Goal: Communication & Community: Share content

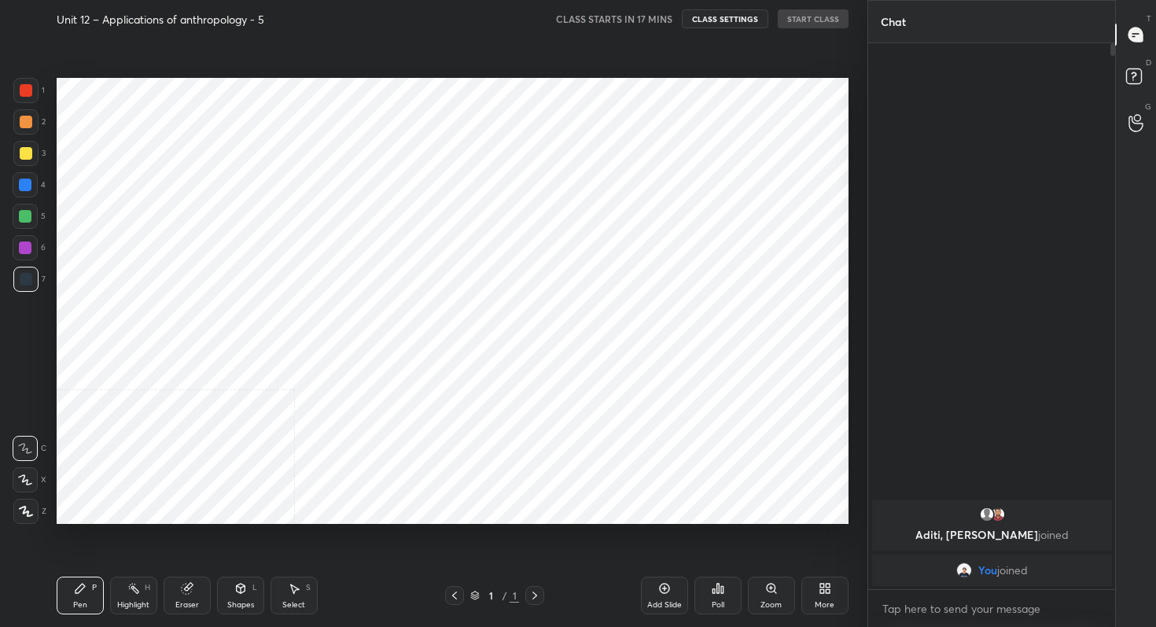
scroll to position [526, 804]
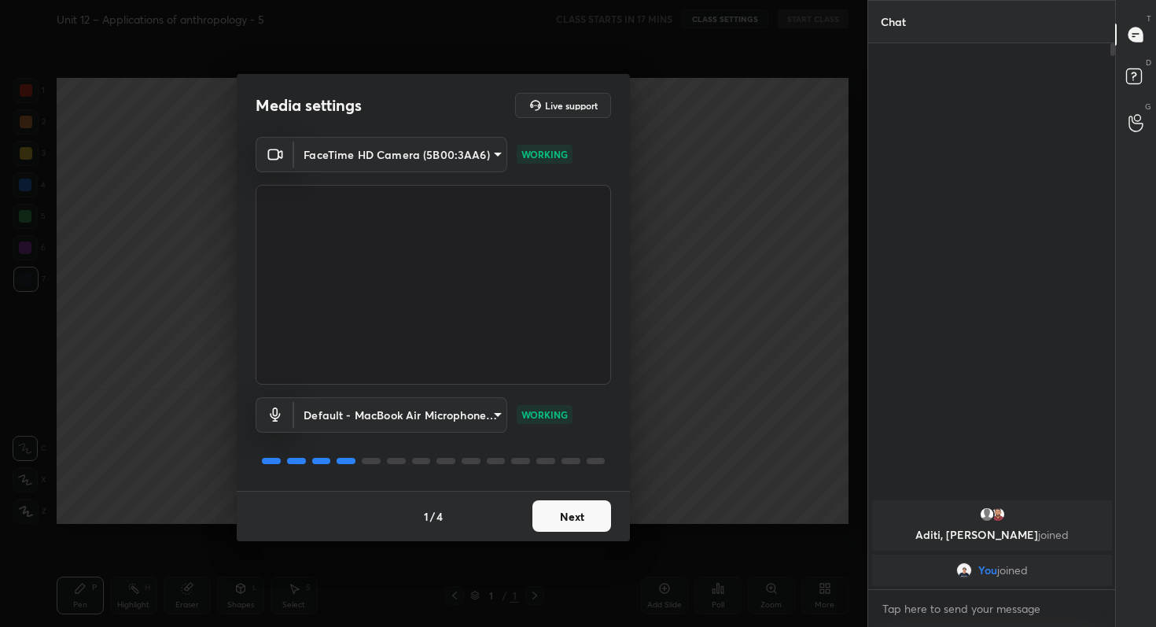
click at [567, 515] on button "Next" at bounding box center [572, 515] width 79 height 31
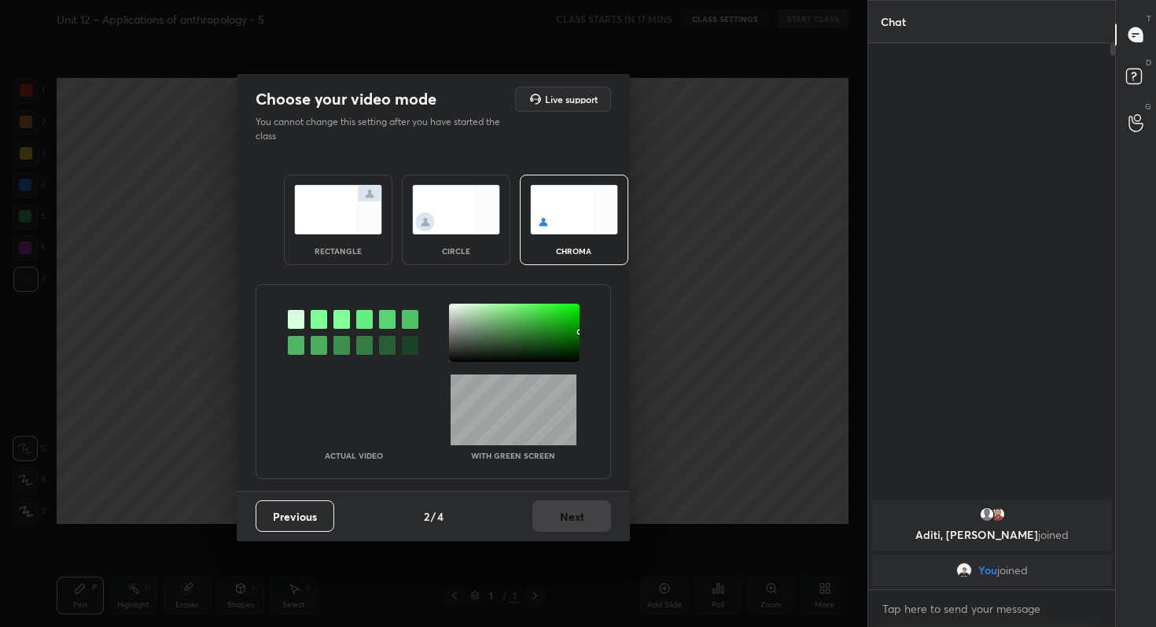
click at [310, 227] on img at bounding box center [338, 210] width 88 height 50
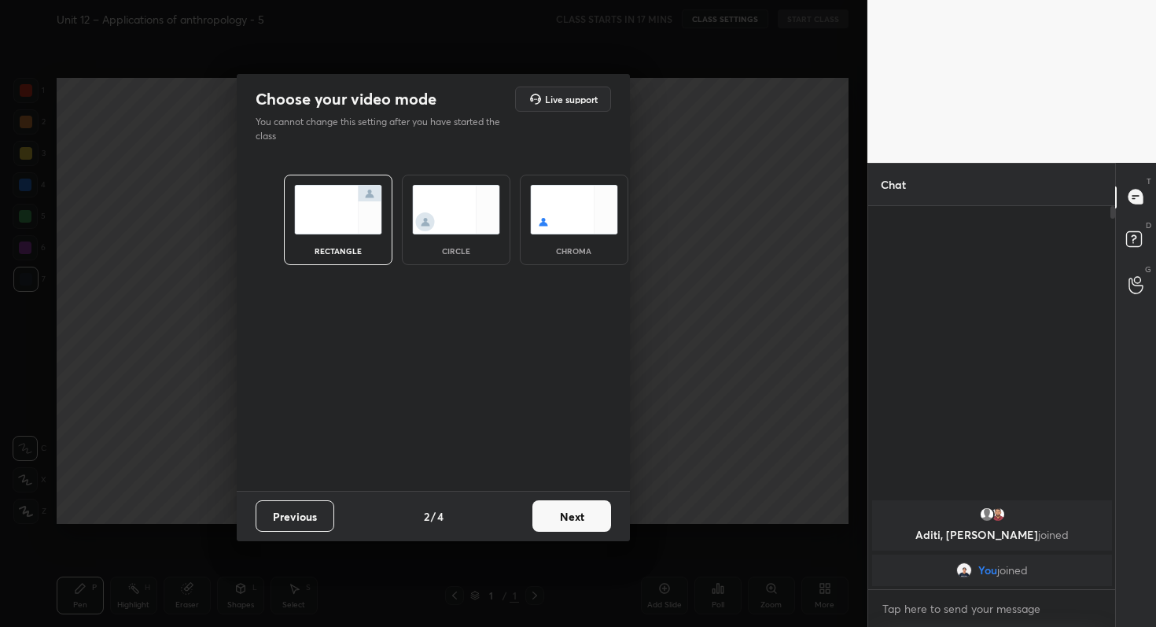
click at [588, 519] on button "Next" at bounding box center [572, 515] width 79 height 31
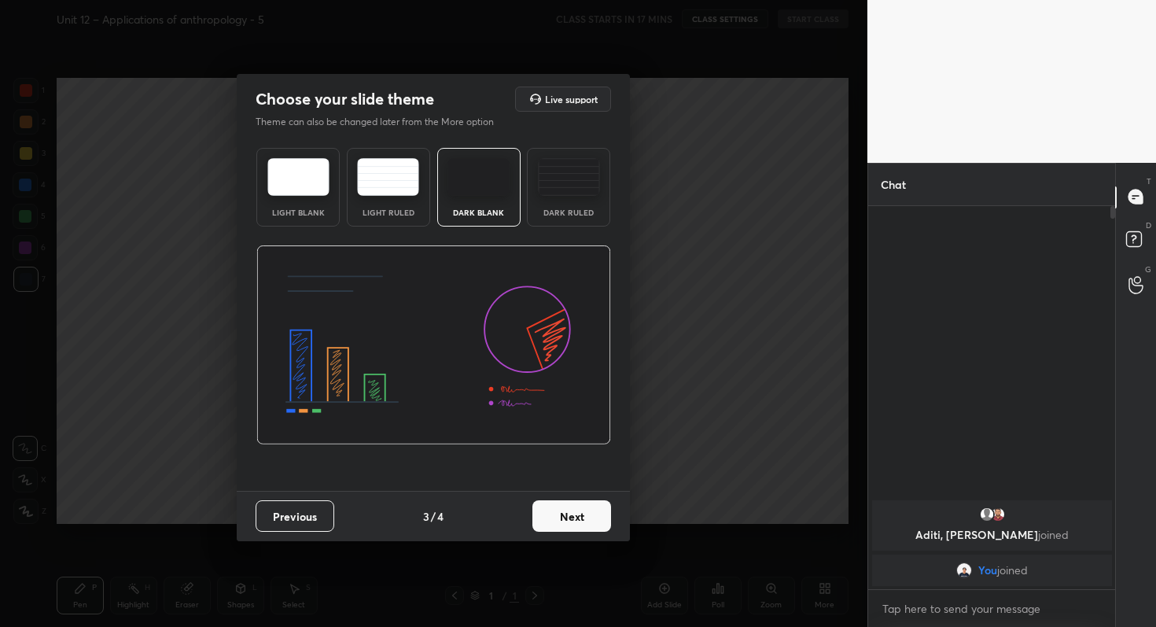
click at [588, 519] on button "Next" at bounding box center [572, 515] width 79 height 31
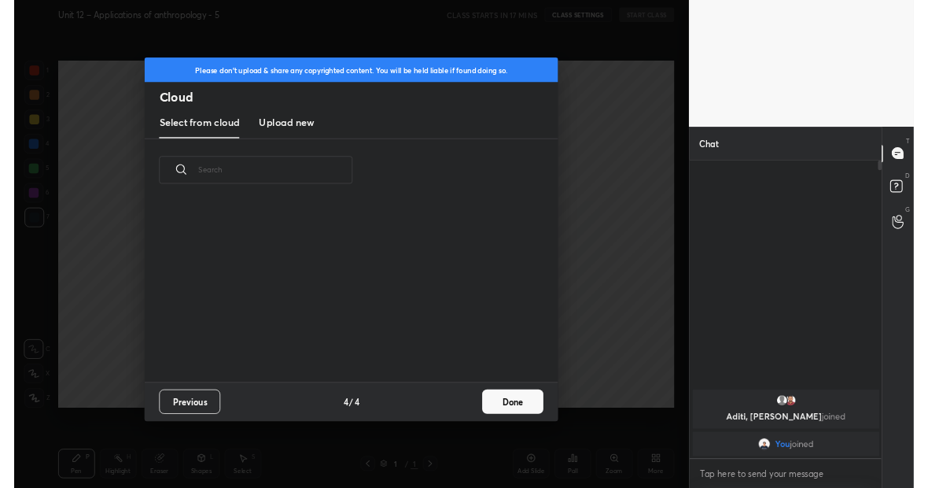
scroll to position [232, 505]
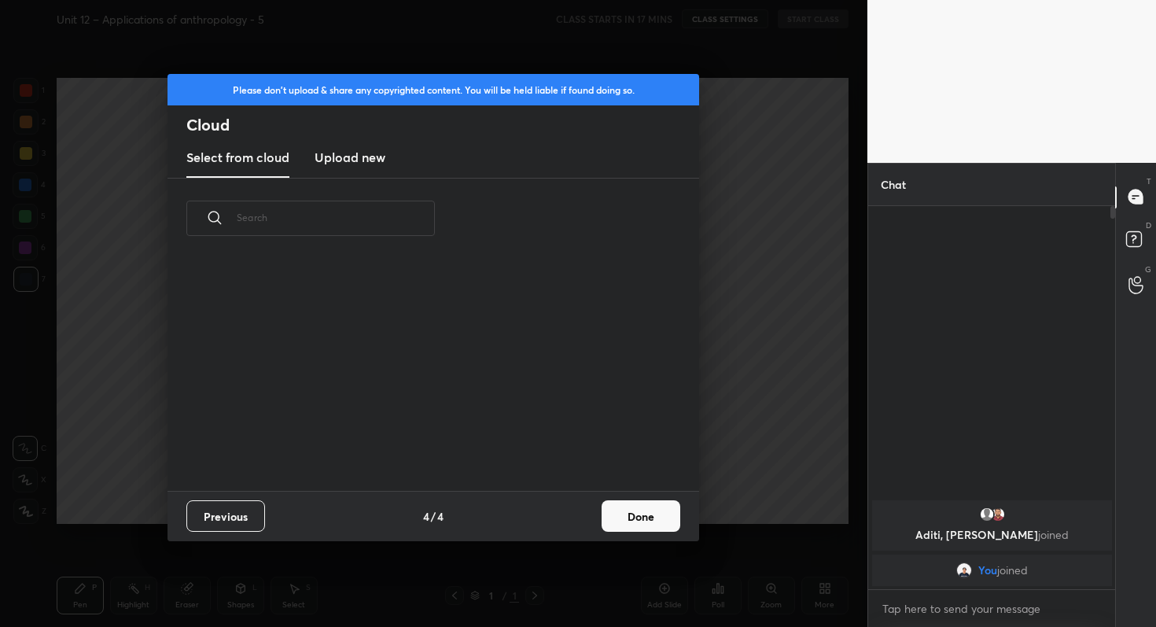
click at [361, 156] on h3 "Upload new" at bounding box center [350, 157] width 71 height 19
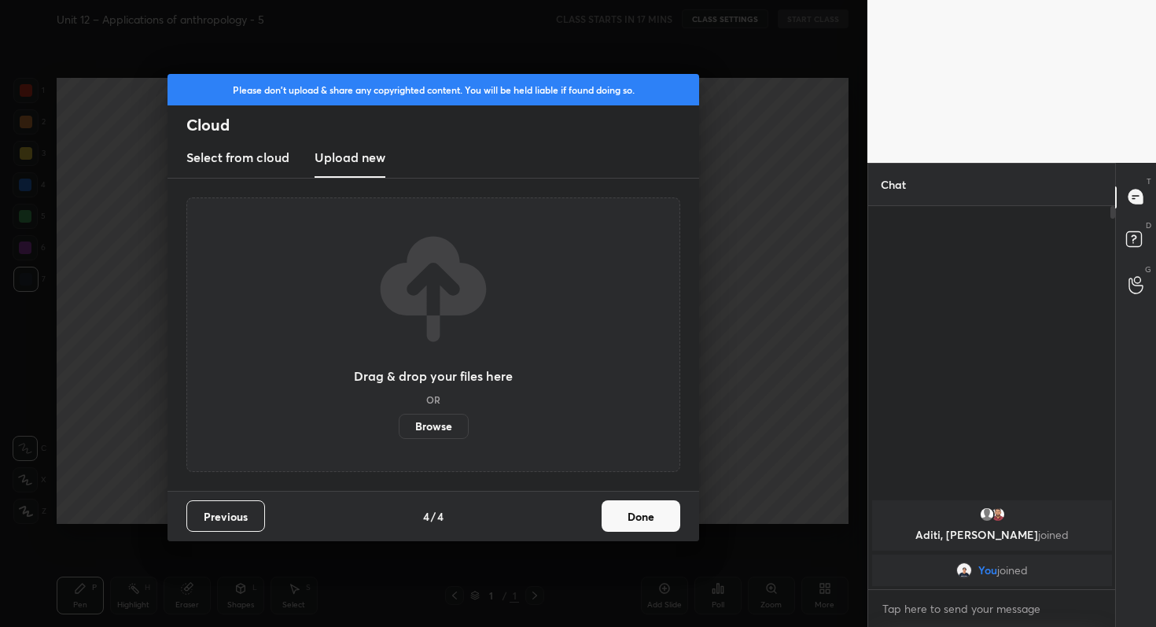
click at [455, 419] on label "Browse" at bounding box center [434, 426] width 70 height 25
click at [399, 419] on input "Browse" at bounding box center [399, 426] width 0 height 25
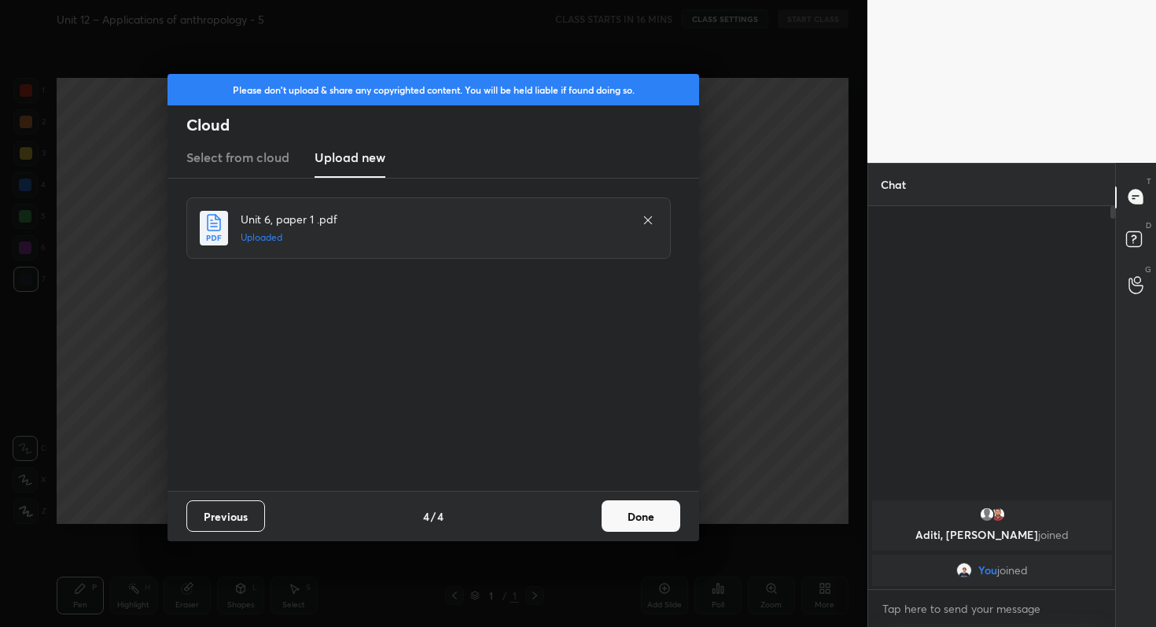
click at [662, 516] on button "Done" at bounding box center [641, 515] width 79 height 31
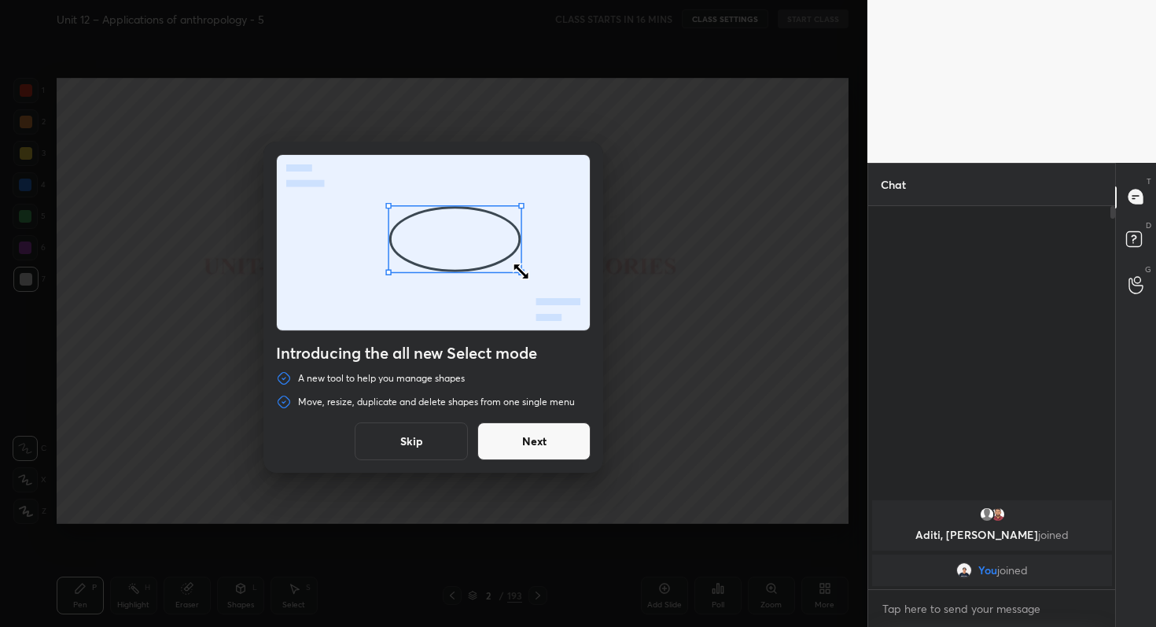
click at [564, 448] on button "Next" at bounding box center [533, 441] width 113 height 38
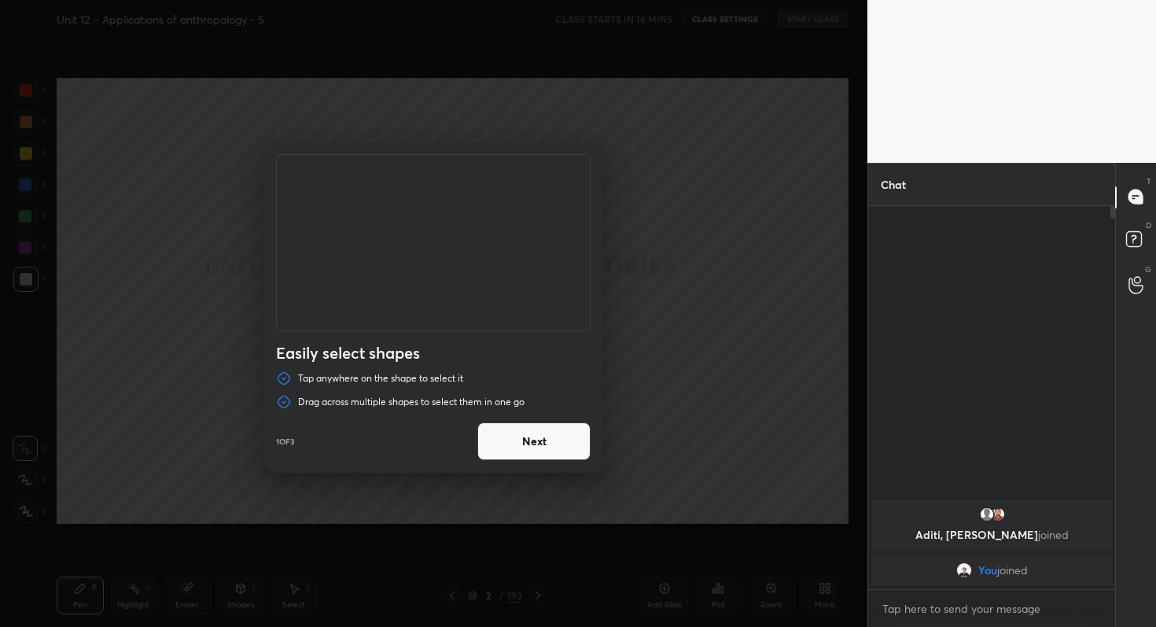
click at [564, 448] on button "Next" at bounding box center [533, 441] width 113 height 38
click at [564, 448] on button "Done" at bounding box center [533, 441] width 113 height 38
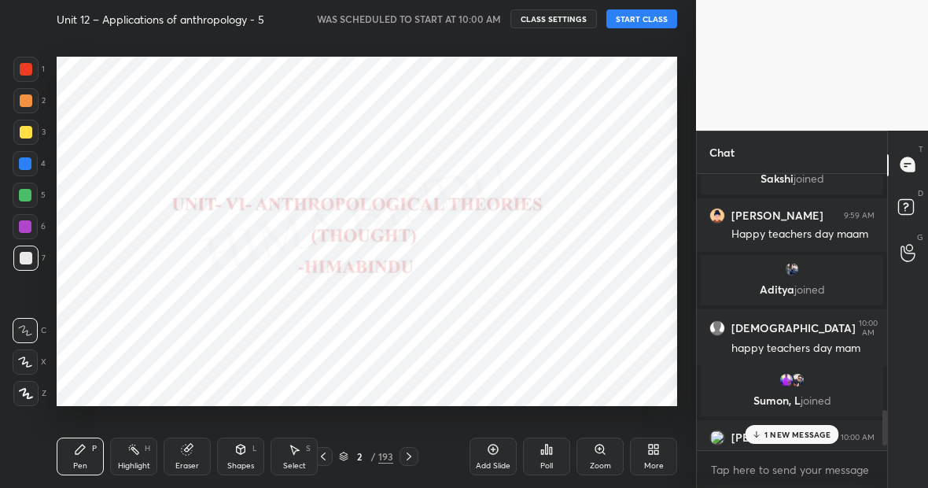
scroll to position [1877, 0]
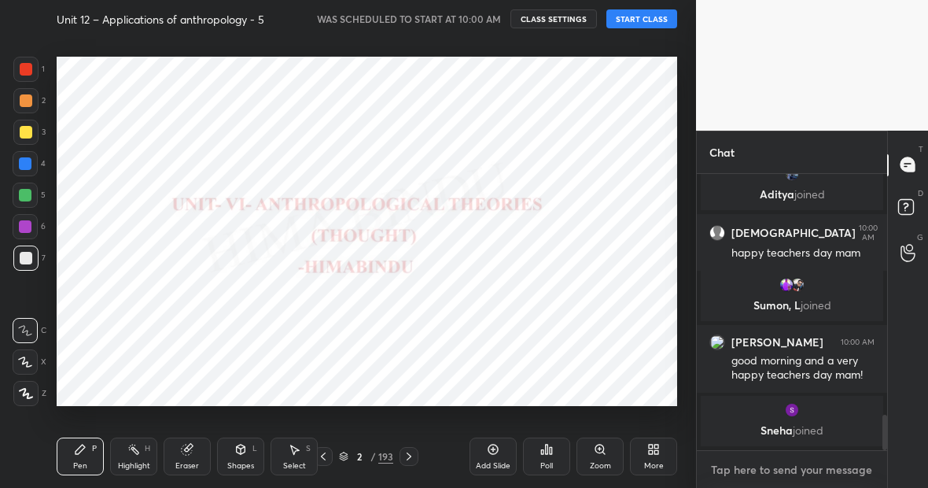
click at [723, 469] on textarea at bounding box center [792, 469] width 165 height 25
type textarea "x"
type textarea "T"
type textarea "x"
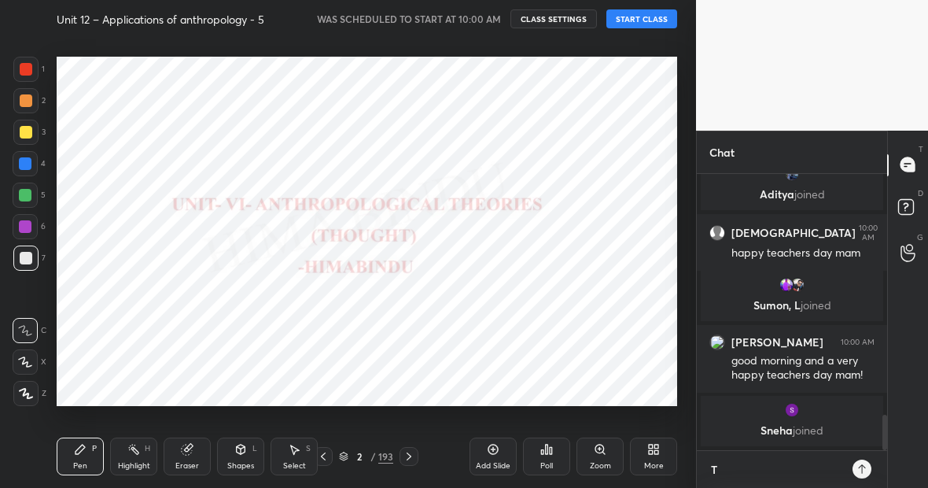
type textarea "Th"
type textarea "x"
type textarea "Tha"
type textarea "x"
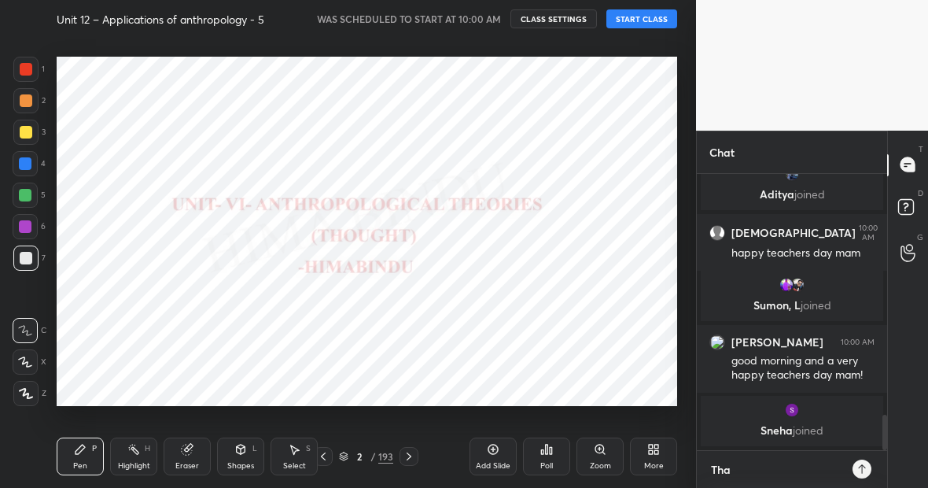
type textarea "Than"
type textarea "x"
type textarea "Thank"
type textarea "x"
type textarea "Thank"
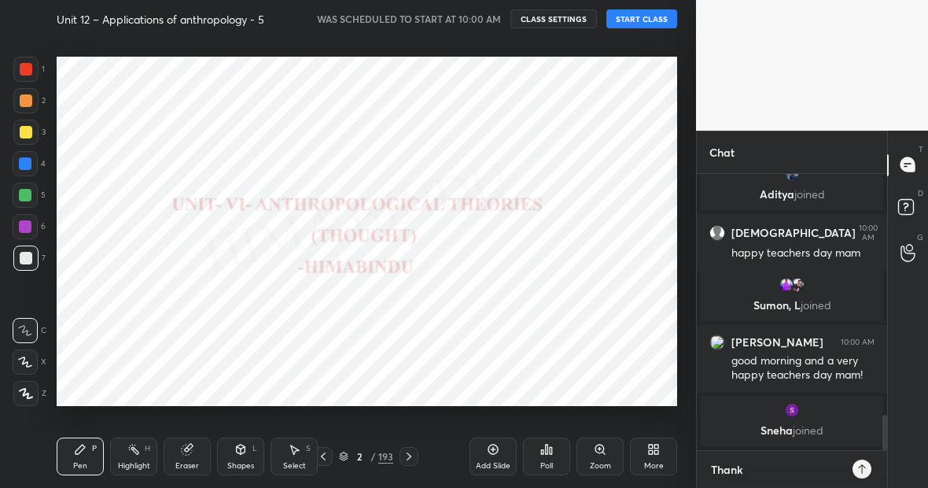
type textarea "x"
type textarea "Thank y"
type textarea "x"
type textarea "Thank yo"
type textarea "x"
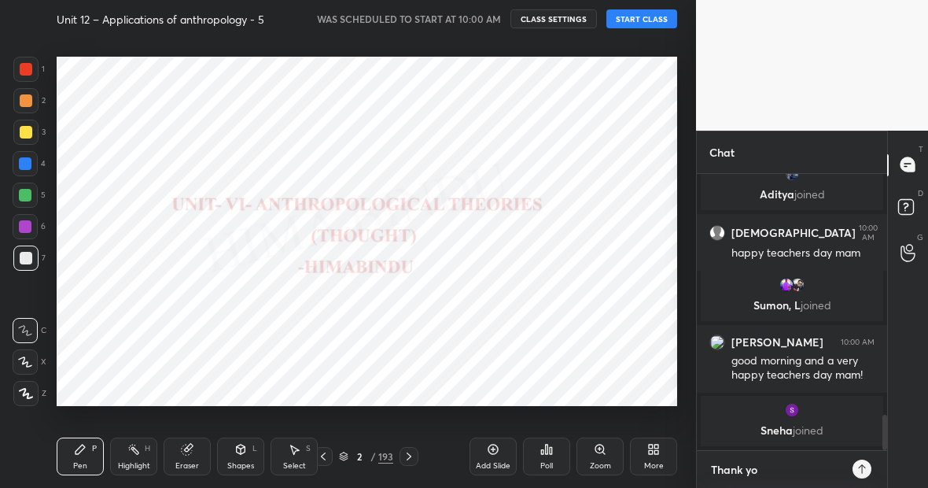
type textarea "Thank you"
type textarea "x"
type textarea "Thank you"
type textarea "x"
type textarea "Thank you s"
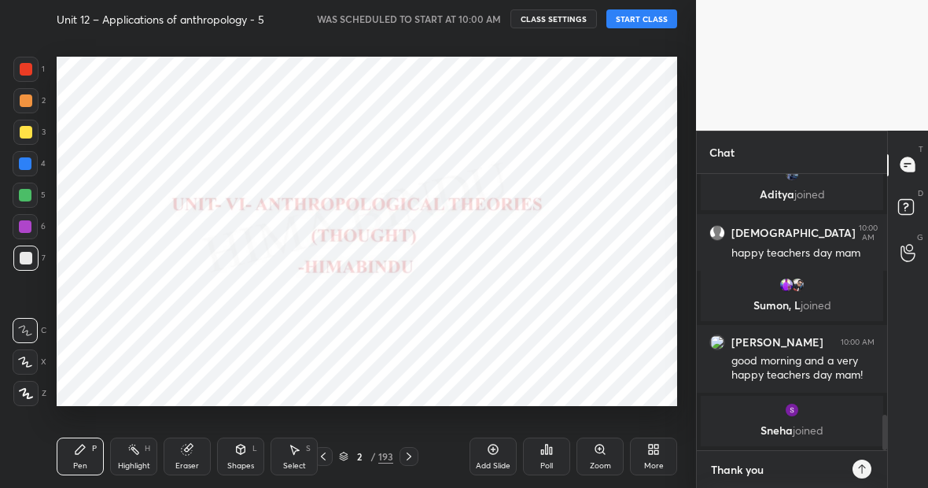
type textarea "x"
type textarea "Thank you so"
type textarea "x"
type textarea "Thank you so"
type textarea "x"
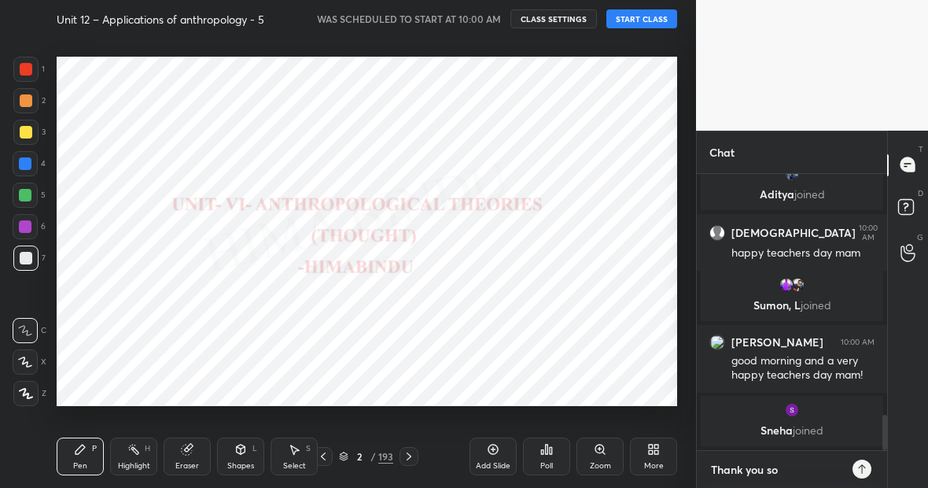
type textarea "Thank you so m"
type textarea "x"
type textarea "Thank you so mu"
type textarea "x"
type textarea "Thank you so muc"
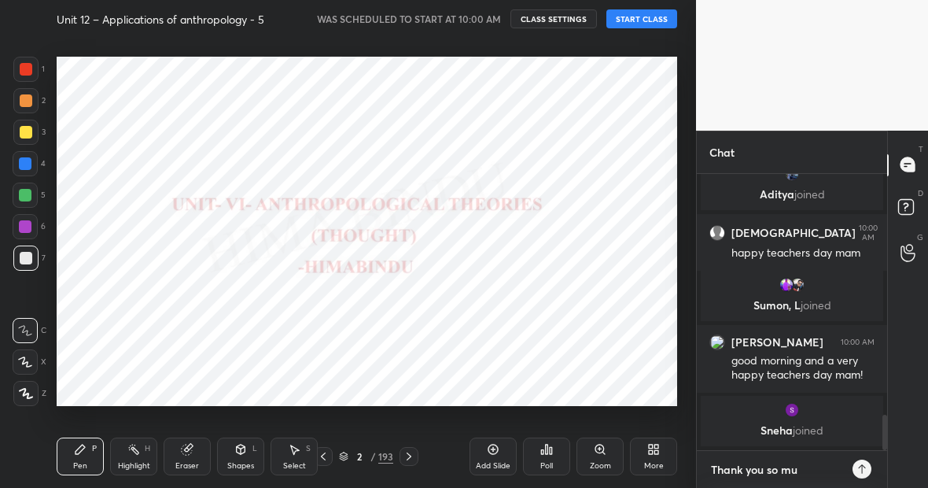
type textarea "x"
type textarea "Thank you so much"
type textarea "x"
type textarea "Thank you so much"
type textarea "x"
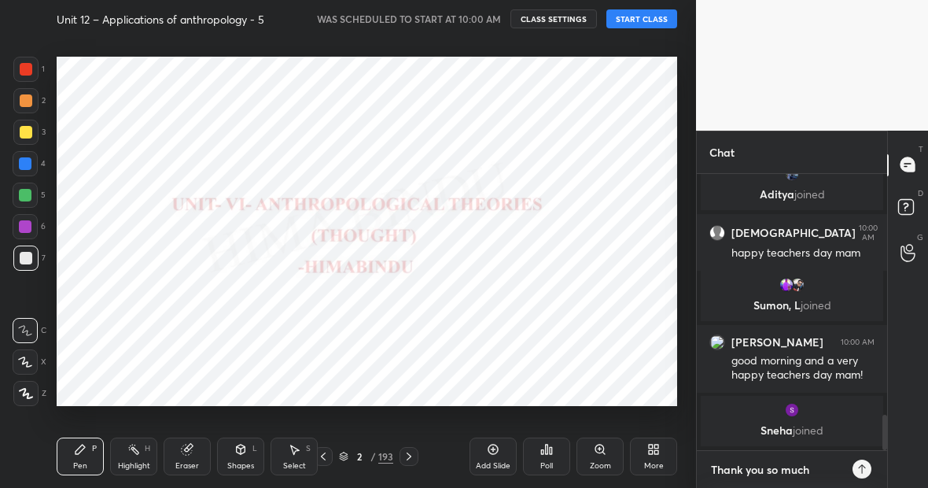
type textarea "Thank you so much f"
type textarea "x"
type textarea "Thank you so much fo"
type textarea "x"
type textarea "Thank you so much for"
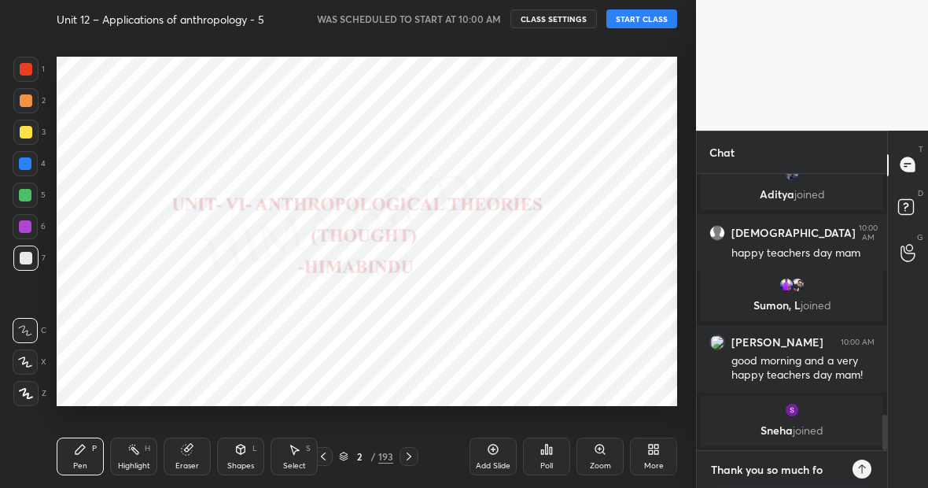
type textarea "x"
type textarea "Thank you so much for"
type textarea "x"
type textarea "Thank you so much for u"
type textarea "x"
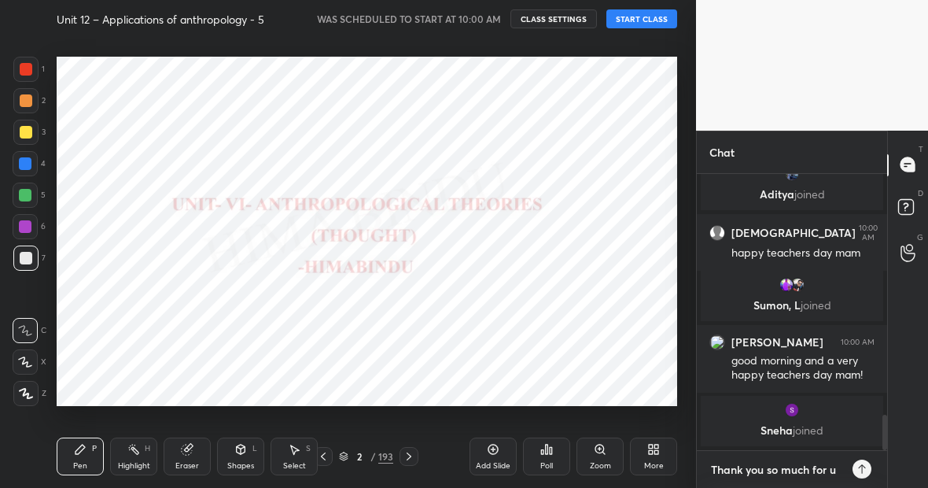
type textarea "Thank you so much for ur"
type textarea "x"
type textarea "Thank you so much for ur"
type textarea "x"
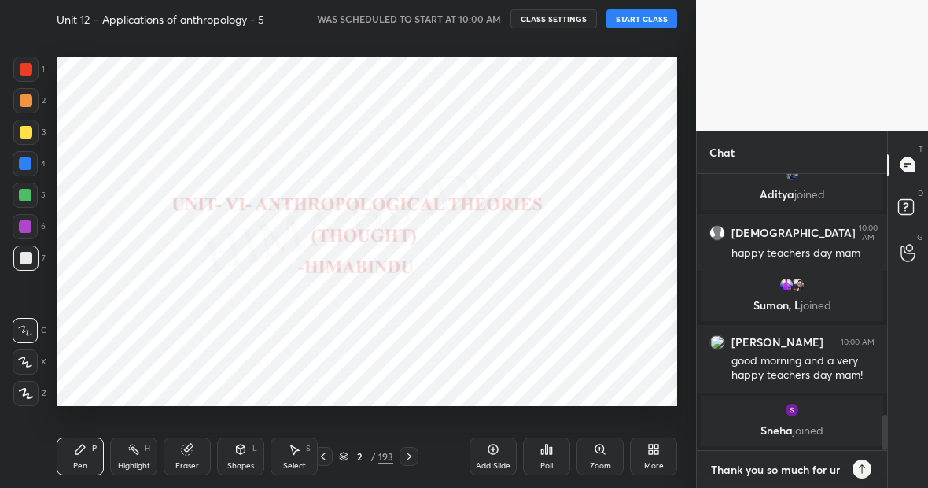
type textarea "Thank you so much for ur w"
type textarea "x"
type textarea "Thank you so much for ur wi"
type textarea "x"
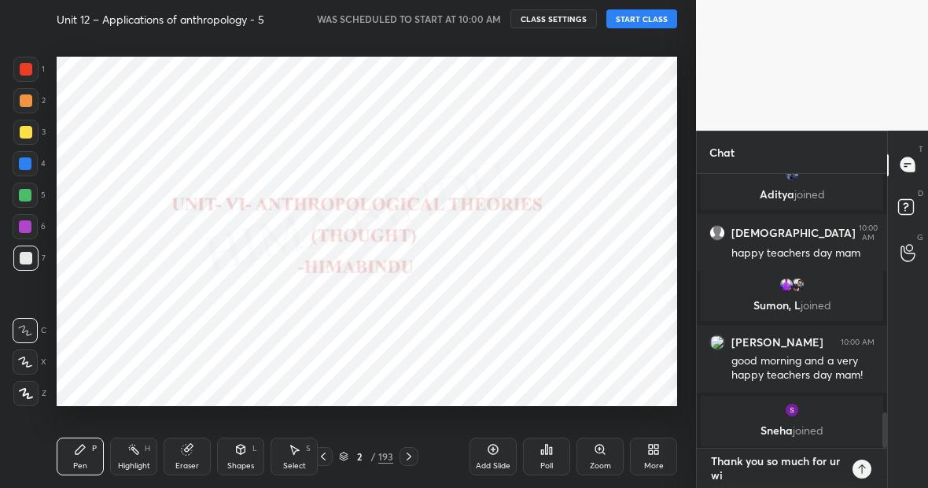
type textarea "Thank you so much for ur wis"
type textarea "x"
type textarea "Thank you so much for ur wish"
type textarea "x"
type textarea "Thank you so much for ur wishe"
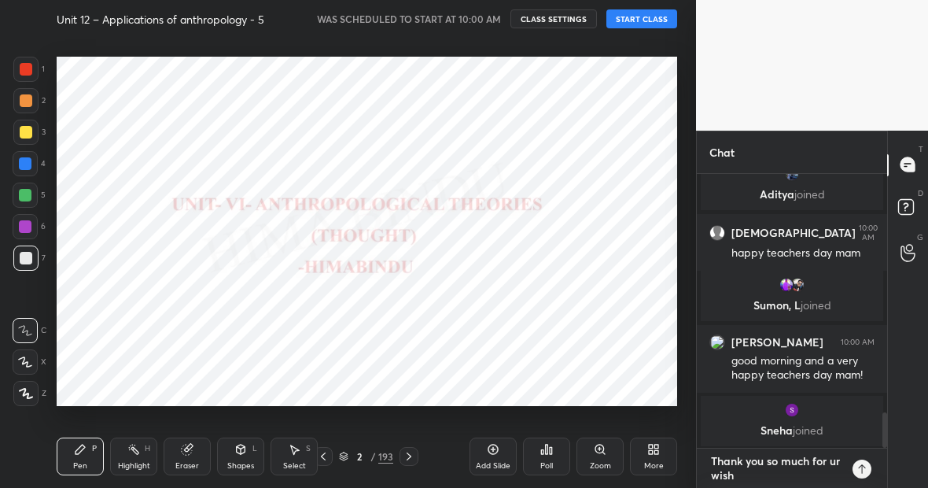
type textarea "x"
type textarea "Thank you so much for ur wishes"
type textarea "x"
type textarea "Thank you so much for ur wishes"
type textarea "x"
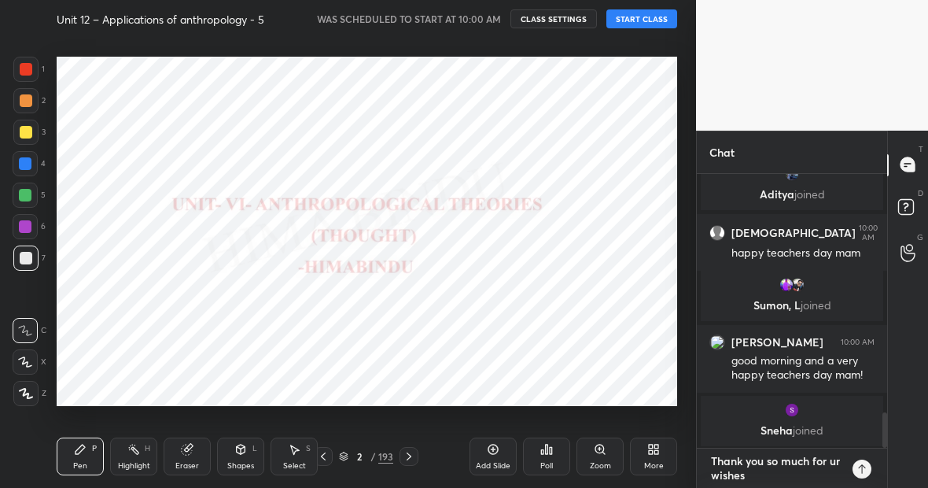
type textarea "Thank you so much for ur wishes d"
type textarea "x"
type textarea "Thank you so much for ur wishes de"
type textarea "x"
type textarea "Thank you so much for ur wishes dea"
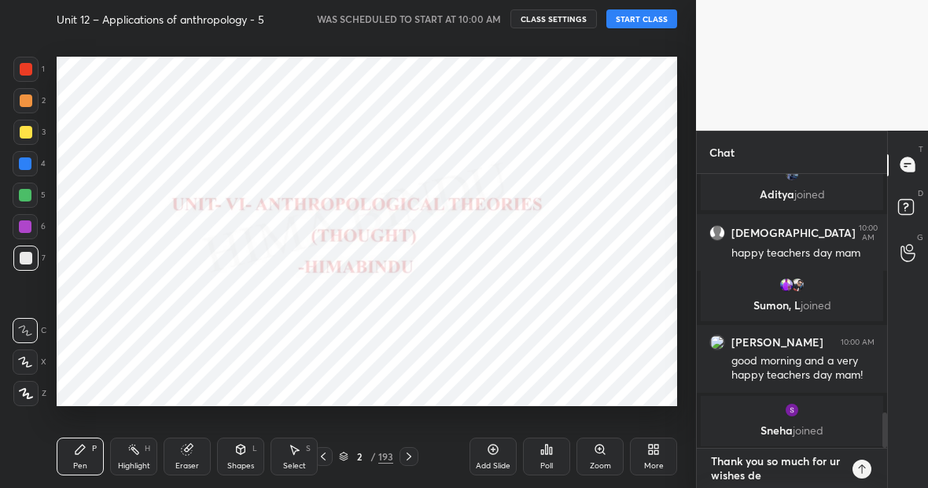
type textarea "x"
type textarea "Thank you so much for ur wishes dear"
type textarea "x"
type textarea "Thank you so much for ur wishes dear"
type textarea "x"
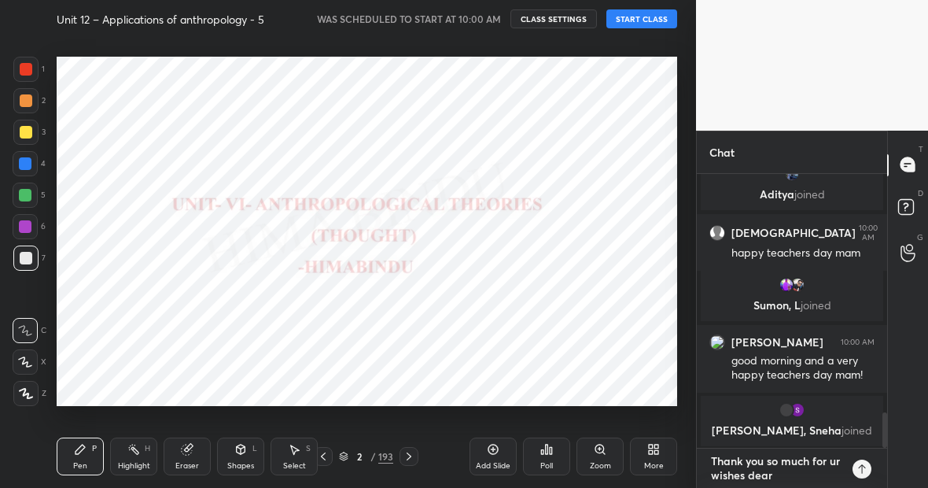
type textarea "Thank you so much for ur wishes dear l"
type textarea "x"
type textarea "Thank you so much for ur wishes dear"
type textarea "x"
type textarea "Thank you so much for ur wishes dear f"
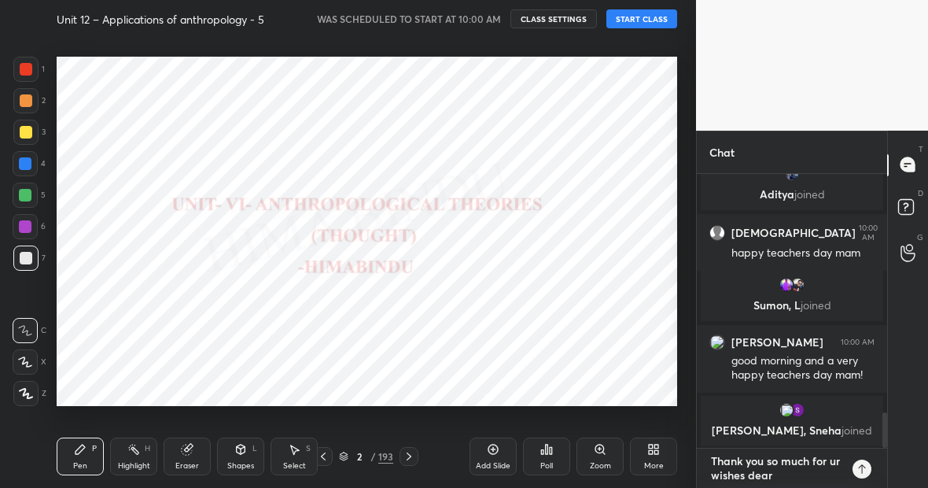
type textarea "x"
type textarea "Thank you so much for ur wishes dear fr"
type textarea "x"
type textarea "Thank you so much for ur wishes dear [PERSON_NAME]"
type textarea "x"
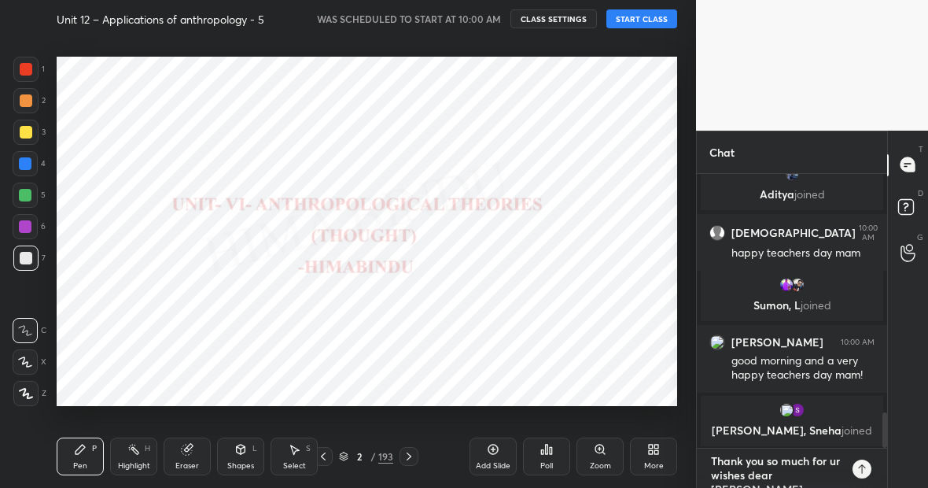
type textarea "Thank you so much for ur wishes dear frie"
type textarea "x"
type textarea "Thank you so much for ur wishes dear [PERSON_NAME]"
type textarea "x"
type textarea "Thank you so much for ur wishes dear friend"
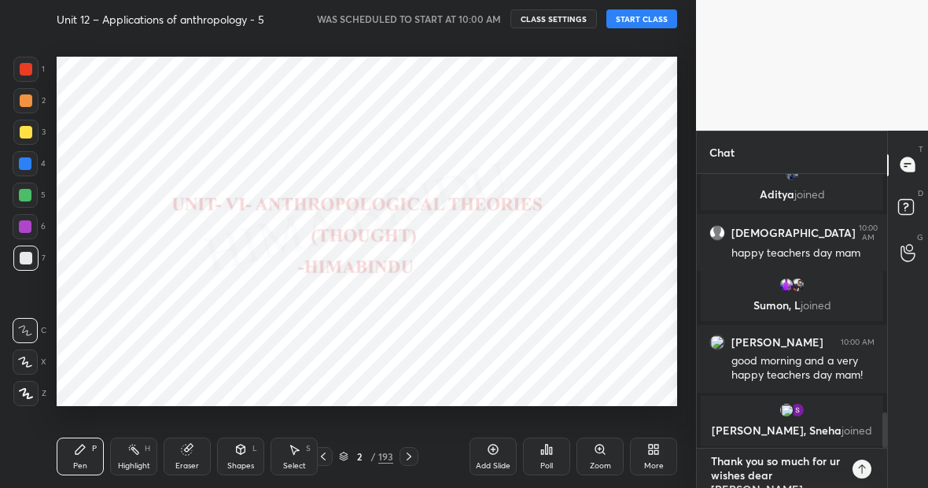
type textarea "x"
type textarea "Thank you so much for ur wishes dear friends"
type textarea "x"
type textarea "Thank you so much for ur wishes dear friends"
type textarea "x"
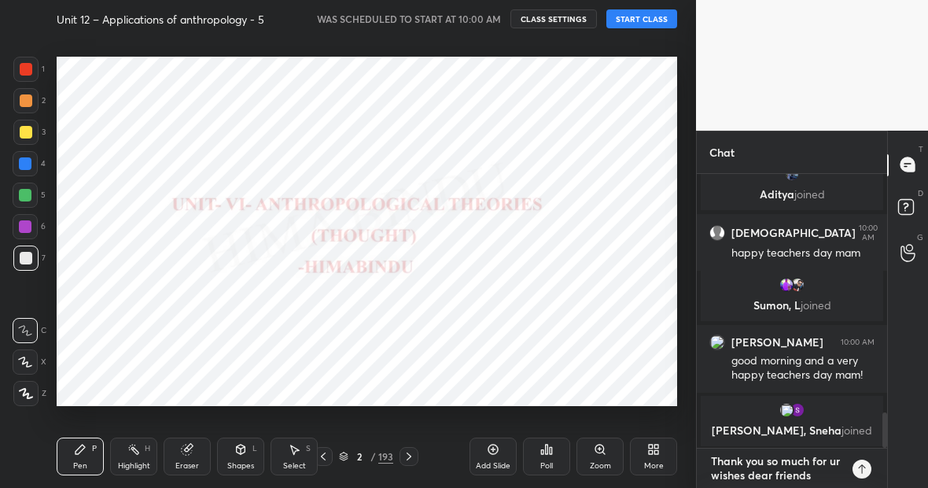
type textarea "Thank you so much for ur wishes dear friends"
type textarea "x"
type textarea "Thank you so much for ur wishes dear friends."
type textarea "x"
type textarea "Thank you so much for ur wishes dear friends."
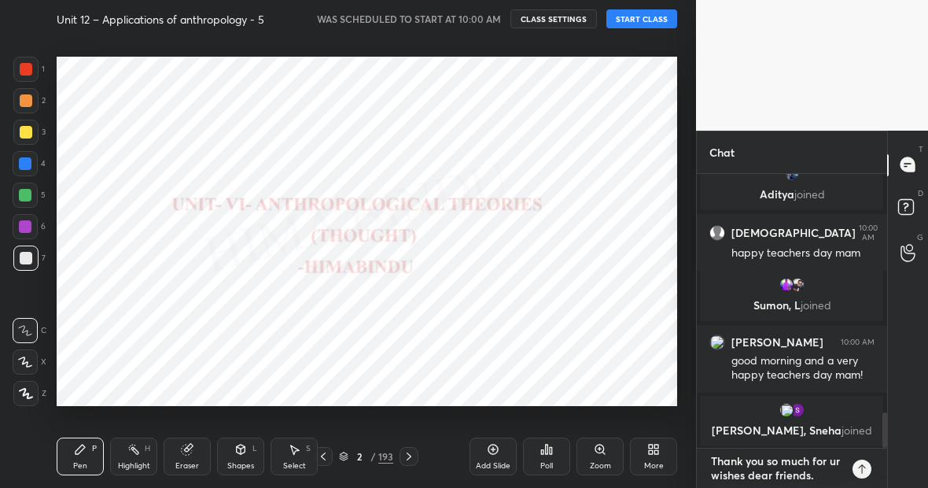
type textarea "x"
type textarea "Thank you so much for ur wishes dear friends. U"
type textarea "x"
type textarea "Thank you so much for ur wishes dear friends. Ur"
type textarea "x"
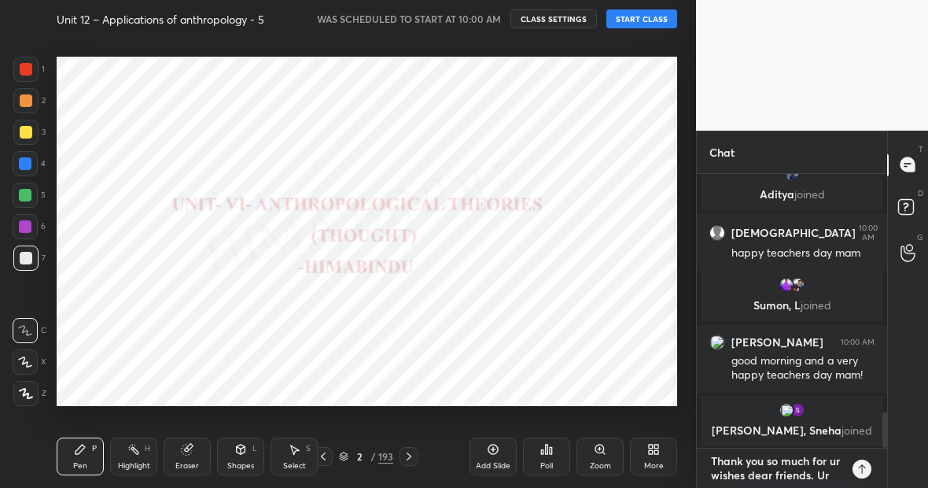
type textarea "Thank you so much for ur wishes dear friends. Ur"
type textarea "x"
type textarea "Thank you so much for ur wishes dear friends. Ur w"
type textarea "x"
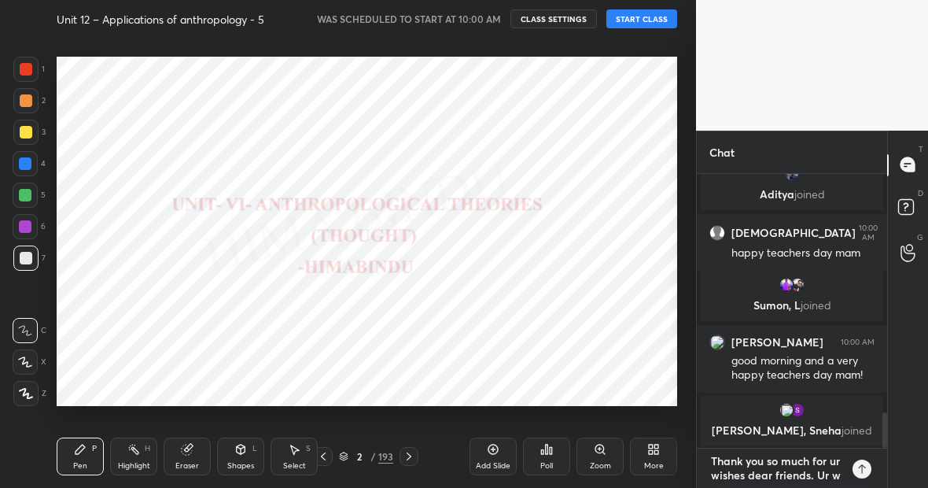
type textarea "Thank you so much for ur wishes dear friends. Ur wi"
type textarea "x"
type textarea "Thank you so much for ur wishes dear friends. Ur wis"
type textarea "x"
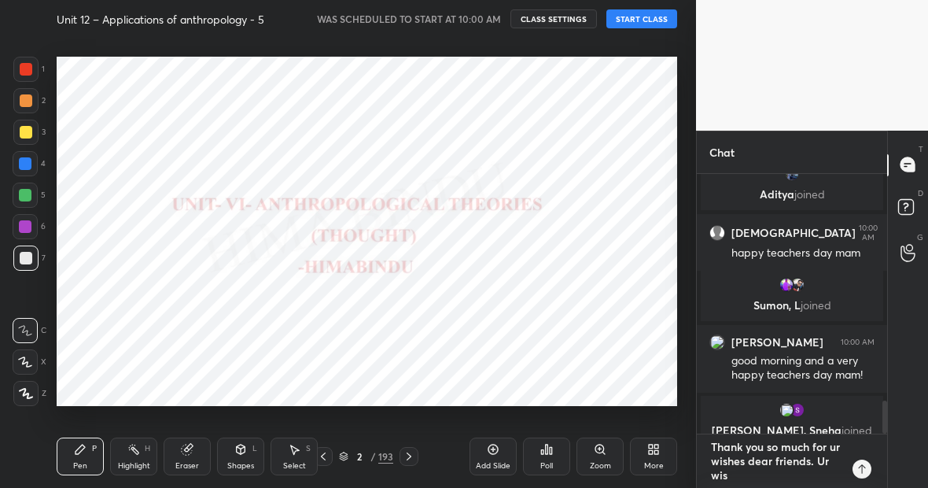
type textarea "Thank you so much for ur wishes dear friends. Ur wish"
type textarea "x"
type textarea "Thank you so much for ur wishes dear friends. Ur wishe"
type textarea "x"
type textarea "Thank you so much for ur wishes dear friends. Ur wishes"
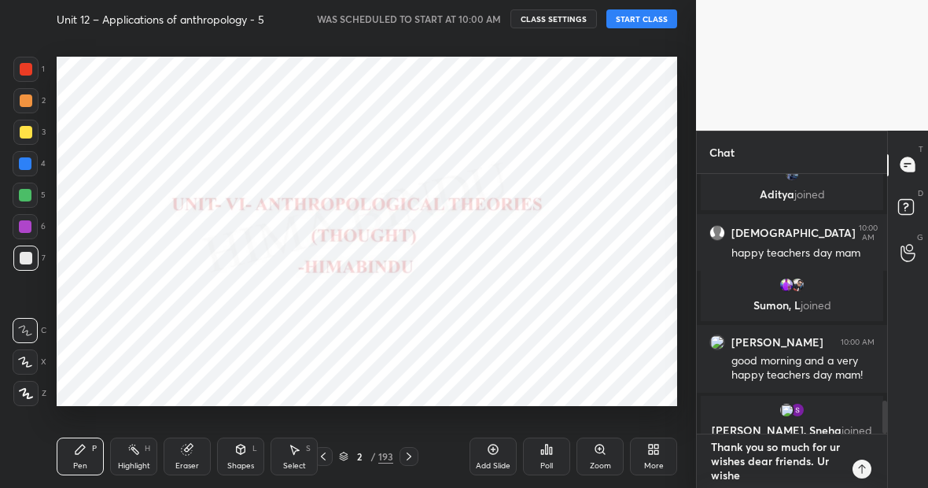
type textarea "x"
type textarea "Thank you so much for ur wishes dear friends. Ur wishes"
type textarea "x"
type textarea "Thank you so much for ur wishes dear friends. Ur wishes m"
type textarea "x"
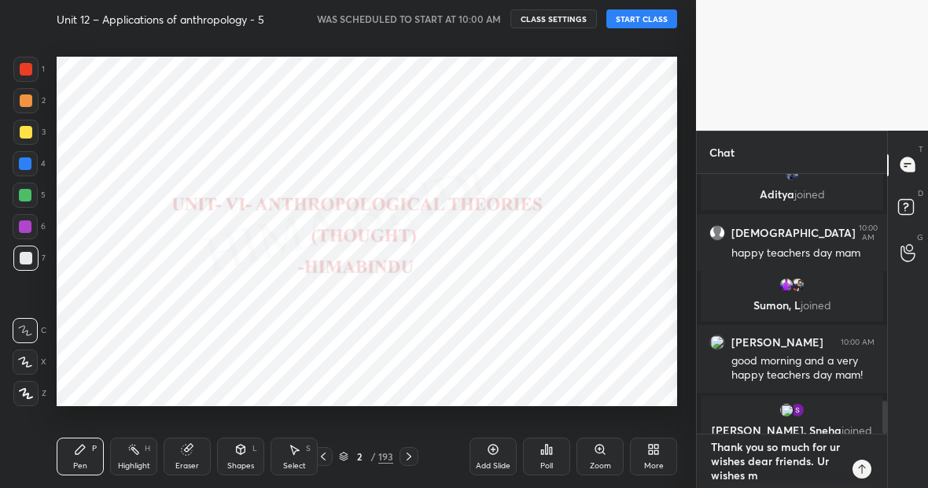
type textarea "Thank you so much for ur wishes dear friends. Ur wishes me"
type textarea "x"
type textarea "Thank you so much for ur wishes dear friends. Ur wishes mea"
type textarea "x"
type textarea "Thank you so much for ur wishes dear friends. Ur wishes mean"
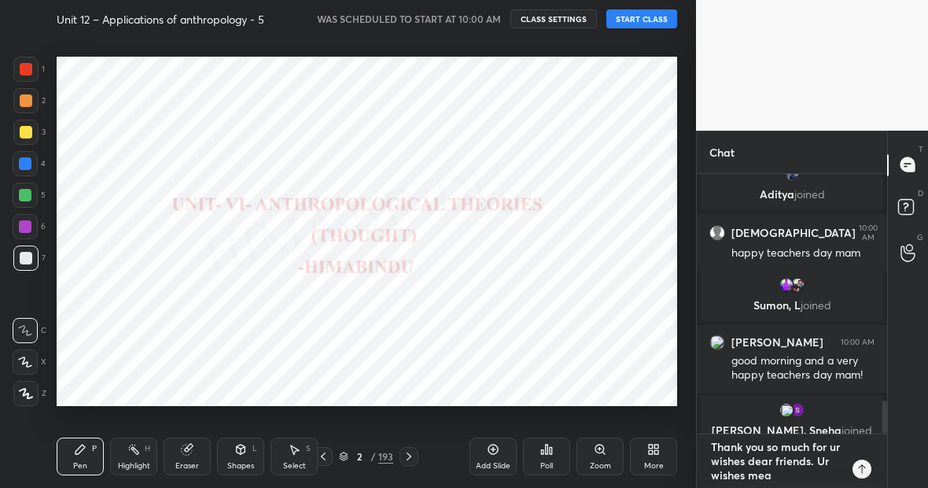
type textarea "x"
type textarea "Thank you so much for ur wishes dear friends. Ur wishes mean"
type textarea "x"
type textarea "Thank you so much for ur wishes dear friends. Ur wishes mean a"
type textarea "x"
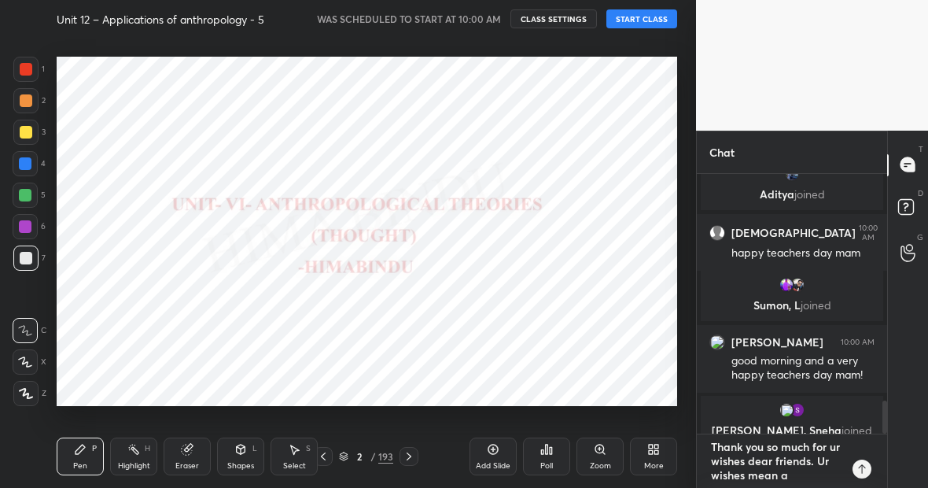
type textarea "Thank you so much for ur wishes dear friends. Ur wishes mean al"
type textarea "x"
type textarea "Thank you so much for ur wishes dear friends. Ur wishes mean alo"
type textarea "x"
type textarea "Thank you so much for ur wishes dear friends. Ur wishes mean alot"
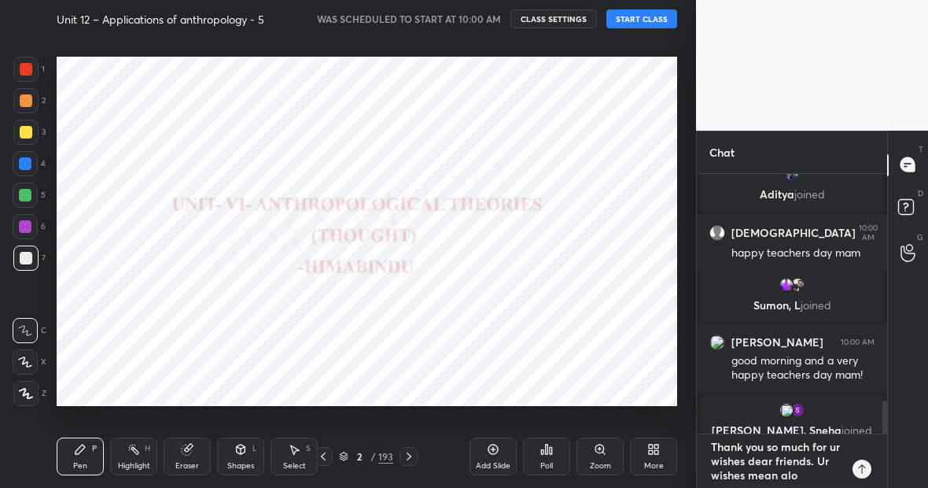
type textarea "x"
type textarea "Thank you so much for ur wishes dear friends. Ur wishes mean alot"
type textarea "x"
type textarea "Thank you so much for ur wishes dear friends. Ur wishes mean alot"
type textarea "x"
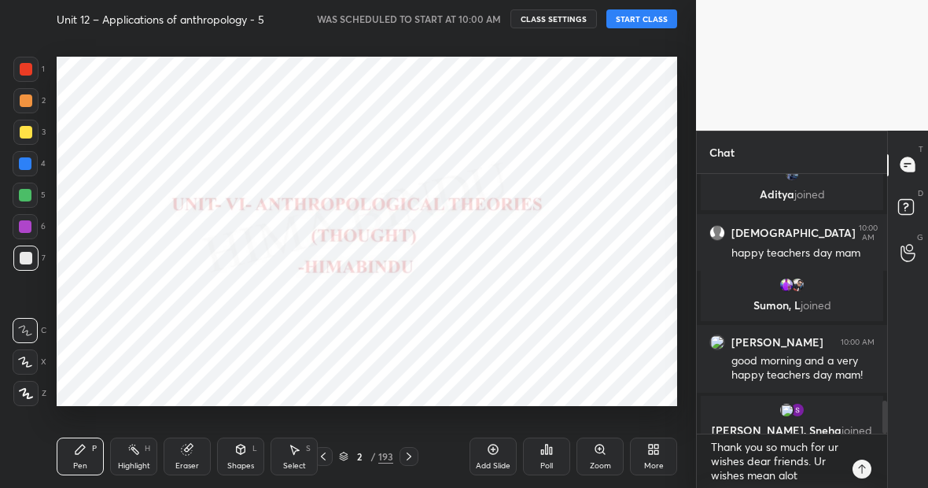
click at [865, 470] on icon at bounding box center [862, 469] width 13 height 13
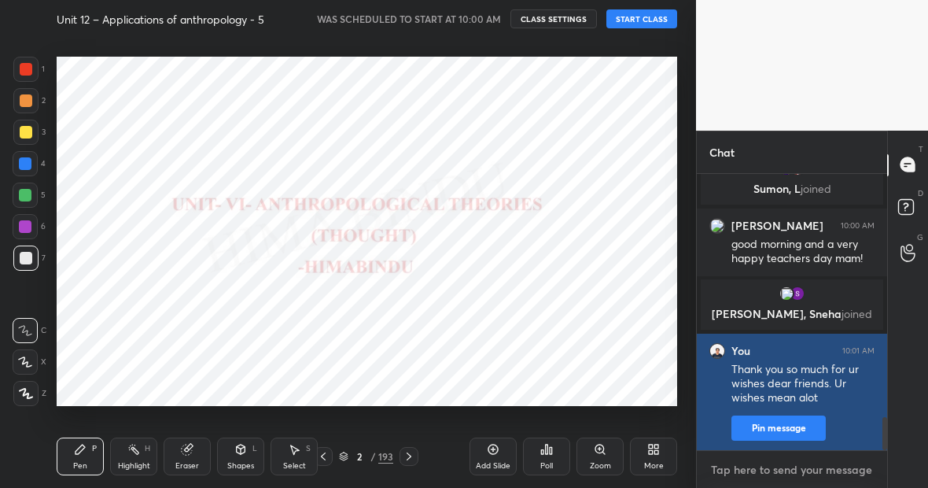
scroll to position [2051, 0]
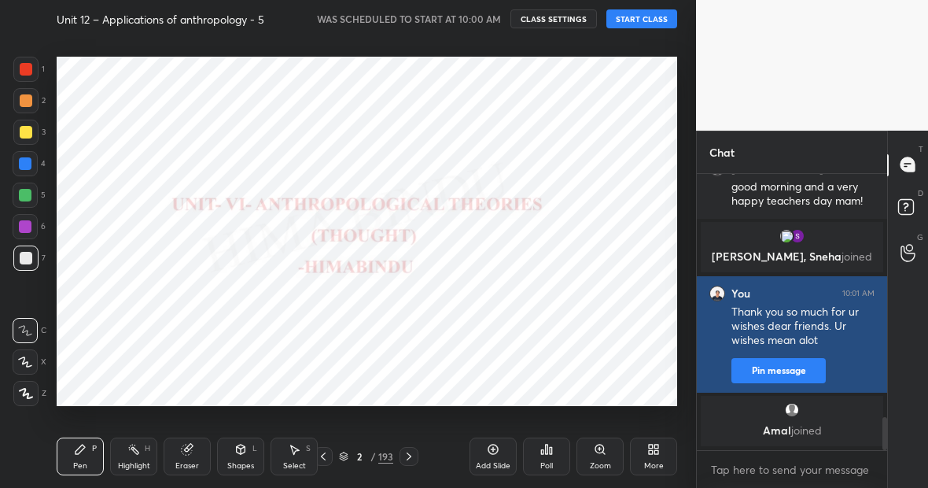
click at [791, 428] on span "joined" at bounding box center [806, 429] width 31 height 15
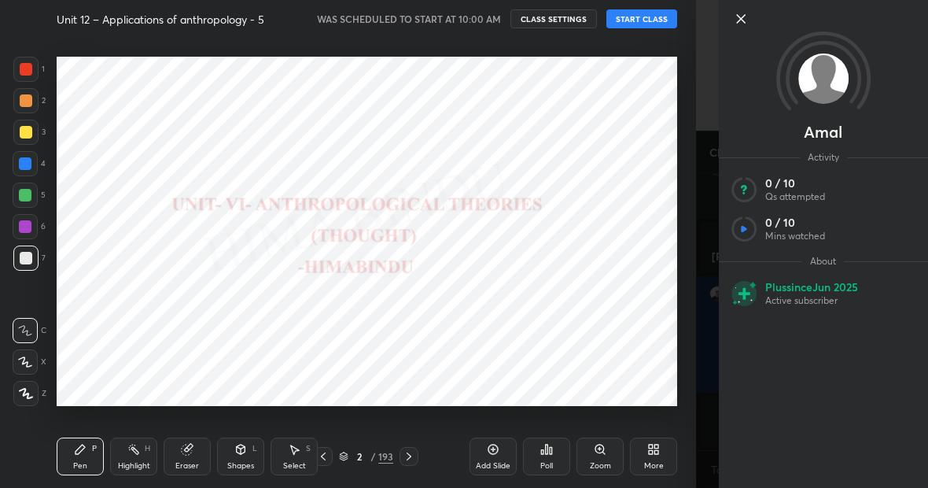
click at [745, 19] on icon at bounding box center [741, 18] width 19 height 19
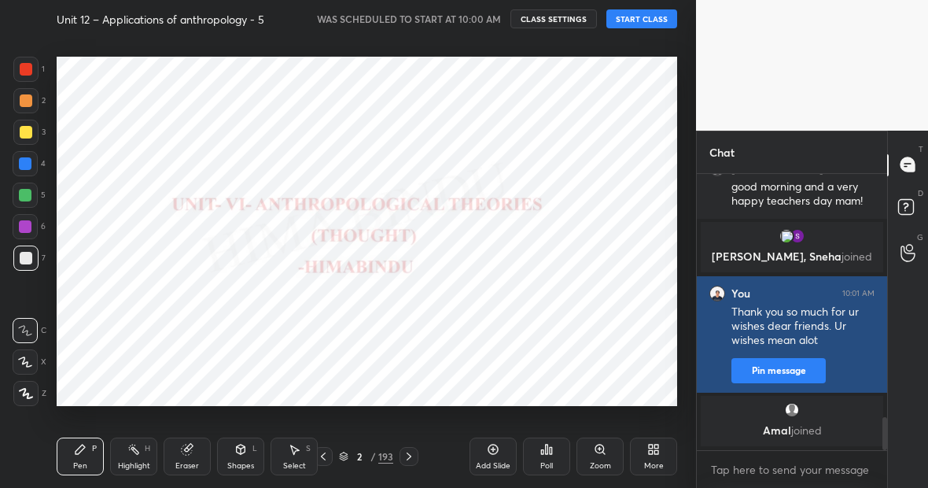
click at [793, 368] on button "Pin message" at bounding box center [779, 370] width 94 height 25
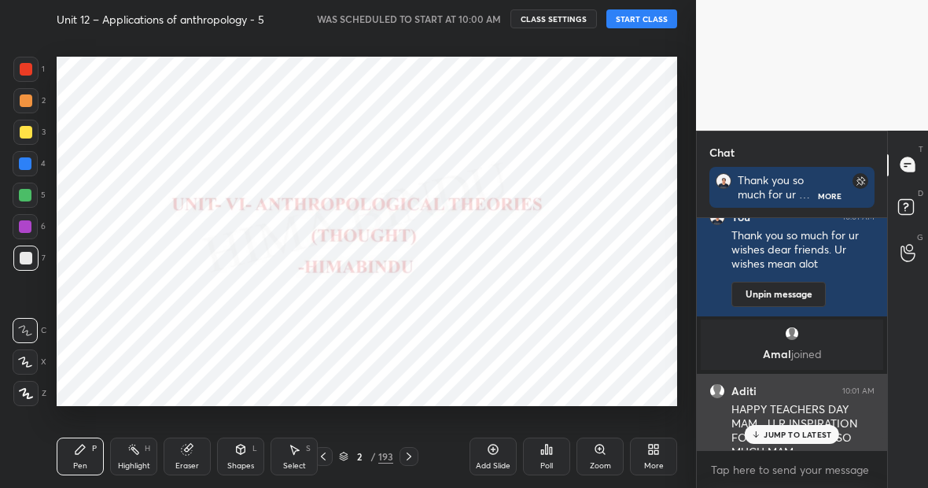
scroll to position [1594, 0]
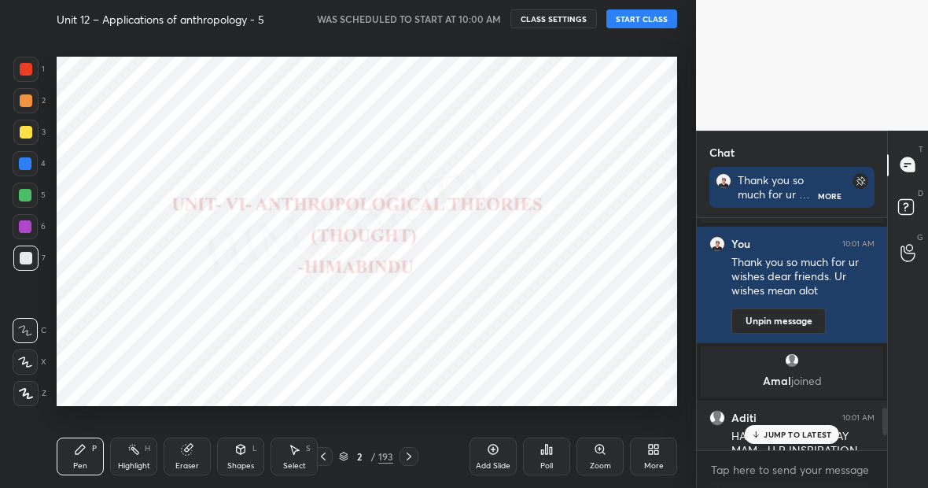
click at [638, 20] on button "START CLASS" at bounding box center [641, 18] width 71 height 19
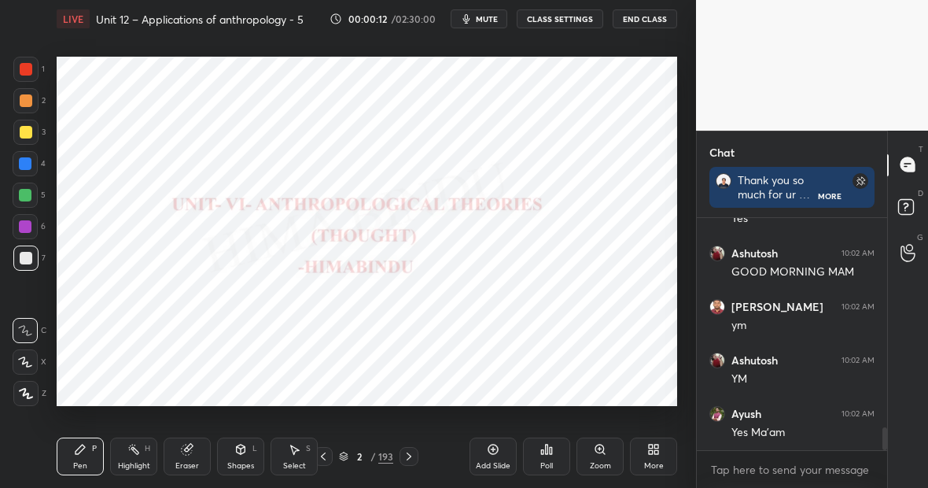
scroll to position [2169, 0]
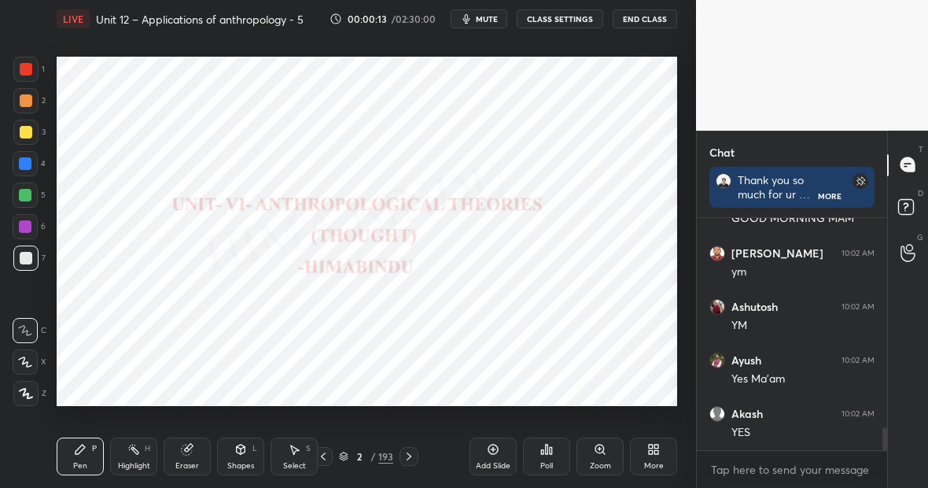
click at [387, 452] on div "193" at bounding box center [385, 456] width 15 height 14
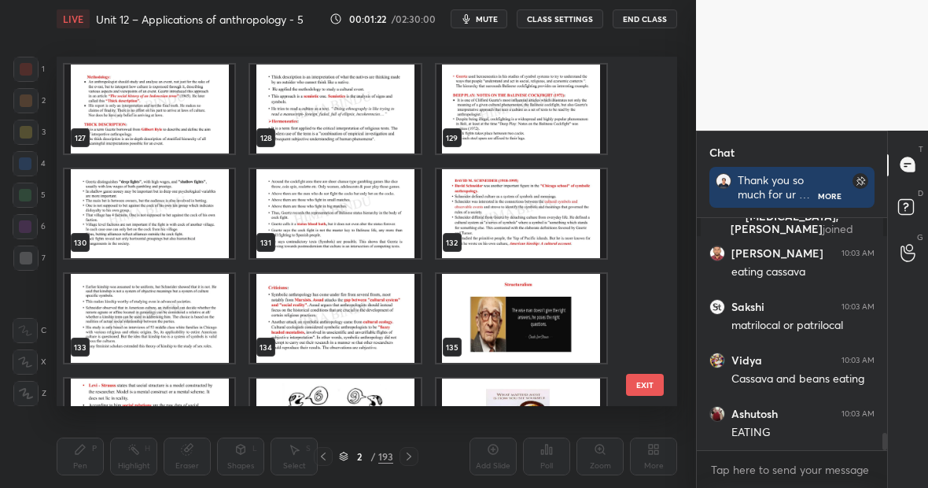
scroll to position [4310, 0]
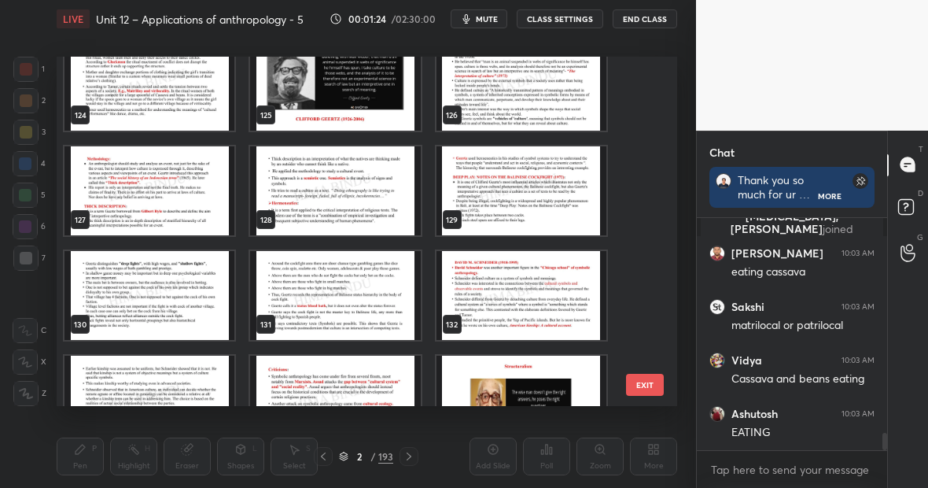
click at [470, 286] on img "grid" at bounding box center [522, 295] width 170 height 89
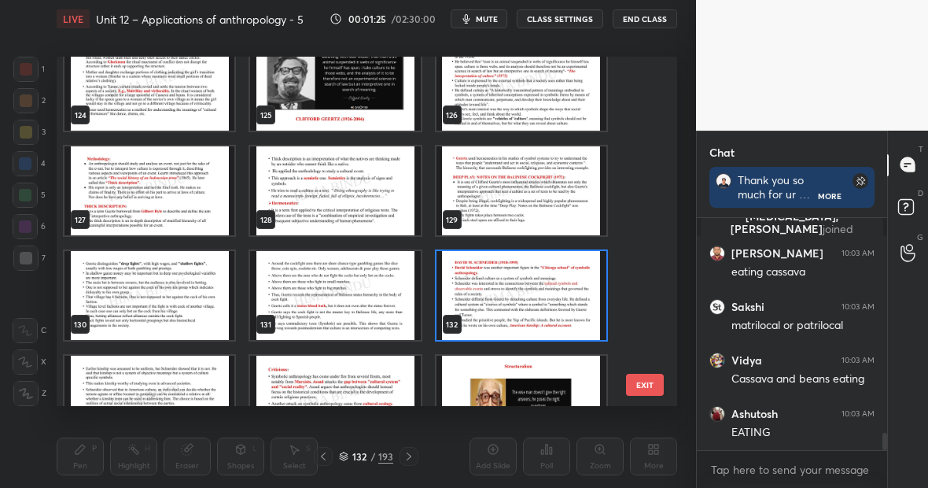
click at [470, 286] on img "grid" at bounding box center [522, 295] width 170 height 89
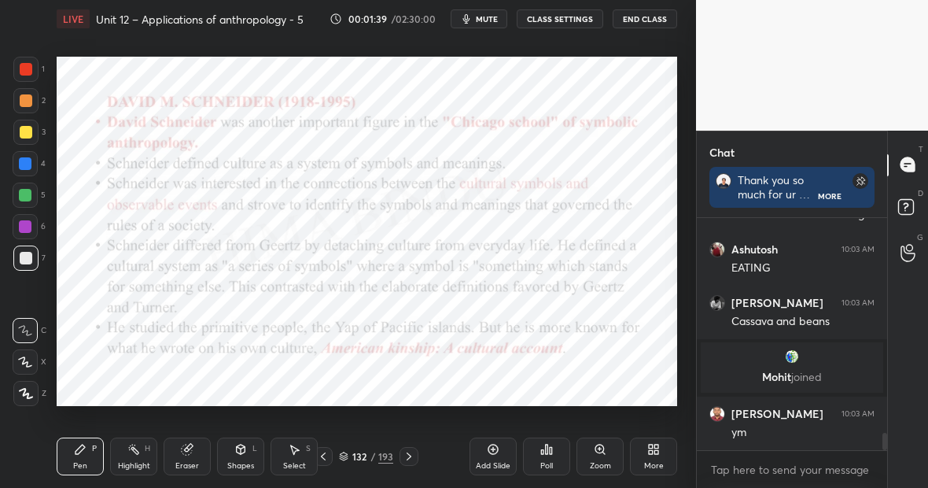
scroll to position [2892, 0]
click at [32, 159] on div at bounding box center [25, 163] width 25 height 25
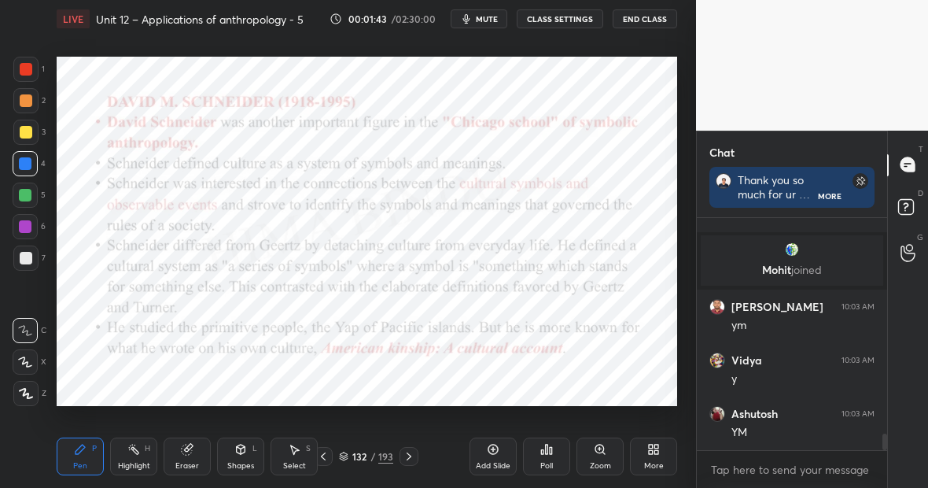
scroll to position [3052, 0]
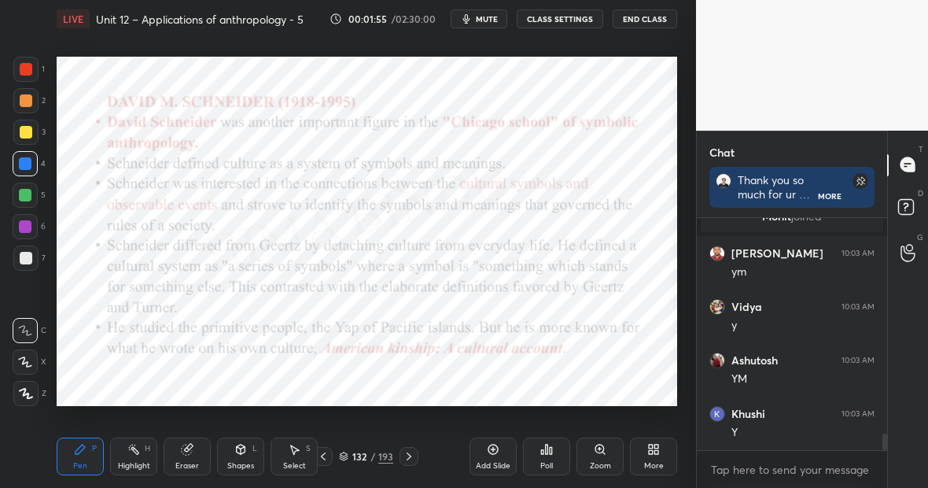
click at [29, 392] on icon at bounding box center [26, 393] width 14 height 11
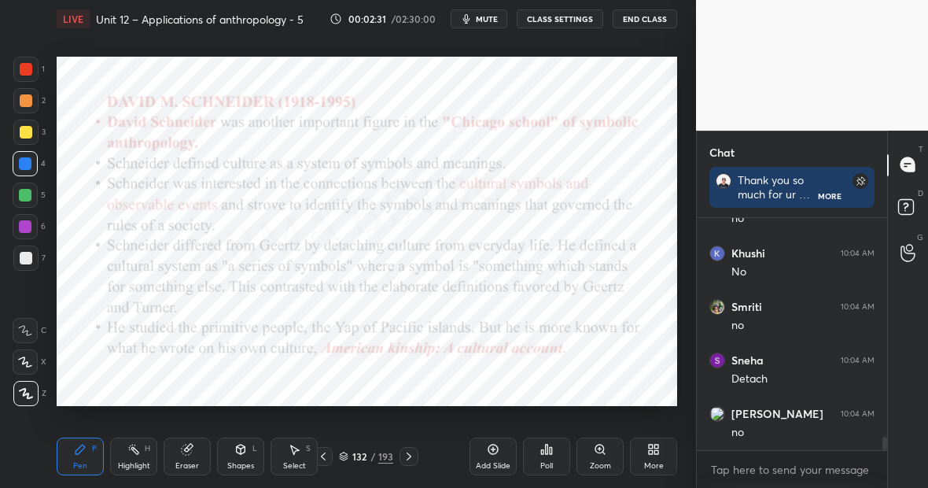
click at [93, 451] on div "Pen P" at bounding box center [80, 456] width 47 height 38
click at [147, 453] on div "Highlight H" at bounding box center [133, 456] width 47 height 38
click at [83, 453] on icon at bounding box center [80, 449] width 13 height 13
click at [145, 450] on div "Highlight H" at bounding box center [133, 456] width 47 height 38
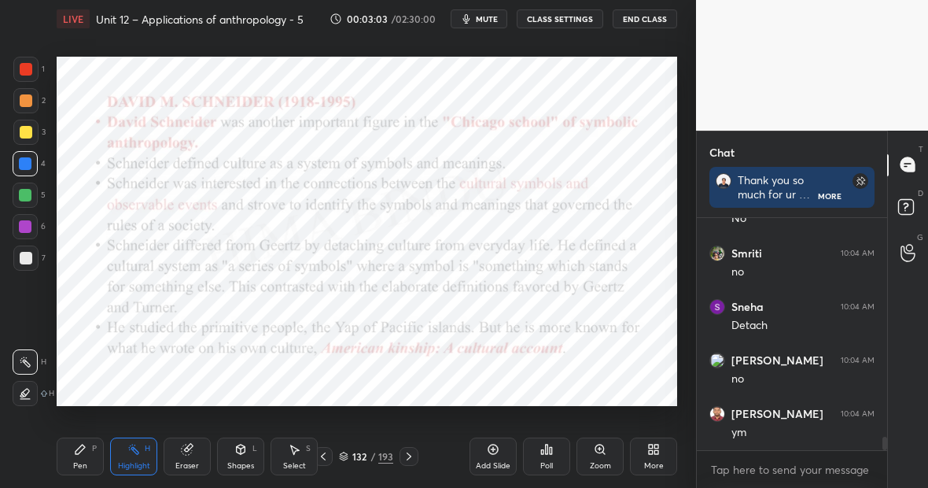
scroll to position [3854, 0]
click at [33, 75] on div at bounding box center [25, 69] width 25 height 25
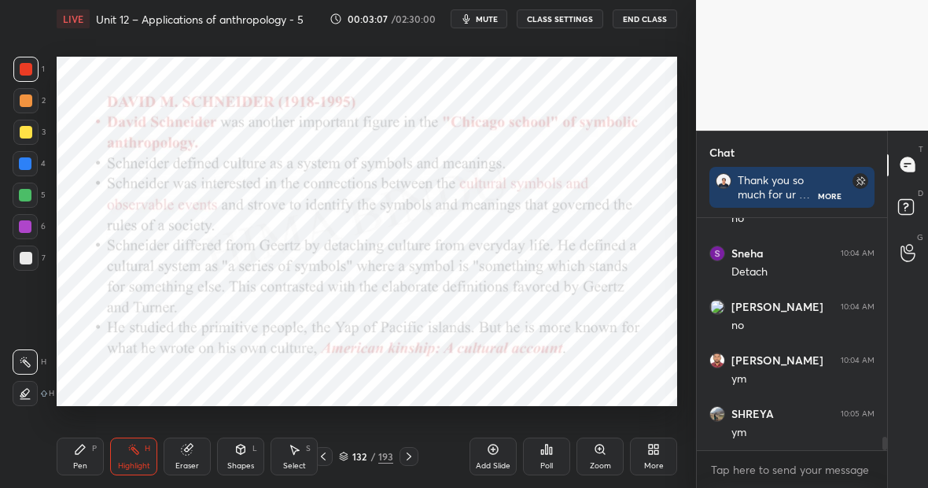
click at [86, 444] on icon at bounding box center [80, 449] width 13 height 13
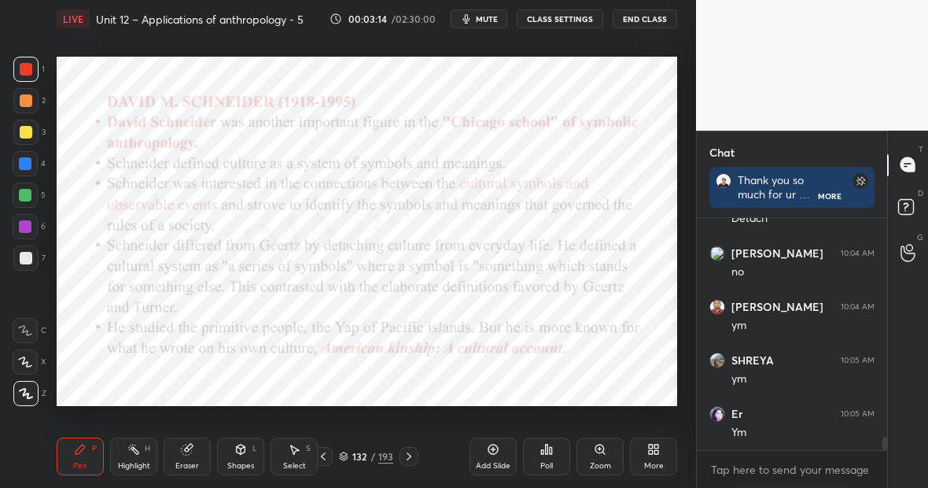
click at [127, 456] on div "Highlight H" at bounding box center [133, 456] width 47 height 38
click at [90, 449] on div "Pen P" at bounding box center [80, 456] width 47 height 38
click at [137, 448] on icon at bounding box center [133, 449] width 13 height 13
click at [84, 458] on div "Pen P" at bounding box center [80, 456] width 47 height 38
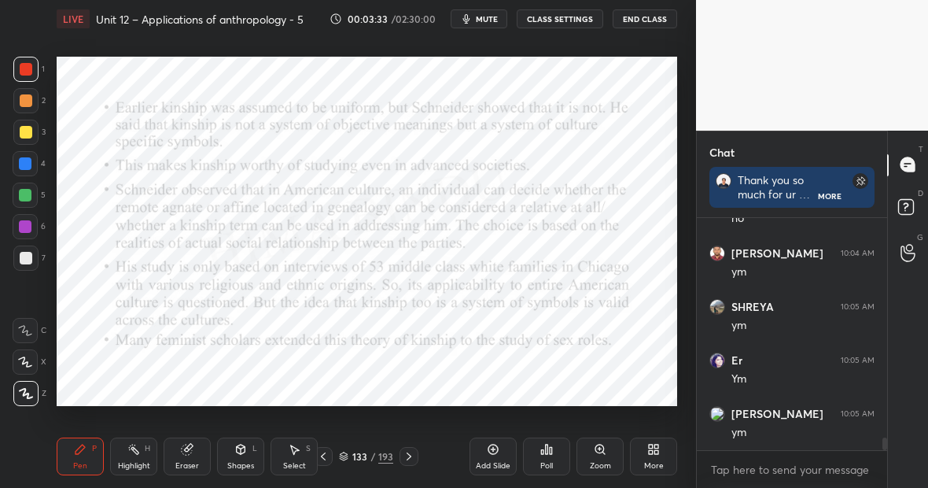
scroll to position [4015, 0]
click at [137, 459] on div "Highlight H" at bounding box center [133, 456] width 47 height 38
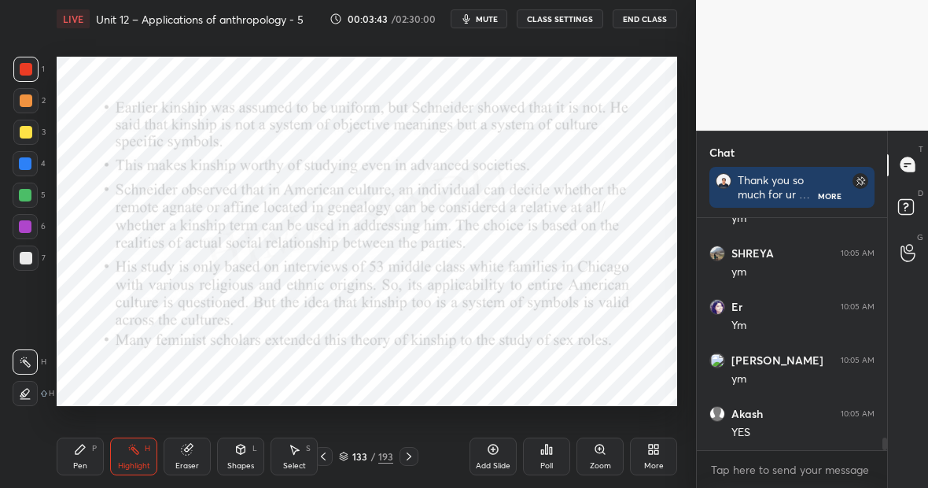
click at [133, 444] on icon at bounding box center [133, 449] width 13 height 13
click at [87, 453] on div "Pen P" at bounding box center [80, 456] width 47 height 38
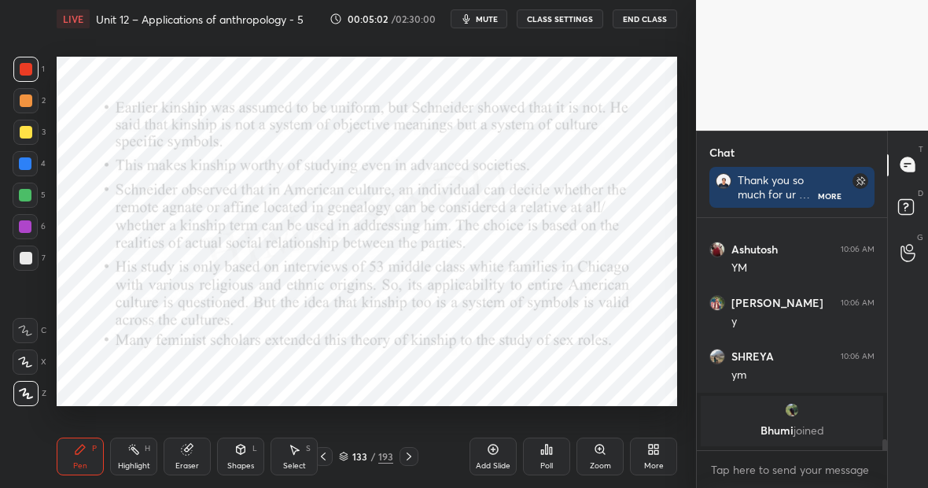
scroll to position [4103, 0]
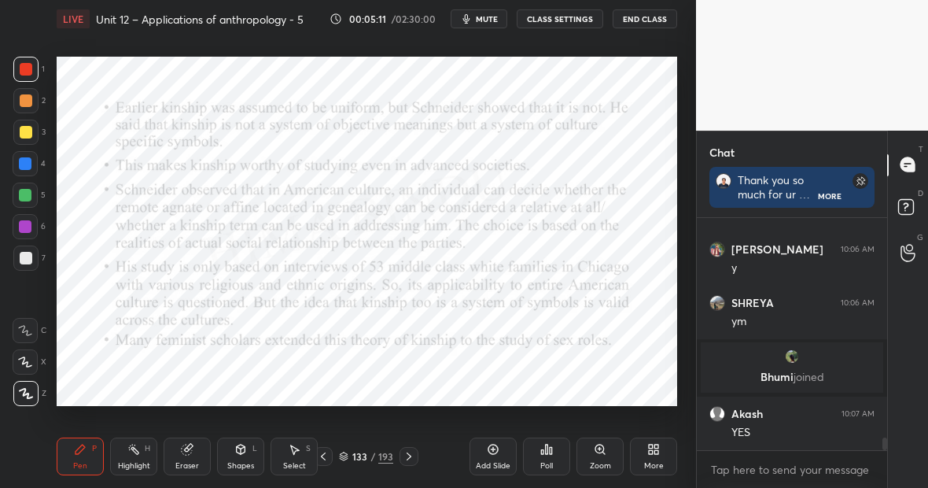
click at [146, 456] on div "Highlight H" at bounding box center [133, 456] width 47 height 38
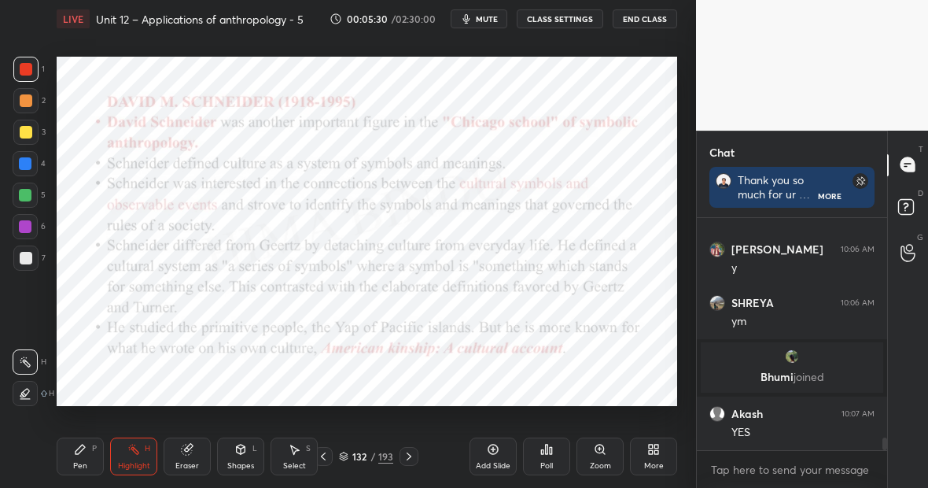
scroll to position [4157, 0]
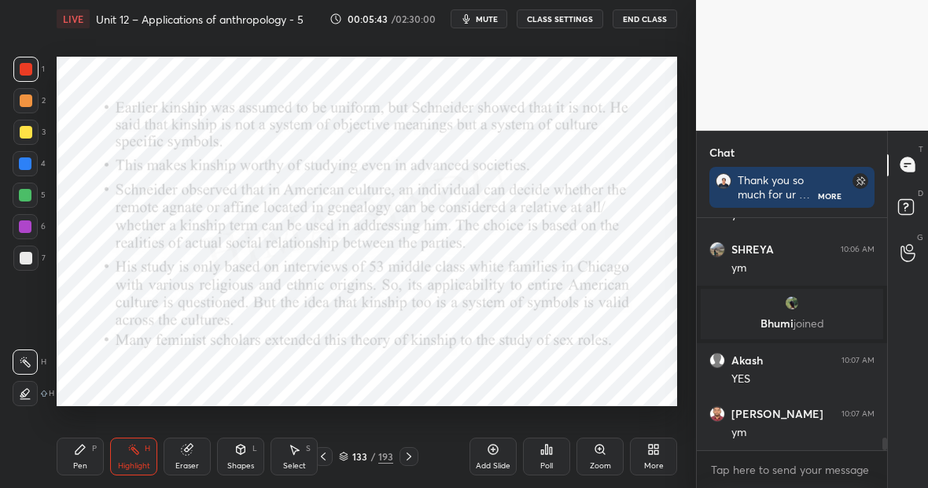
click at [91, 452] on div "Pen P" at bounding box center [80, 456] width 47 height 38
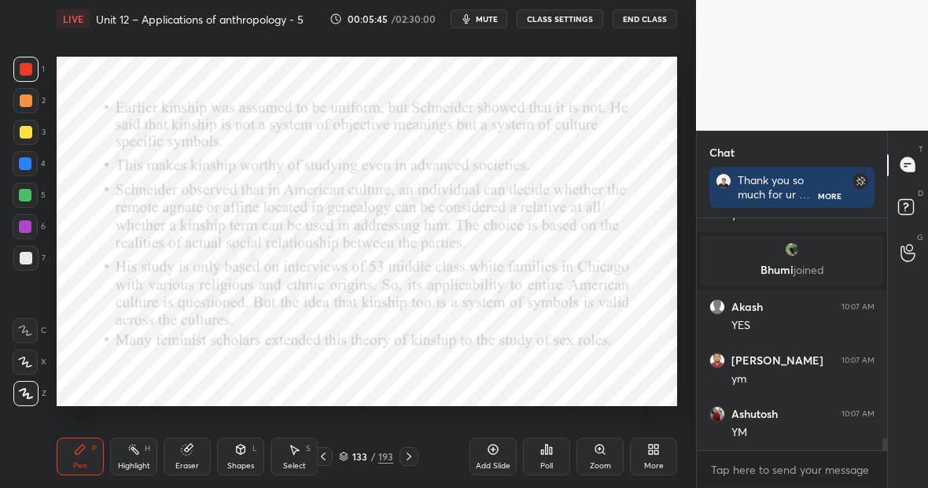
scroll to position [4263, 0]
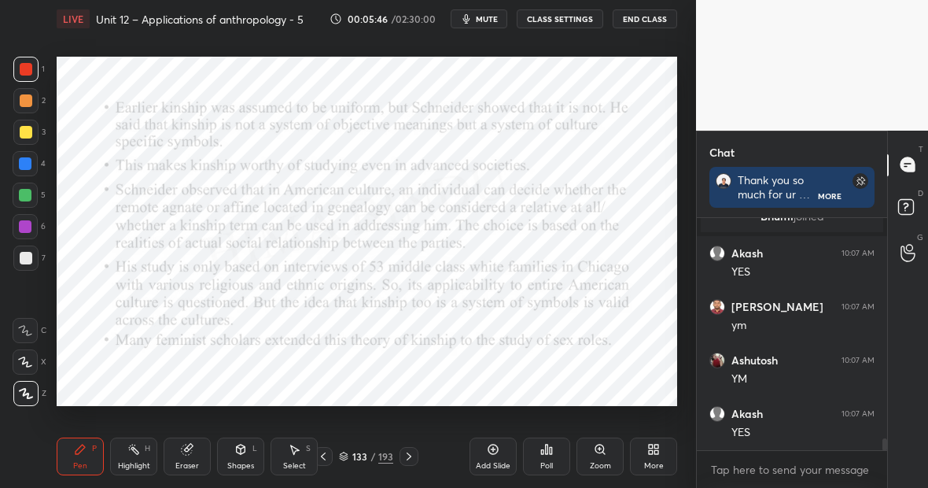
click at [138, 448] on icon at bounding box center [133, 449] width 13 height 13
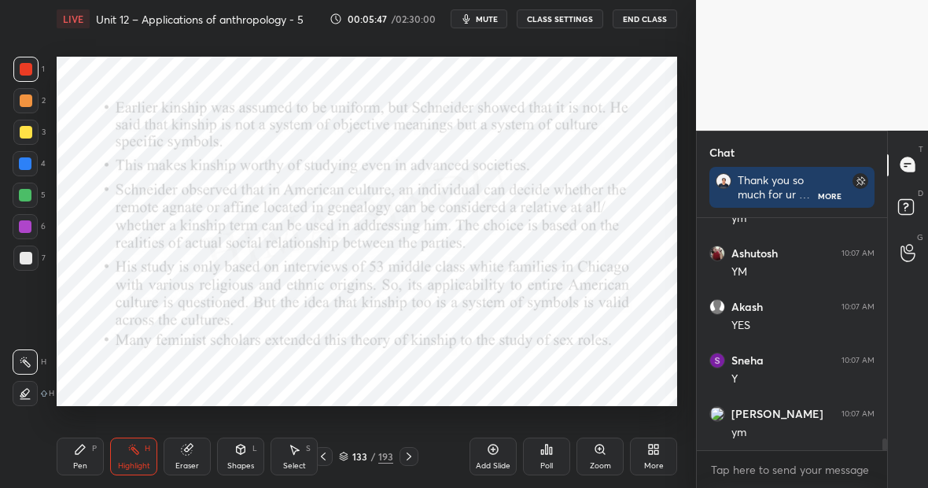
scroll to position [4428, 0]
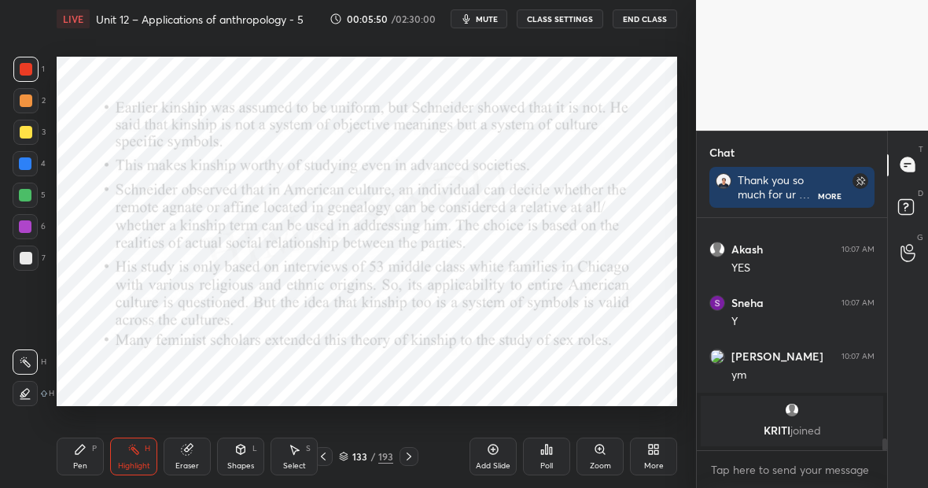
click at [92, 452] on div "P" at bounding box center [94, 448] width 5 height 8
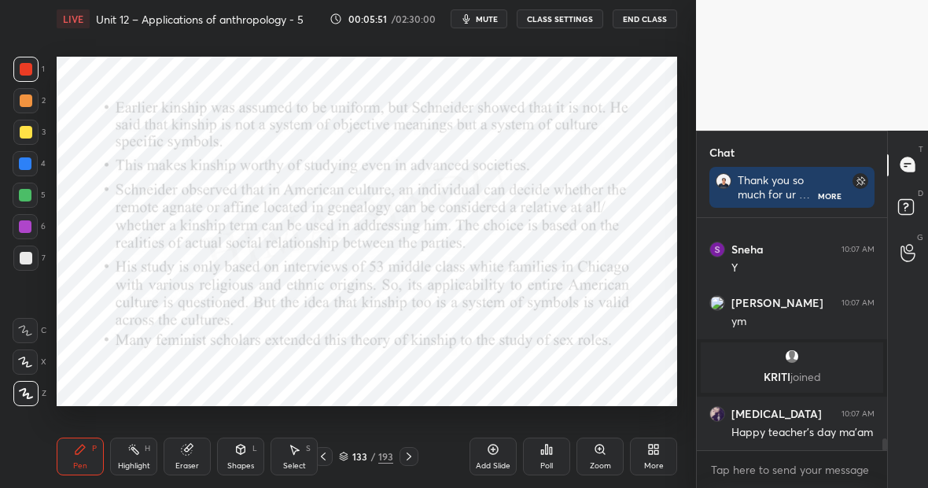
scroll to position [4382, 0]
click at [134, 450] on rect at bounding box center [135, 451] width 8 height 8
click at [90, 454] on div "Pen P" at bounding box center [80, 456] width 47 height 38
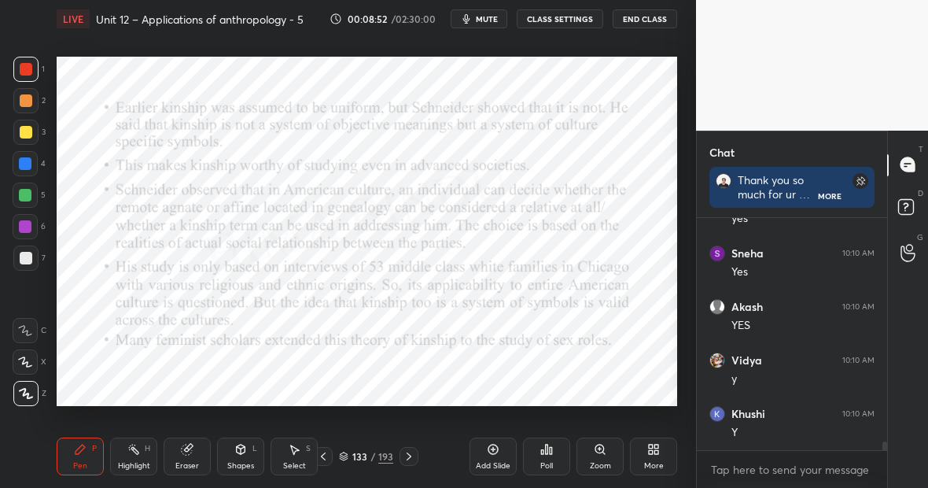
scroll to position [6134, 0]
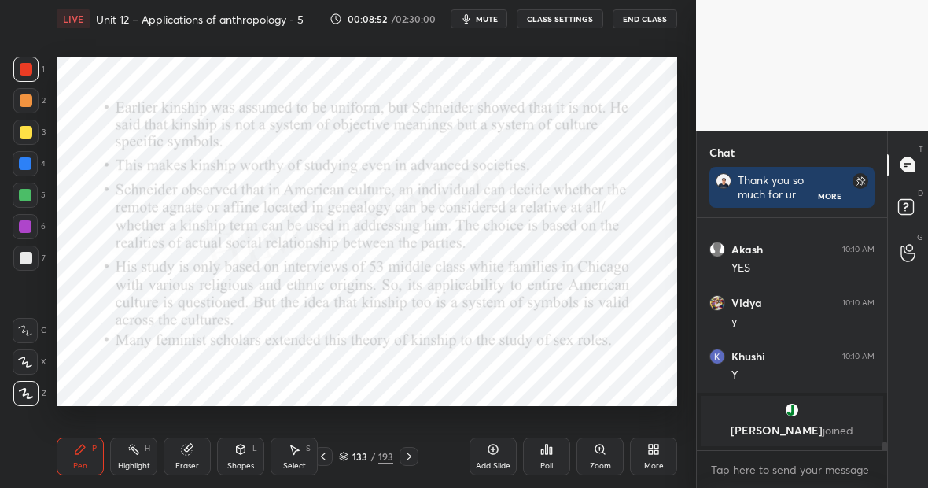
click at [176, 459] on div "Eraser" at bounding box center [187, 456] width 47 height 38
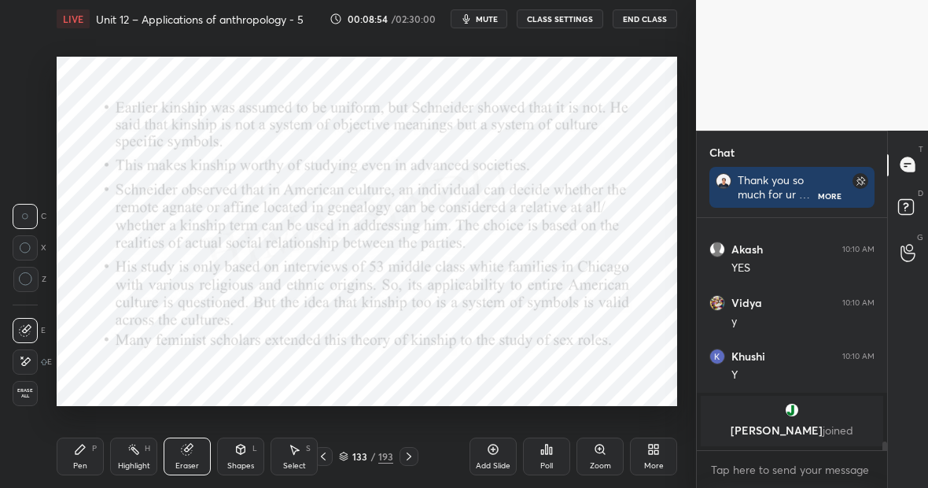
click at [32, 361] on div at bounding box center [25, 361] width 25 height 25
click at [92, 453] on div "Pen P" at bounding box center [80, 456] width 47 height 38
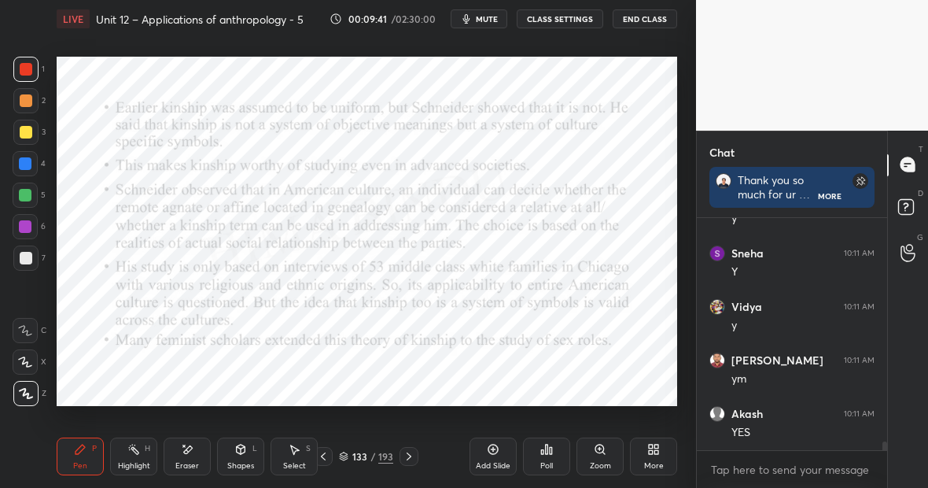
scroll to position [6306, 0]
click at [190, 459] on div "Eraser" at bounding box center [187, 456] width 47 height 38
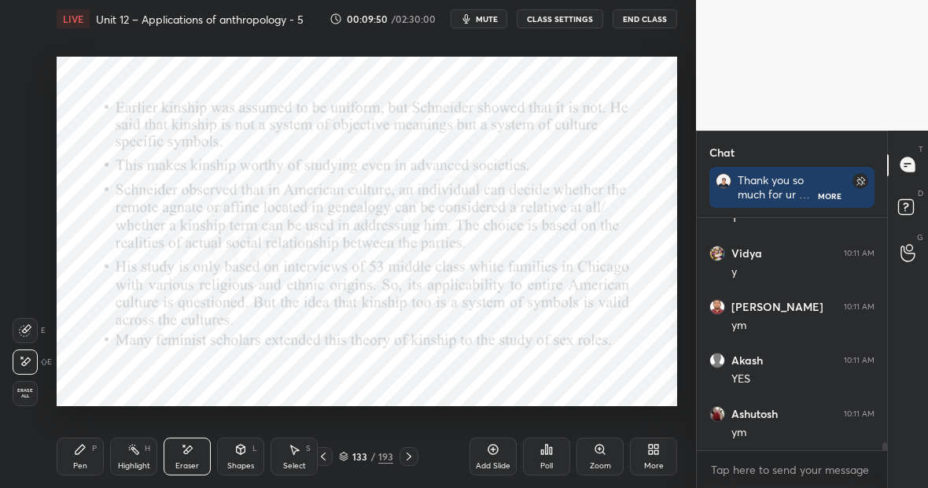
click at [77, 470] on div "Pen P" at bounding box center [80, 456] width 47 height 38
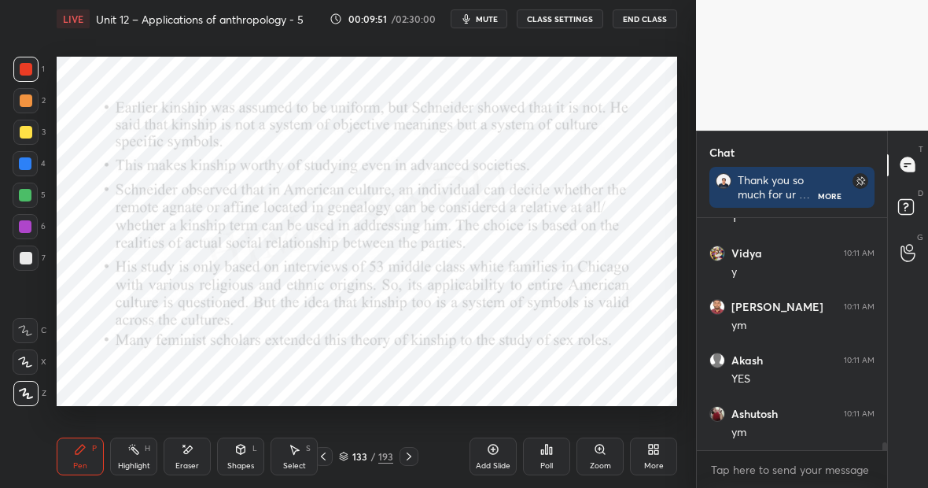
click at [141, 448] on div "Highlight H" at bounding box center [133, 456] width 47 height 38
click at [79, 453] on icon at bounding box center [80, 449] width 13 height 13
click at [142, 450] on div "Highlight H" at bounding box center [133, 456] width 47 height 38
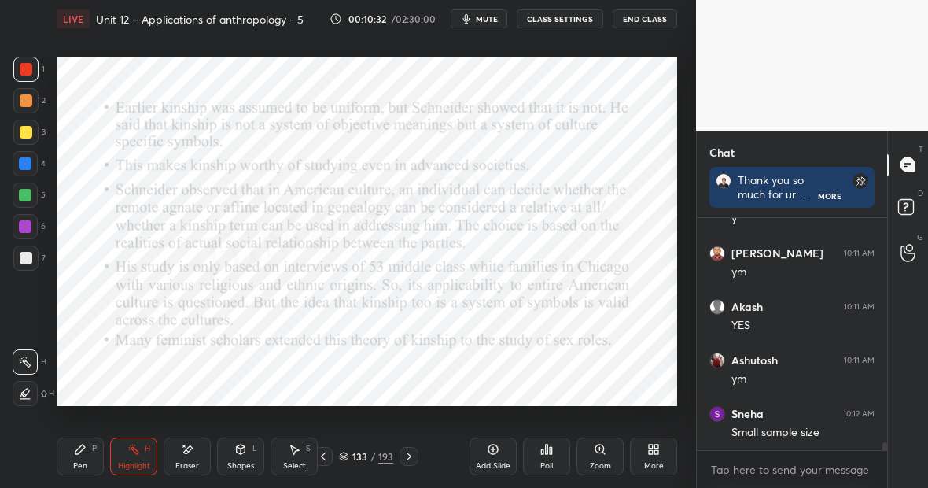
click at [68, 455] on div "Pen P" at bounding box center [80, 456] width 47 height 38
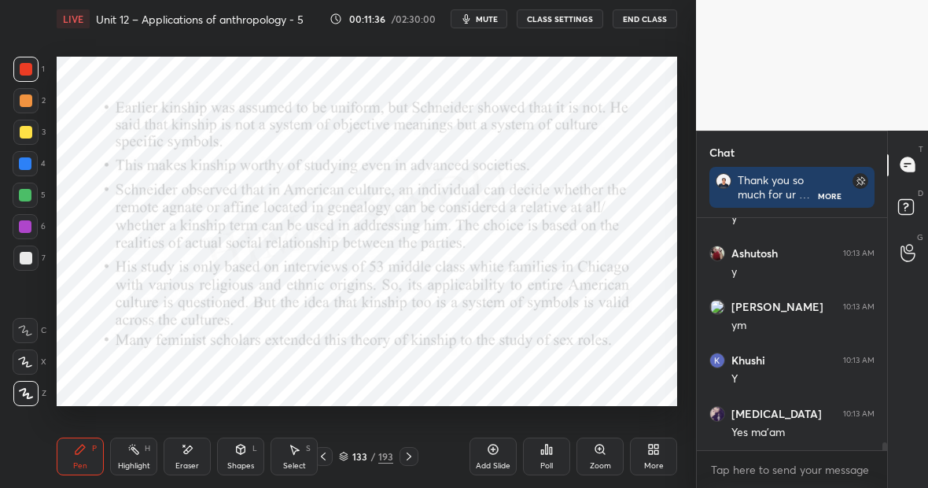
scroll to position [6948, 0]
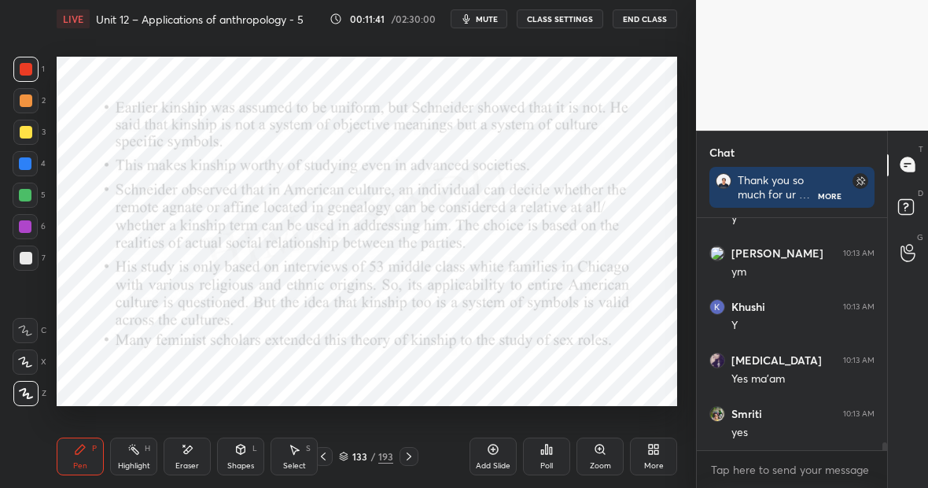
click at [138, 461] on div "Highlight H" at bounding box center [133, 456] width 47 height 38
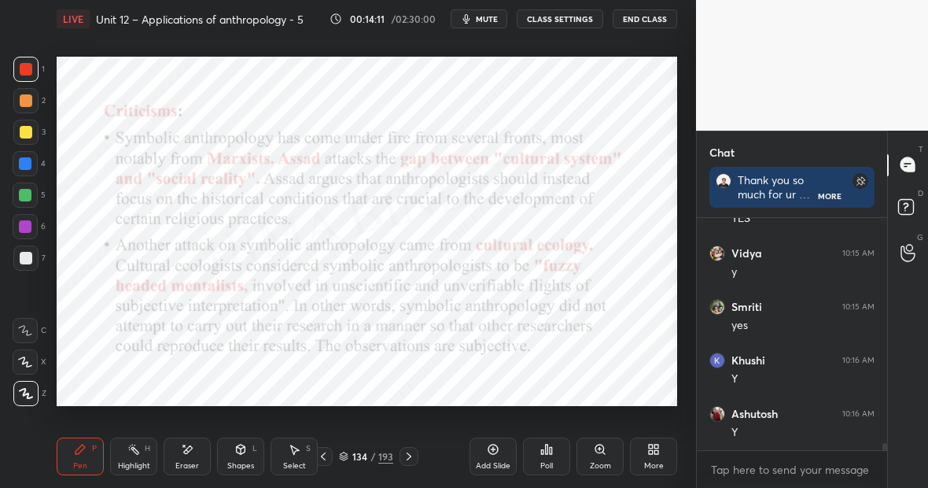
scroll to position [7804, 0]
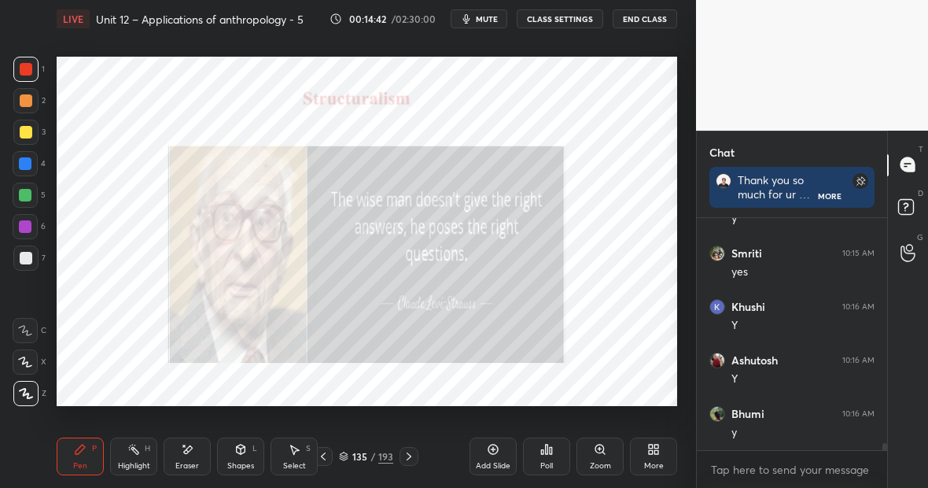
click at [495, 448] on icon at bounding box center [493, 449] width 5 height 5
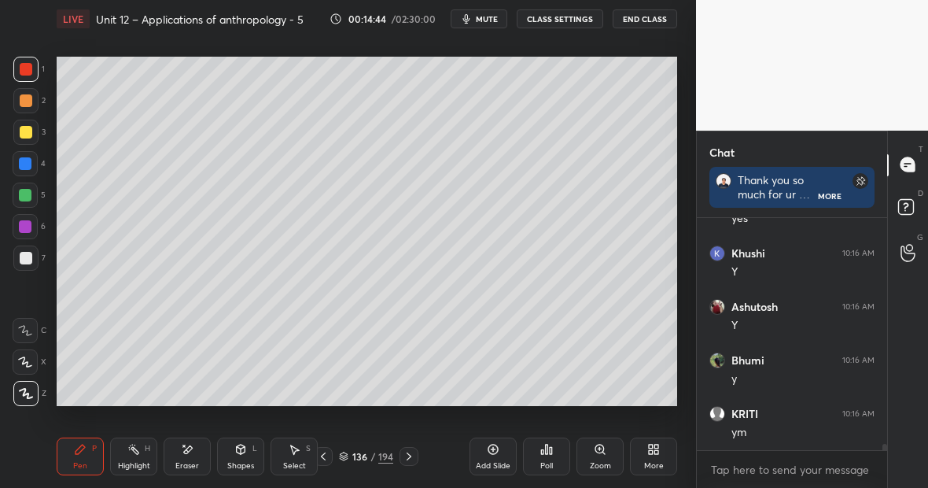
scroll to position [7911, 0]
click at [29, 131] on div at bounding box center [26, 132] width 13 height 13
click at [163, 53] on div "Setting up your live class Poll for secs No correct answer Start poll" at bounding box center [366, 231] width 633 height 387
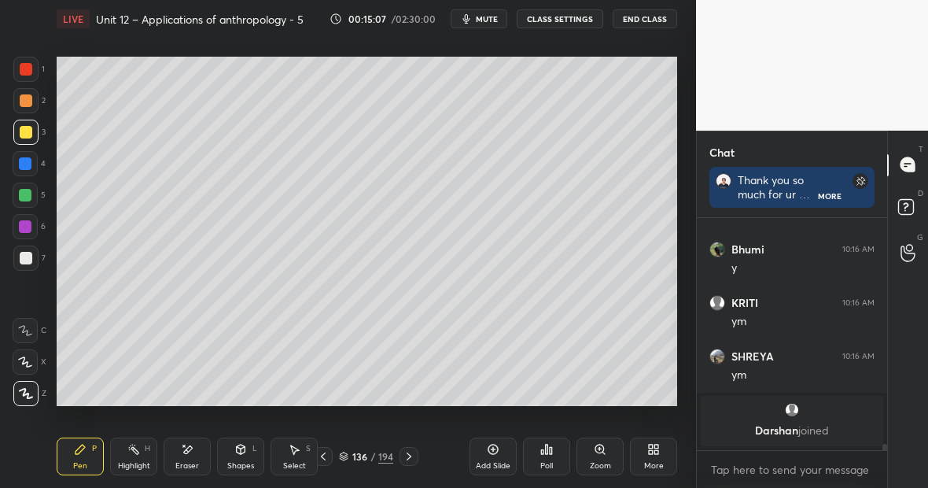
click at [198, 452] on div "Eraser" at bounding box center [187, 456] width 47 height 38
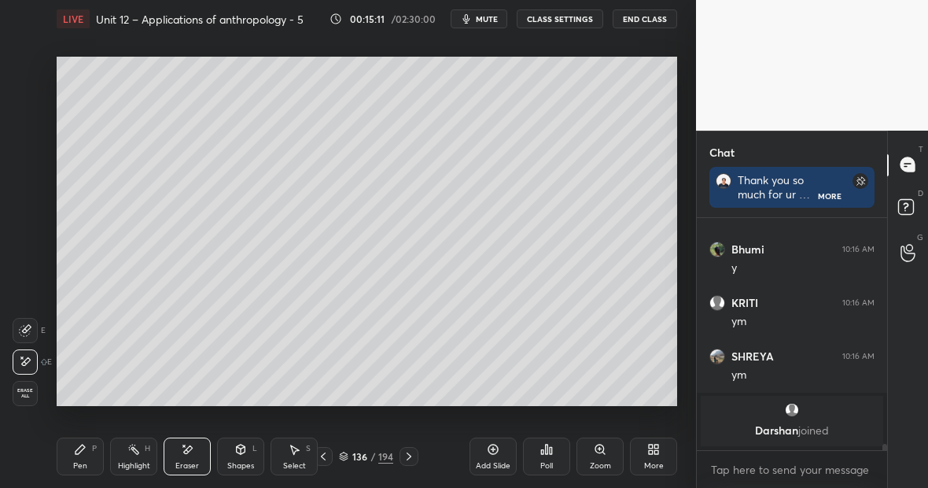
click at [94, 441] on div "Pen P" at bounding box center [80, 456] width 47 height 38
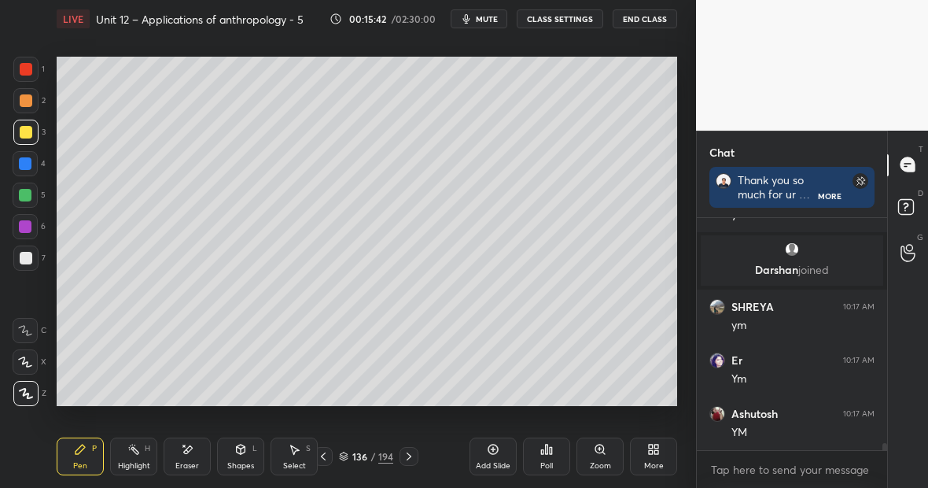
scroll to position [7607, 0]
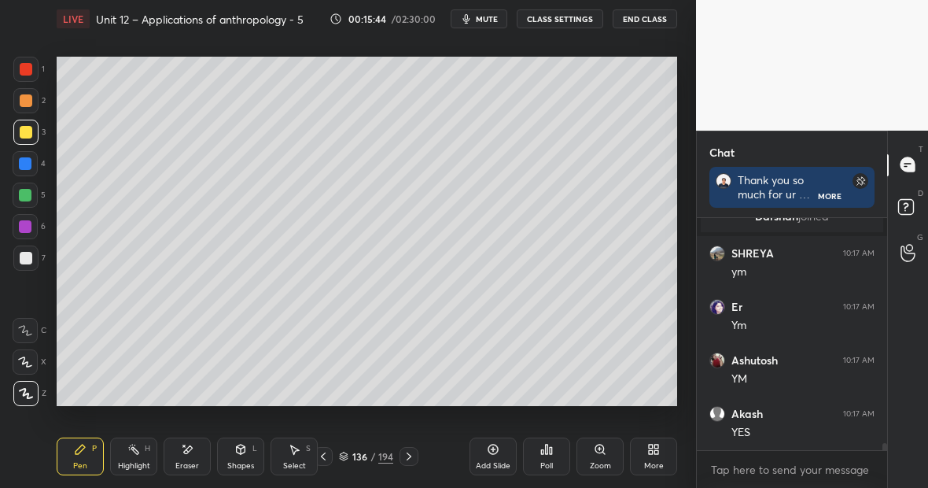
click at [124, 459] on div "Highlight H" at bounding box center [133, 456] width 47 height 38
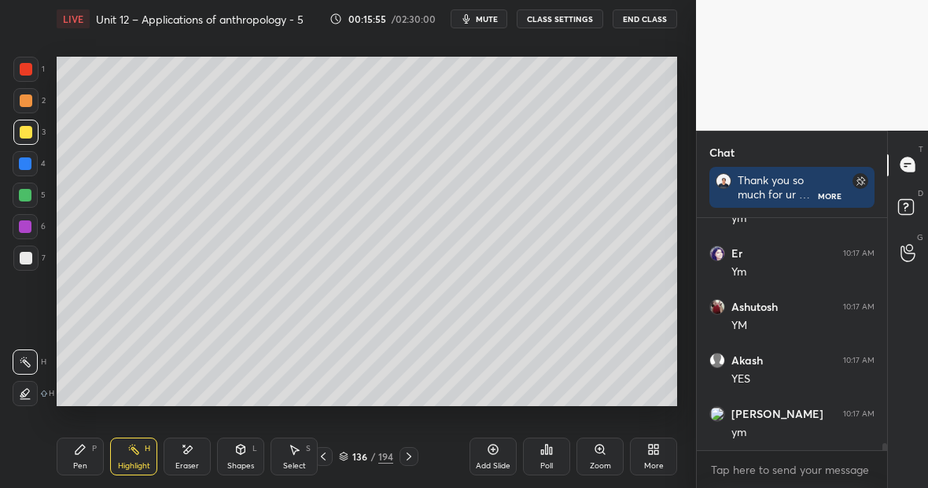
scroll to position [7714, 0]
click at [90, 453] on div "Pen P" at bounding box center [80, 456] width 47 height 38
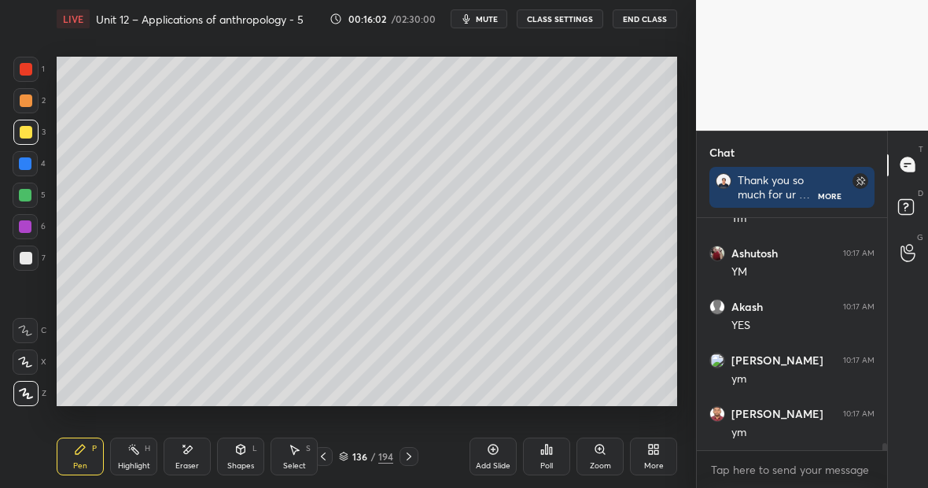
scroll to position [7767, 0]
click at [211, 454] on div "Pen P Highlight H Eraser Shapes L Select S" at bounding box center [160, 456] width 207 height 38
click at [185, 463] on div "Eraser" at bounding box center [187, 466] width 24 height 8
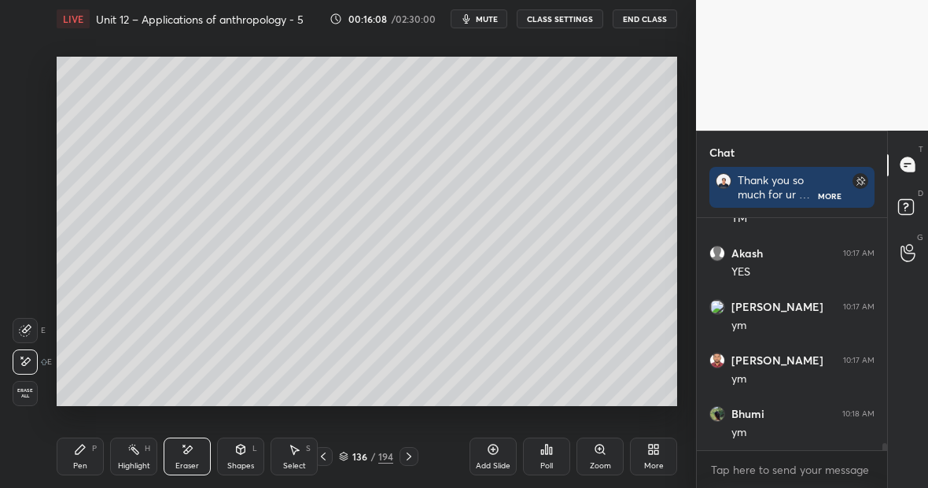
click at [80, 462] on div "Pen" at bounding box center [80, 466] width 14 height 8
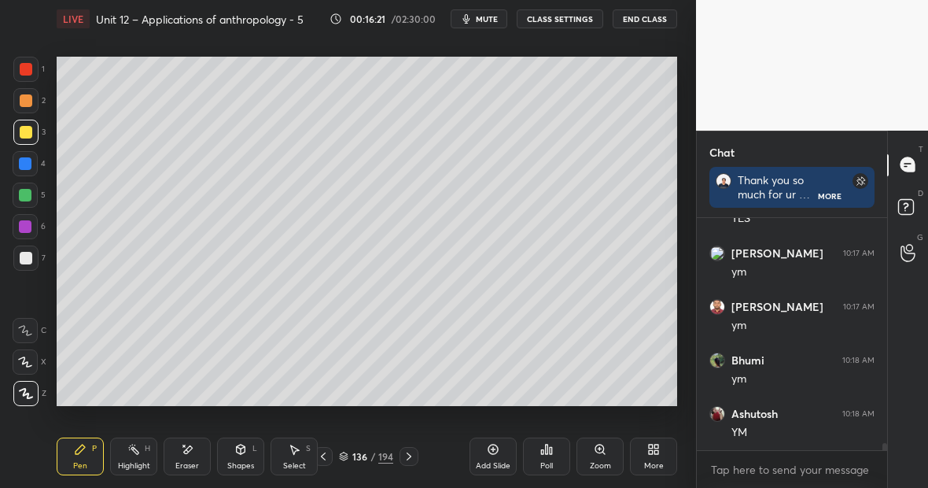
scroll to position [7874, 0]
click at [148, 457] on div "Highlight H" at bounding box center [133, 456] width 47 height 38
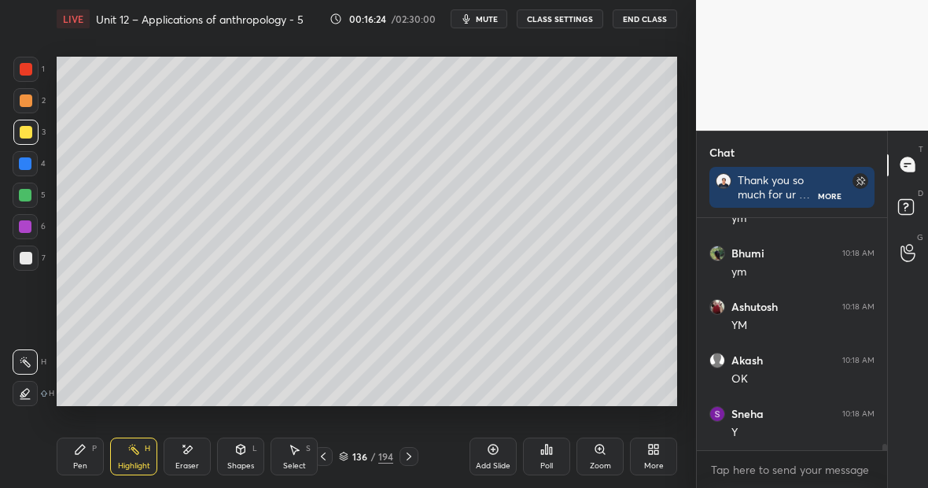
scroll to position [8035, 0]
click at [387, 454] on div "194" at bounding box center [385, 456] width 15 height 14
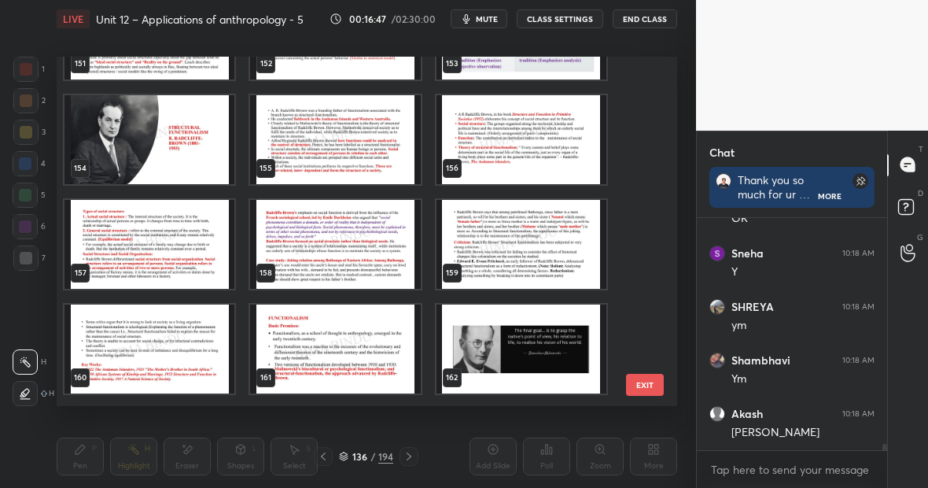
scroll to position [8142, 0]
click at [326, 339] on img "grid" at bounding box center [335, 348] width 170 height 89
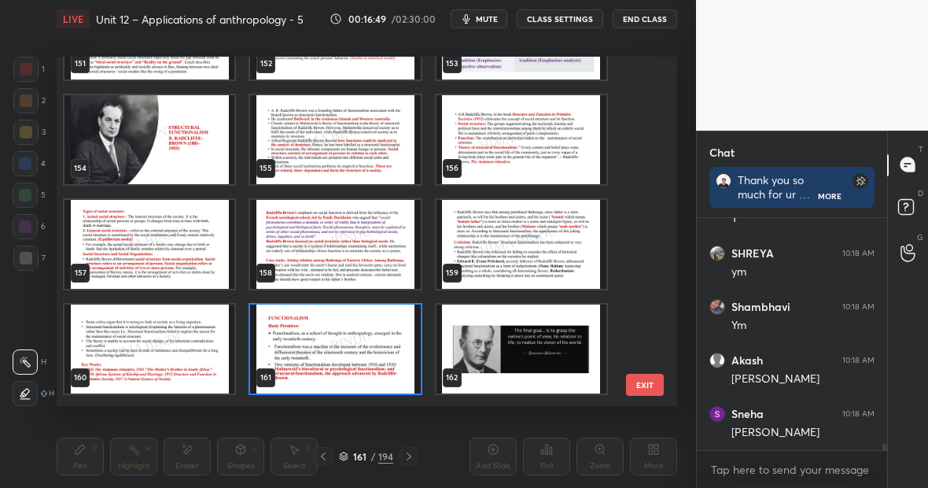
scroll to position [8195, 0]
click at [326, 339] on img "grid" at bounding box center [335, 348] width 170 height 89
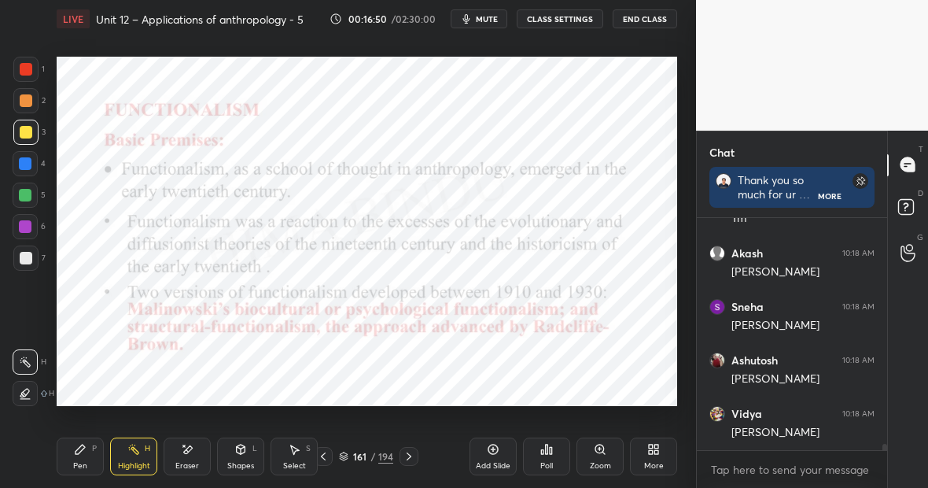
scroll to position [8302, 0]
click at [33, 171] on div at bounding box center [25, 163] width 25 height 25
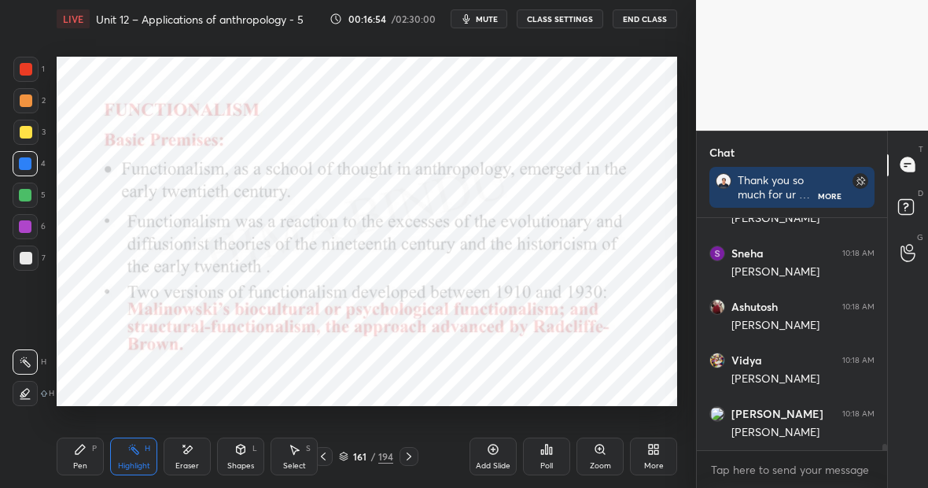
scroll to position [8355, 0]
click at [90, 456] on div "Pen P" at bounding box center [80, 456] width 47 height 38
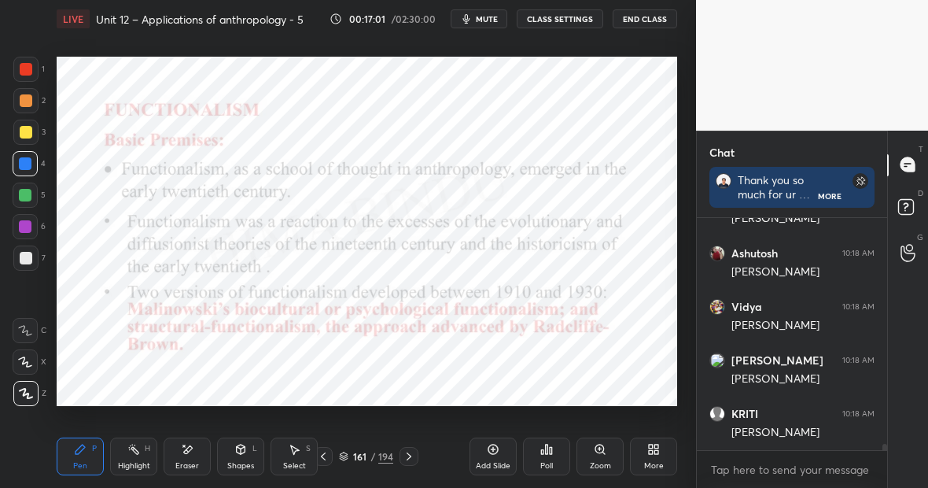
click at [482, 451] on div "Add Slide" at bounding box center [493, 456] width 47 height 38
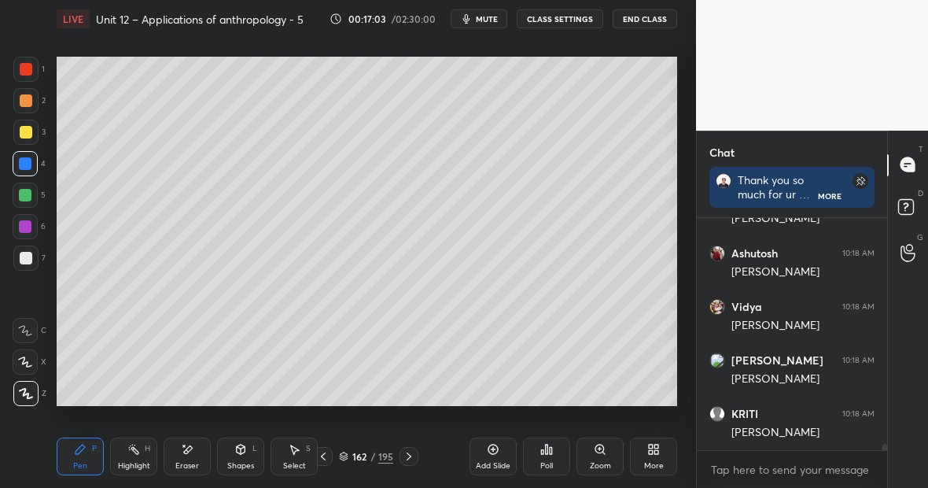
click at [28, 134] on div at bounding box center [26, 132] width 13 height 13
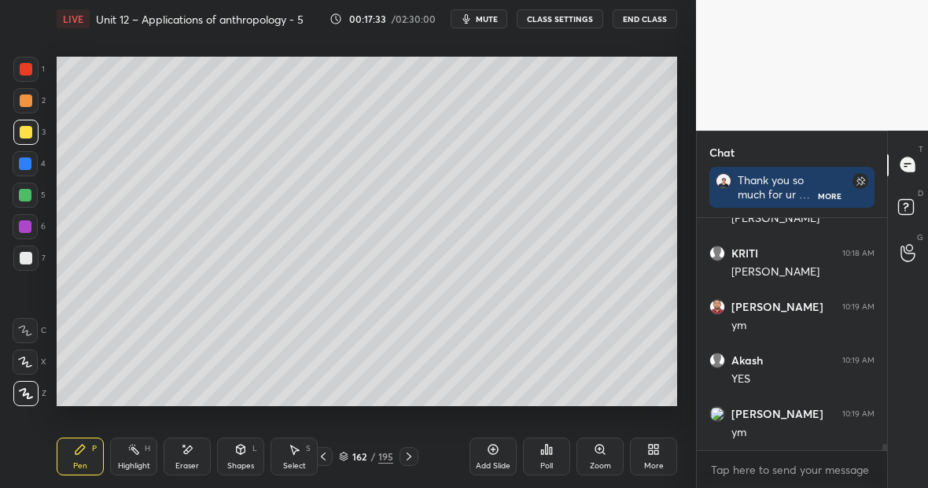
scroll to position [8569, 0]
click at [195, 458] on div "Eraser" at bounding box center [187, 456] width 47 height 38
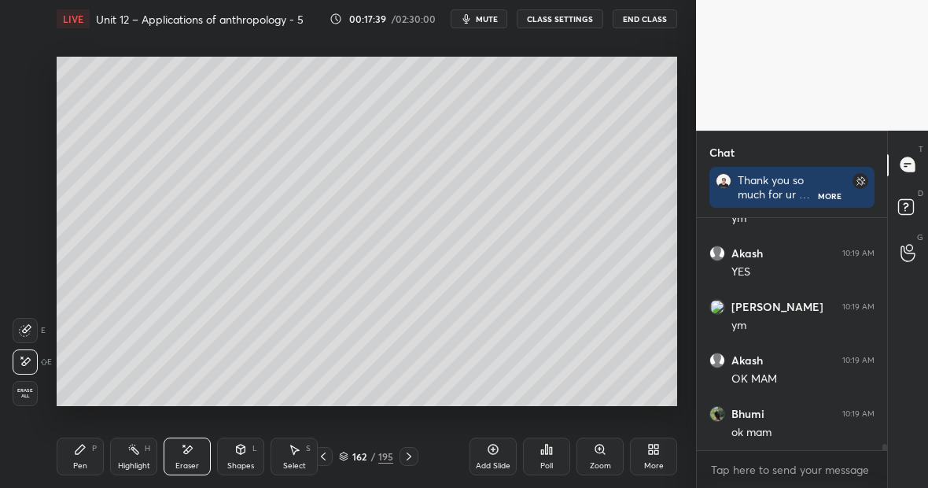
scroll to position [8676, 0]
click at [79, 461] on div "Pen P" at bounding box center [80, 456] width 47 height 38
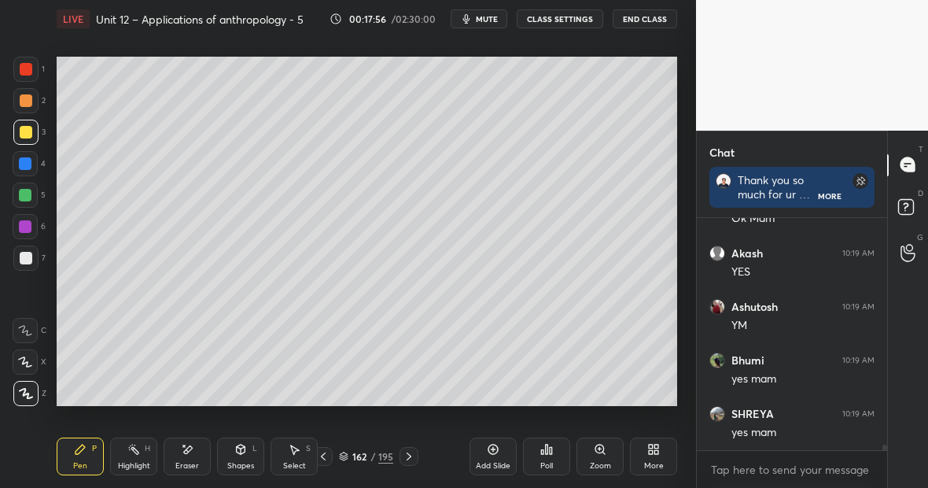
scroll to position [8997, 0]
click at [28, 72] on div at bounding box center [26, 69] width 13 height 13
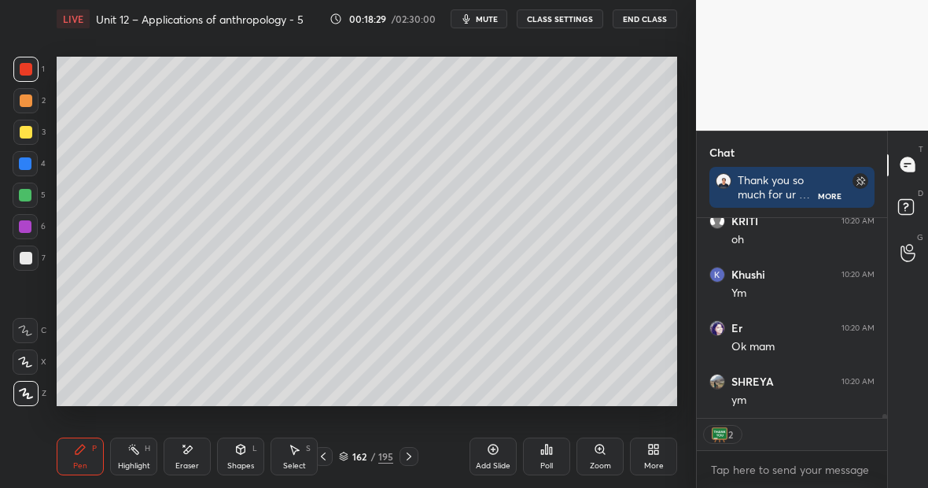
scroll to position [9725, 0]
click at [190, 455] on icon at bounding box center [187, 449] width 13 height 13
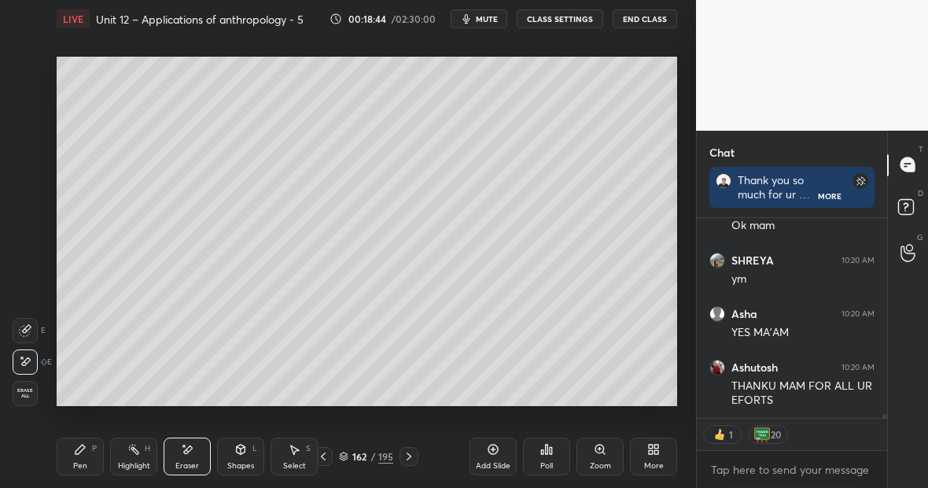
scroll to position [9846, 0]
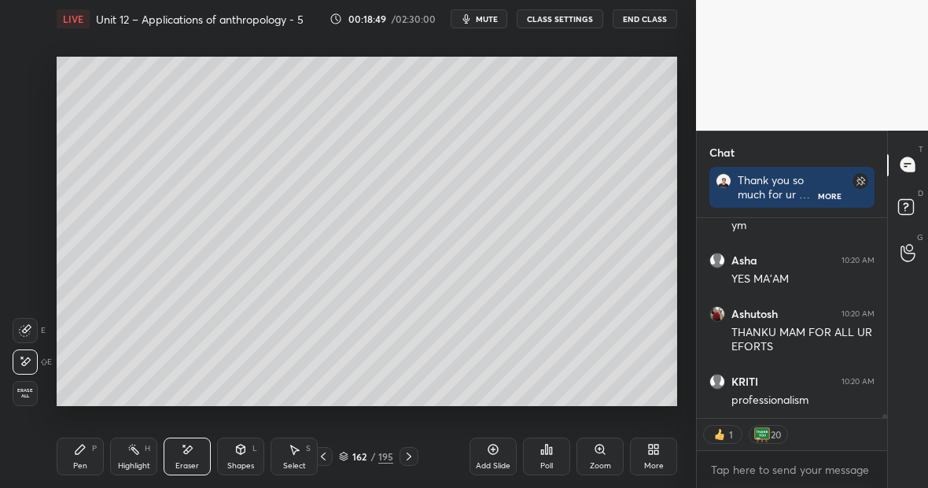
click at [197, 454] on div "Eraser" at bounding box center [187, 456] width 47 height 38
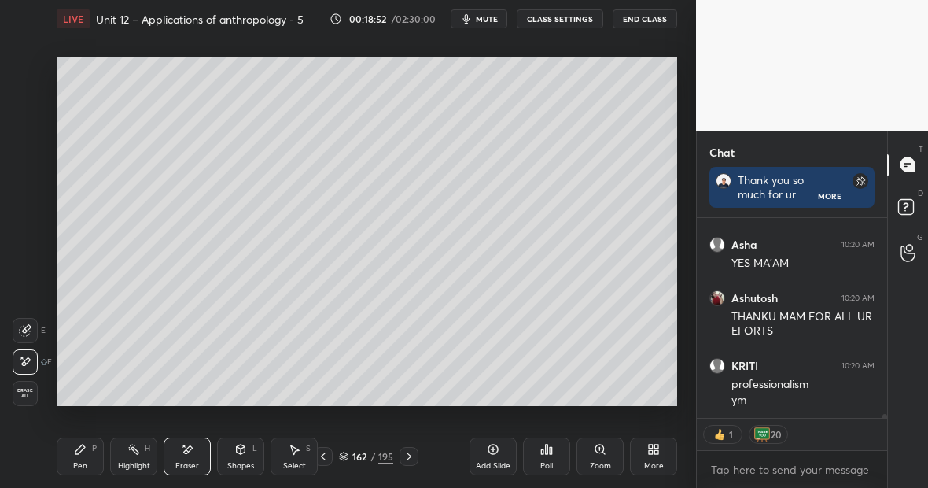
click at [90, 446] on div "Pen P" at bounding box center [80, 456] width 47 height 38
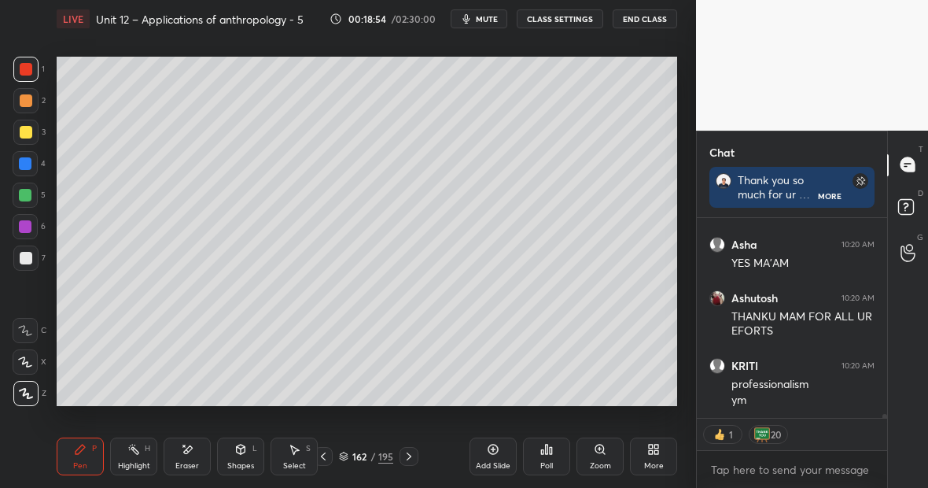
type textarea "x"
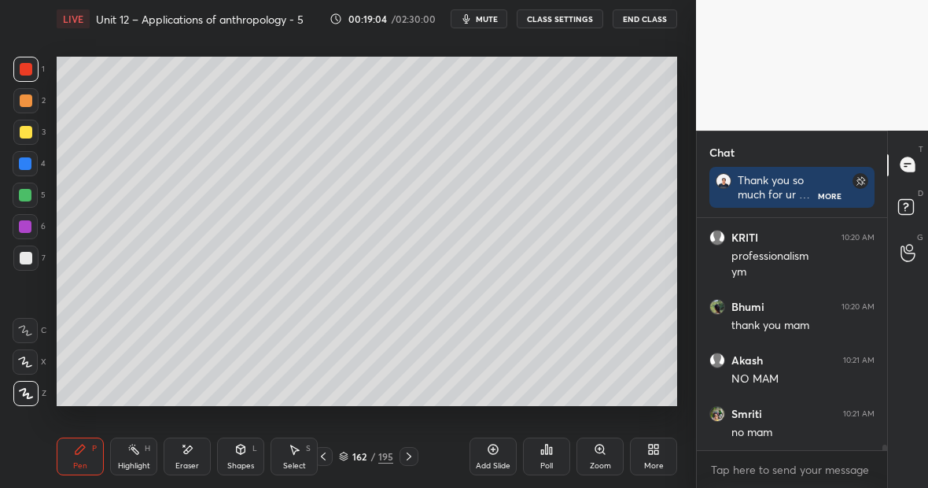
scroll to position [10044, 0]
click at [142, 458] on div "Highlight H" at bounding box center [133, 456] width 47 height 38
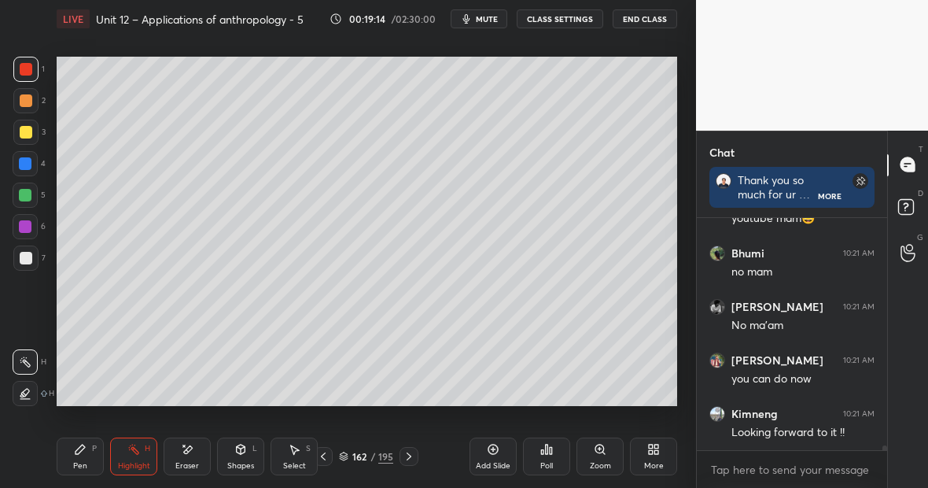
scroll to position [10500, 0]
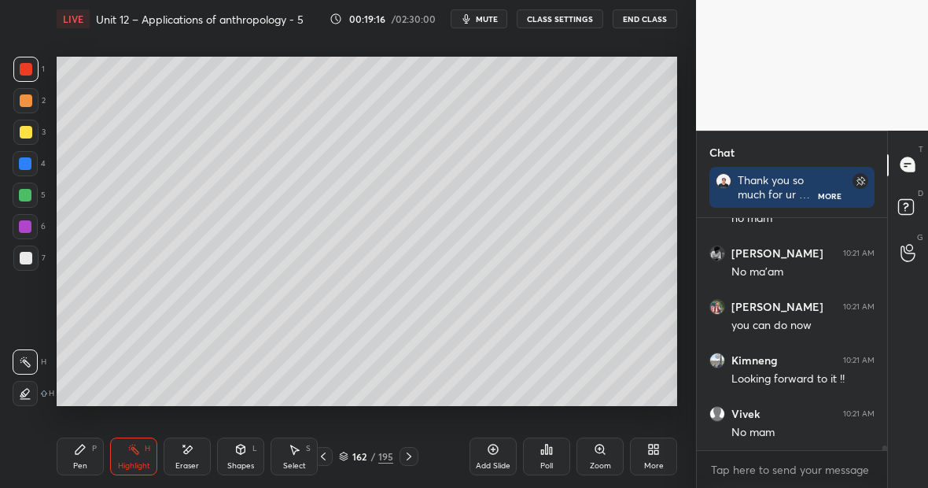
click at [31, 253] on div at bounding box center [25, 257] width 25 height 25
click at [195, 450] on div "Eraser" at bounding box center [187, 456] width 47 height 38
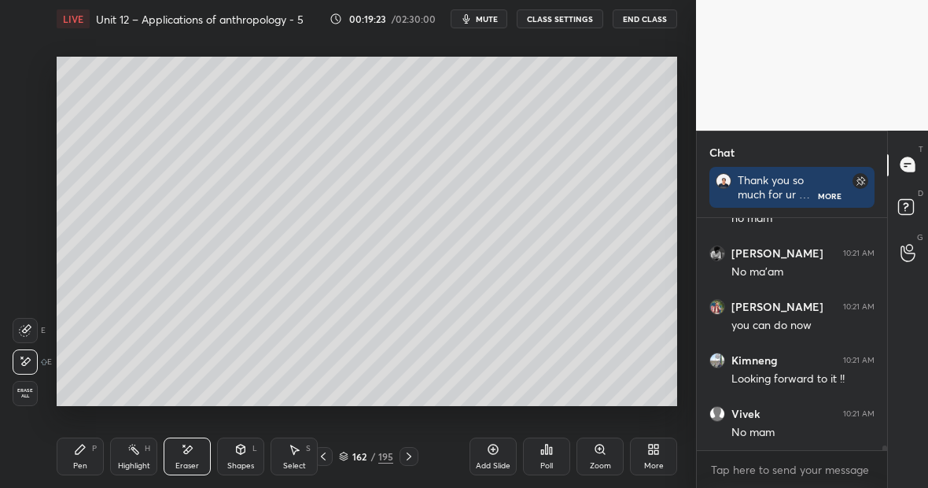
click at [89, 458] on div "Pen P" at bounding box center [80, 456] width 47 height 38
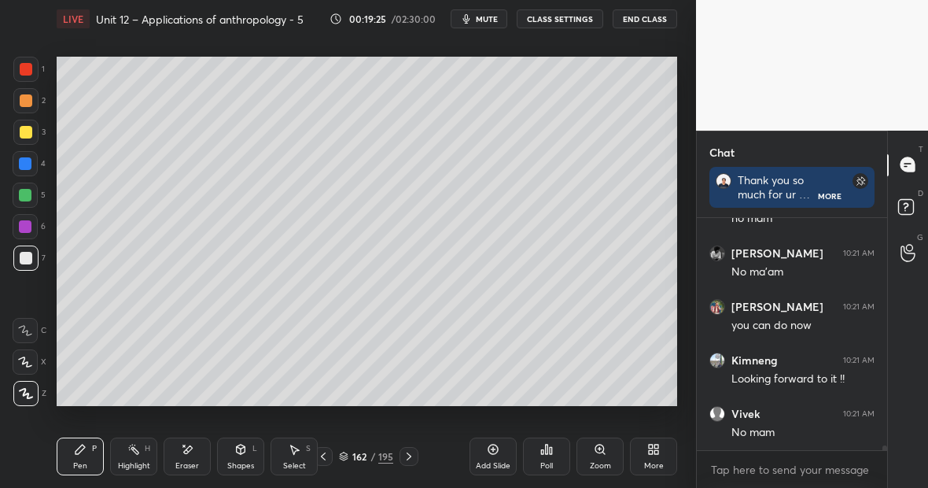
click at [189, 458] on div "Eraser" at bounding box center [187, 456] width 47 height 38
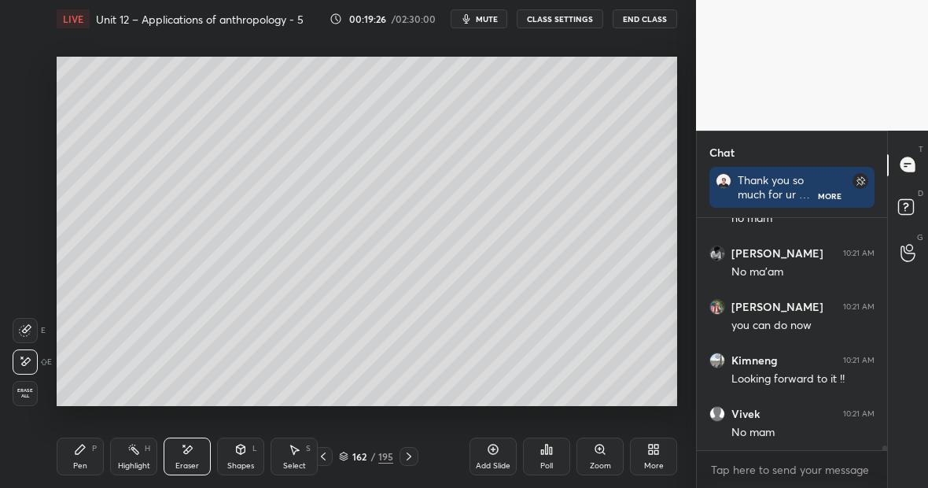
click at [94, 455] on div "Pen P" at bounding box center [80, 456] width 47 height 38
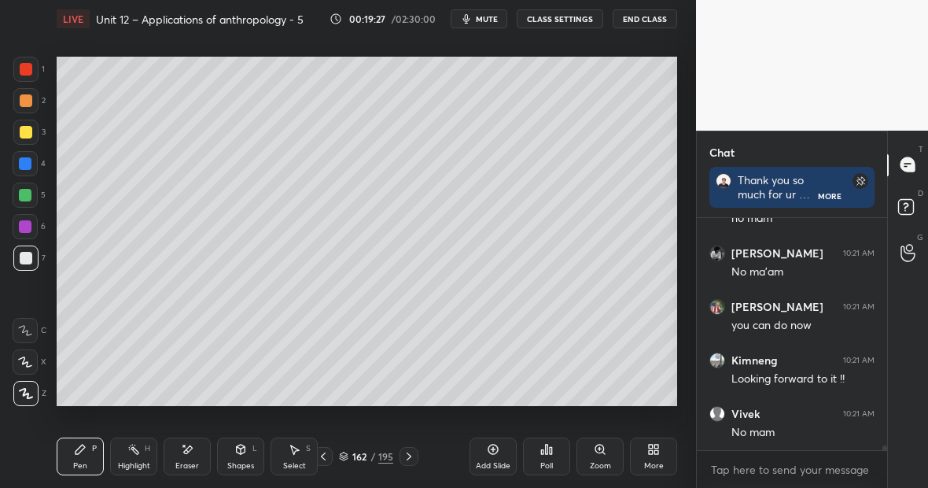
click at [28, 135] on div at bounding box center [26, 132] width 13 height 13
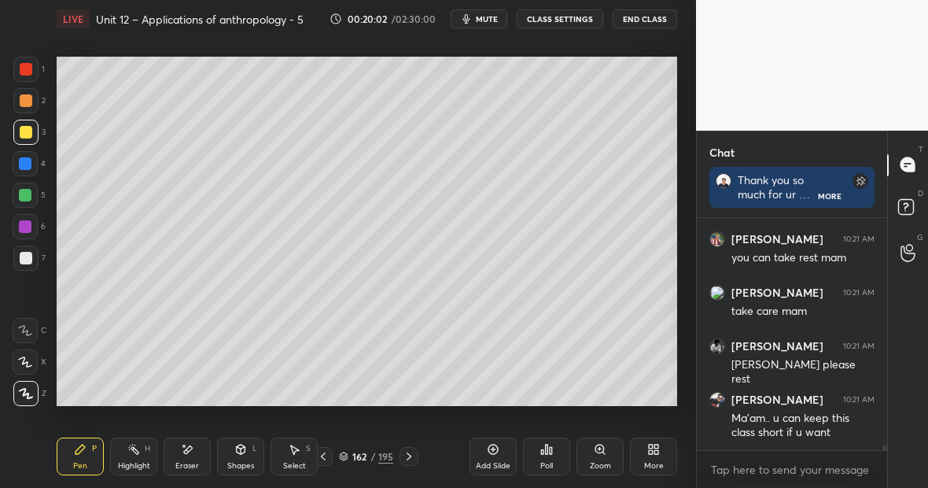
scroll to position [10849, 0]
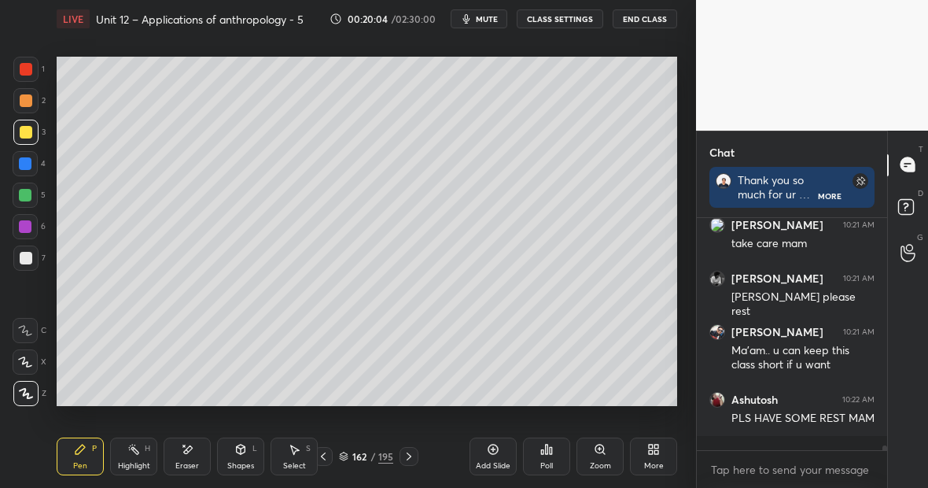
click at [138, 451] on rect at bounding box center [135, 451] width 8 height 8
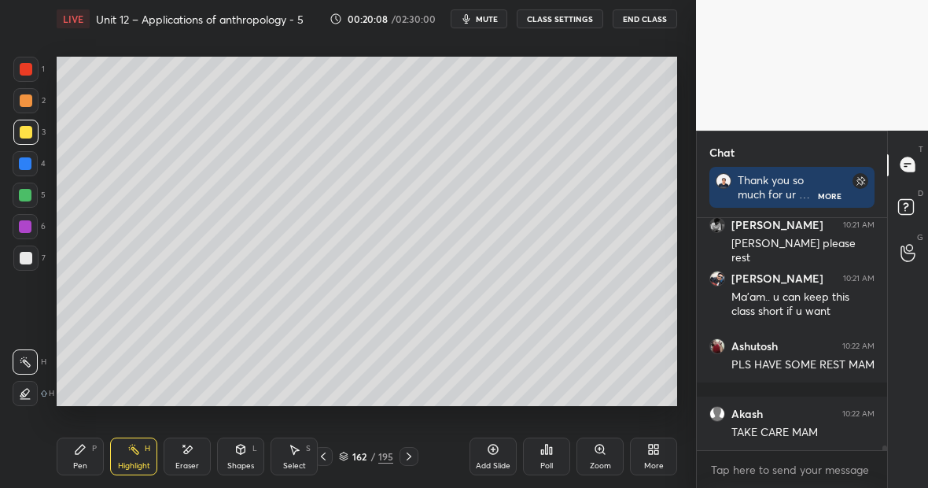
scroll to position [10956, 0]
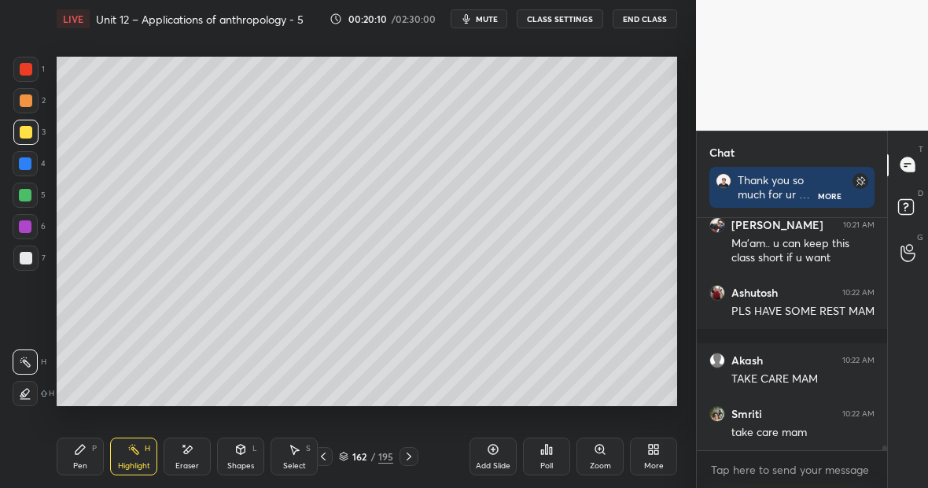
click at [87, 454] on div "Pen P" at bounding box center [80, 456] width 47 height 38
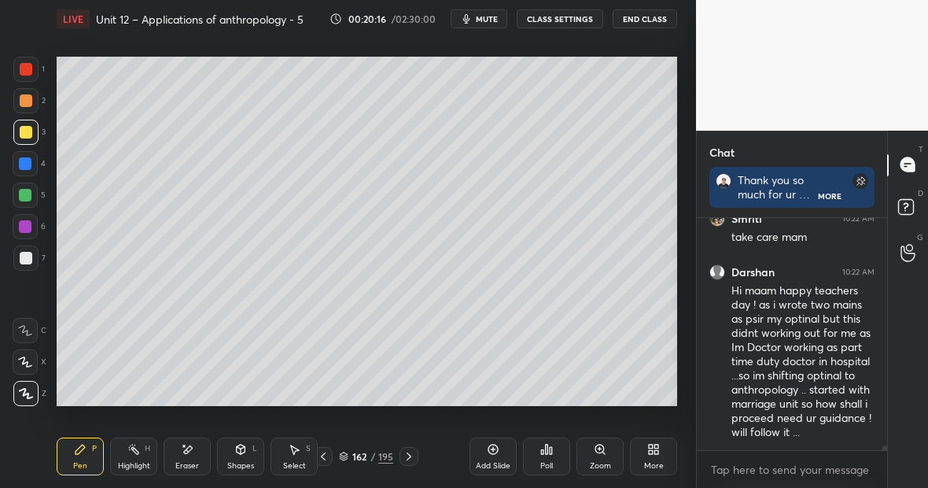
click at [26, 250] on div at bounding box center [25, 257] width 25 height 25
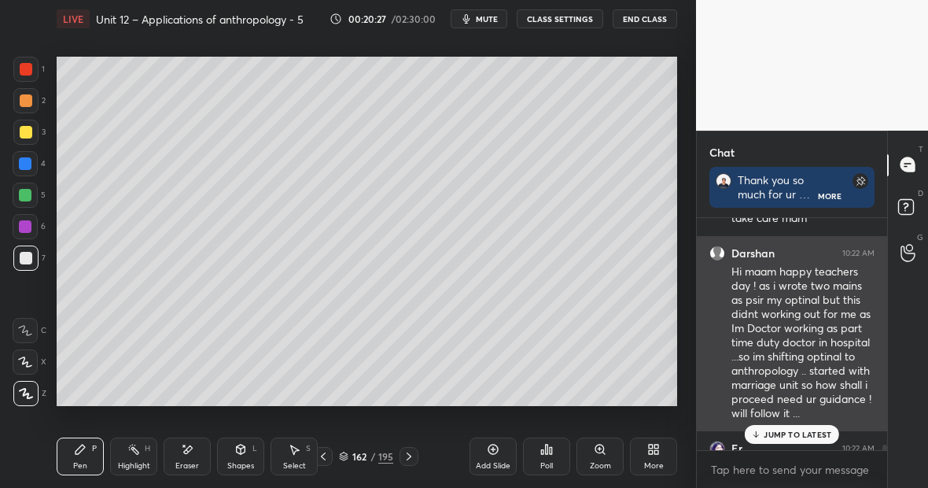
scroll to position [11205, 0]
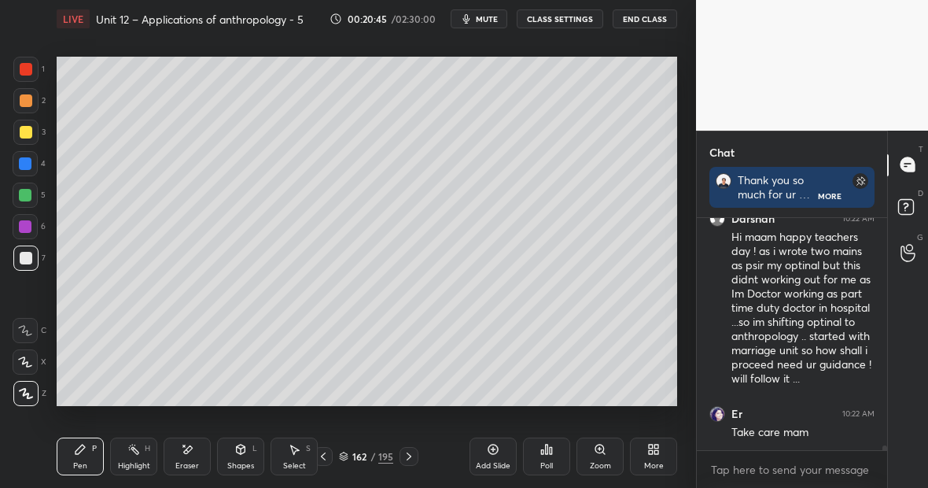
click at [195, 452] on div "Eraser" at bounding box center [187, 456] width 47 height 38
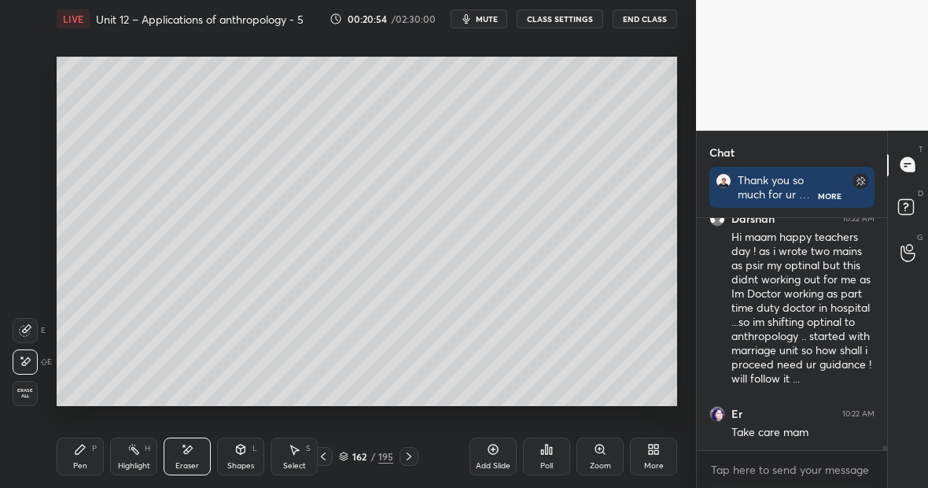
click at [87, 452] on div "Pen P" at bounding box center [80, 456] width 47 height 38
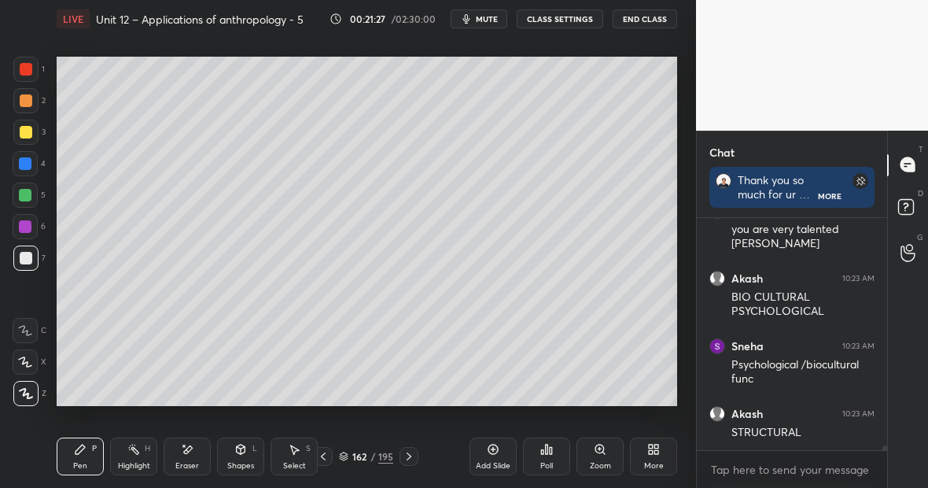
scroll to position [11568, 0]
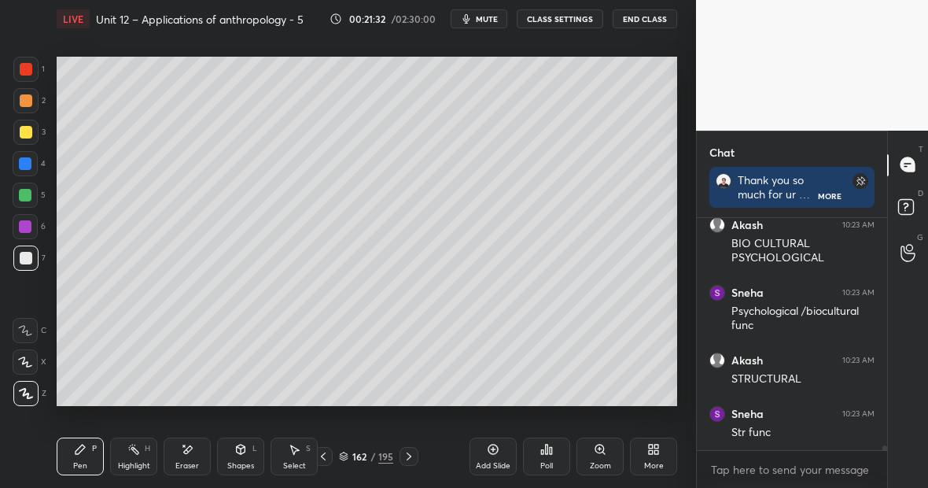
click at [29, 71] on div at bounding box center [25, 69] width 25 height 25
click at [144, 464] on div "Highlight" at bounding box center [134, 466] width 32 height 8
click at [90, 440] on div "Pen P" at bounding box center [80, 456] width 47 height 38
click at [28, 130] on div at bounding box center [26, 132] width 13 height 13
click at [131, 466] on div "Highlight" at bounding box center [134, 466] width 32 height 8
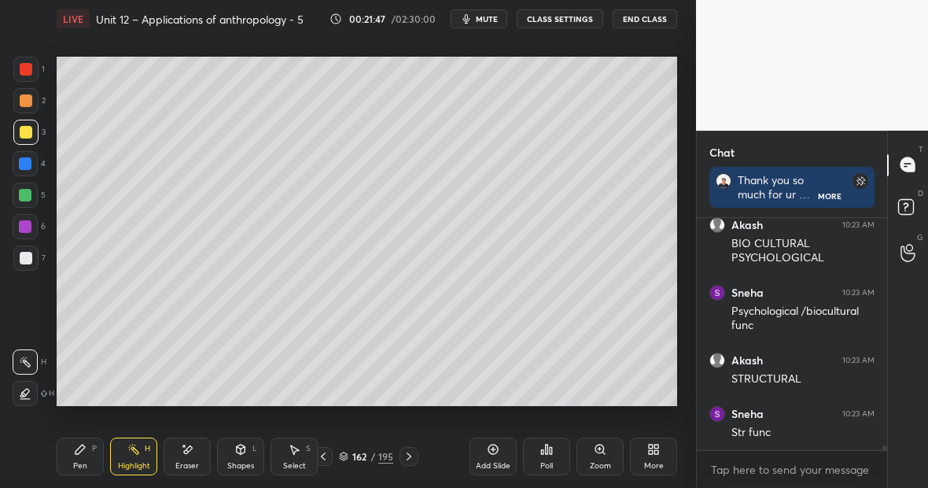
scroll to position [11622, 0]
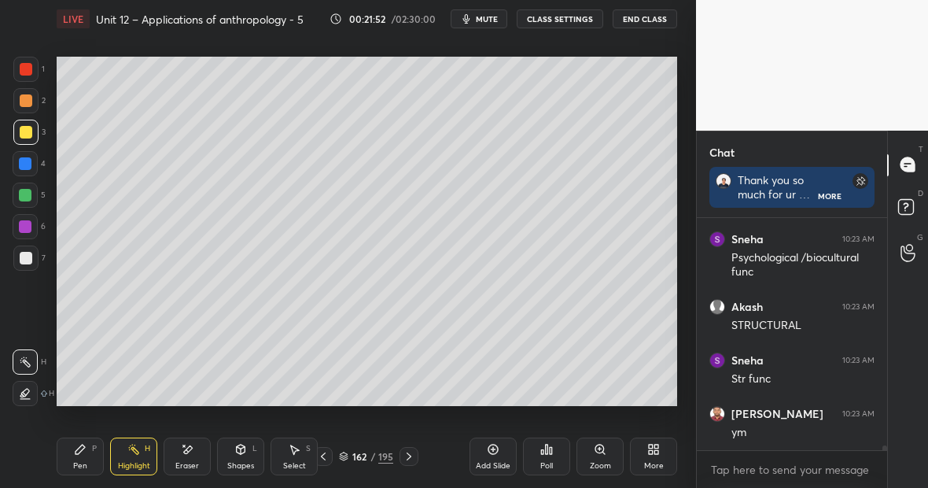
click at [80, 463] on div "Pen" at bounding box center [80, 466] width 14 height 8
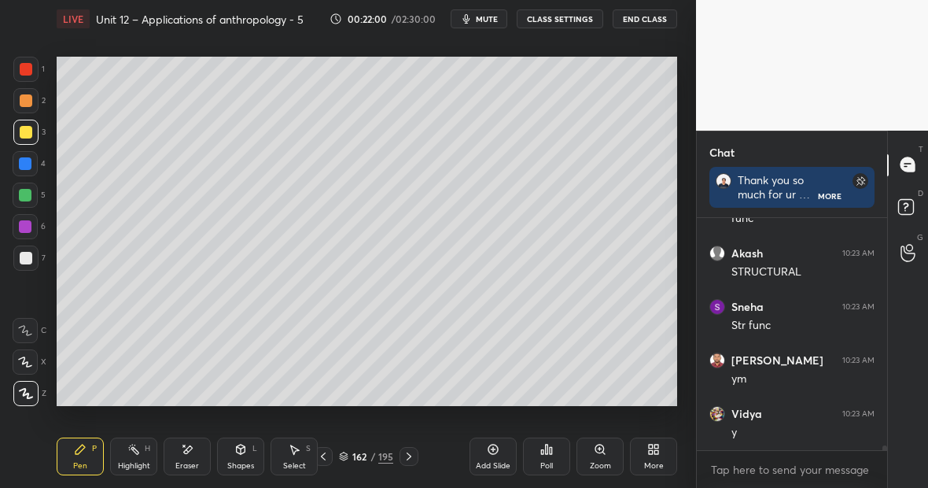
click at [194, 448] on div "Eraser" at bounding box center [187, 456] width 47 height 38
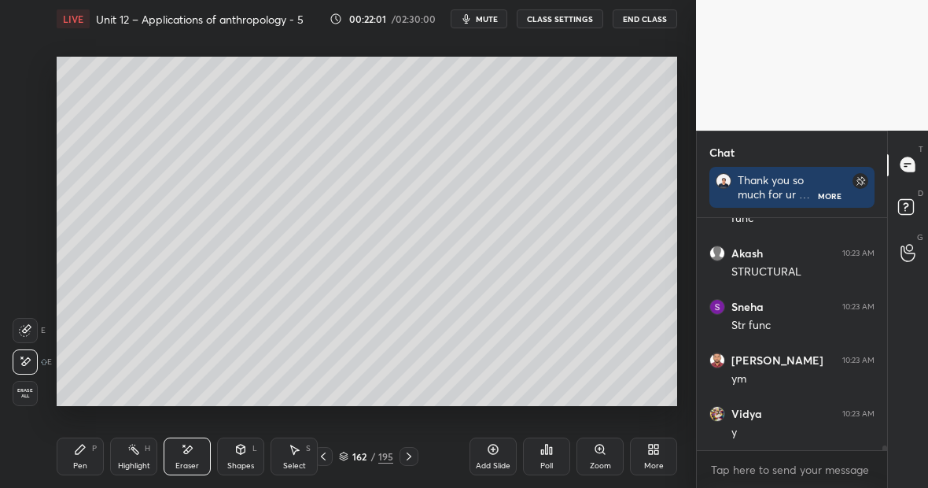
scroll to position [11729, 0]
click at [87, 462] on div "Pen" at bounding box center [80, 466] width 14 height 8
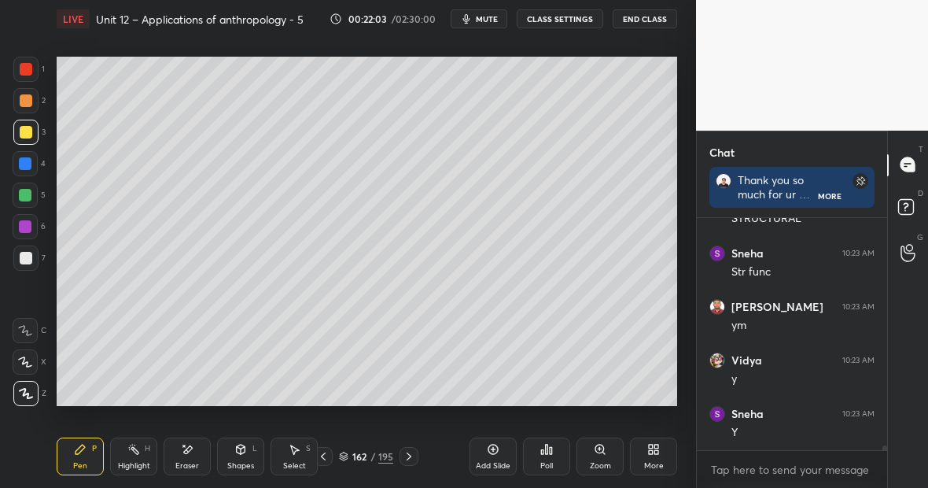
click at [31, 259] on div at bounding box center [25, 257] width 25 height 25
click at [141, 463] on div "Highlight H" at bounding box center [133, 456] width 47 height 38
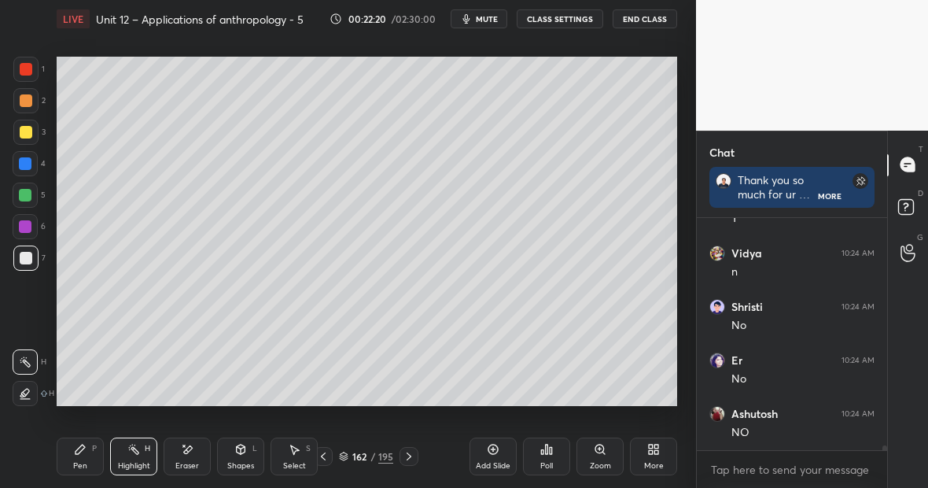
scroll to position [11996, 0]
click at [86, 455] on div "Pen P" at bounding box center [80, 456] width 47 height 38
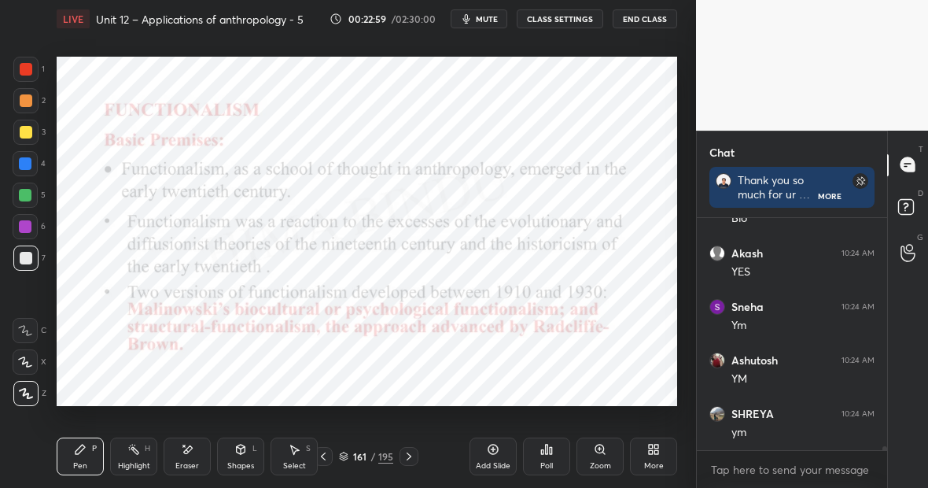
click at [24, 193] on div at bounding box center [25, 195] width 13 height 13
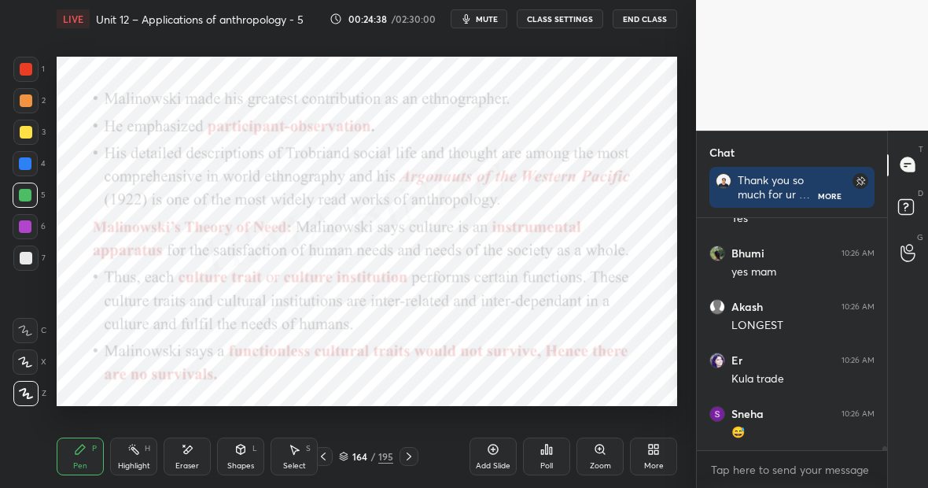
scroll to position [14524, 0]
click at [133, 456] on div "Highlight H" at bounding box center [133, 456] width 47 height 38
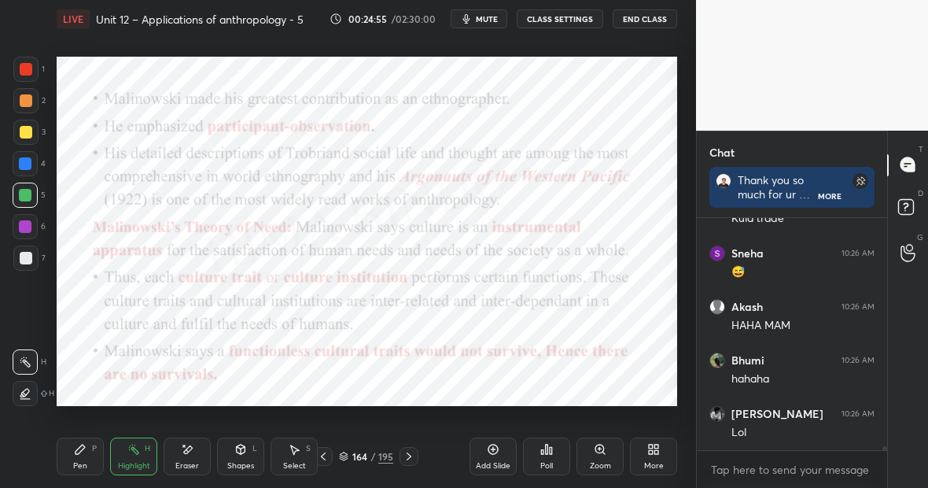
scroll to position [14685, 0]
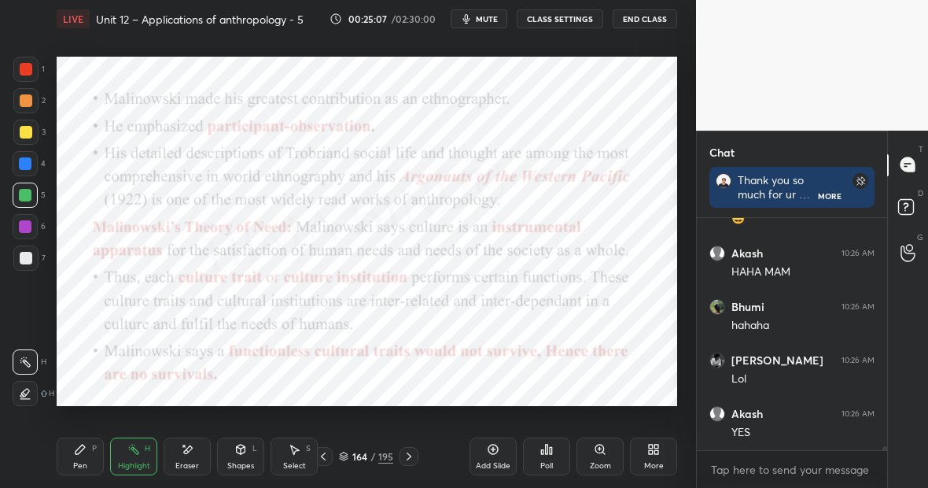
click at [91, 444] on div "Pen P" at bounding box center [80, 456] width 47 height 38
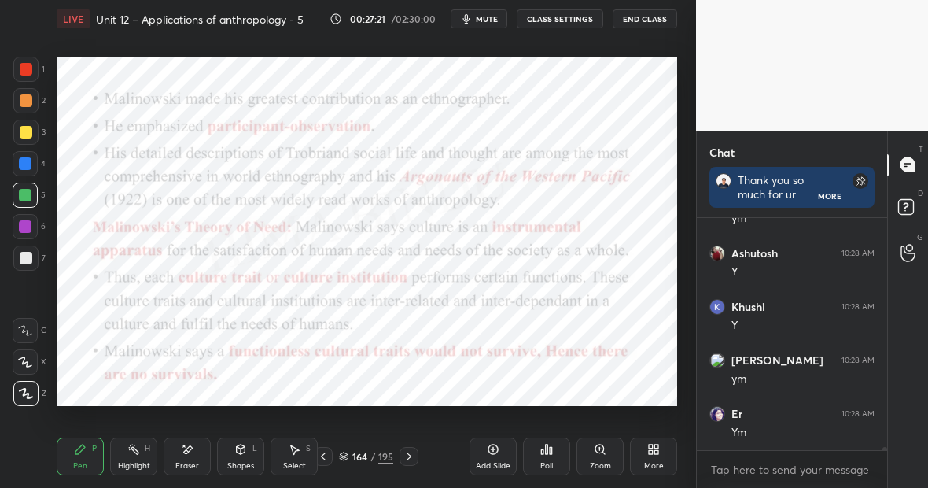
scroll to position [15861, 0]
click at [130, 457] on div "Highlight H" at bounding box center [133, 456] width 47 height 38
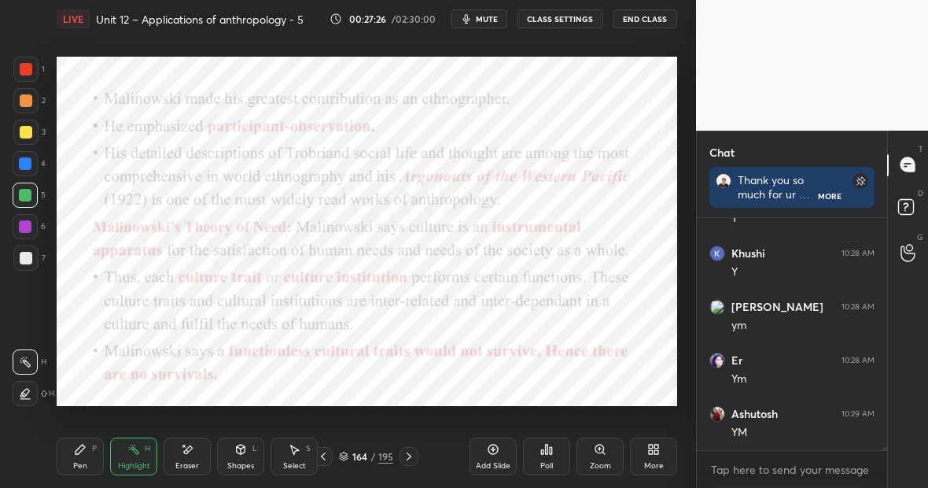
click at [80, 444] on icon at bounding box center [80, 449] width 13 height 13
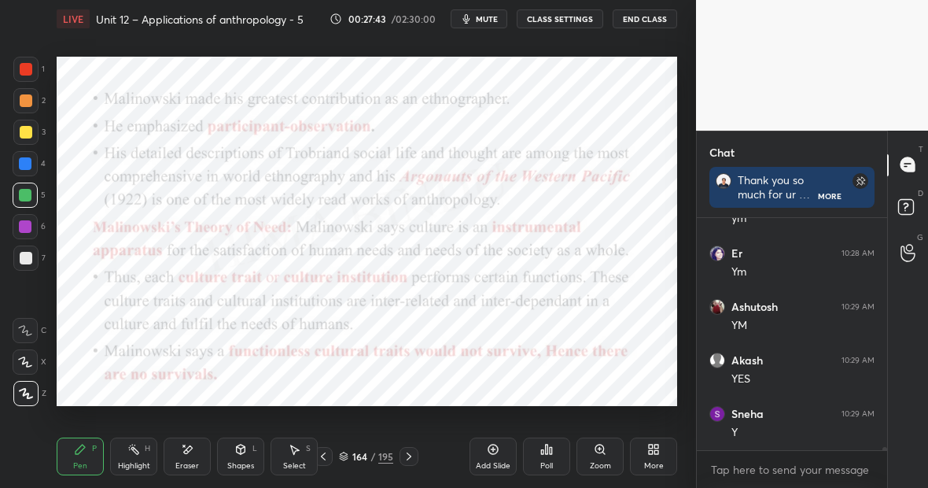
scroll to position [16022, 0]
click at [136, 467] on div "Highlight" at bounding box center [134, 466] width 32 height 8
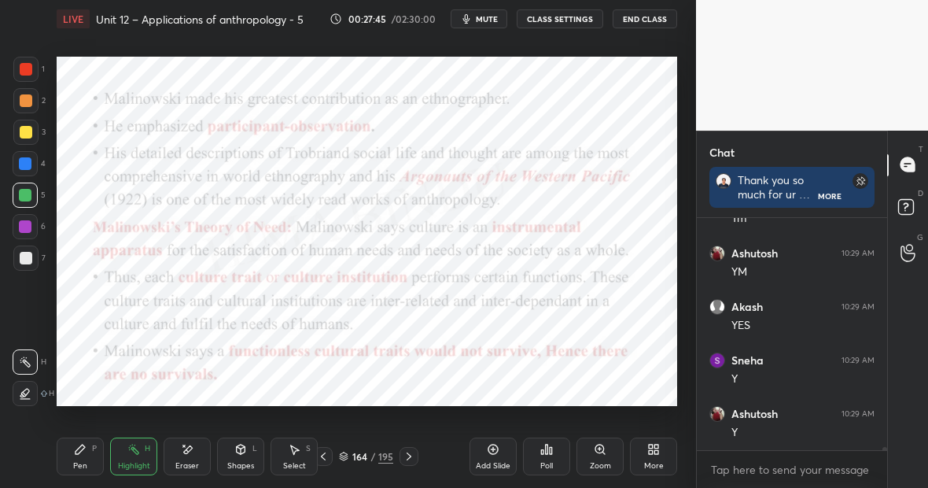
scroll to position [16075, 0]
click at [87, 465] on div "Pen P" at bounding box center [80, 456] width 47 height 38
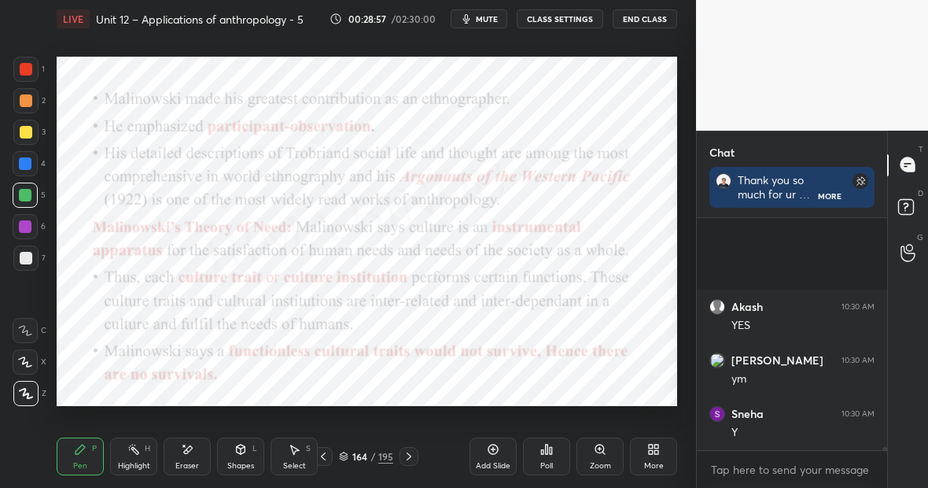
scroll to position [16771, 0]
click at [494, 447] on icon at bounding box center [493, 449] width 13 height 13
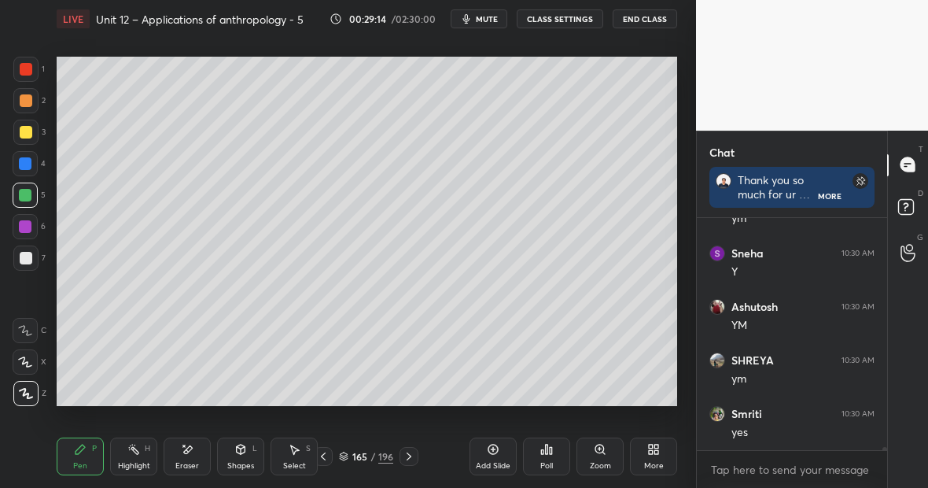
click at [29, 135] on div at bounding box center [26, 132] width 13 height 13
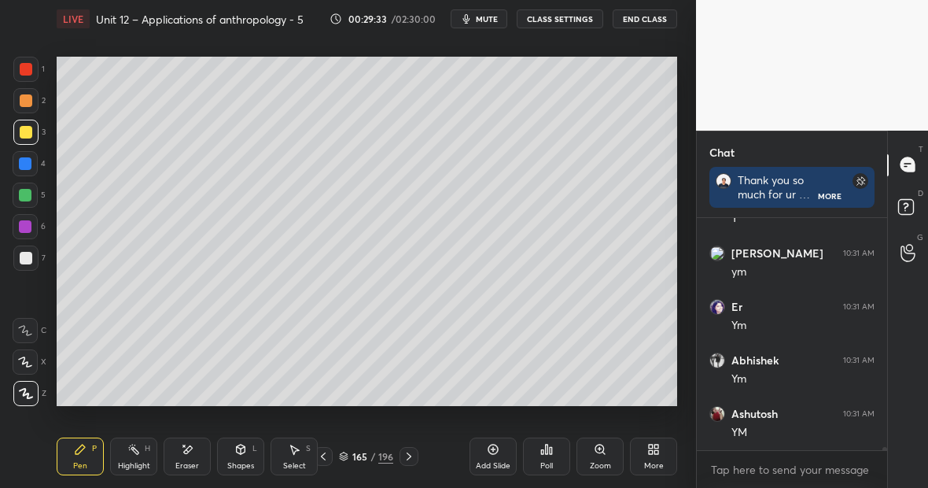
click at [31, 71] on div at bounding box center [26, 69] width 13 height 13
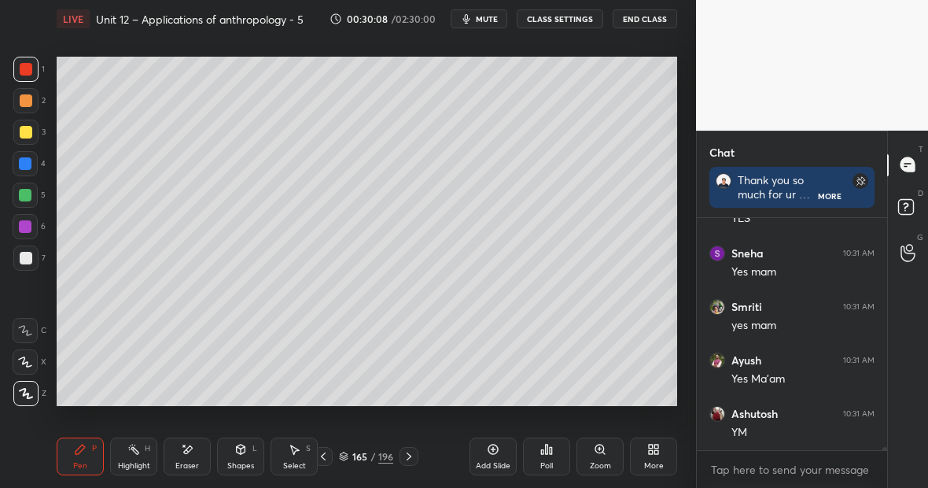
scroll to position [17680, 0]
click at [143, 458] on div "Highlight H" at bounding box center [133, 456] width 47 height 38
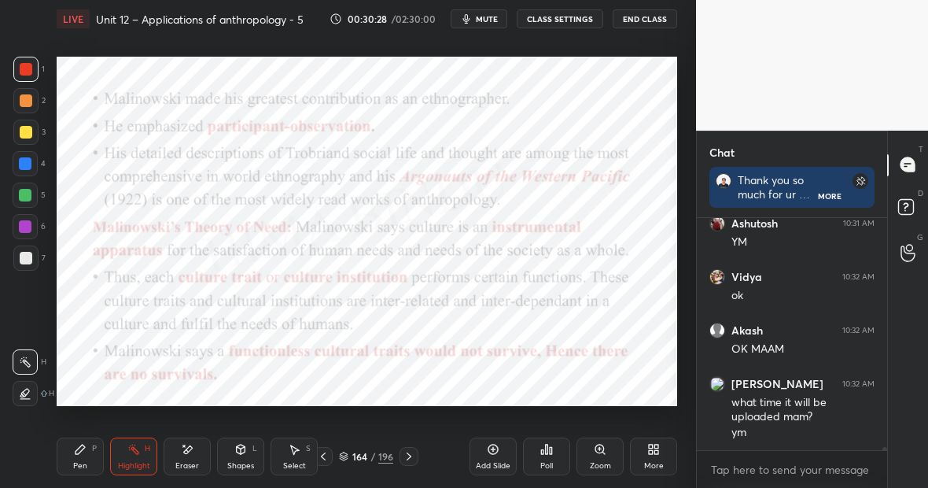
scroll to position [17870, 0]
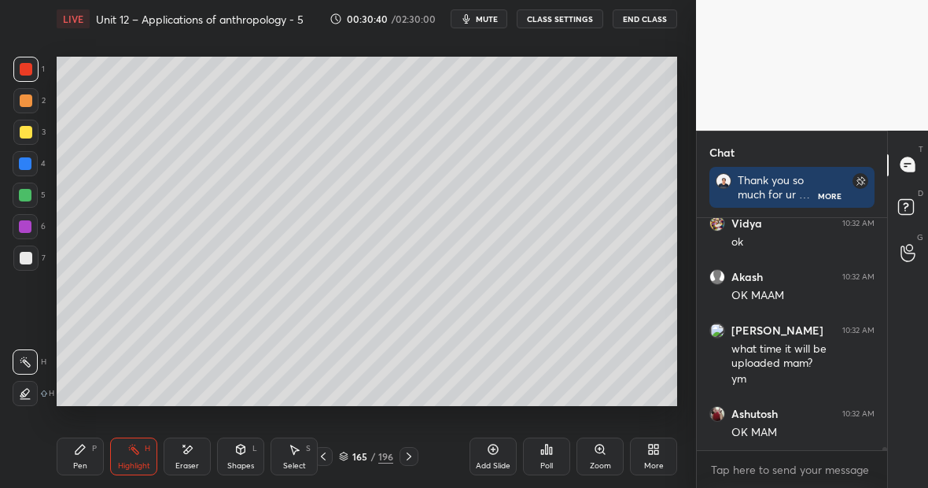
click at [86, 451] on icon at bounding box center [80, 449] width 13 height 13
click at [31, 256] on div at bounding box center [26, 258] width 13 height 13
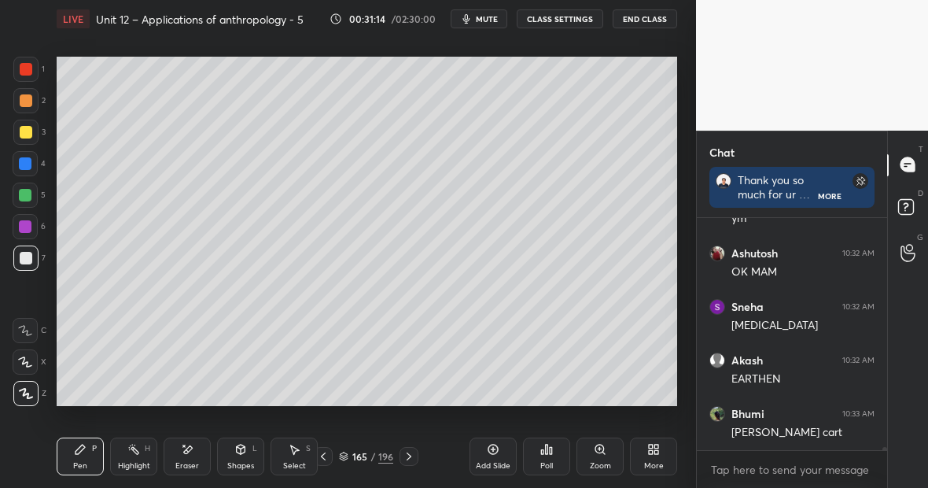
scroll to position [18084, 0]
click at [190, 455] on div "Eraser" at bounding box center [187, 456] width 47 height 38
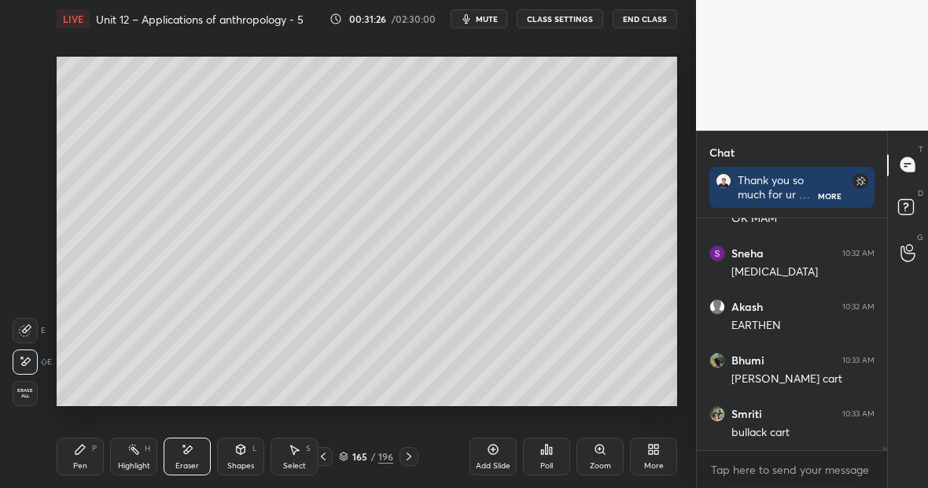
click at [89, 456] on div "Pen P" at bounding box center [80, 456] width 47 height 38
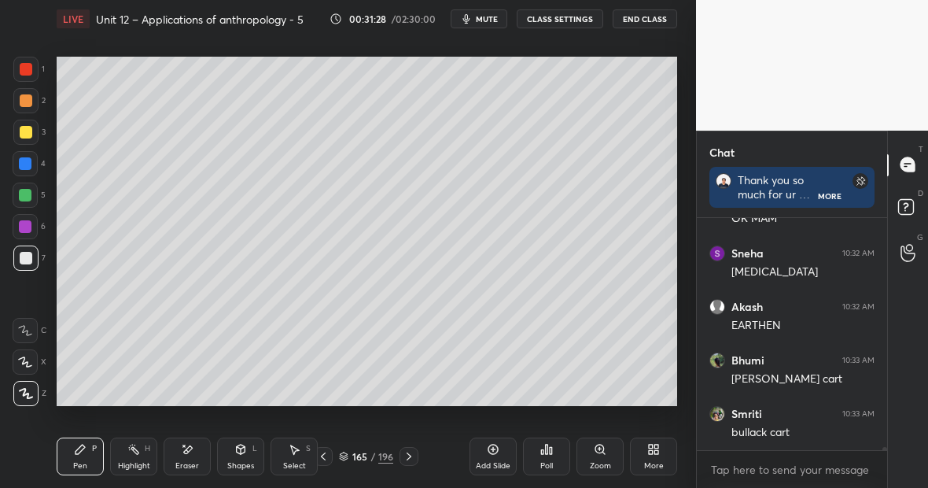
click at [31, 72] on div at bounding box center [26, 69] width 13 height 13
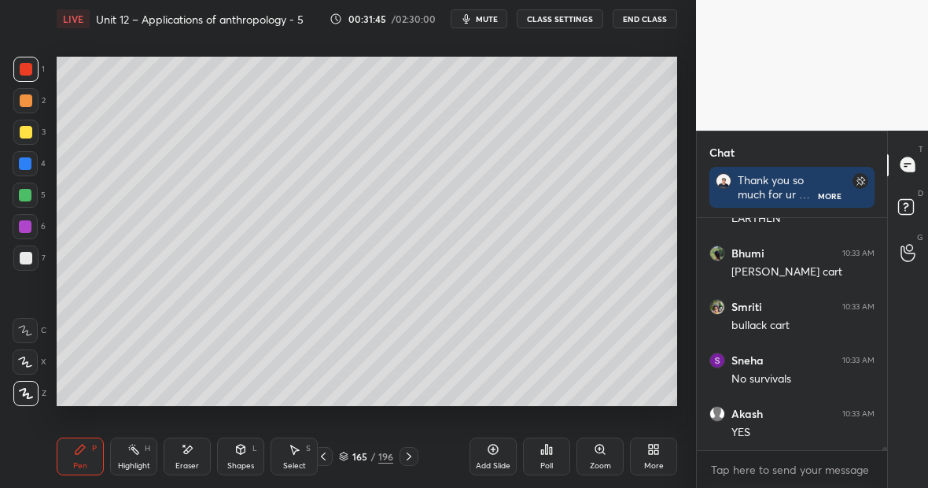
scroll to position [18245, 0]
click at [29, 196] on div at bounding box center [25, 195] width 13 height 13
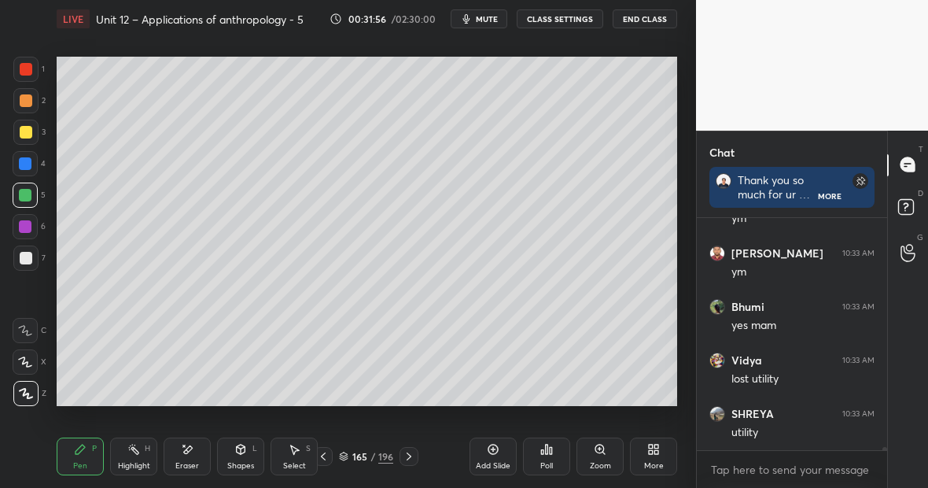
scroll to position [18512, 0]
click at [189, 452] on icon at bounding box center [187, 449] width 13 height 13
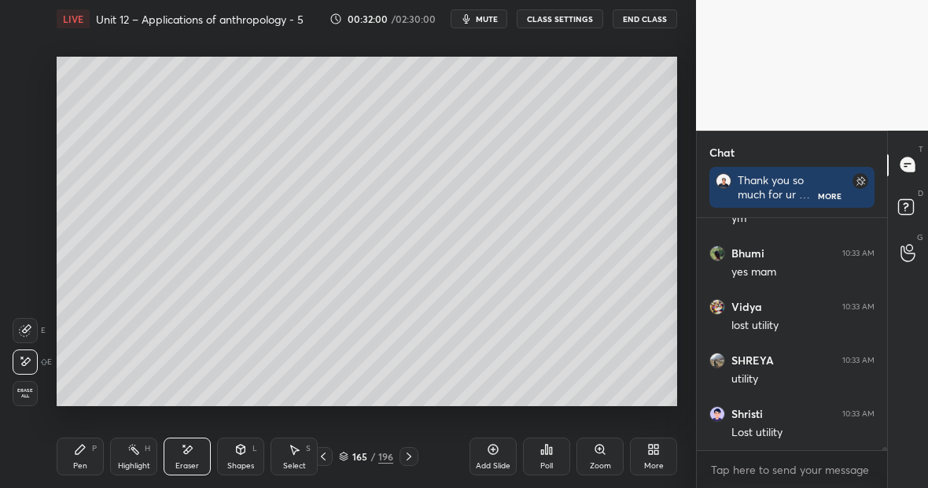
click at [85, 462] on div "Pen P" at bounding box center [80, 456] width 47 height 38
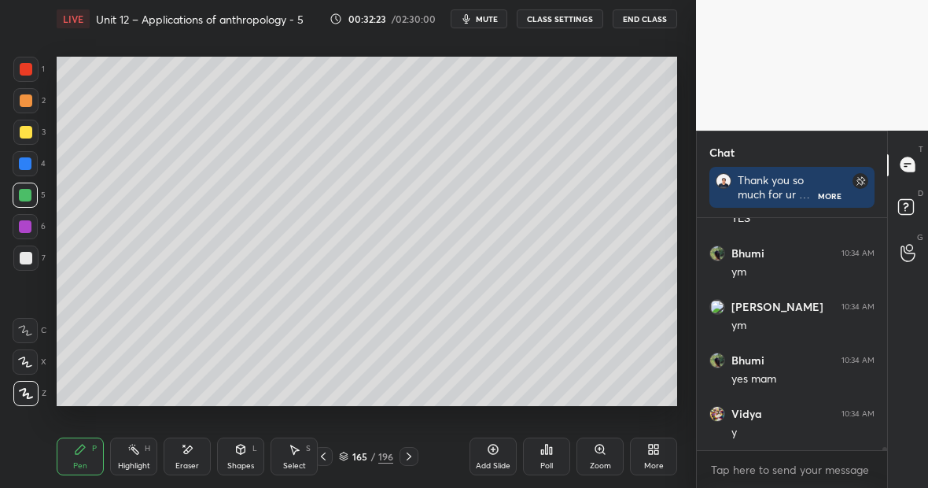
scroll to position [18940, 0]
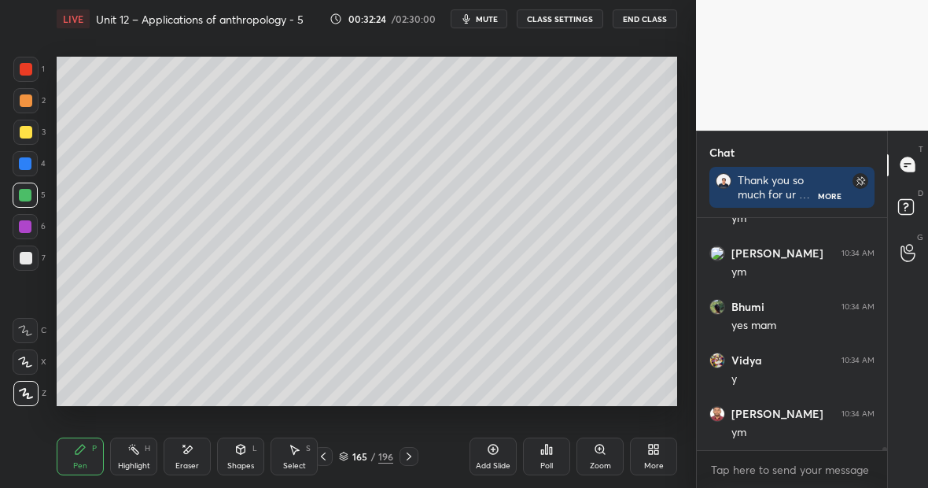
click at [138, 453] on div "Highlight H" at bounding box center [133, 456] width 47 height 38
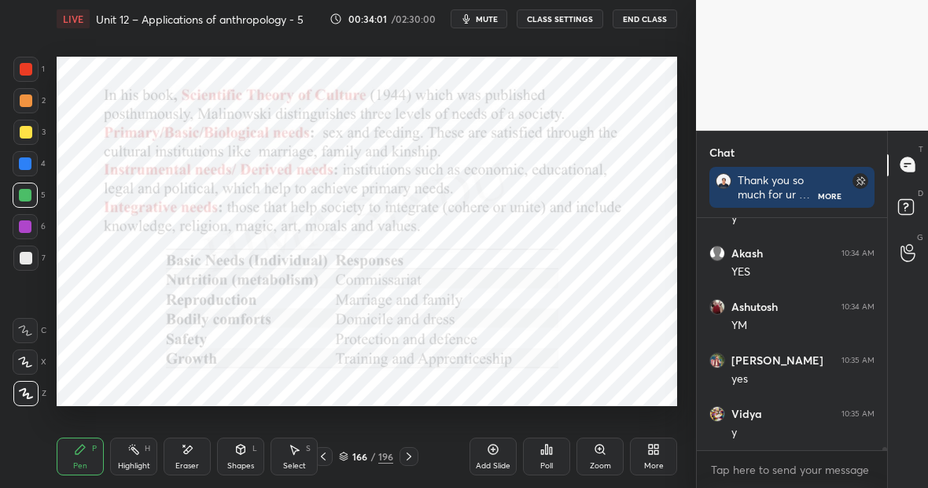
scroll to position [19475, 0]
click at [84, 463] on div "Pen" at bounding box center [80, 466] width 14 height 8
click at [134, 465] on div "Highlight H" at bounding box center [133, 456] width 47 height 38
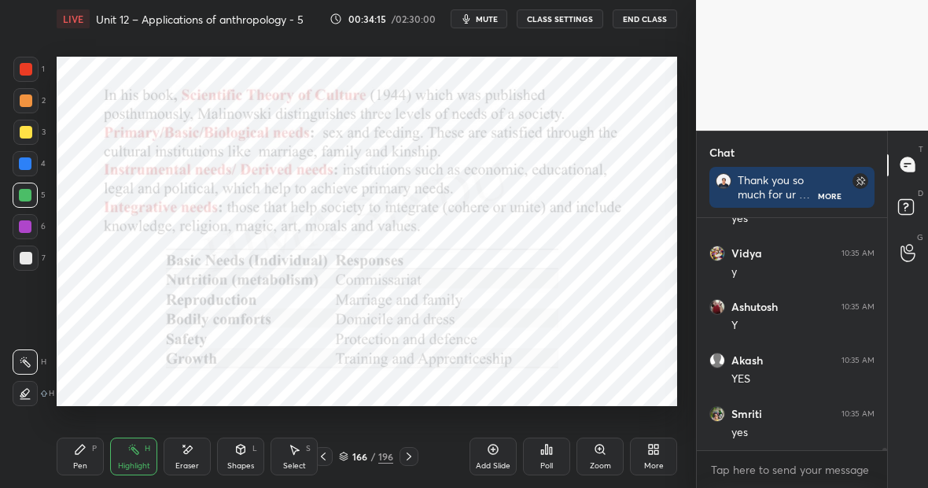
click at [99, 439] on div "Pen P" at bounding box center [80, 456] width 47 height 38
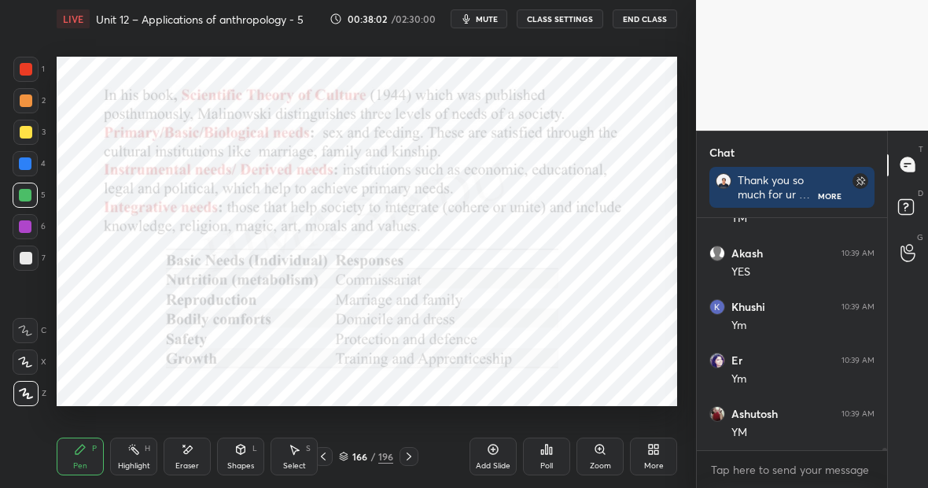
scroll to position [21502, 0]
click at [687, 280] on div "1 2 3 4 5 6 7 C X Z E E Erase all H H LIVE Unit 12 – Applications of anthropolo…" at bounding box center [348, 244] width 696 height 488
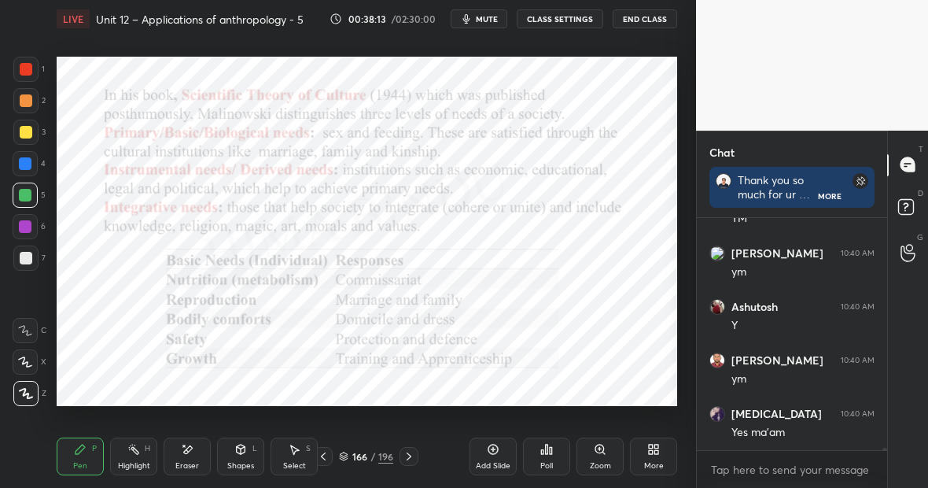
click at [146, 452] on div "Highlight H" at bounding box center [133, 456] width 47 height 38
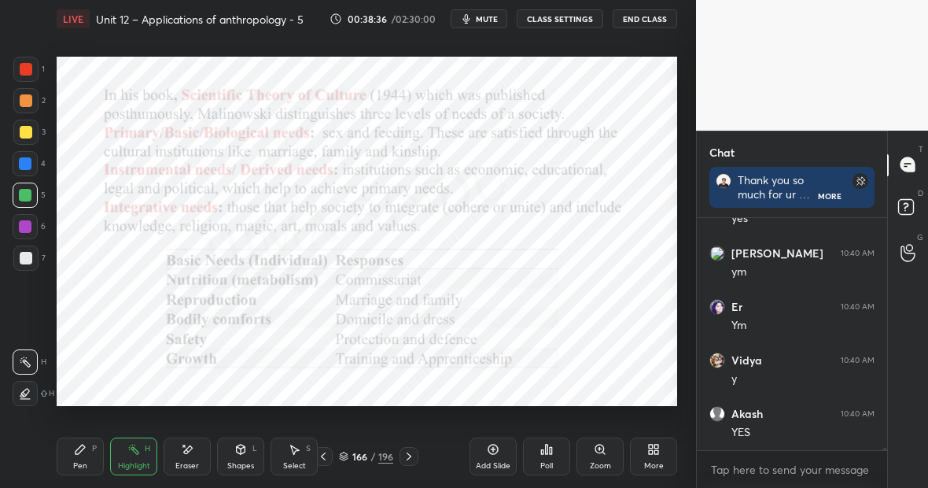
scroll to position [22036, 0]
click at [83, 456] on div "Pen P" at bounding box center [80, 456] width 47 height 38
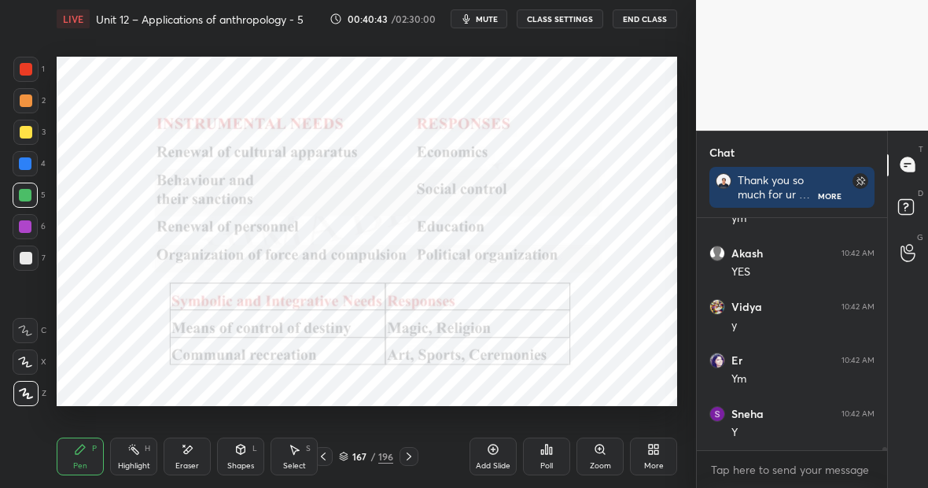
scroll to position [18615, 0]
click at [135, 462] on div "Highlight" at bounding box center [134, 466] width 32 height 8
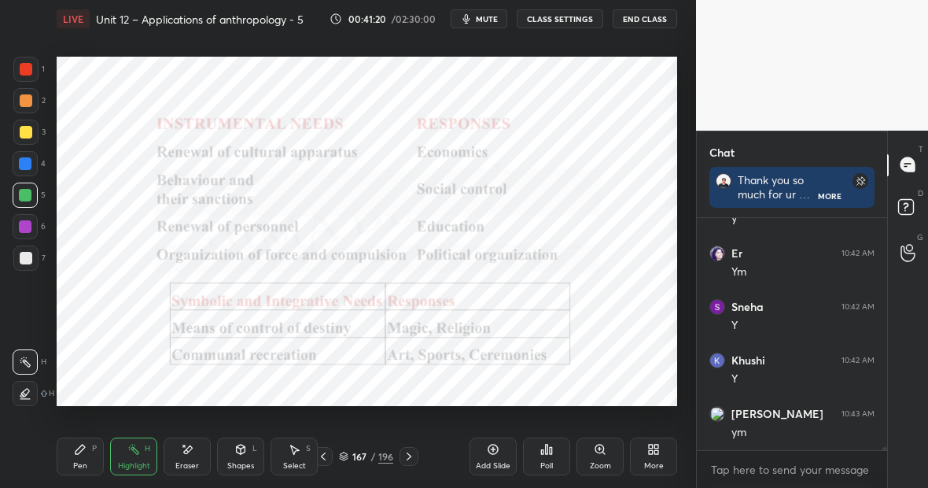
scroll to position [18722, 0]
click at [79, 454] on div "Pen P" at bounding box center [80, 456] width 47 height 38
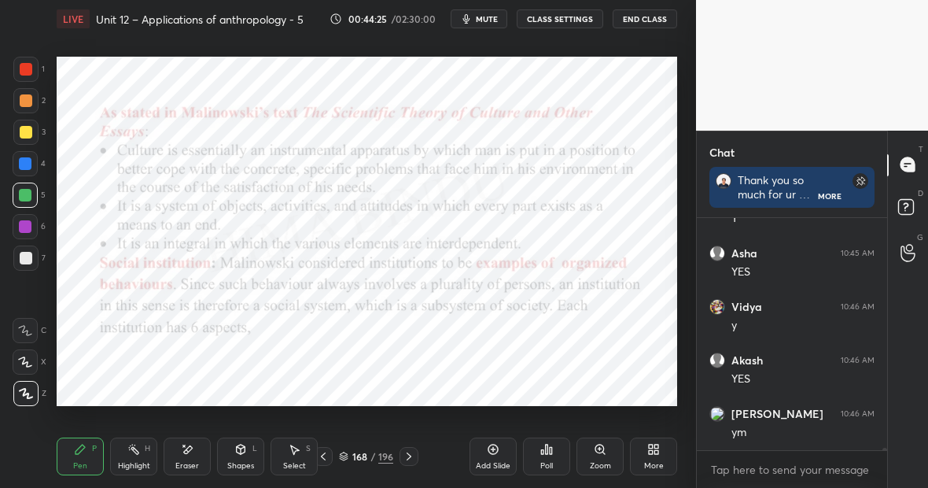
scroll to position [20021, 0]
click at [143, 461] on div "Highlight H" at bounding box center [133, 456] width 47 height 38
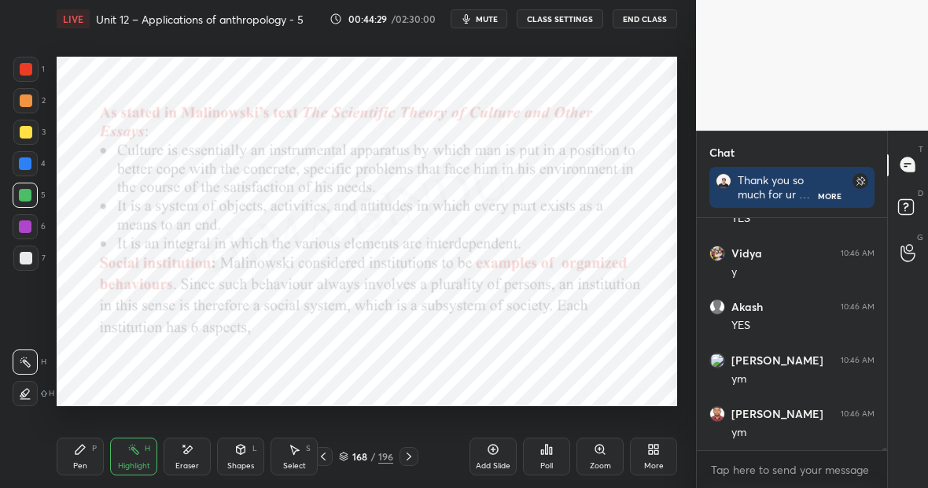
click at [85, 450] on icon at bounding box center [80, 449] width 13 height 13
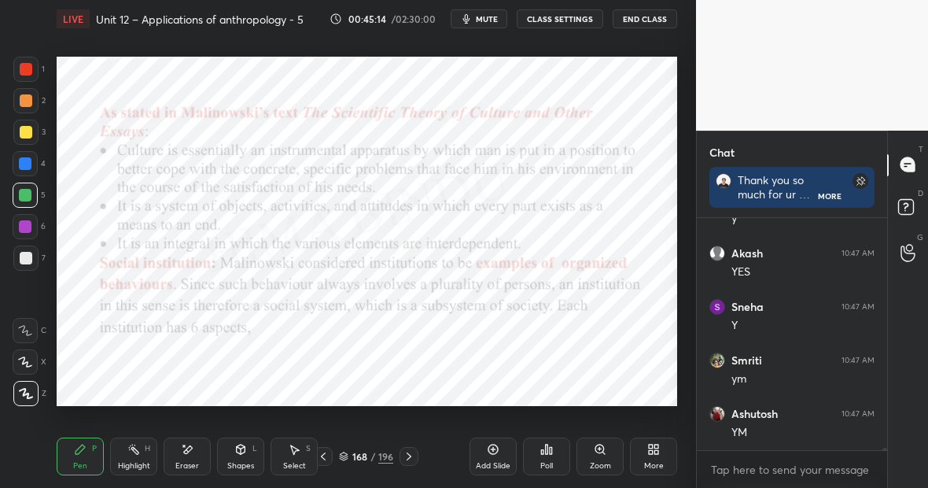
scroll to position [20396, 0]
click at [495, 459] on div "Add Slide" at bounding box center [493, 456] width 47 height 38
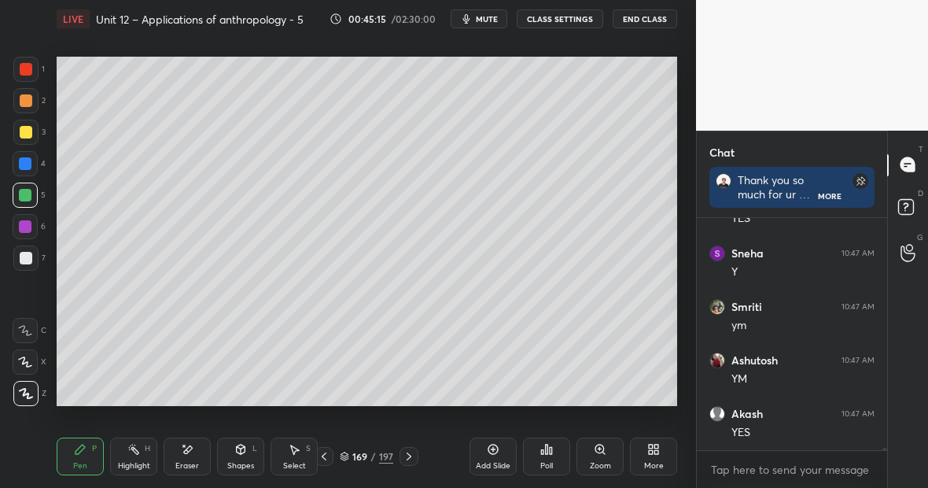
click at [31, 131] on div at bounding box center [25, 132] width 25 height 25
click at [27, 71] on div at bounding box center [26, 69] width 13 height 13
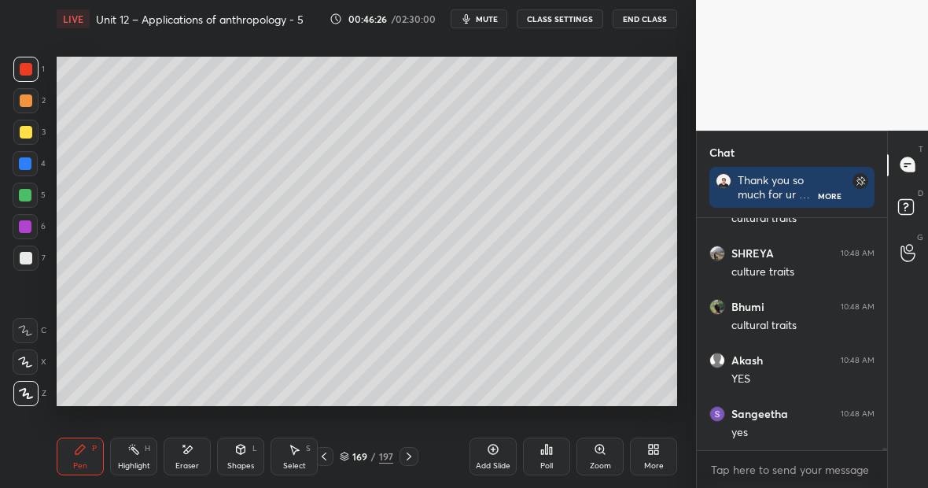
scroll to position [21305, 0]
click at [382, 455] on div "197" at bounding box center [386, 456] width 14 height 14
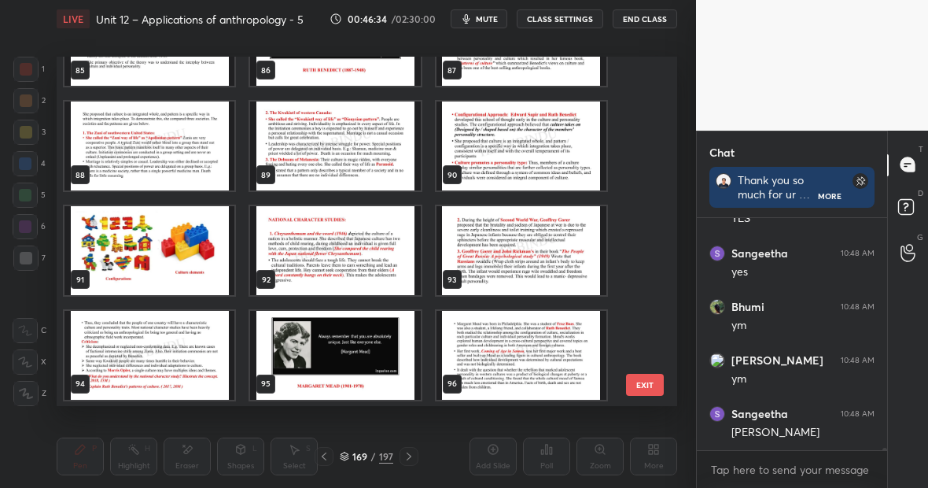
scroll to position [21465, 0]
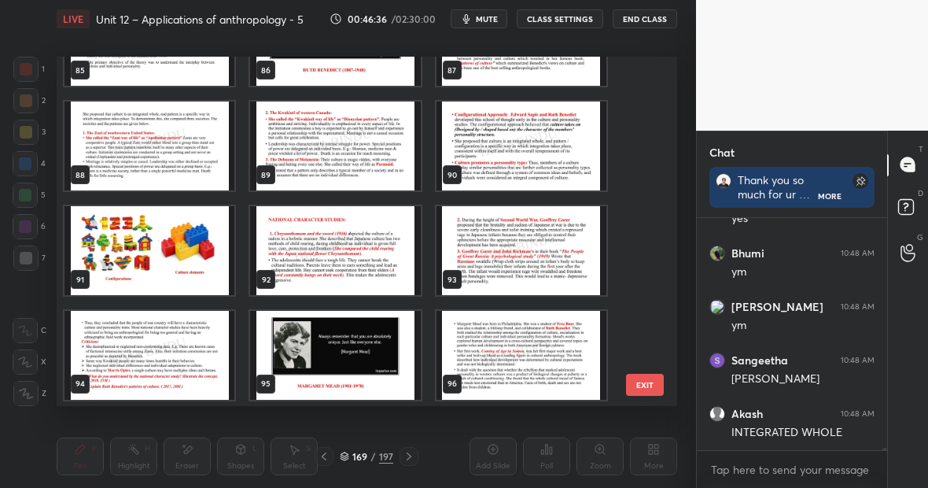
click at [507, 143] on img "grid" at bounding box center [522, 145] width 170 height 89
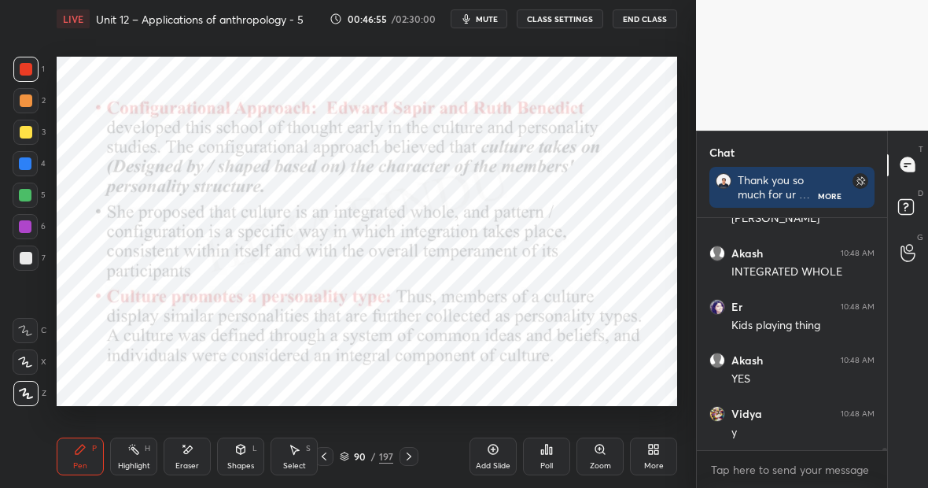
scroll to position [21679, 0]
click at [386, 455] on div "197" at bounding box center [386, 456] width 14 height 14
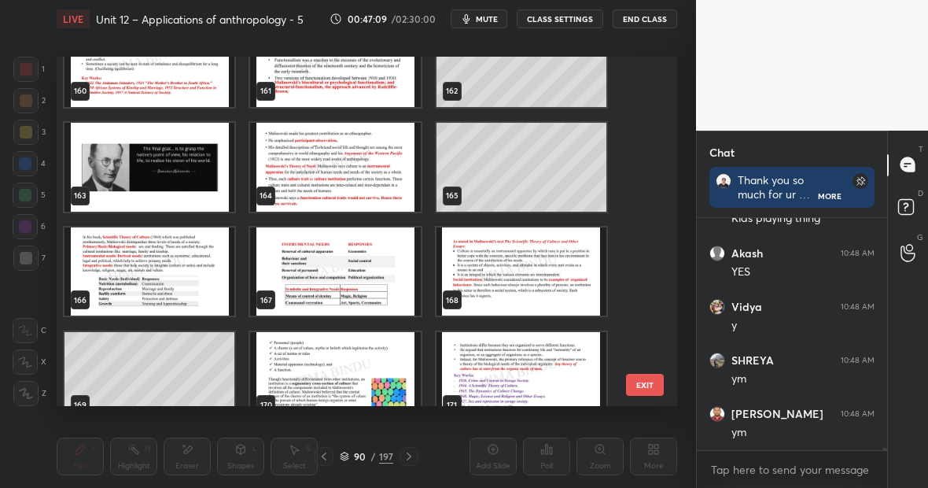
scroll to position [5653, 0]
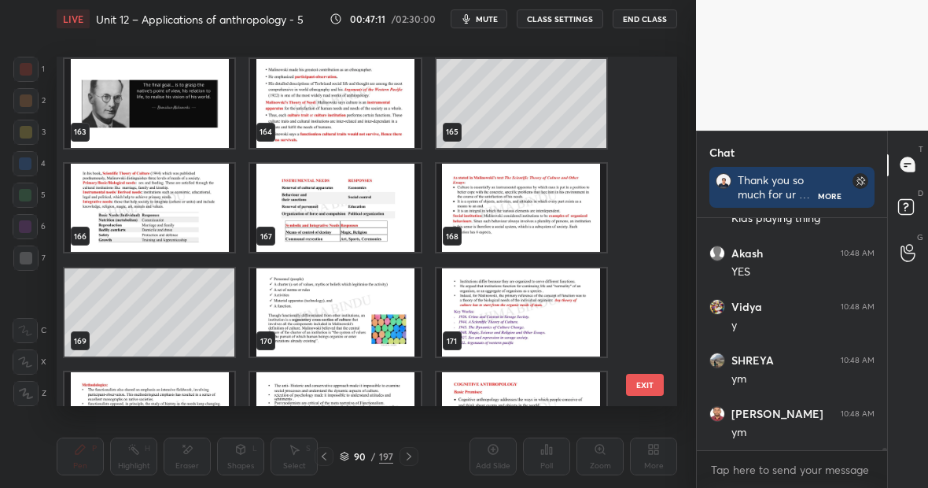
click at [513, 205] on img "grid" at bounding box center [522, 208] width 170 height 89
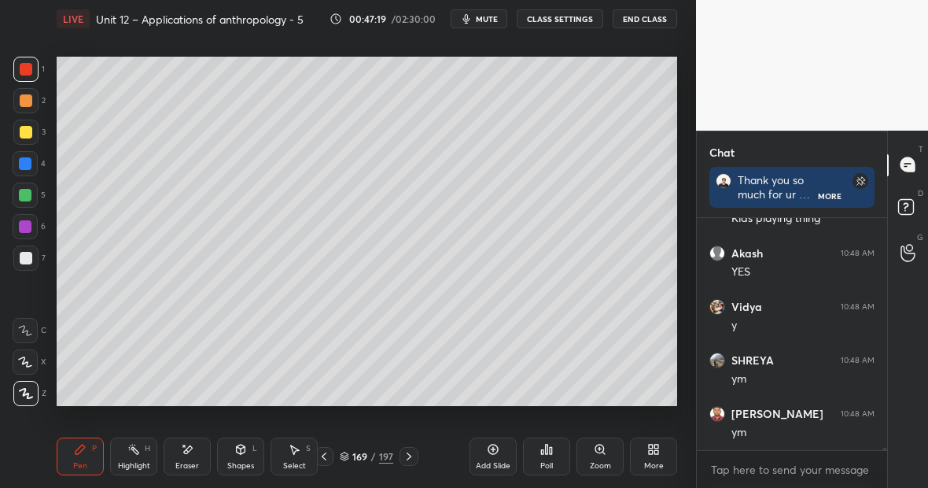
click at [31, 197] on div at bounding box center [25, 194] width 25 height 25
click at [28, 164] on div at bounding box center [25, 163] width 13 height 13
click at [29, 73] on div at bounding box center [26, 69] width 13 height 13
click at [25, 168] on div at bounding box center [25, 163] width 13 height 13
click at [28, 256] on div at bounding box center [26, 258] width 13 height 13
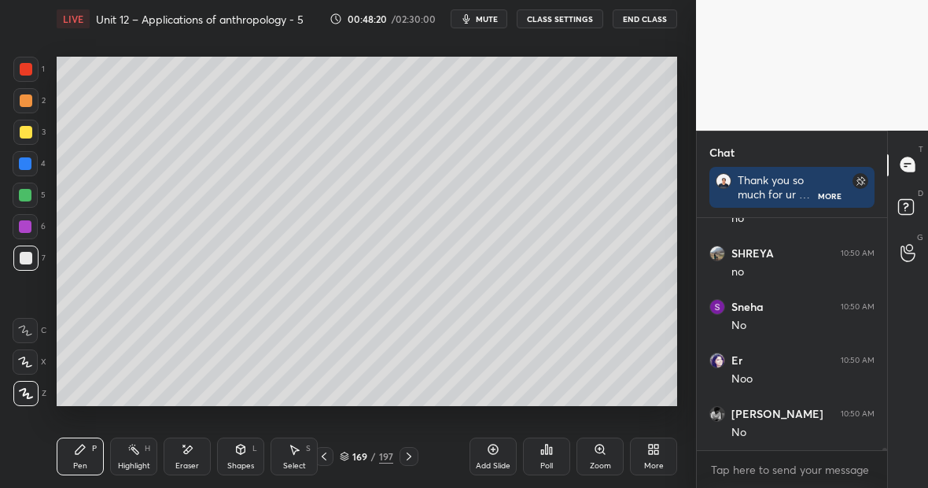
scroll to position [23177, 0]
click at [28, 196] on div at bounding box center [25, 195] width 13 height 13
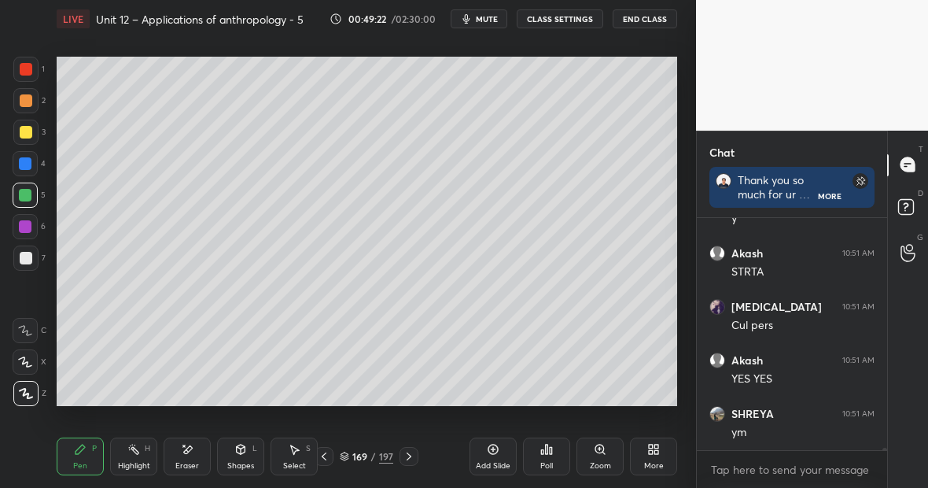
scroll to position [24958, 0]
click at [34, 70] on div at bounding box center [25, 69] width 25 height 25
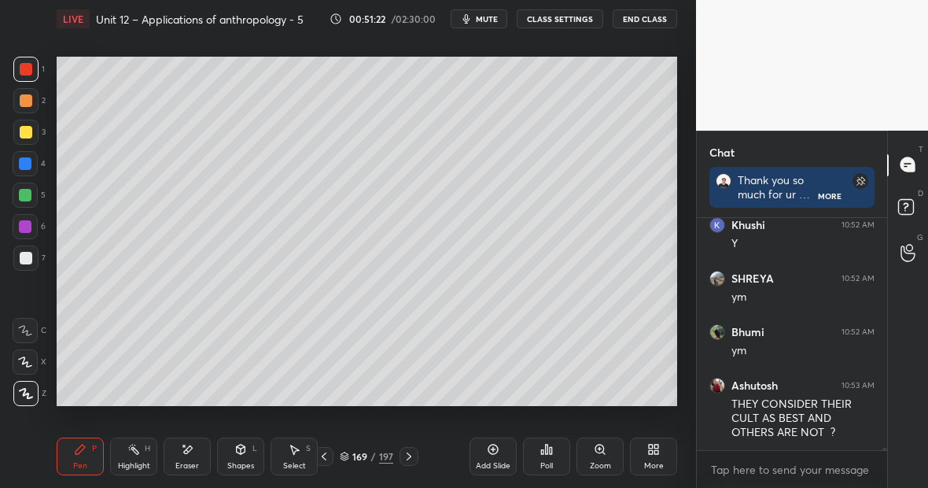
scroll to position [25831, 0]
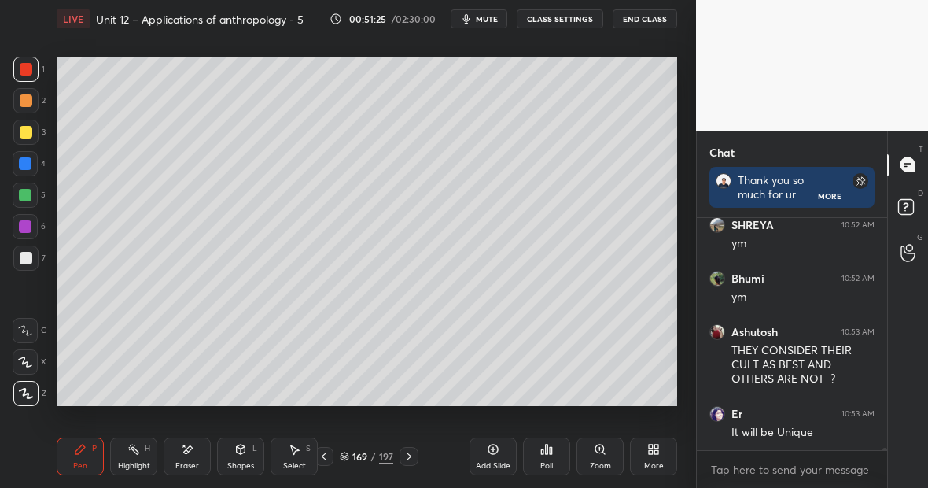
click at [547, 18] on button "CLASS SETTINGS" at bounding box center [560, 18] width 87 height 19
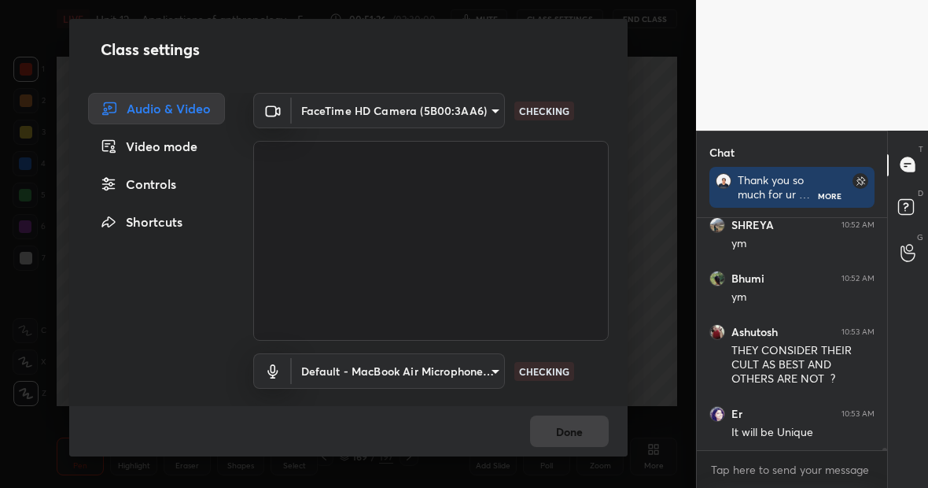
click at [146, 184] on div "Controls" at bounding box center [156, 183] width 137 height 31
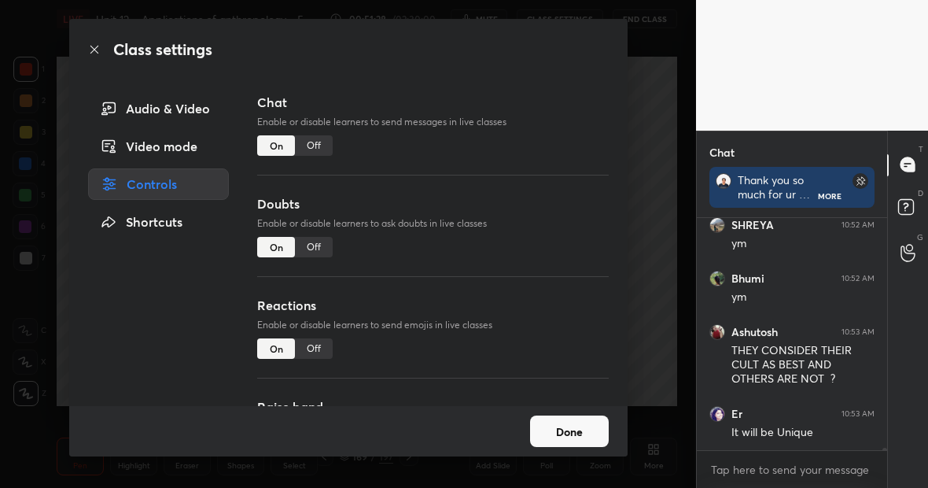
click at [311, 144] on div "Off" at bounding box center [314, 145] width 38 height 20
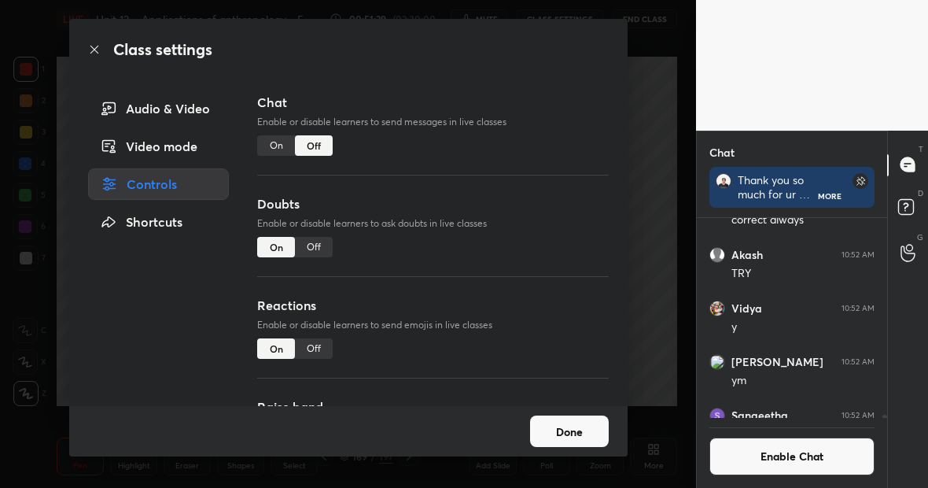
click at [577, 427] on button "Done" at bounding box center [569, 430] width 79 height 31
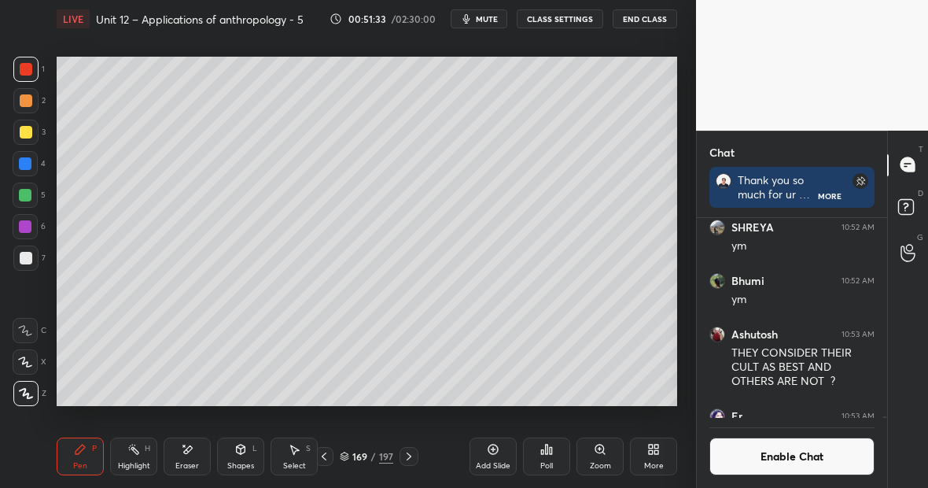
scroll to position [23860, 0]
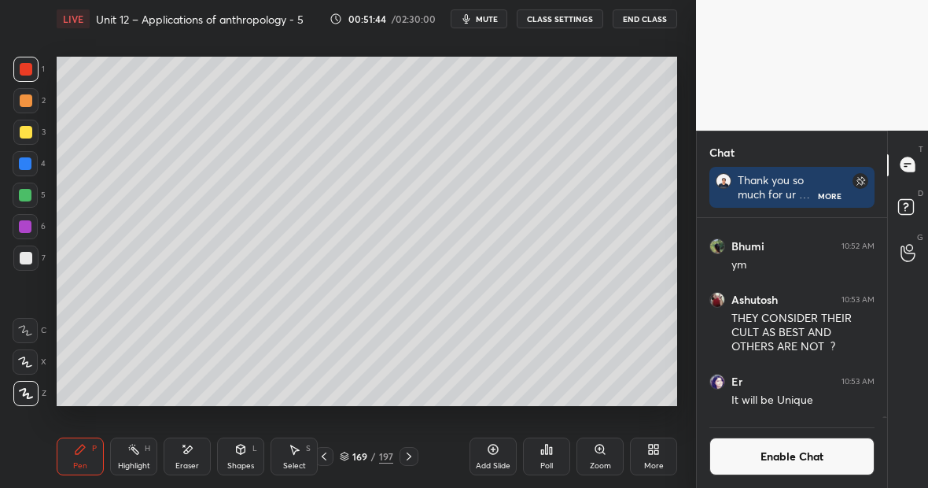
click at [502, 445] on div "Add Slide" at bounding box center [493, 456] width 47 height 38
click at [31, 134] on div at bounding box center [25, 132] width 25 height 25
click at [194, 444] on div "Eraser" at bounding box center [187, 456] width 47 height 38
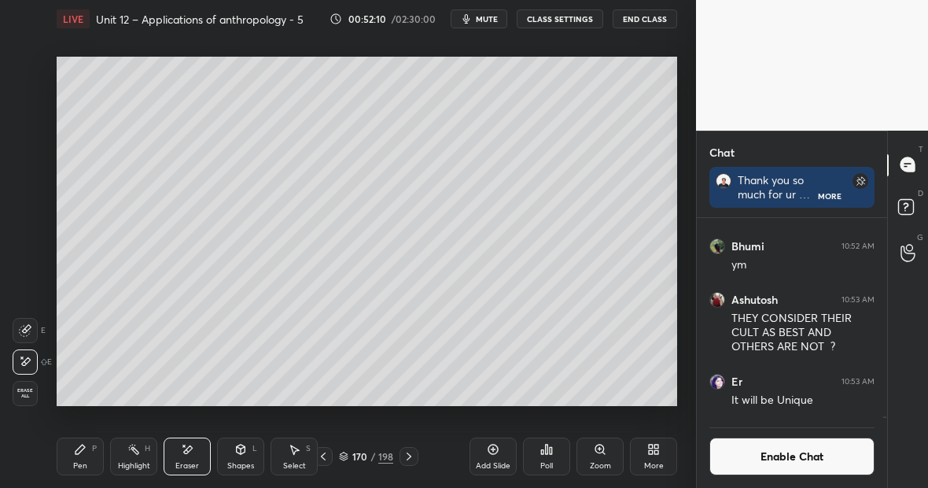
click at [83, 452] on icon at bounding box center [80, 449] width 13 height 13
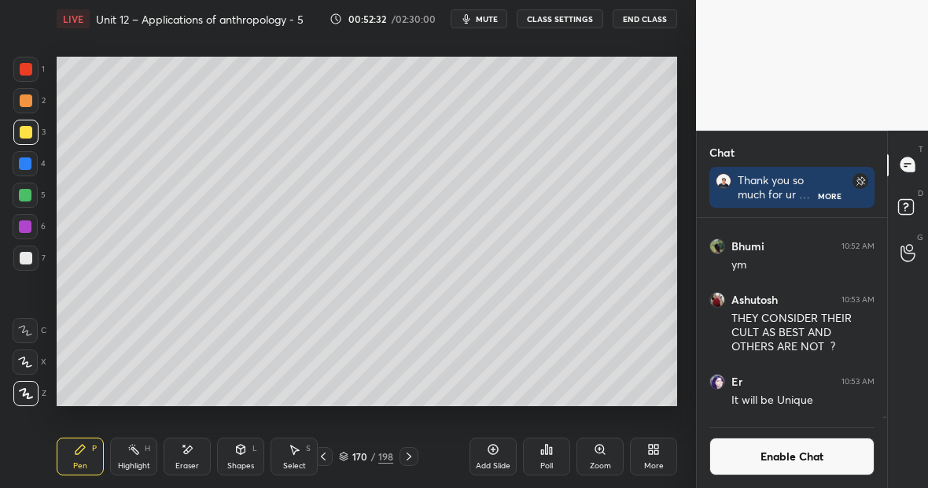
click at [28, 258] on div at bounding box center [26, 258] width 13 height 13
click at [31, 197] on div at bounding box center [25, 195] width 13 height 13
click at [137, 462] on div "Highlight" at bounding box center [134, 466] width 32 height 8
click at [87, 452] on div "Pen P" at bounding box center [80, 456] width 47 height 38
click at [137, 452] on rect at bounding box center [135, 451] width 8 height 8
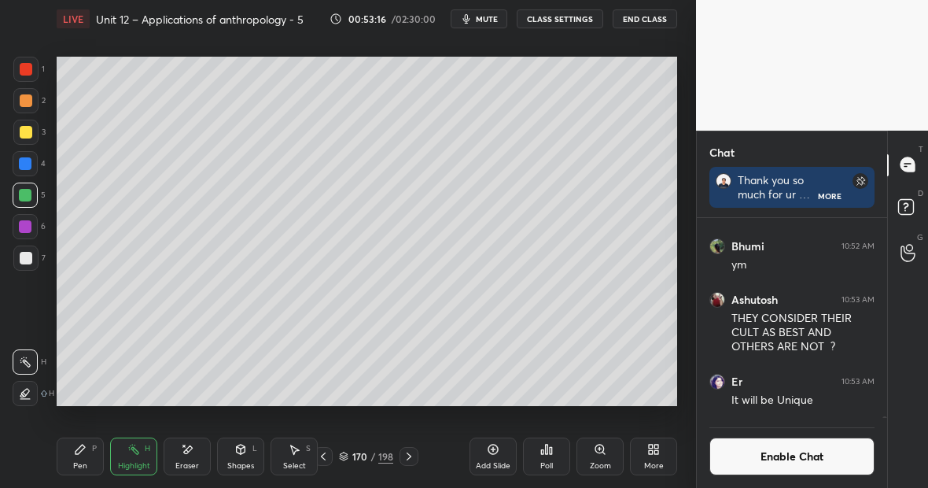
click at [549, 22] on button "CLASS SETTINGS" at bounding box center [560, 18] width 87 height 19
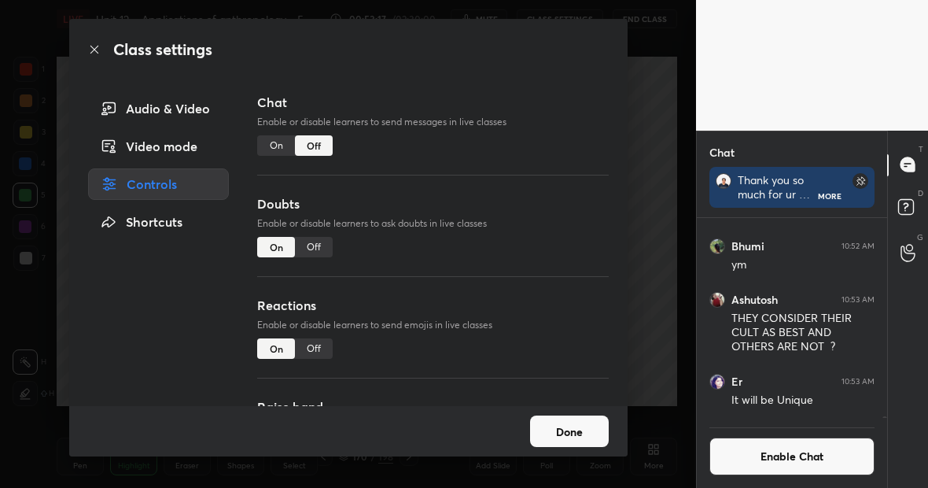
click at [273, 143] on div "On" at bounding box center [276, 145] width 38 height 20
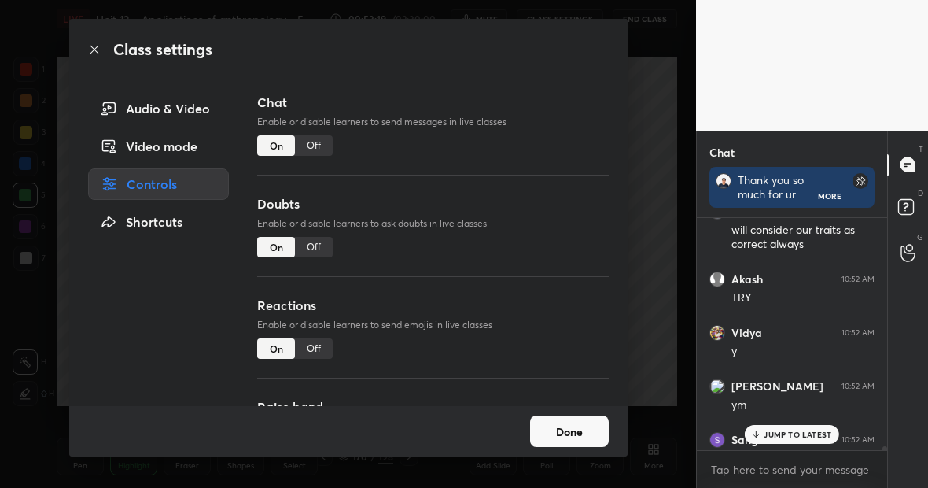
click at [569, 434] on button "Done" at bounding box center [569, 430] width 79 height 31
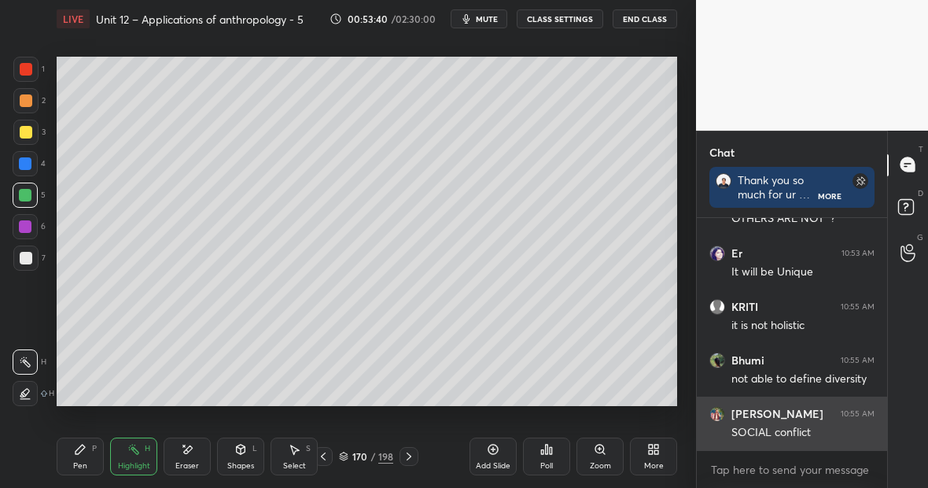
scroll to position [24042, 0]
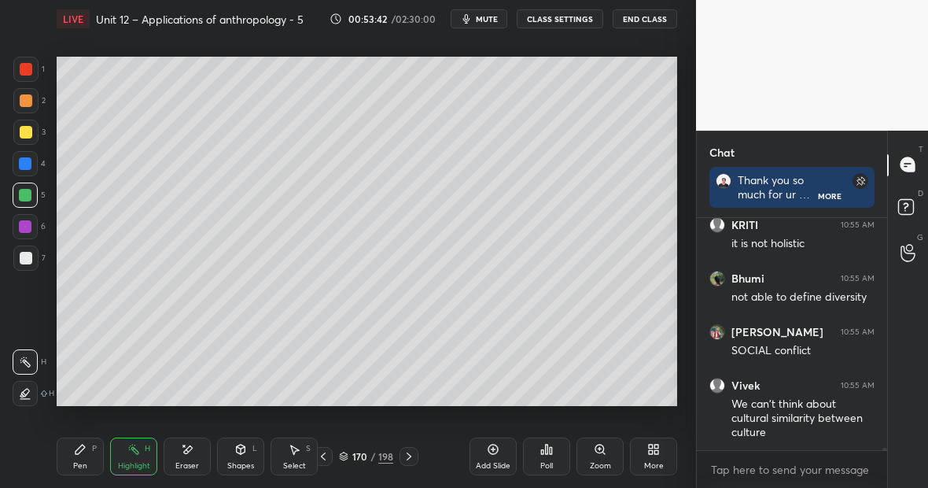
click at [564, 16] on button "CLASS SETTINGS" at bounding box center [560, 18] width 87 height 19
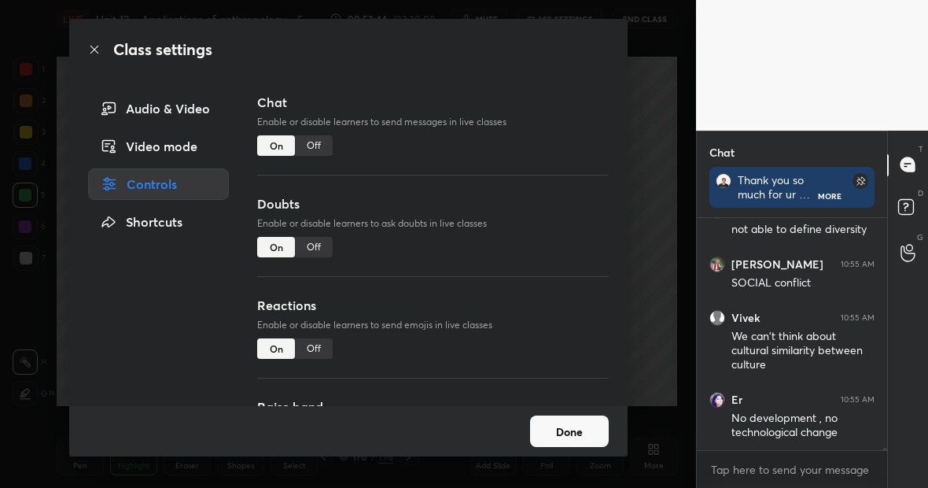
click at [308, 147] on div "Off" at bounding box center [314, 145] width 38 height 20
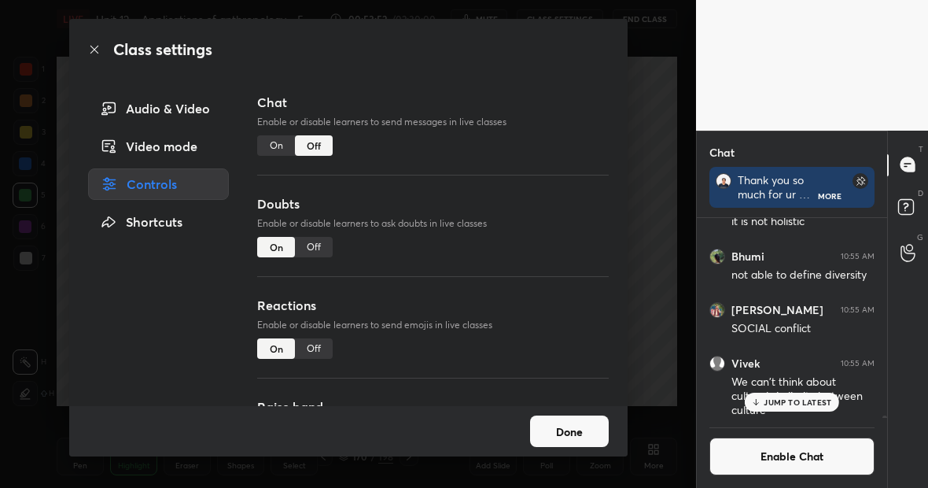
scroll to position [24127, 0]
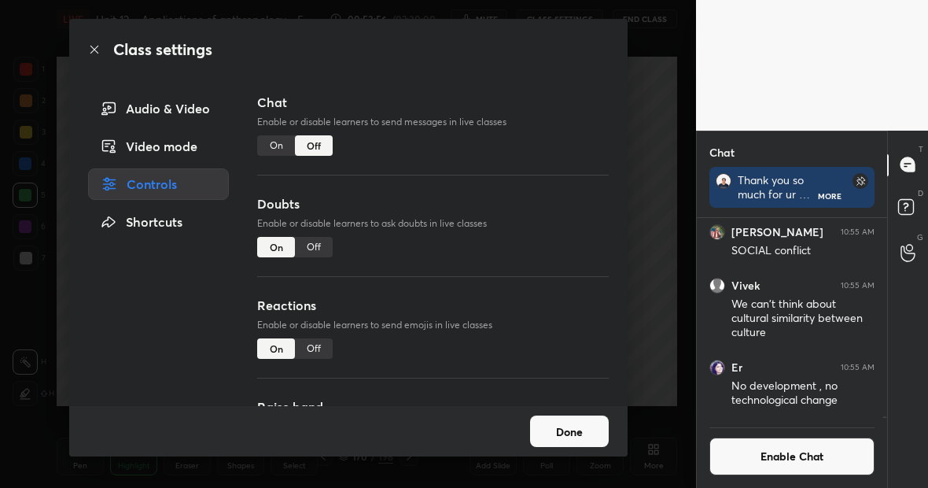
click at [266, 145] on div "On" at bounding box center [276, 145] width 38 height 20
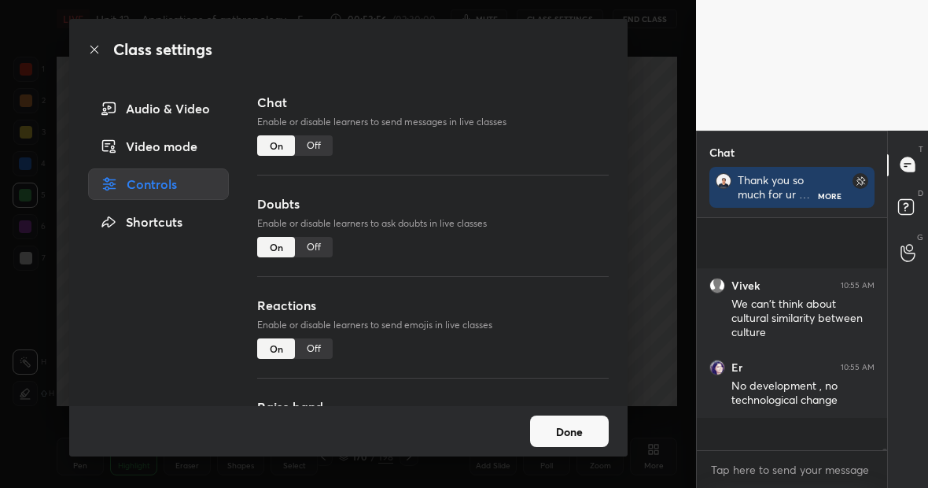
scroll to position [23674, 0]
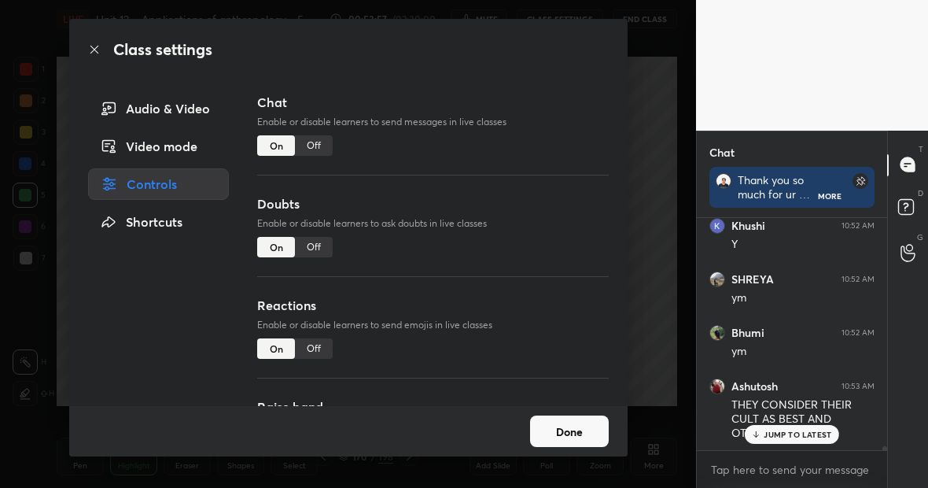
click at [571, 432] on button "Done" at bounding box center [569, 430] width 79 height 31
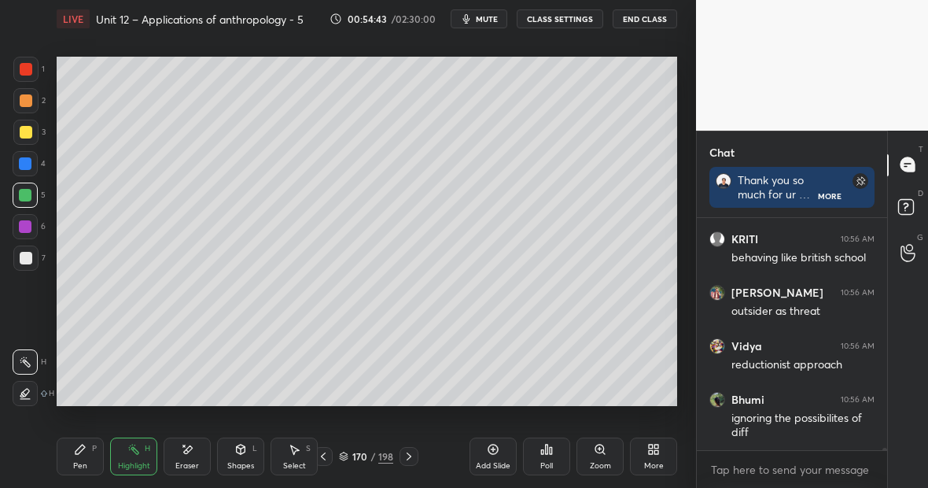
scroll to position [24432, 0]
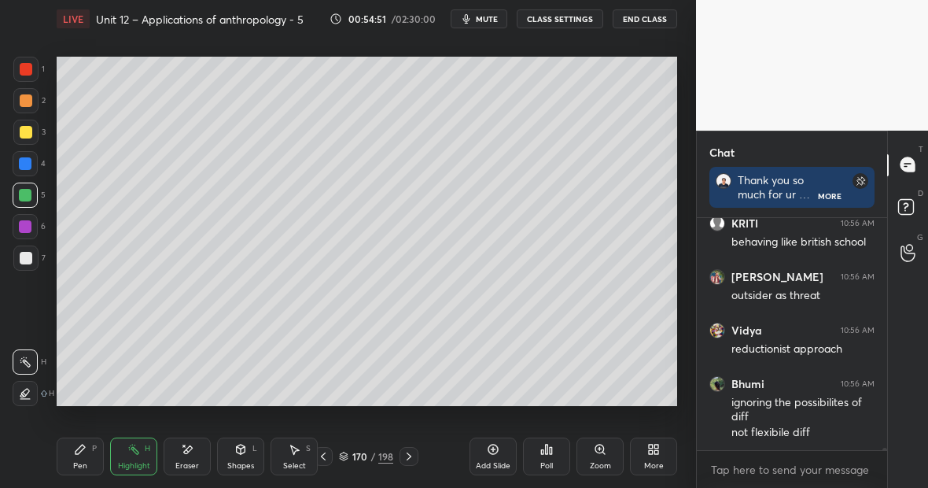
click at [78, 455] on div "Pen P" at bounding box center [80, 456] width 47 height 38
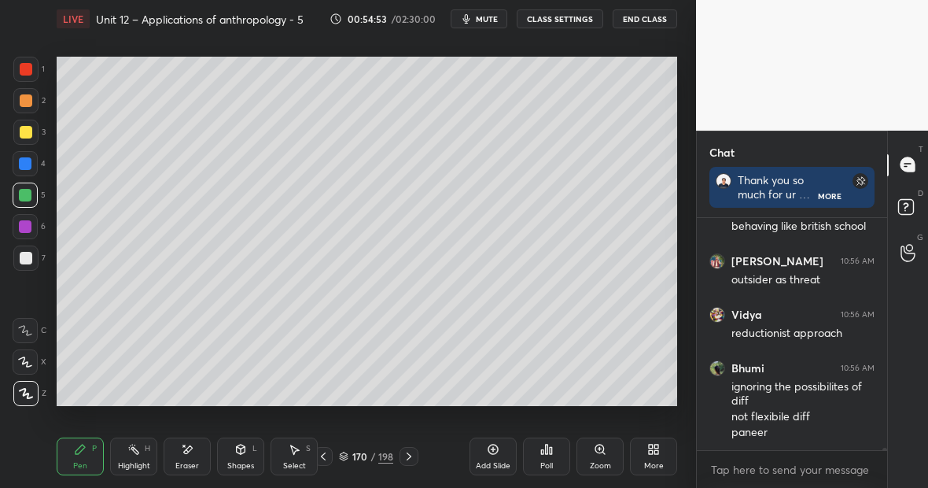
click at [90, 452] on div "Pen P" at bounding box center [80, 456] width 47 height 38
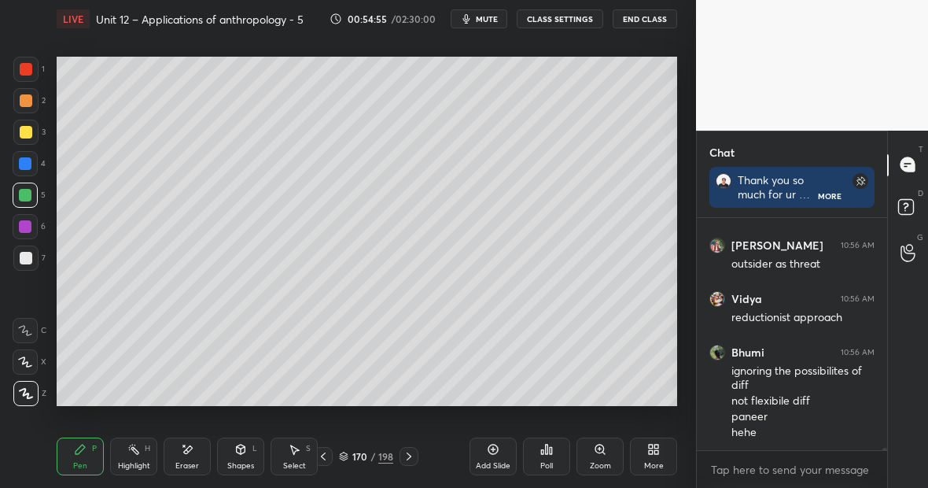
click at [29, 70] on div at bounding box center [26, 69] width 13 height 13
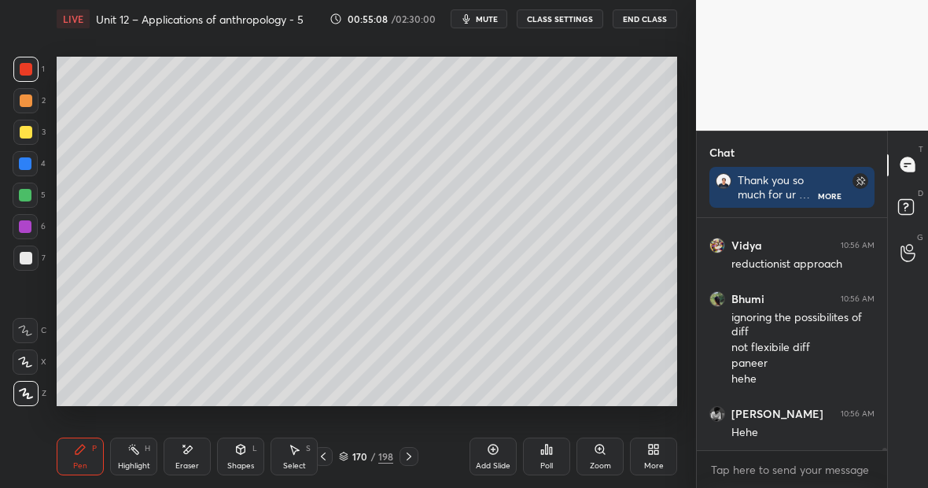
click at [201, 452] on div "Eraser" at bounding box center [187, 456] width 47 height 38
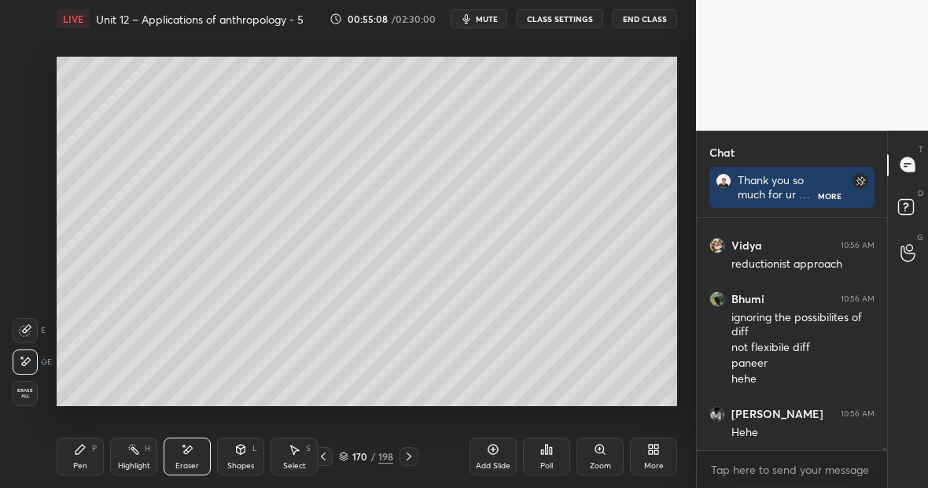
click at [86, 459] on div "Pen P" at bounding box center [80, 456] width 47 height 38
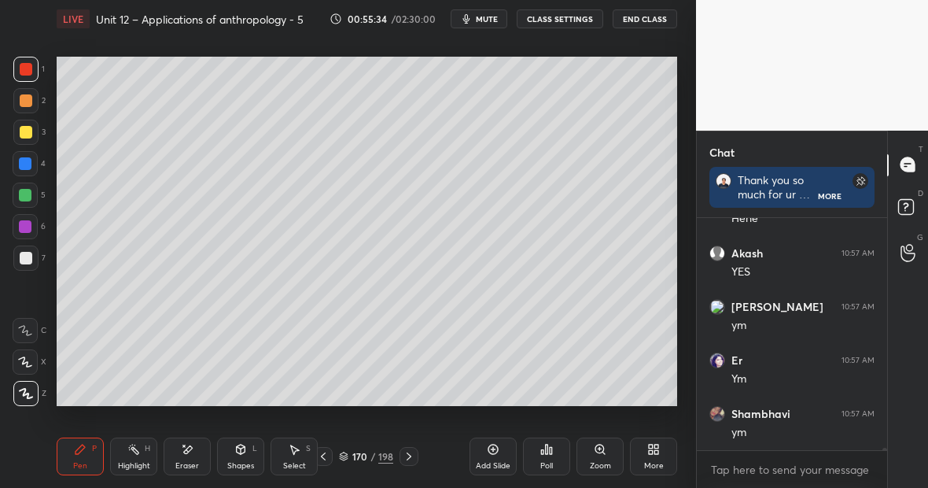
scroll to position [24784, 0]
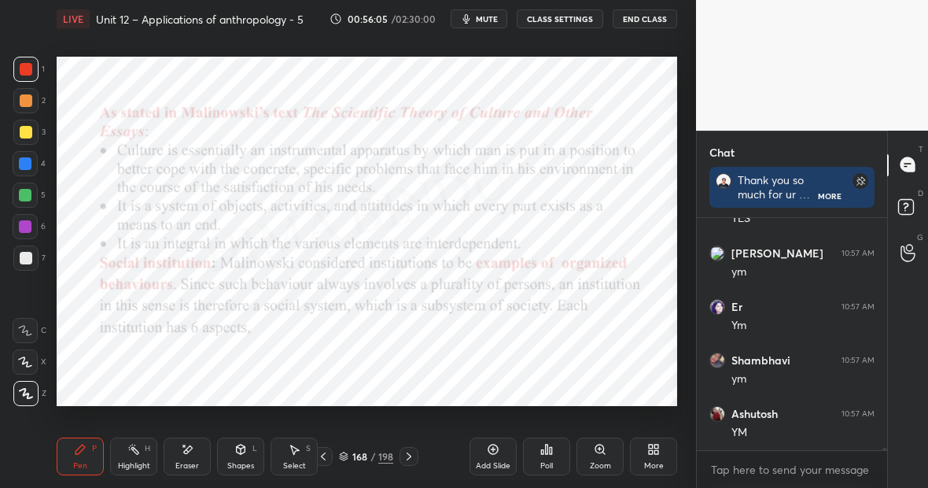
click at [26, 170] on div at bounding box center [25, 163] width 25 height 25
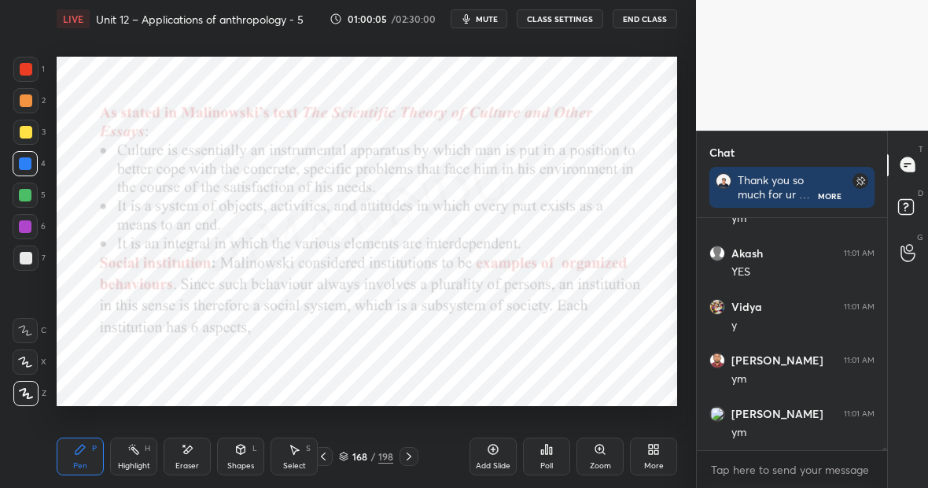
scroll to position [27114, 0]
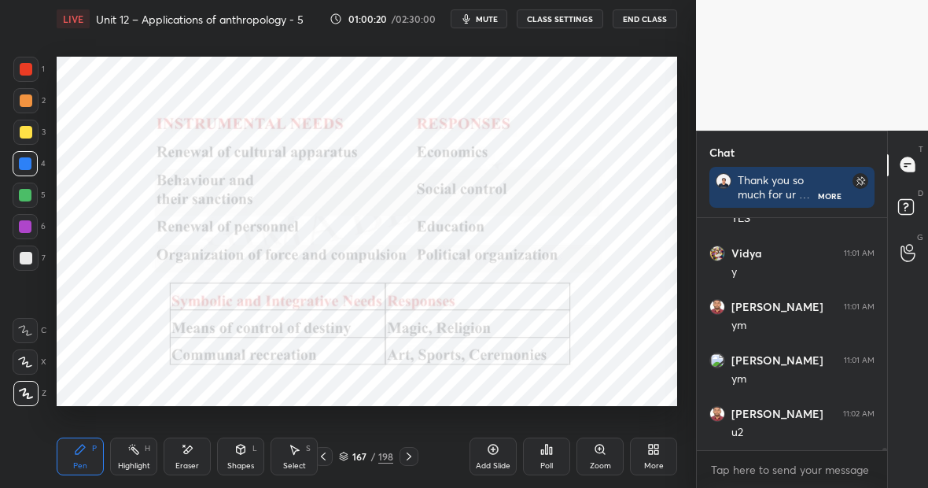
click at [493, 445] on icon at bounding box center [493, 449] width 13 height 13
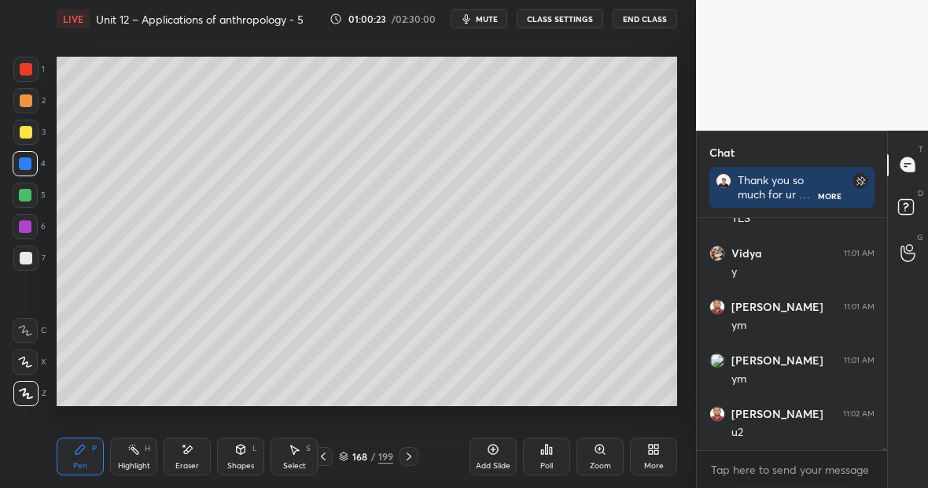
click at [27, 131] on div at bounding box center [26, 132] width 13 height 13
click at [189, 456] on div "Eraser" at bounding box center [187, 456] width 47 height 38
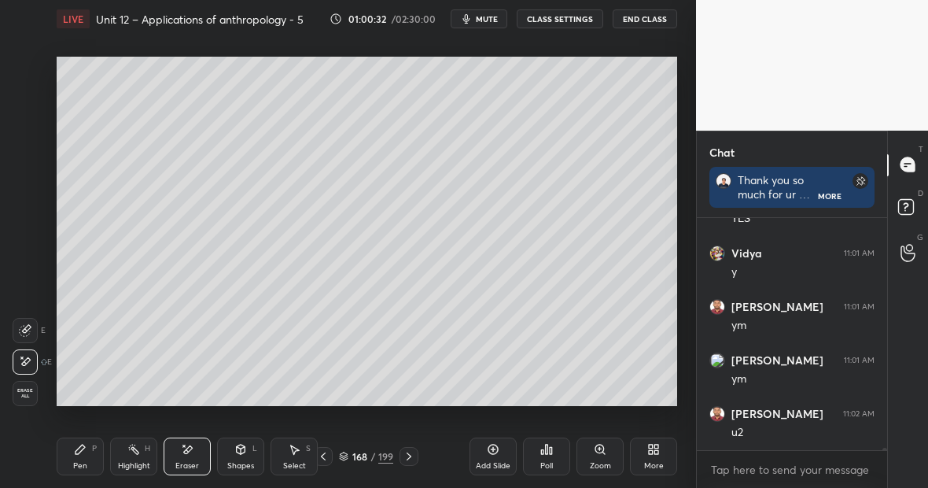
click at [94, 447] on div "Pen P" at bounding box center [80, 456] width 47 height 38
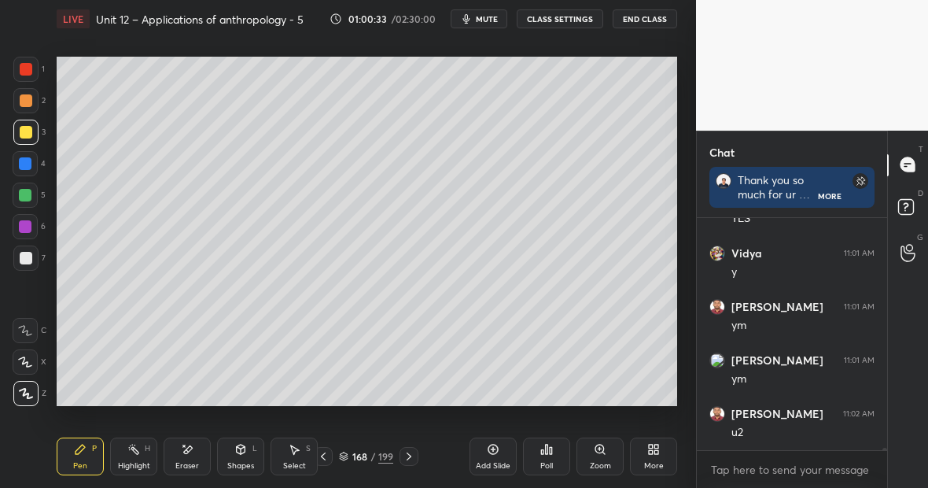
click at [190, 454] on icon at bounding box center [187, 449] width 13 height 13
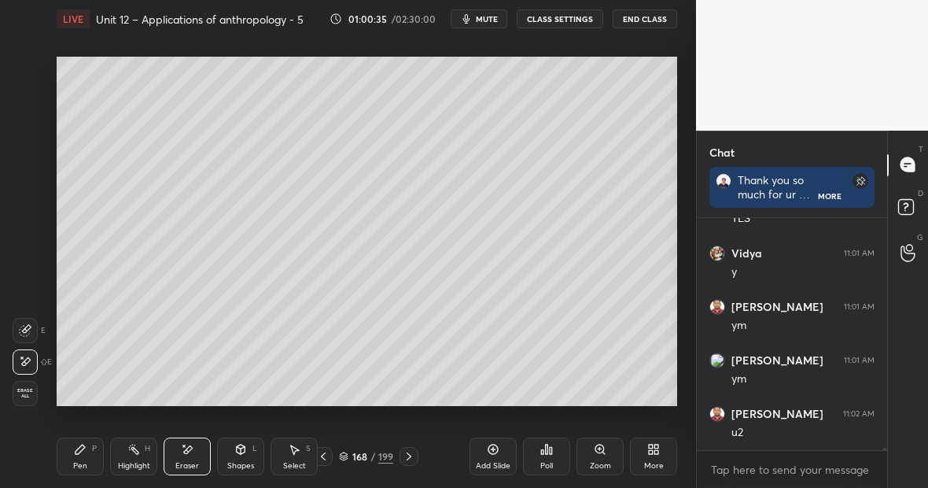
click at [85, 452] on div "Pen P" at bounding box center [80, 456] width 47 height 38
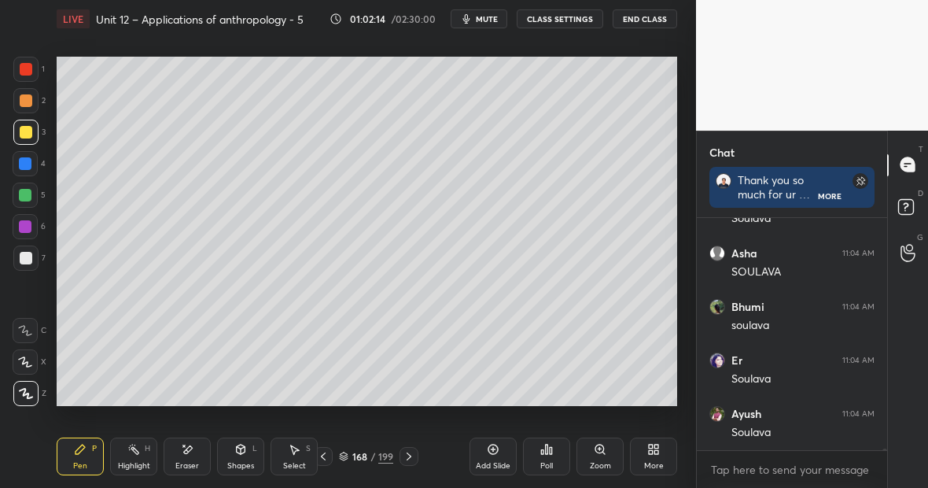
scroll to position [31500, 0]
click at [28, 127] on div at bounding box center [26, 132] width 13 height 13
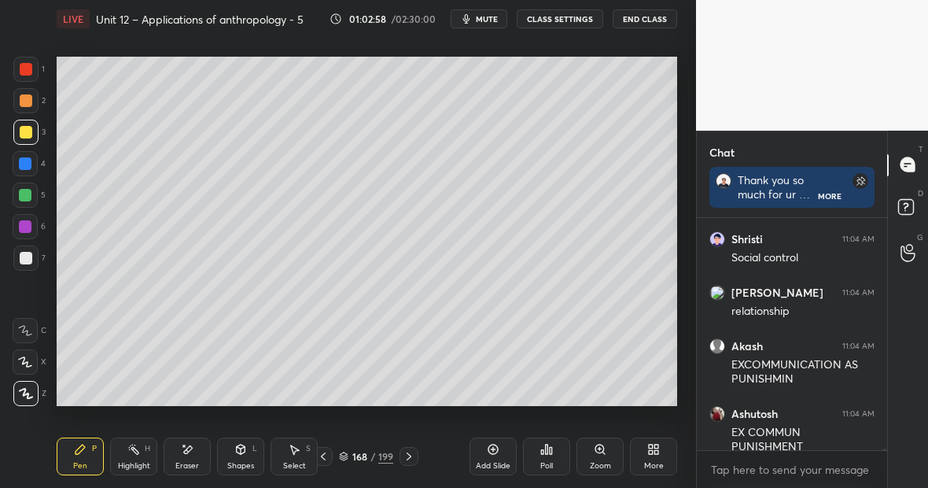
scroll to position [31835, 0]
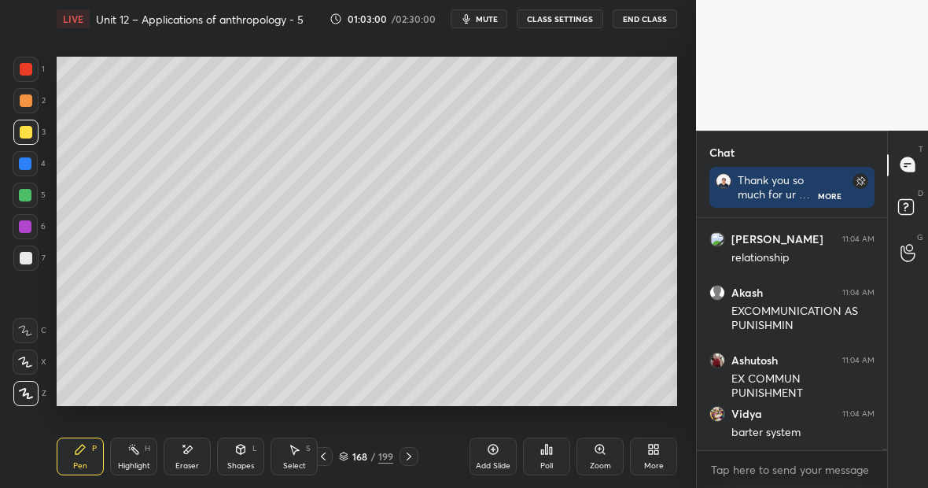
click at [26, 201] on div at bounding box center [25, 194] width 25 height 25
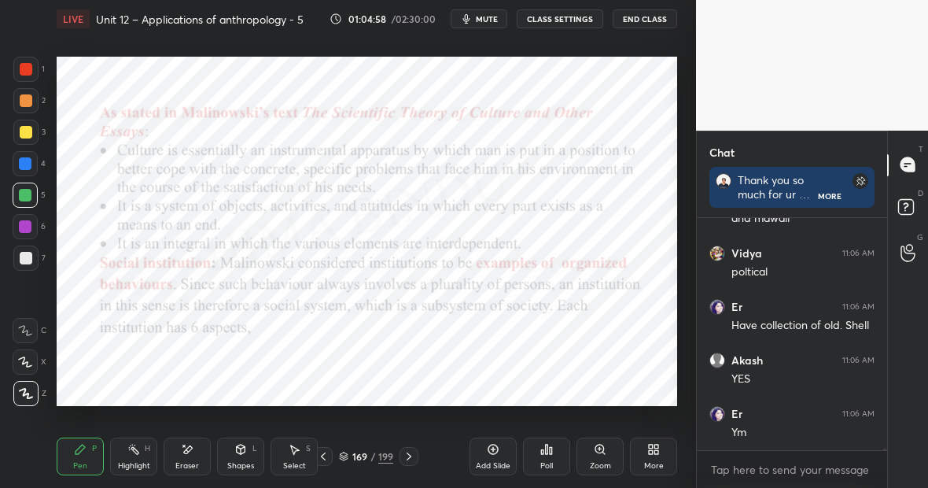
scroll to position [32720, 0]
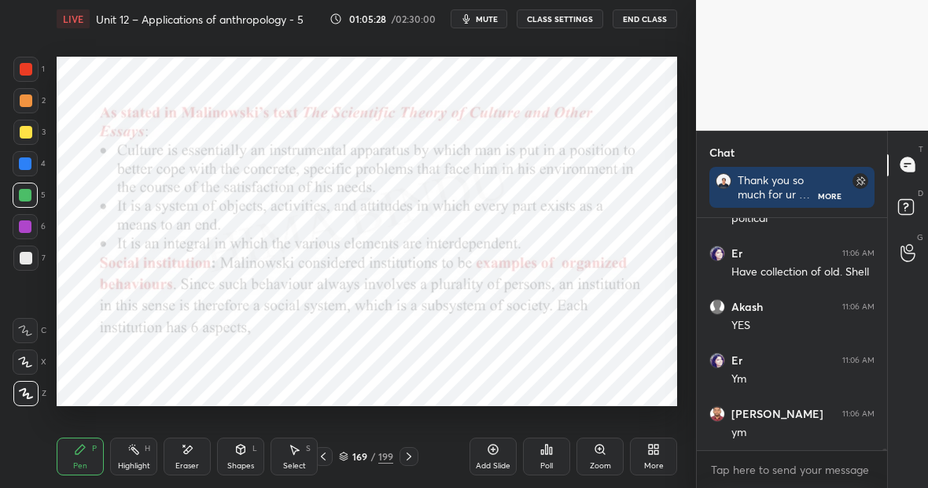
click at [496, 459] on div "Add Slide" at bounding box center [493, 456] width 47 height 38
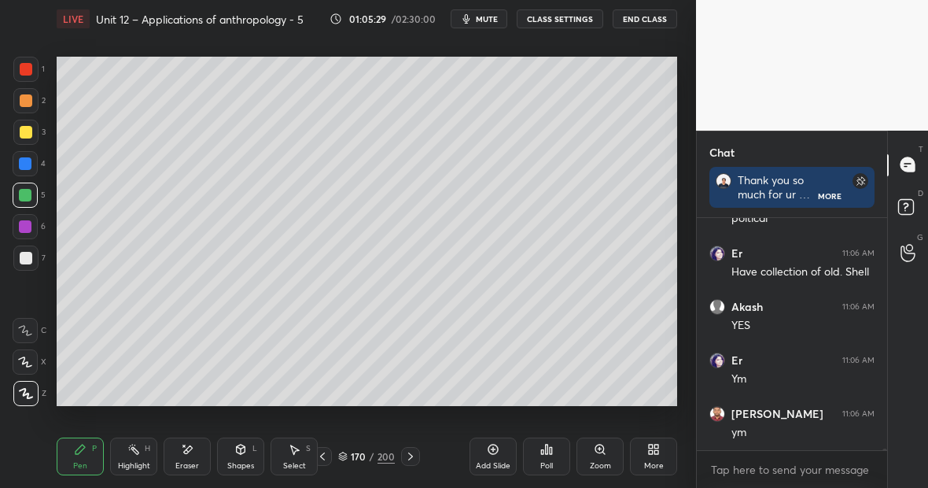
click at [25, 132] on div at bounding box center [26, 132] width 13 height 13
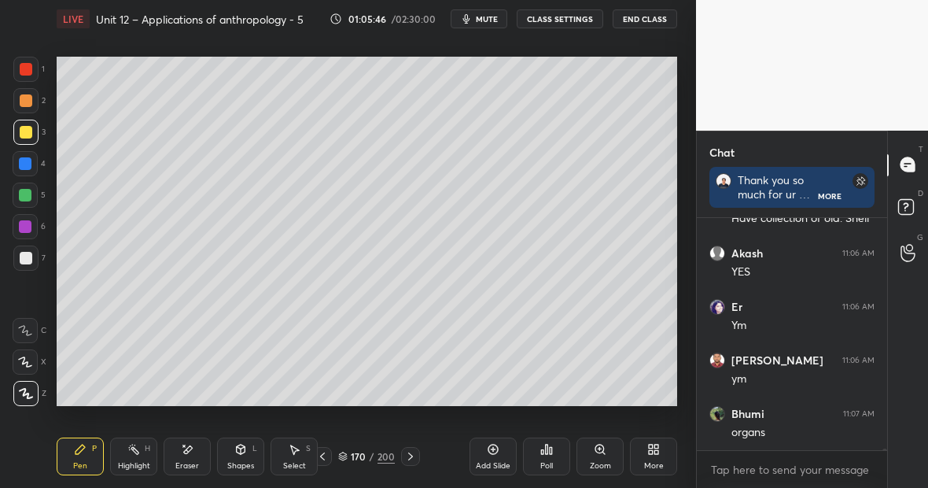
scroll to position [32827, 0]
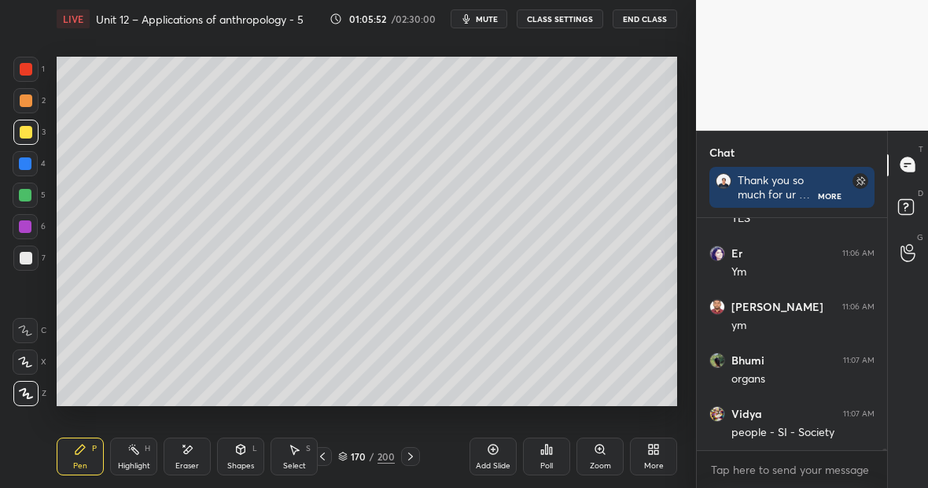
click at [29, 253] on div at bounding box center [25, 257] width 25 height 25
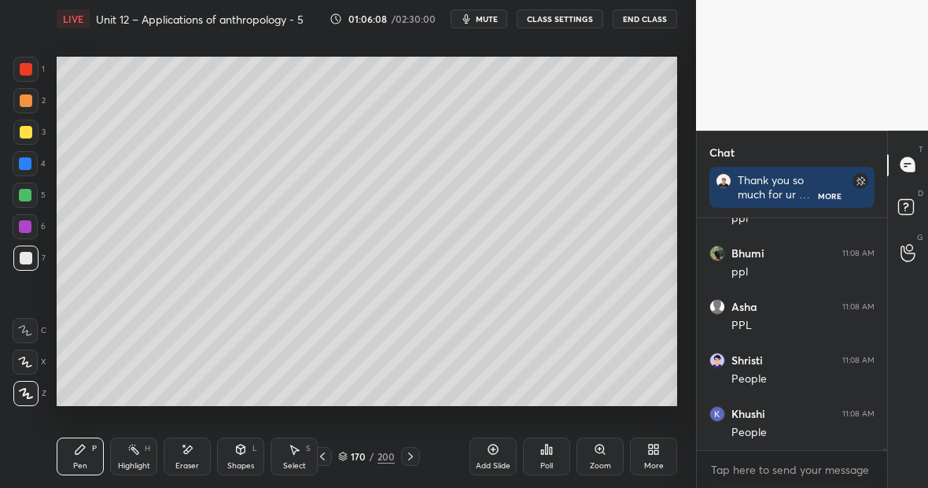
scroll to position [33468, 0]
click at [131, 437] on div "Highlight H" at bounding box center [133, 456] width 47 height 38
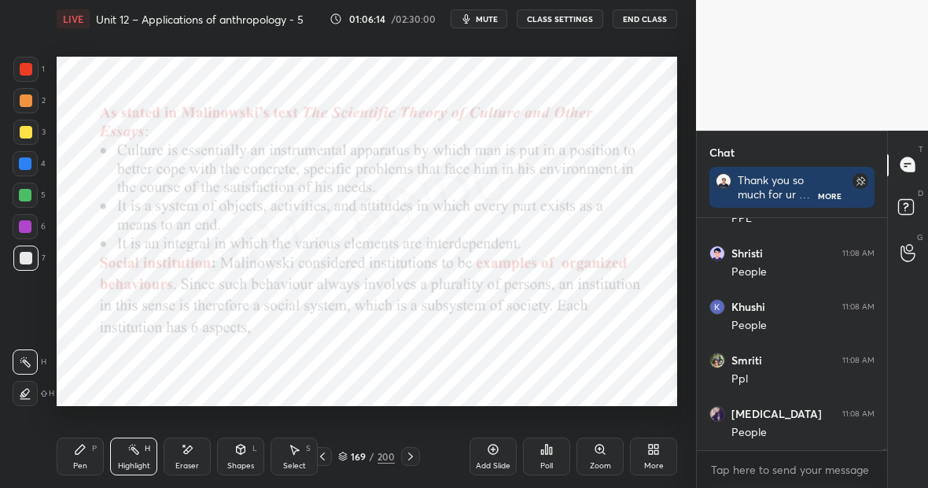
click at [98, 449] on div "Pen P" at bounding box center [80, 456] width 47 height 38
click at [28, 229] on div at bounding box center [25, 226] width 25 height 25
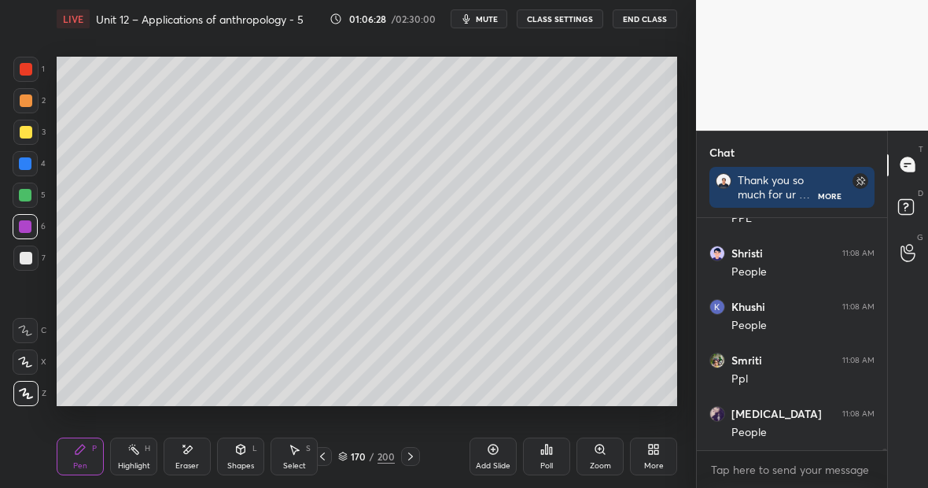
click at [127, 464] on div "Highlight" at bounding box center [134, 466] width 32 height 8
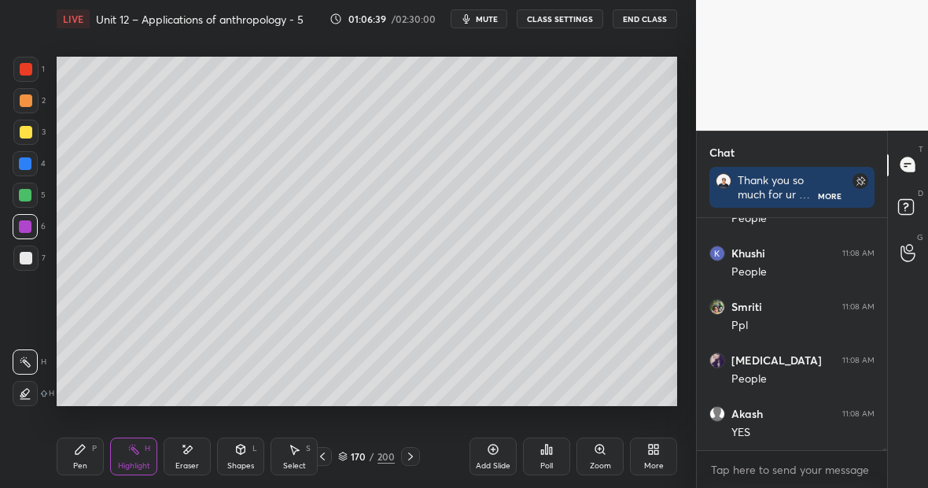
scroll to position [33575, 0]
click at [692, 212] on div "1 2 3 4 5 6 7 C X Z E E Erase all H H LIVE Unit 12 – Applications of anthropolo…" at bounding box center [348, 244] width 696 height 488
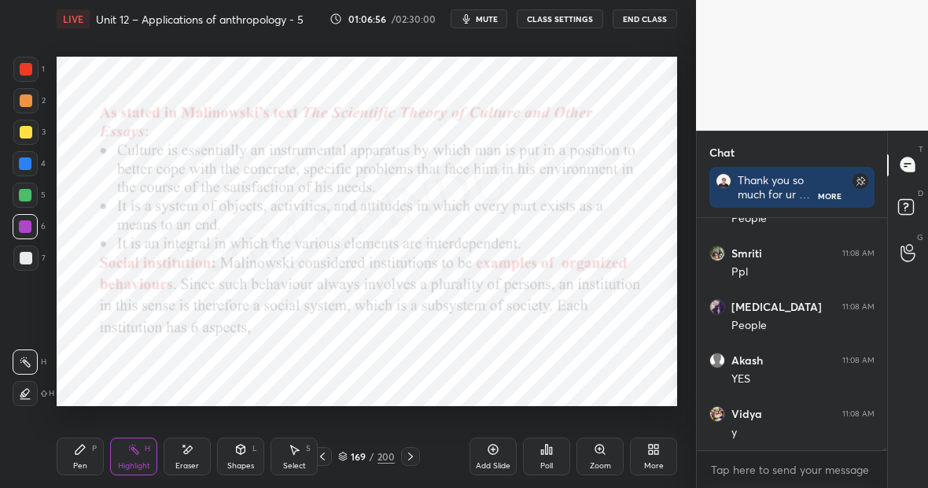
scroll to position [33629, 0]
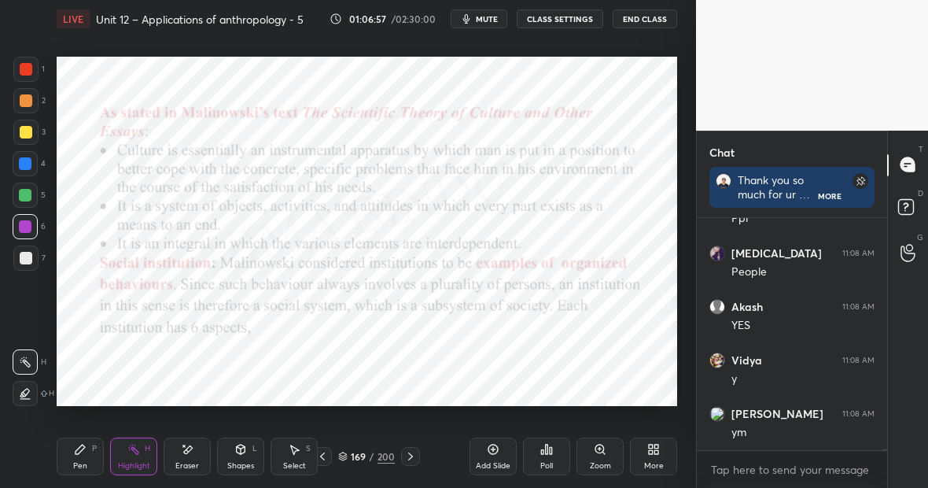
click at [82, 448] on icon at bounding box center [80, 449] width 13 height 13
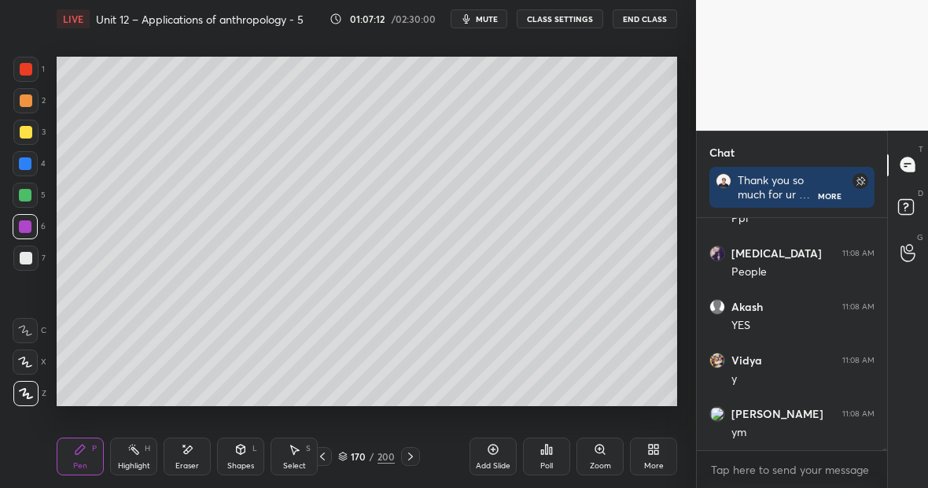
click at [89, 459] on div "Pen P" at bounding box center [80, 456] width 47 height 38
click at [138, 457] on div "Highlight H" at bounding box center [133, 456] width 47 height 38
click at [72, 460] on div "Pen P" at bounding box center [80, 456] width 47 height 38
click at [140, 462] on div "Highlight" at bounding box center [134, 466] width 32 height 8
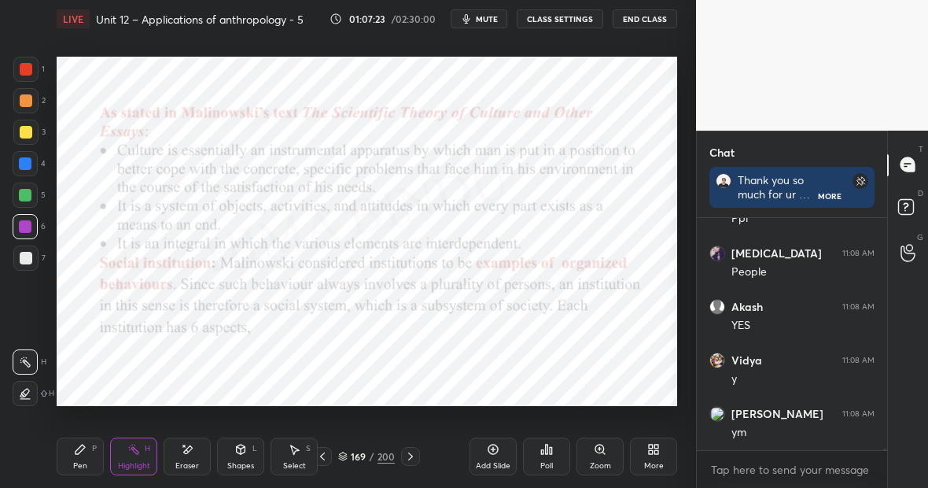
click at [92, 465] on div "Pen P" at bounding box center [80, 456] width 47 height 38
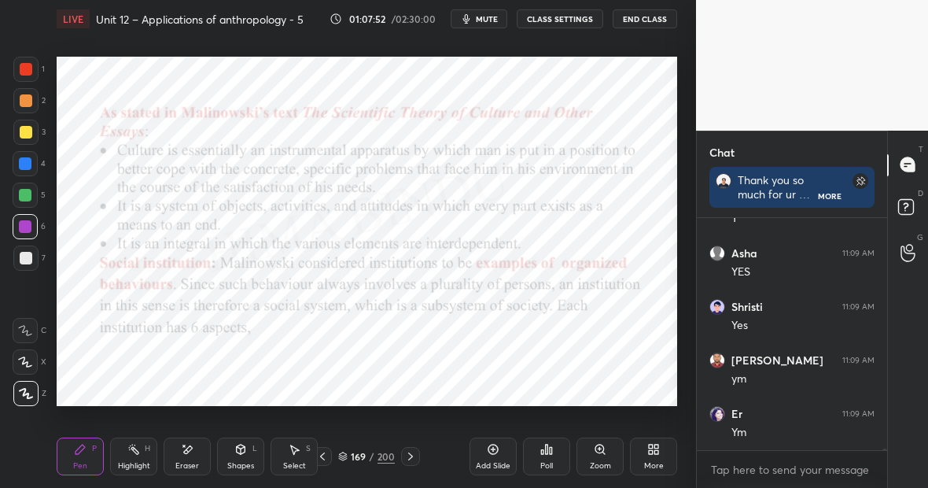
scroll to position [34217, 0]
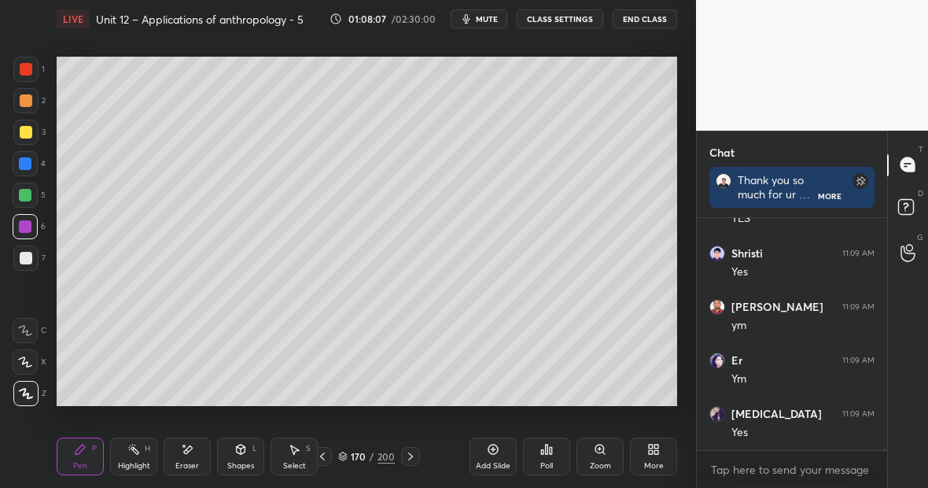
click at [130, 460] on div "Highlight H" at bounding box center [133, 456] width 47 height 38
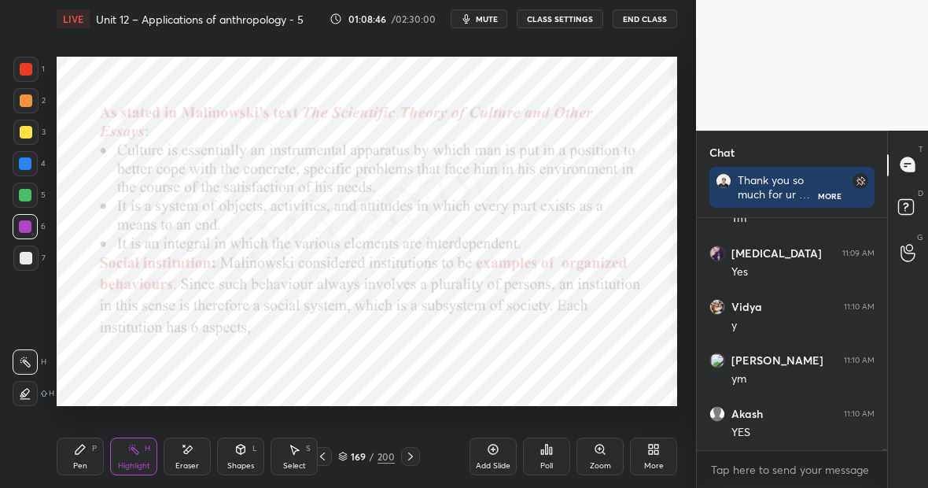
scroll to position [34431, 0]
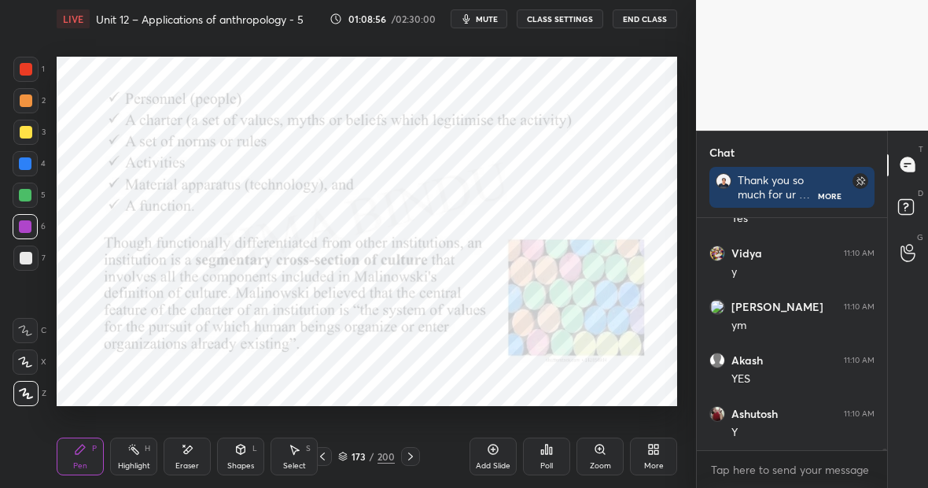
click at [26, 75] on div at bounding box center [26, 69] width 13 height 13
click at [29, 164] on div at bounding box center [25, 163] width 13 height 13
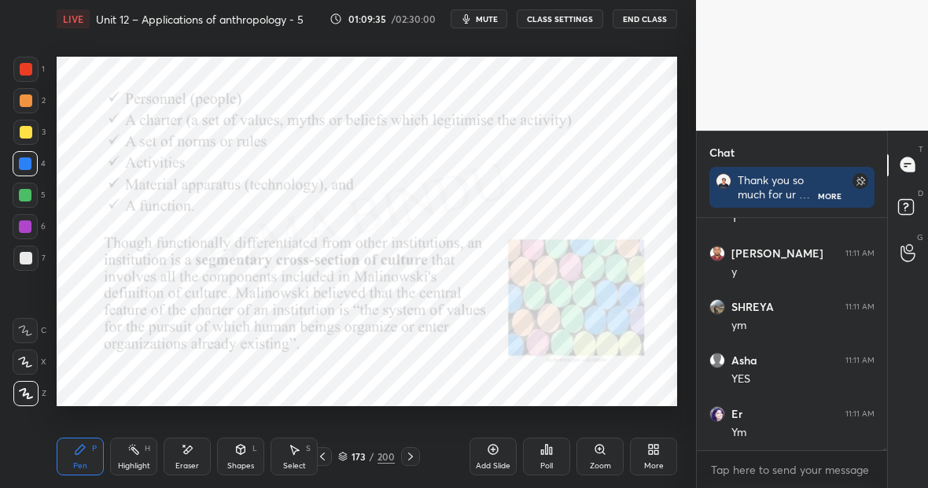
click at [131, 455] on div "Highlight H" at bounding box center [133, 456] width 47 height 38
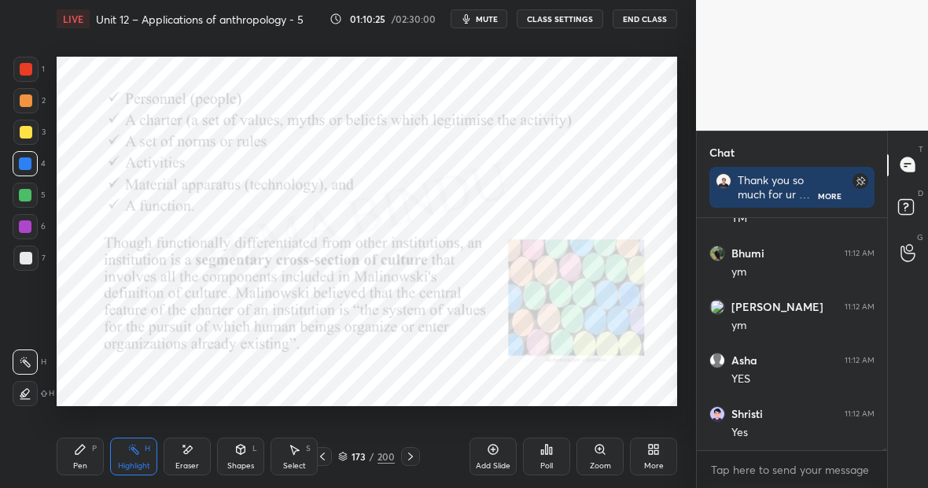
scroll to position [35677, 0]
click at [79, 448] on div "Pen P" at bounding box center [80, 456] width 47 height 38
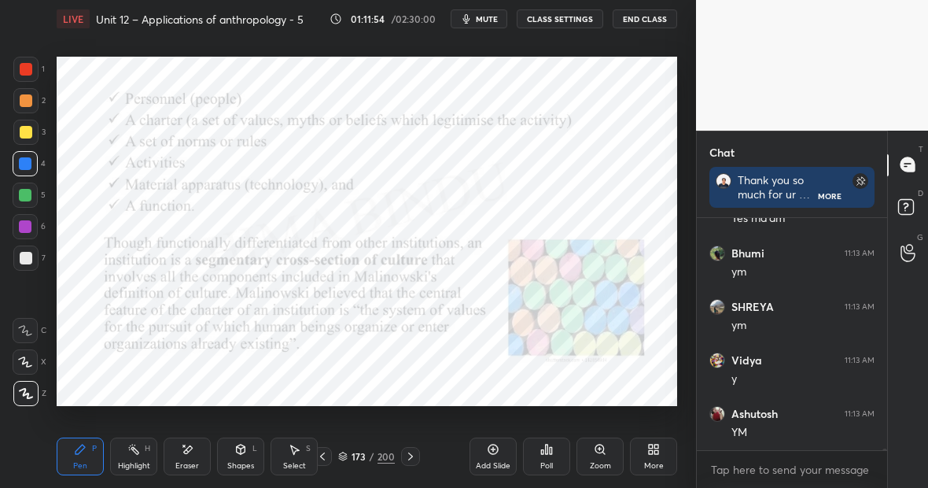
scroll to position [36640, 0]
click at [195, 452] on div "Eraser" at bounding box center [187, 456] width 47 height 38
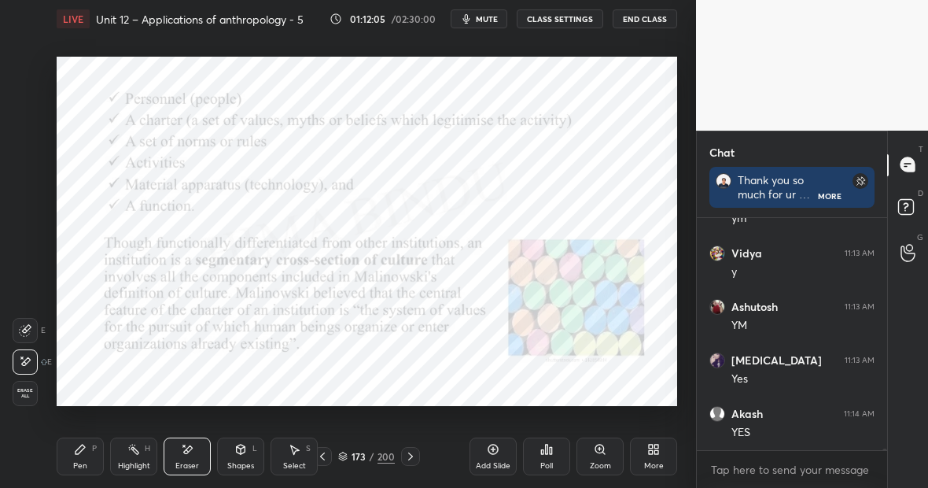
click at [87, 458] on div "Pen P" at bounding box center [80, 456] width 47 height 38
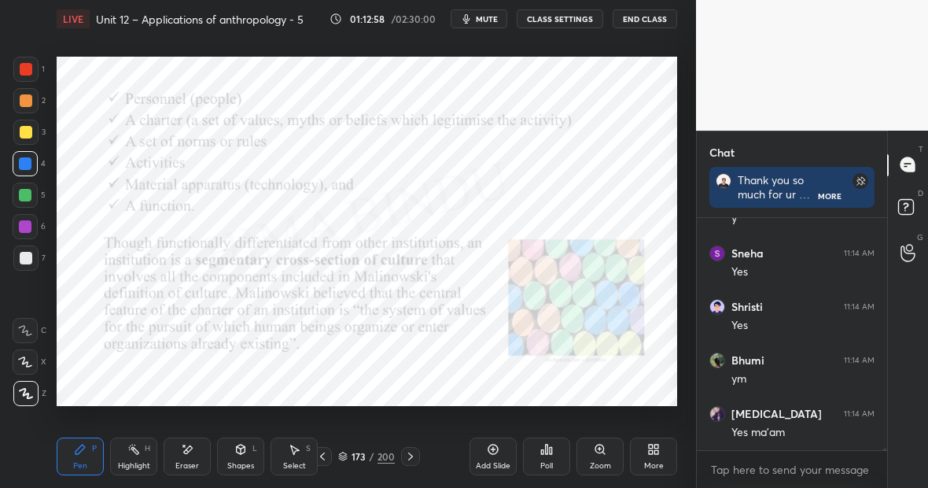
scroll to position [37335, 0]
click at [492, 452] on icon at bounding box center [493, 449] width 13 height 13
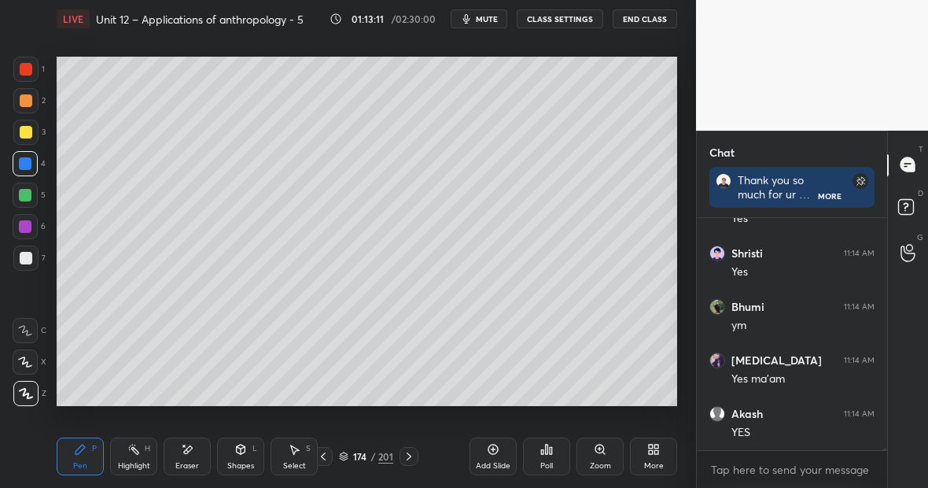
click at [31, 131] on div at bounding box center [25, 132] width 25 height 25
click at [138, 451] on div "Highlight H" at bounding box center [133, 456] width 47 height 38
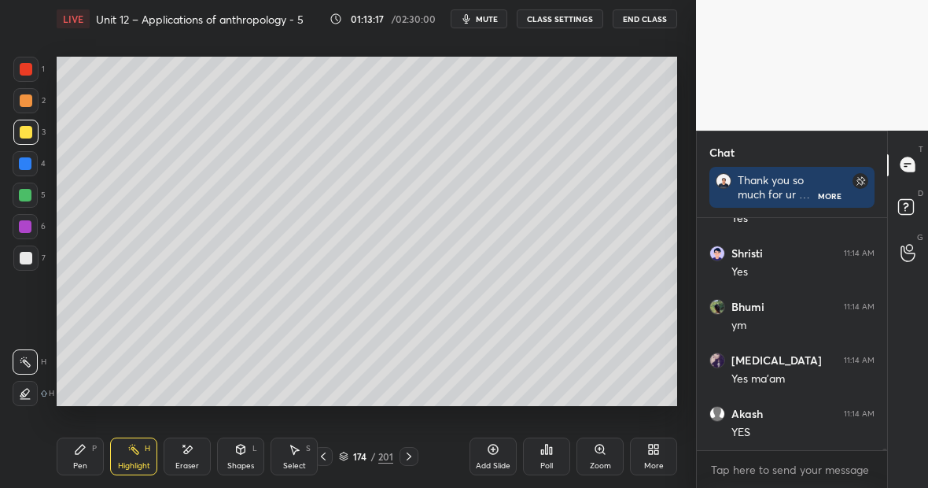
click at [31, 389] on icon at bounding box center [25, 393] width 13 height 13
click at [132, 452] on icon at bounding box center [133, 449] width 13 height 13
click at [31, 391] on div at bounding box center [25, 393] width 25 height 25
click at [25, 135] on div at bounding box center [26, 132] width 13 height 13
click at [30, 69] on div at bounding box center [26, 69] width 13 height 13
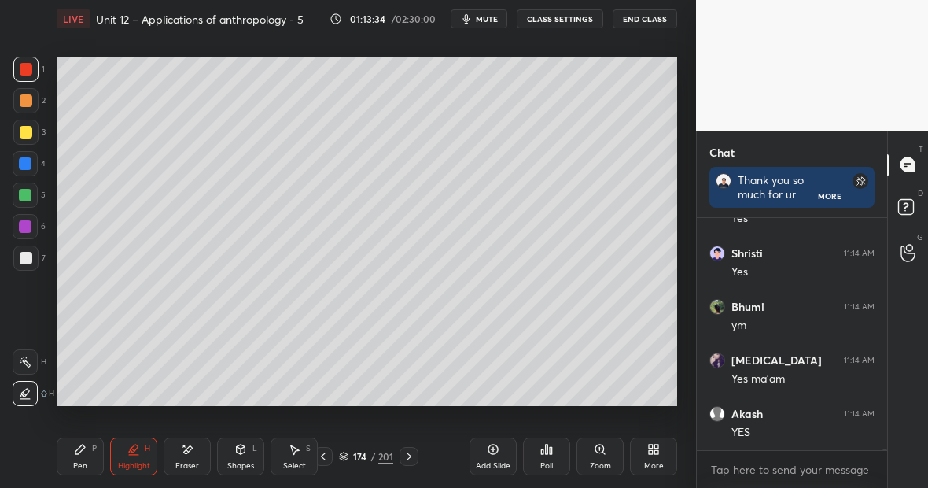
click at [31, 161] on div at bounding box center [25, 163] width 13 height 13
click at [32, 193] on div at bounding box center [25, 194] width 25 height 25
click at [26, 257] on div at bounding box center [26, 258] width 13 height 13
click at [83, 464] on div "Pen" at bounding box center [80, 466] width 14 height 8
click at [29, 128] on div at bounding box center [26, 132] width 13 height 13
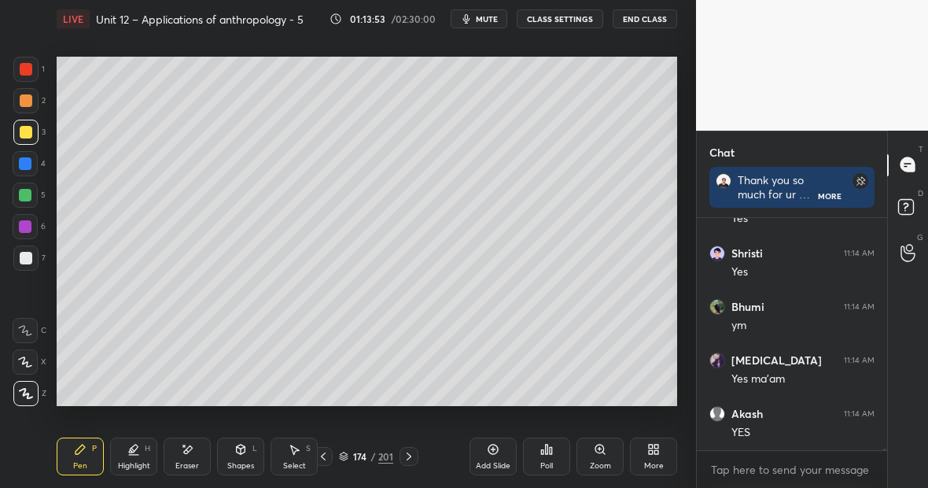
click at [32, 76] on div at bounding box center [25, 69] width 25 height 25
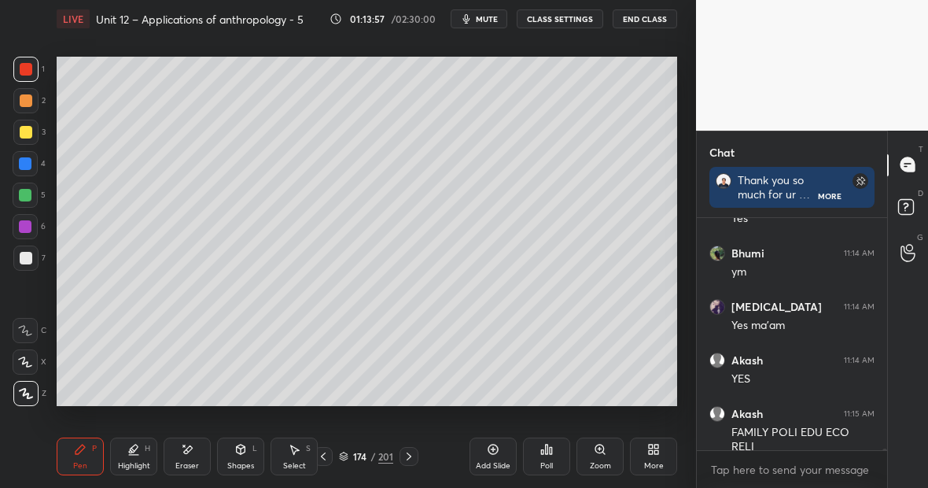
click at [22, 168] on div at bounding box center [25, 163] width 13 height 13
click at [26, 193] on div at bounding box center [25, 195] width 13 height 13
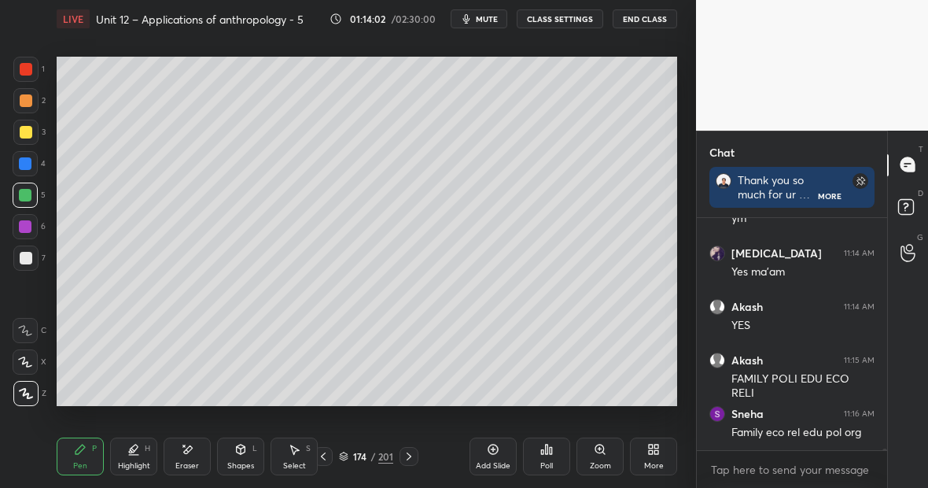
scroll to position [37496, 0]
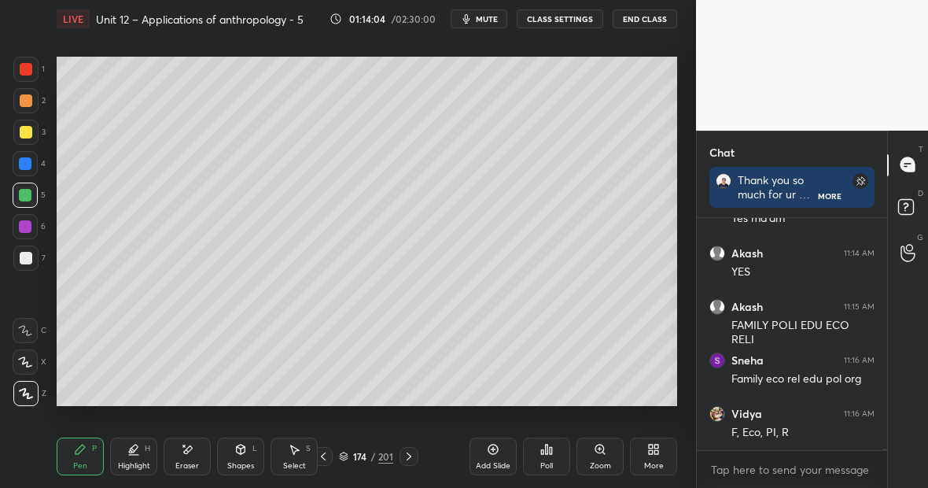
click at [32, 266] on div at bounding box center [25, 257] width 25 height 25
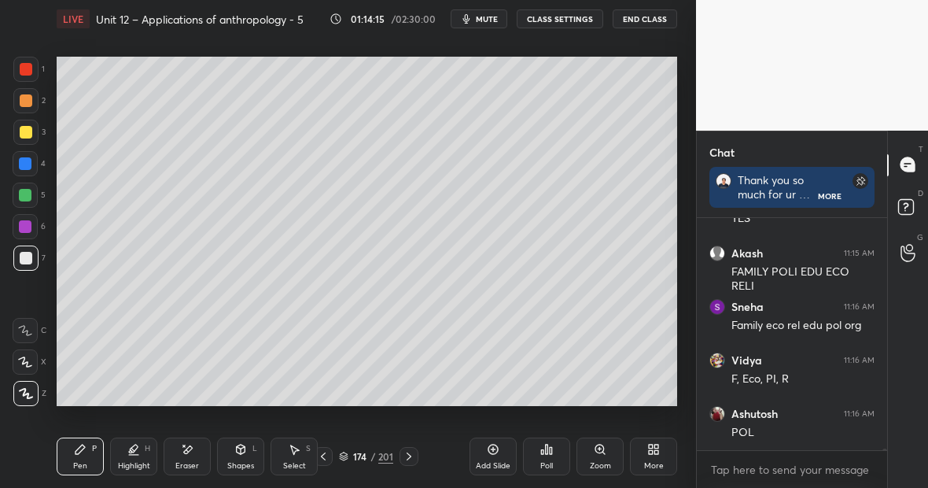
scroll to position [37617, 0]
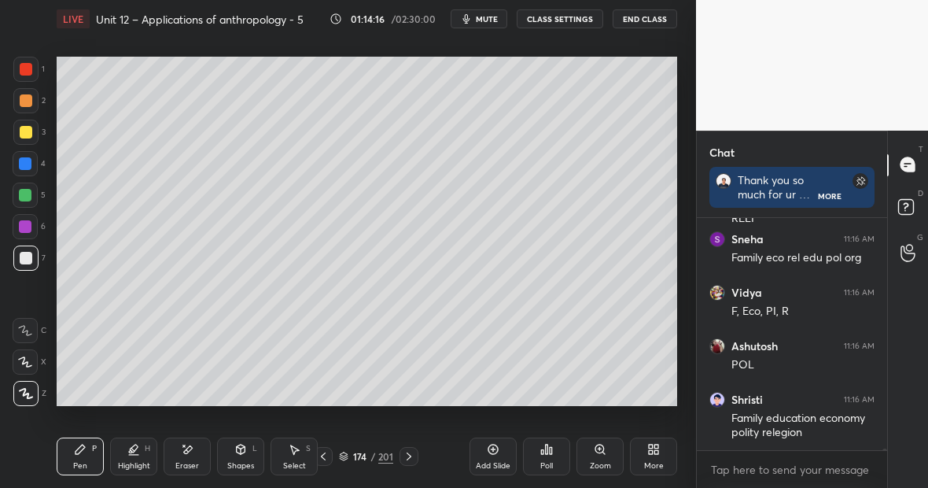
click at [32, 127] on div at bounding box center [25, 132] width 25 height 25
click at [141, 455] on div "Highlight H" at bounding box center [133, 456] width 47 height 38
click at [87, 455] on div "Pen P" at bounding box center [80, 456] width 47 height 38
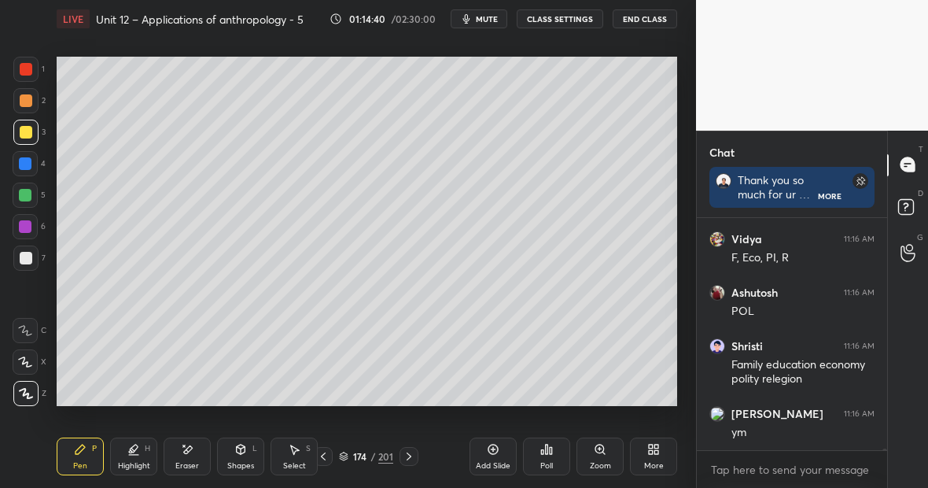
click at [135, 452] on icon at bounding box center [133, 449] width 13 height 13
click at [35, 71] on div at bounding box center [25, 69] width 25 height 25
click at [197, 448] on div "Eraser" at bounding box center [187, 456] width 47 height 38
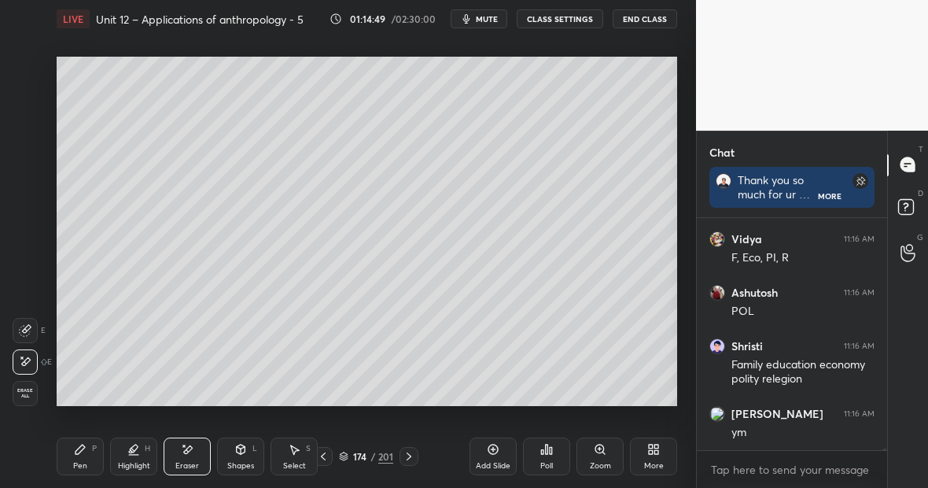
click at [84, 455] on div "Pen P" at bounding box center [80, 456] width 47 height 38
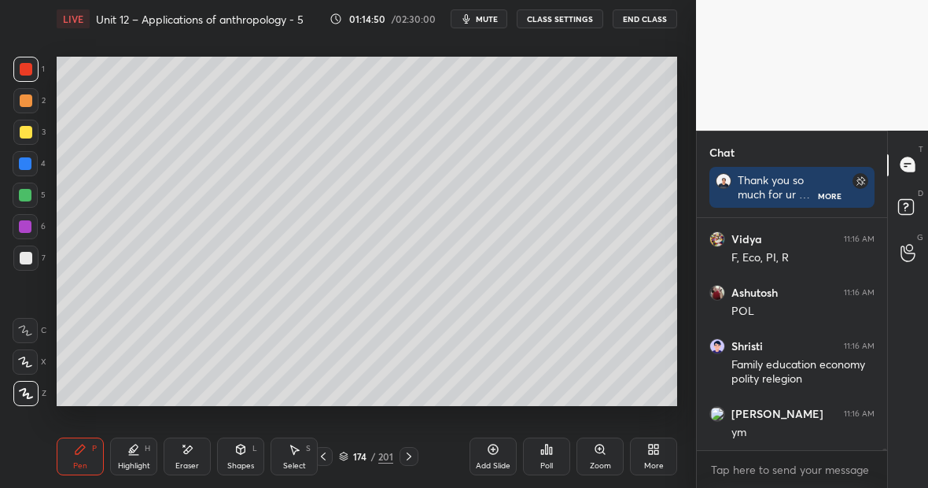
click at [145, 446] on div "H" at bounding box center [148, 448] width 6 height 8
click at [35, 132] on div at bounding box center [25, 132] width 25 height 25
click at [31, 71] on div at bounding box center [26, 69] width 13 height 13
click at [201, 448] on div "Eraser" at bounding box center [187, 456] width 47 height 38
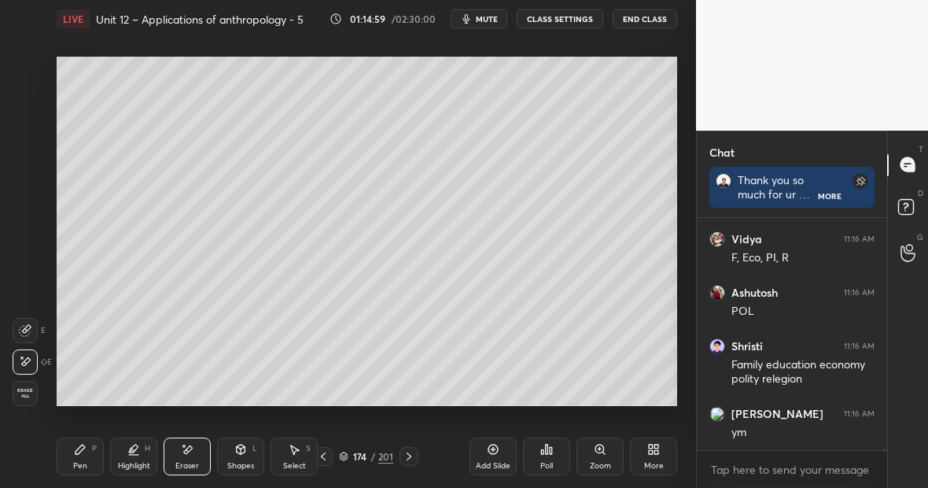
click at [85, 453] on div "Pen P" at bounding box center [80, 456] width 47 height 38
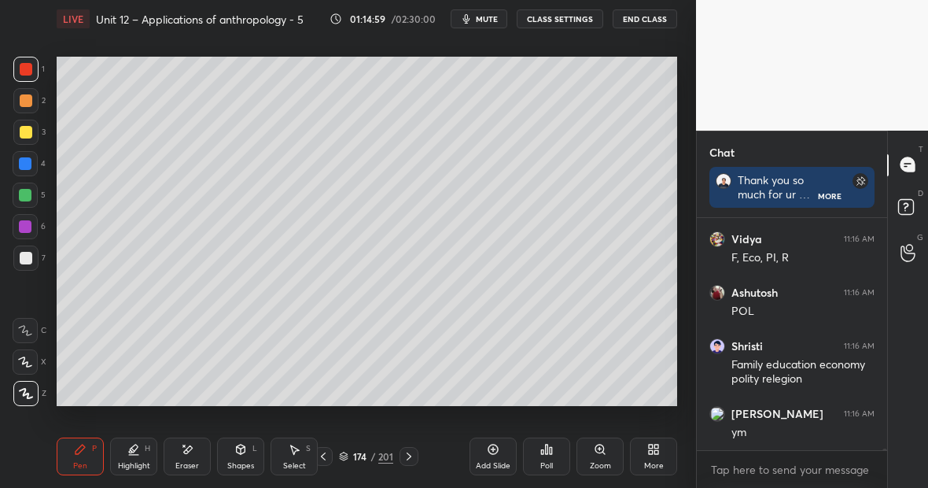
click at [138, 452] on div "Highlight H" at bounding box center [133, 456] width 47 height 38
click at [29, 168] on div at bounding box center [25, 163] width 13 height 13
click at [31, 194] on div at bounding box center [25, 195] width 13 height 13
click at [32, 260] on div at bounding box center [25, 257] width 25 height 25
click at [188, 458] on div "Eraser" at bounding box center [187, 456] width 47 height 38
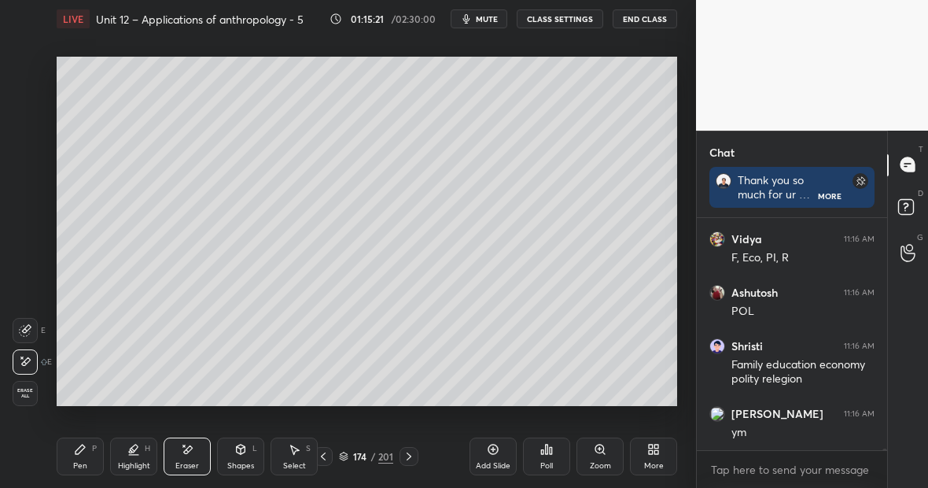
click at [28, 330] on icon at bounding box center [25, 330] width 13 height 13
click at [84, 458] on div "Pen P" at bounding box center [80, 456] width 47 height 38
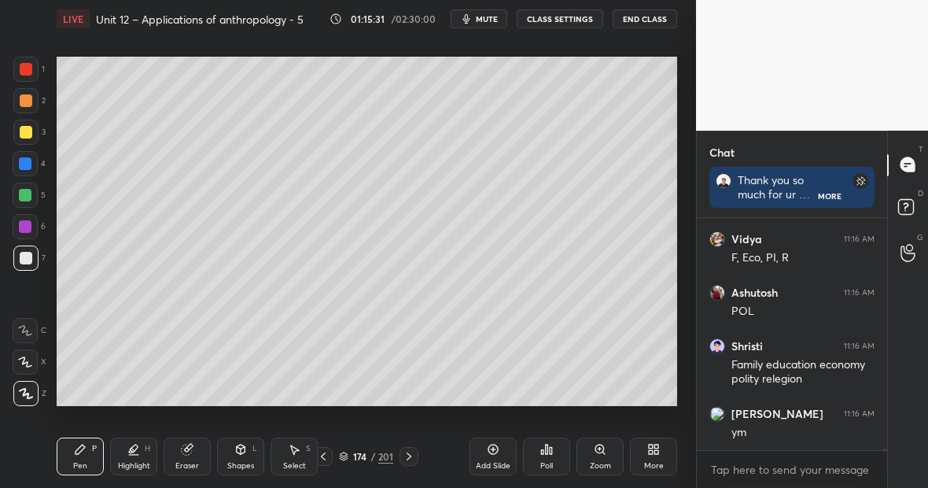
click at [28, 132] on div at bounding box center [26, 132] width 13 height 13
click at [28, 223] on div at bounding box center [25, 226] width 13 height 13
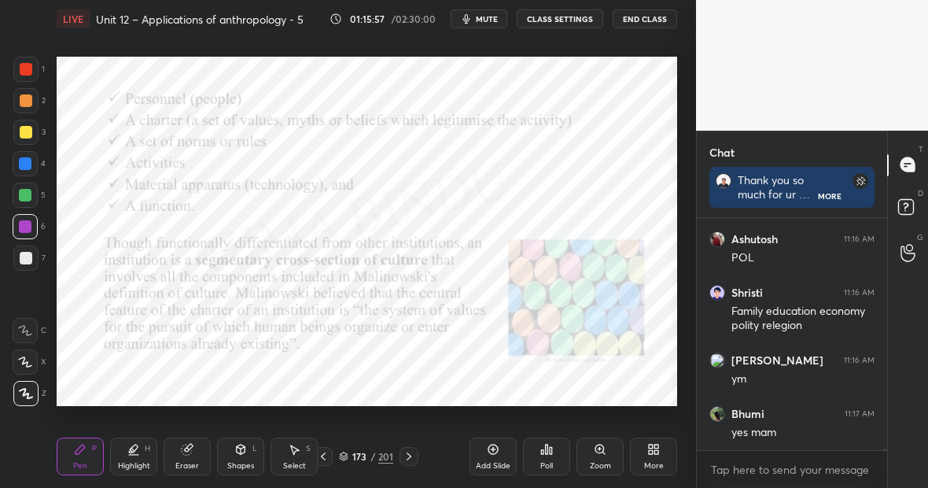
click at [80, 455] on div "Pen P" at bounding box center [80, 456] width 47 height 38
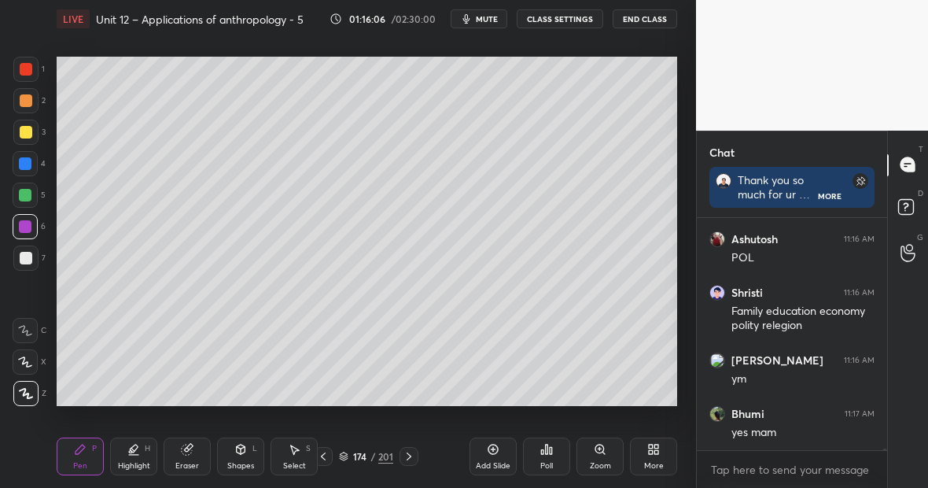
click at [141, 452] on div "Highlight H" at bounding box center [133, 456] width 47 height 38
click at [26, 359] on icon at bounding box center [25, 362] width 13 height 13
click at [153, 406] on div "Setting up your live class Poll for secs No correct answer Start poll" at bounding box center [366, 231] width 633 height 387
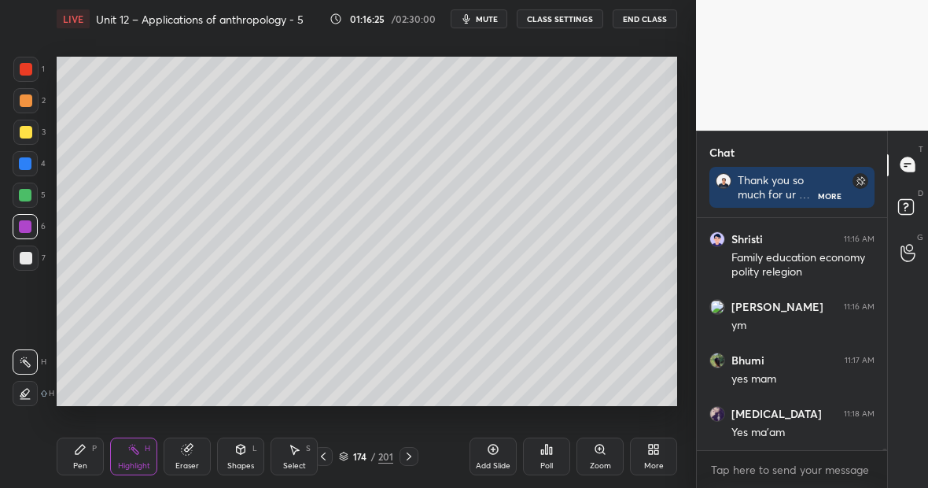
click at [141, 462] on div "Highlight" at bounding box center [134, 466] width 32 height 8
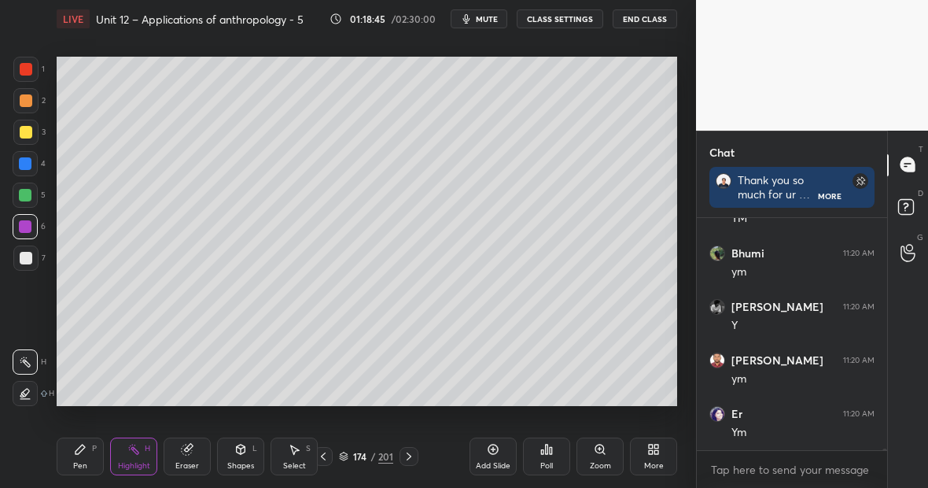
scroll to position [41125, 0]
click at [27, 168] on div at bounding box center [25, 163] width 13 height 13
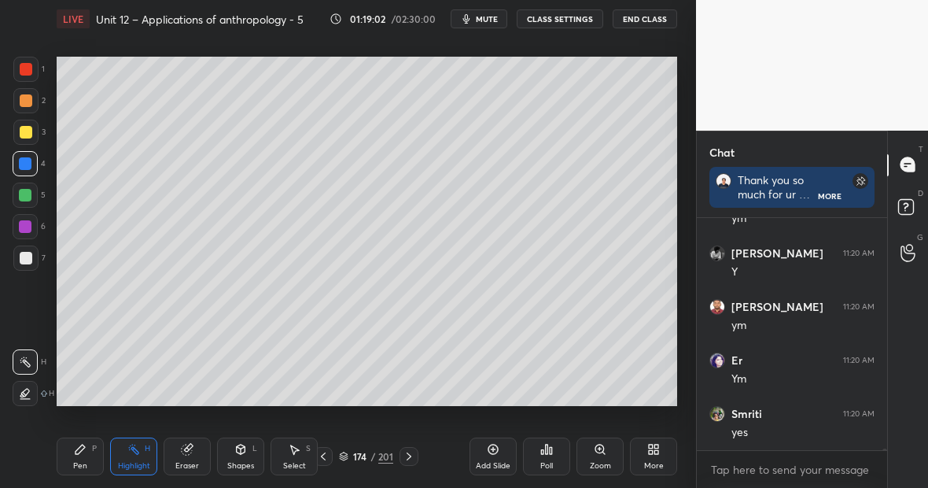
scroll to position [41183, 0]
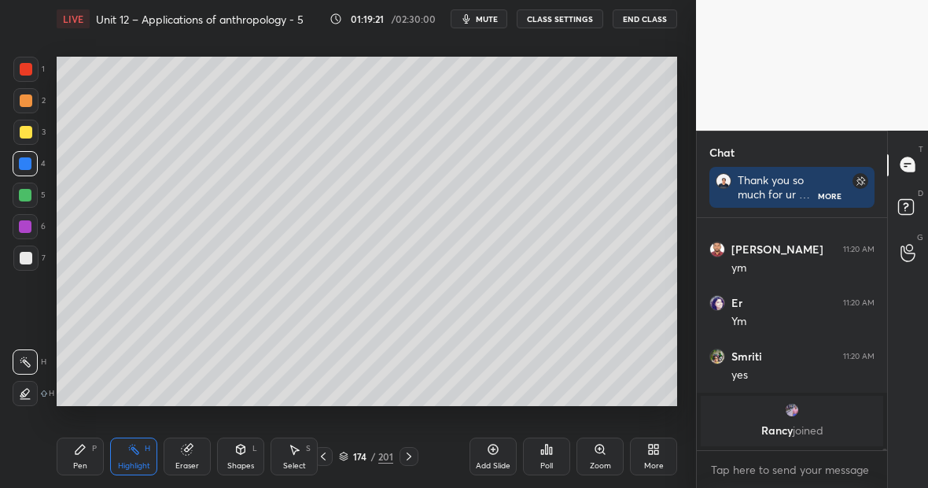
click at [74, 444] on icon at bounding box center [80, 449] width 13 height 13
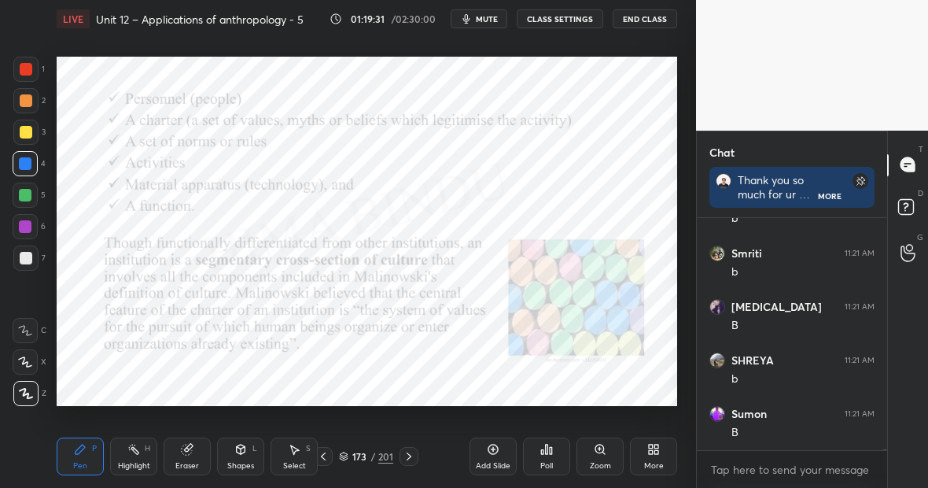
scroll to position [37280, 0]
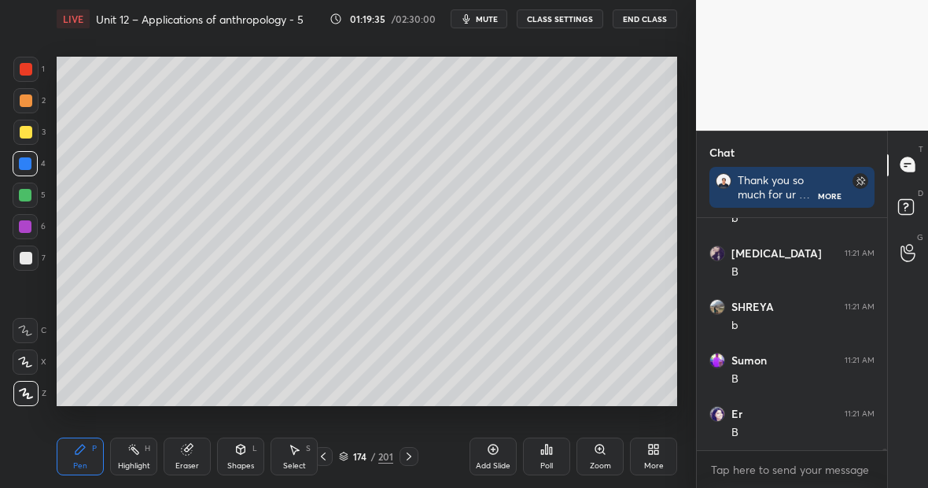
click at [138, 452] on div "Highlight H" at bounding box center [133, 456] width 47 height 38
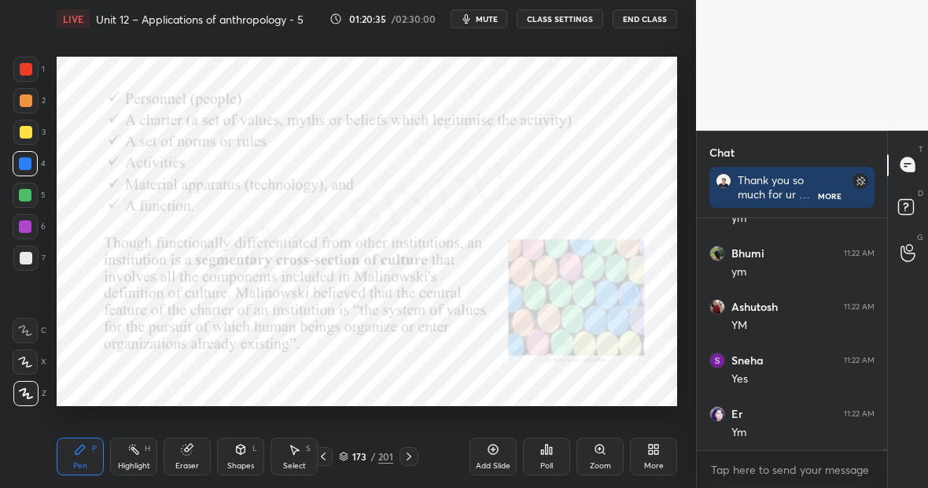
scroll to position [37814, 0]
click at [98, 461] on div "Pen P" at bounding box center [80, 456] width 47 height 38
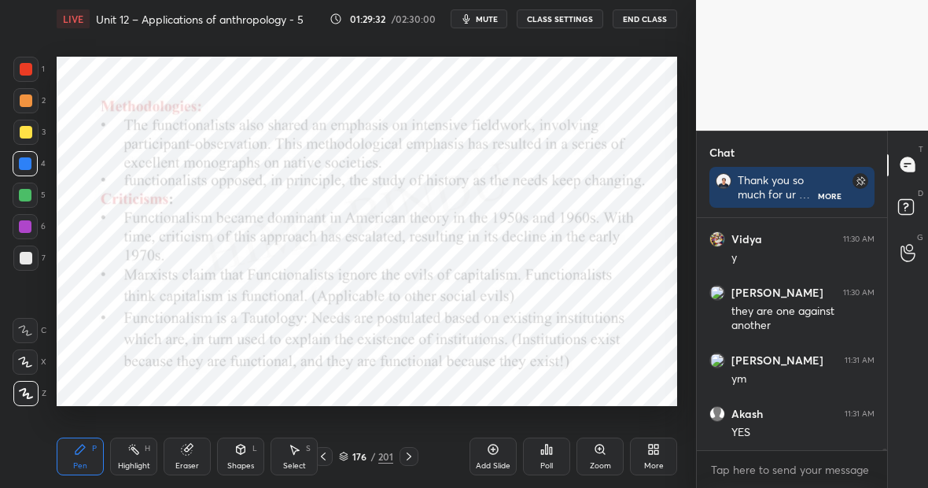
scroll to position [39976, 0]
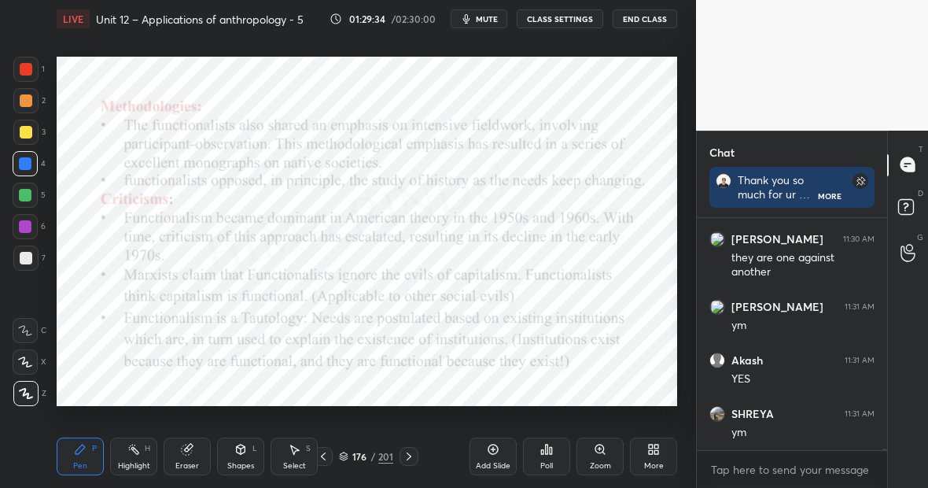
click at [144, 459] on div "Highlight H" at bounding box center [133, 456] width 47 height 38
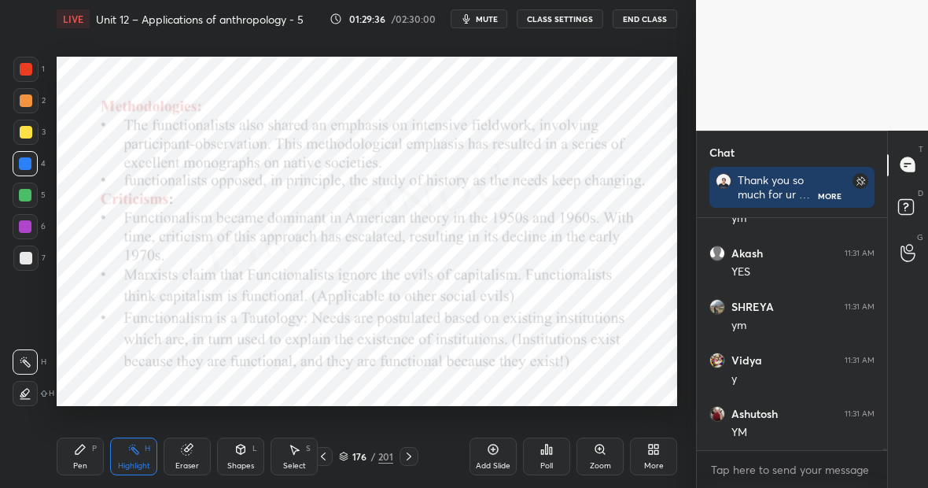
scroll to position [40137, 0]
click at [497, 455] on div "Add Slide" at bounding box center [493, 456] width 47 height 38
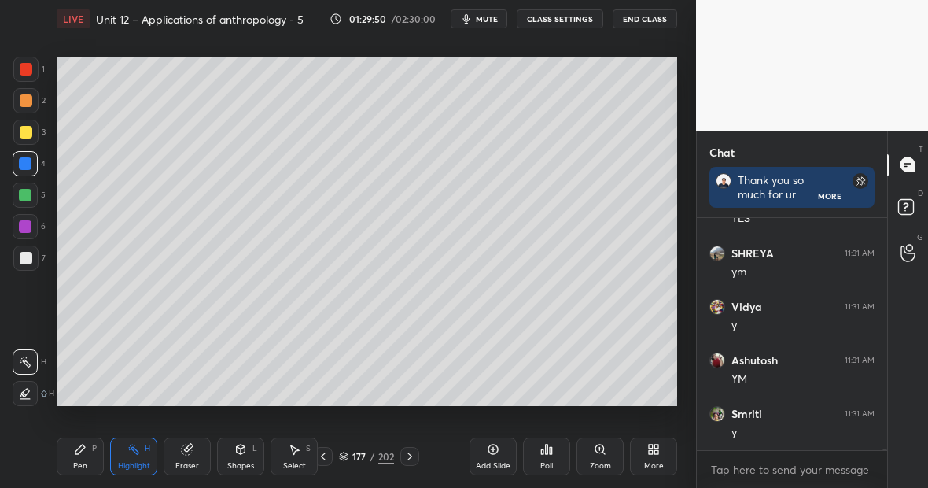
click at [28, 131] on div at bounding box center [26, 132] width 13 height 13
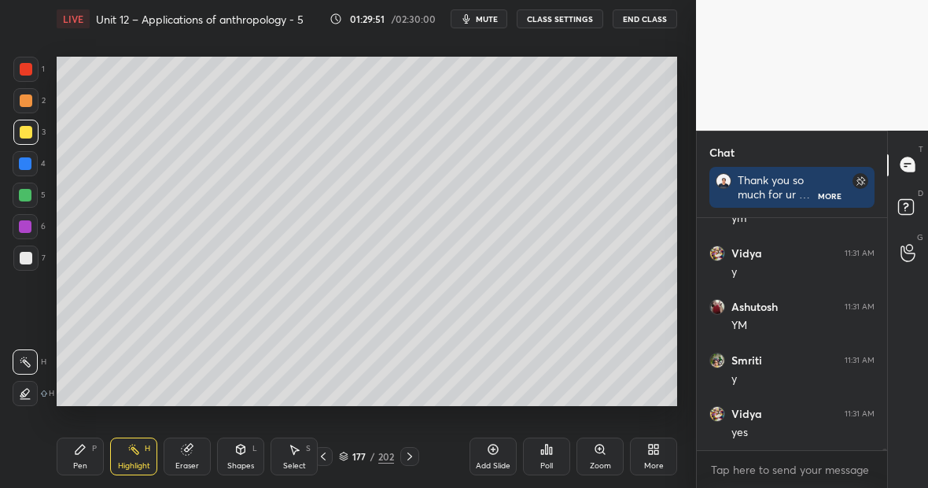
click at [87, 445] on div "Pen P" at bounding box center [80, 456] width 47 height 38
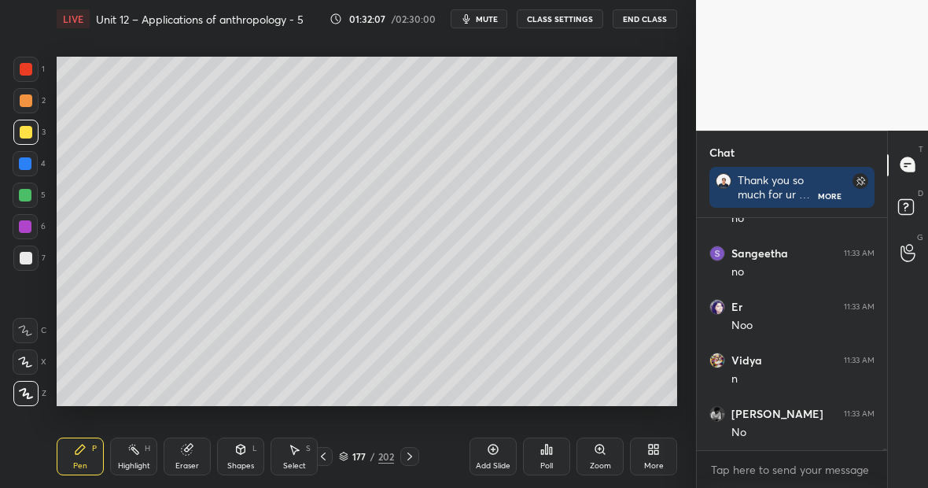
scroll to position [40992, 0]
click at [204, 455] on div "Eraser" at bounding box center [187, 456] width 47 height 38
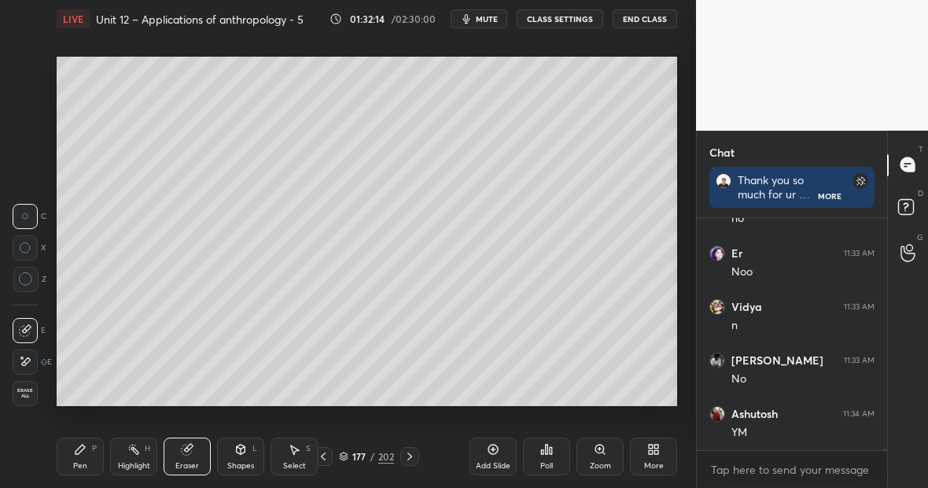
scroll to position [41046, 0]
click at [31, 360] on icon at bounding box center [25, 361] width 13 height 13
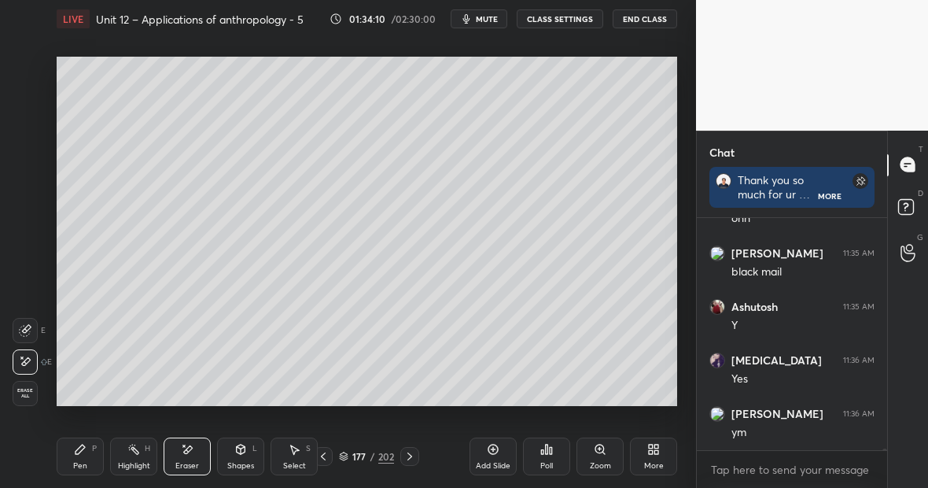
scroll to position [41634, 0]
click at [87, 455] on div "Pen P" at bounding box center [80, 456] width 47 height 38
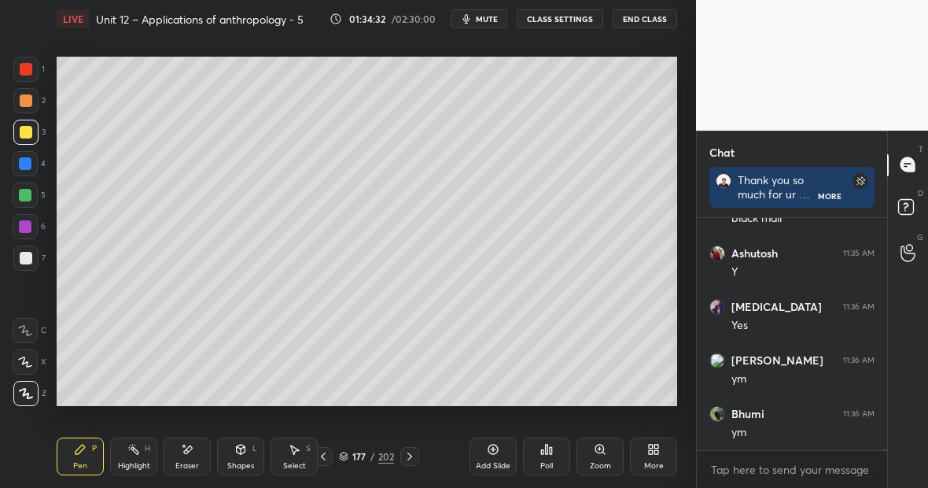
click at [31, 71] on div at bounding box center [26, 69] width 13 height 13
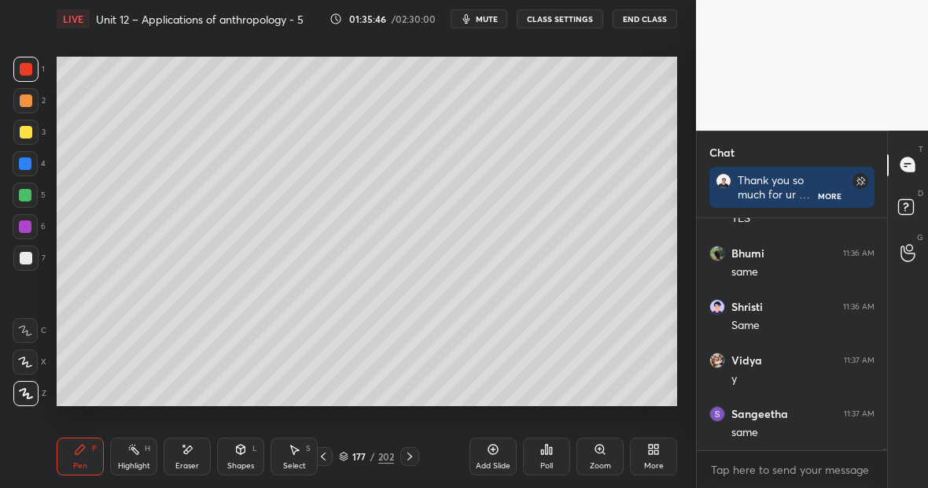
scroll to position [42131, 0]
click at [677, 365] on div "Setting up your live class Poll for secs No correct answer Start poll" at bounding box center [366, 231] width 633 height 387
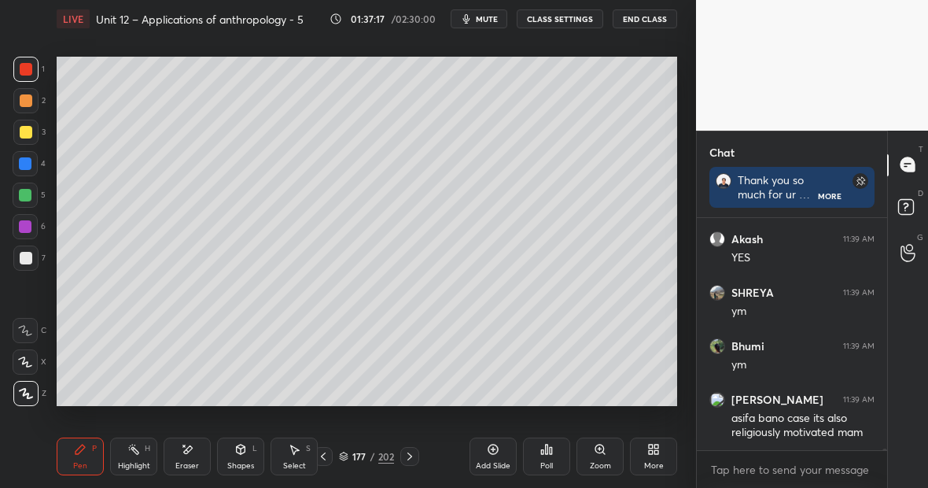
scroll to position [42696, 0]
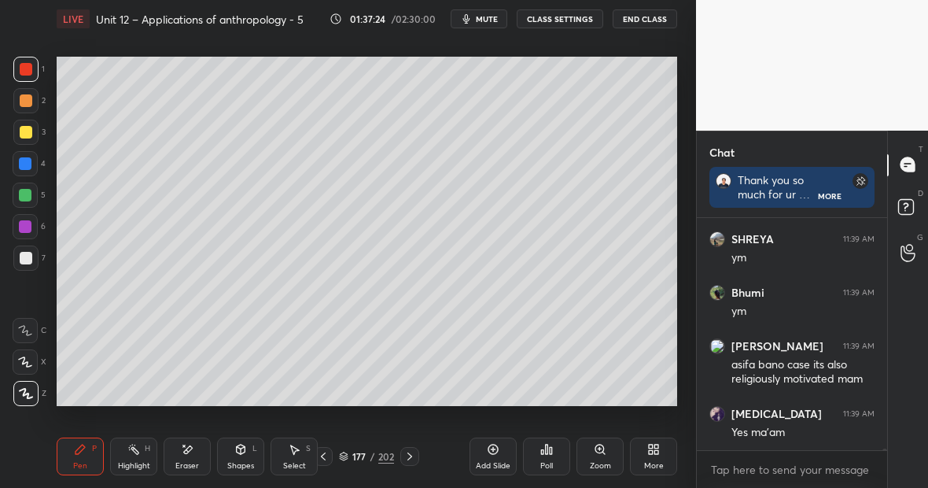
click at [150, 448] on div "Highlight H" at bounding box center [133, 456] width 47 height 38
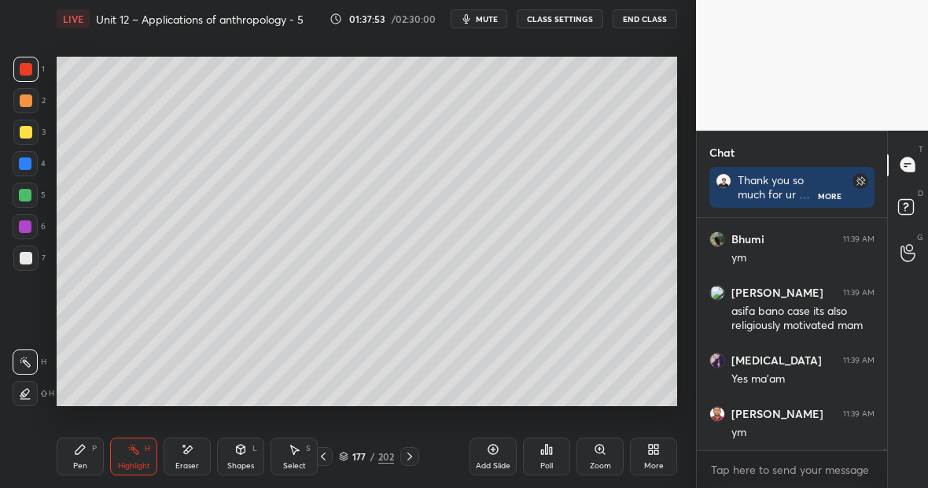
click at [90, 457] on div "Pen P" at bounding box center [80, 456] width 47 height 38
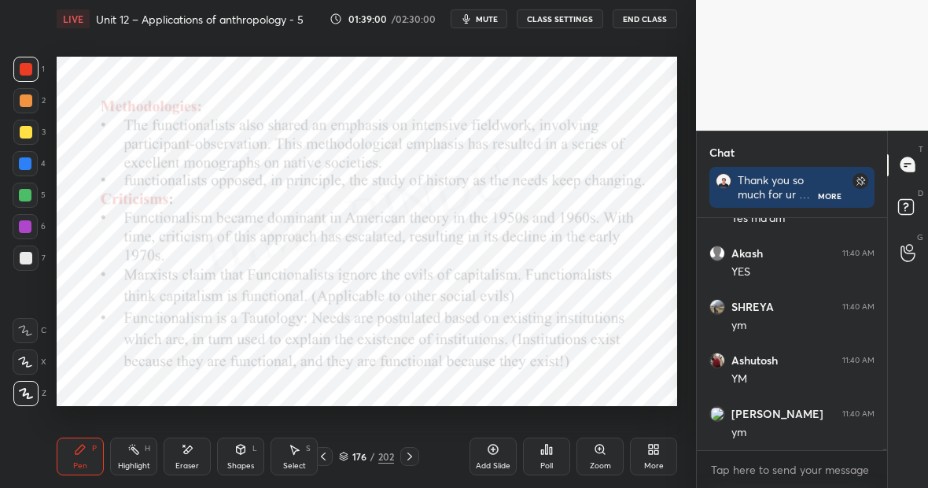
scroll to position [43231, 0]
click at [134, 462] on div "Highlight" at bounding box center [134, 466] width 32 height 8
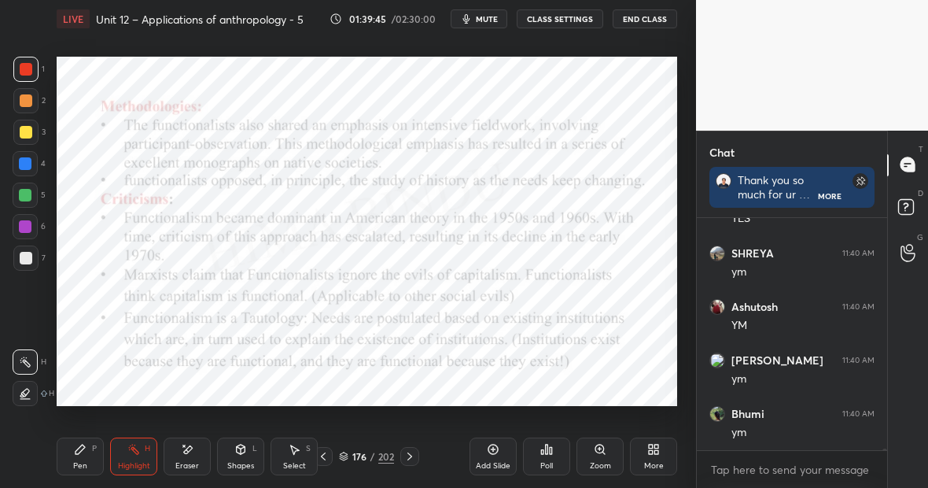
click at [140, 461] on div "Highlight H" at bounding box center [133, 456] width 47 height 38
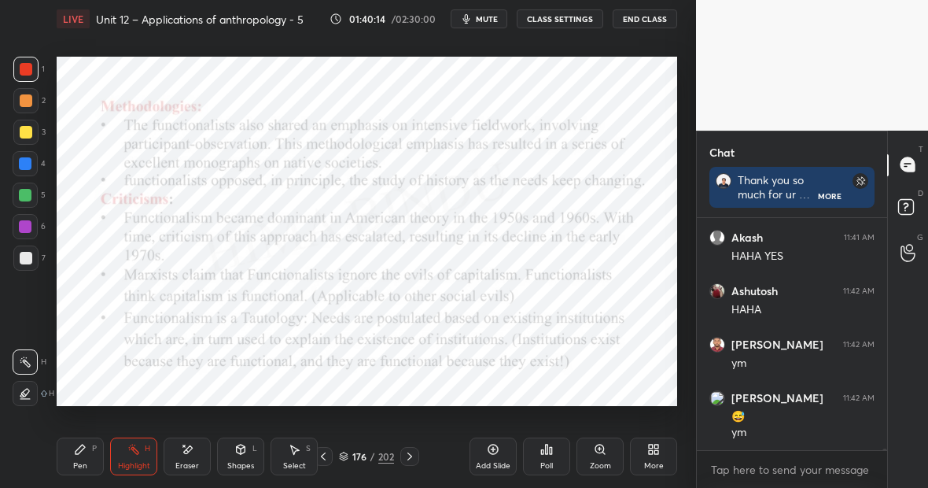
click at [84, 456] on div "Pen P" at bounding box center [80, 456] width 47 height 38
click at [128, 454] on icon at bounding box center [133, 449] width 13 height 13
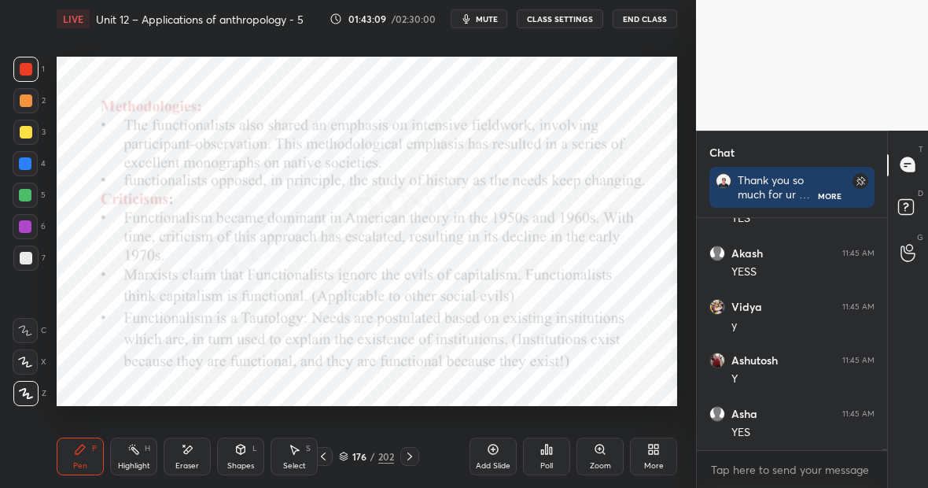
scroll to position [44760, 0]
click at [134, 452] on icon at bounding box center [133, 449] width 13 height 13
click at [85, 461] on div "Pen P" at bounding box center [80, 456] width 47 height 38
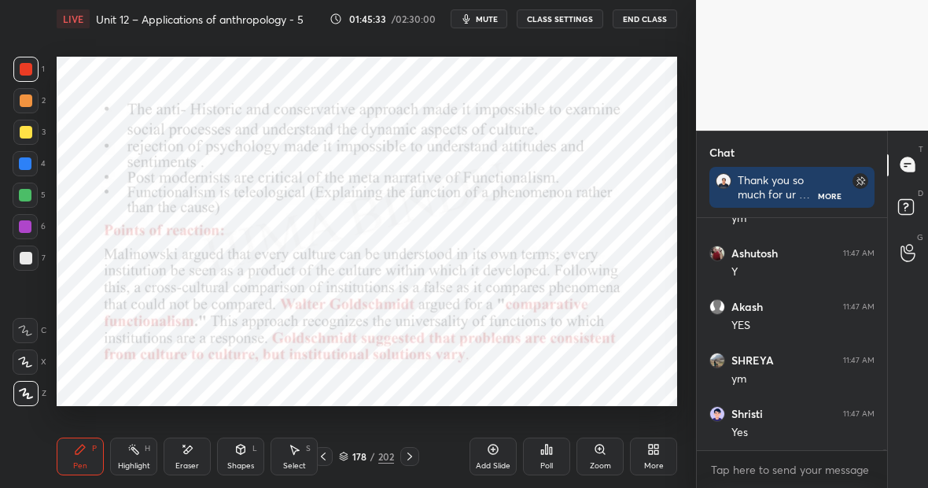
scroll to position [45884, 0]
click at [142, 459] on div "Highlight H" at bounding box center [133, 456] width 47 height 38
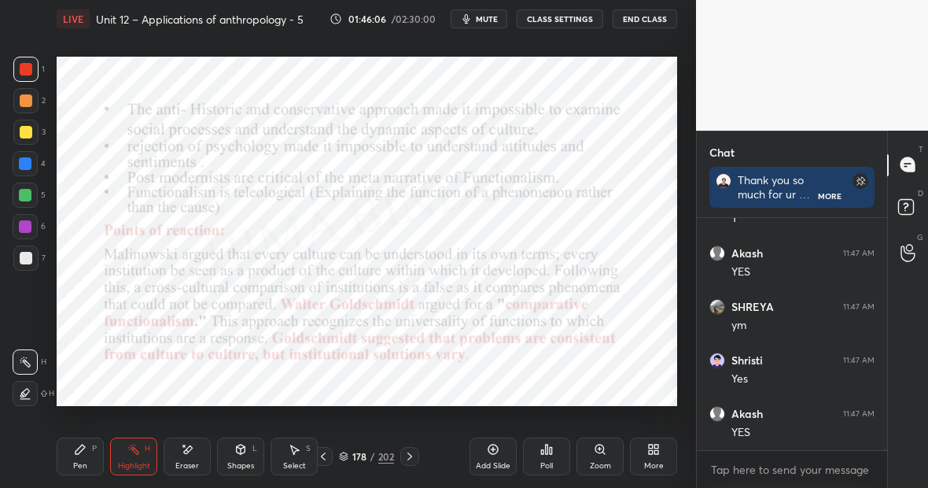
scroll to position [45937, 0]
click at [84, 458] on div "Pen P" at bounding box center [80, 456] width 47 height 38
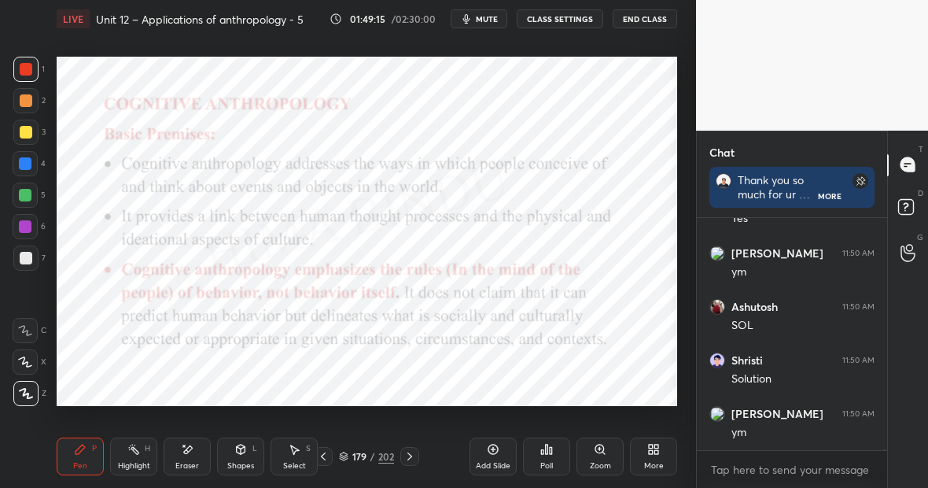
scroll to position [46793, 0]
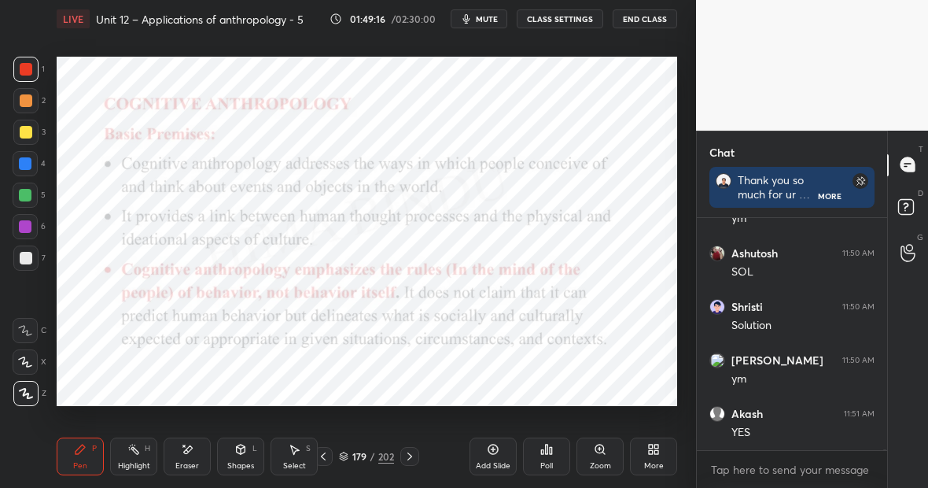
click at [389, 453] on div "202" at bounding box center [386, 456] width 16 height 14
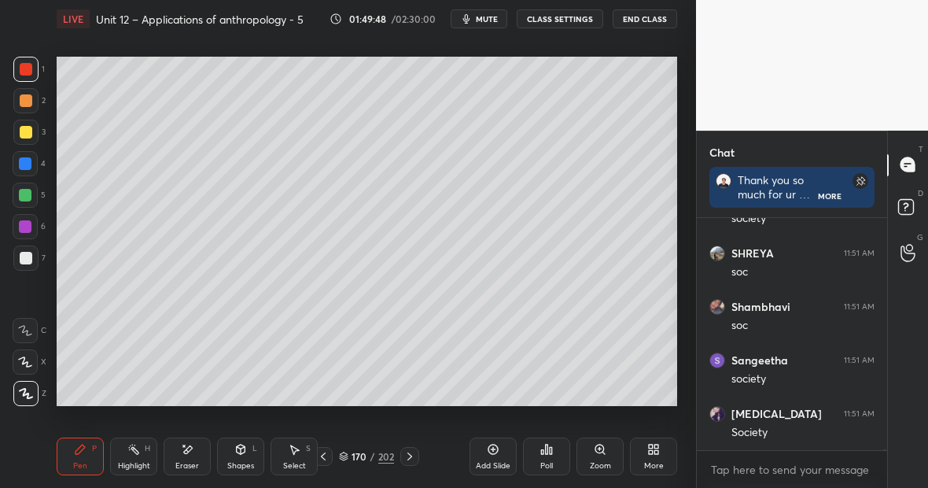
scroll to position [48077, 0]
click at [20, 264] on div at bounding box center [25, 257] width 25 height 25
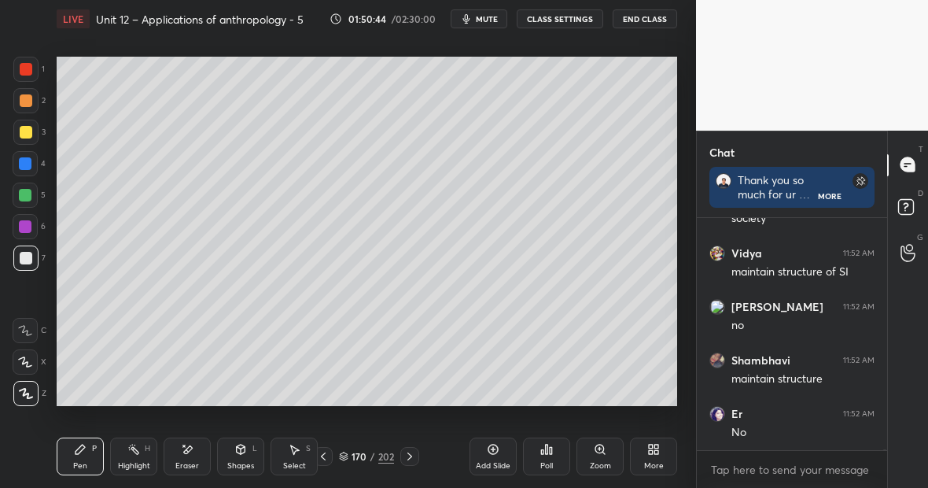
scroll to position [48826, 0]
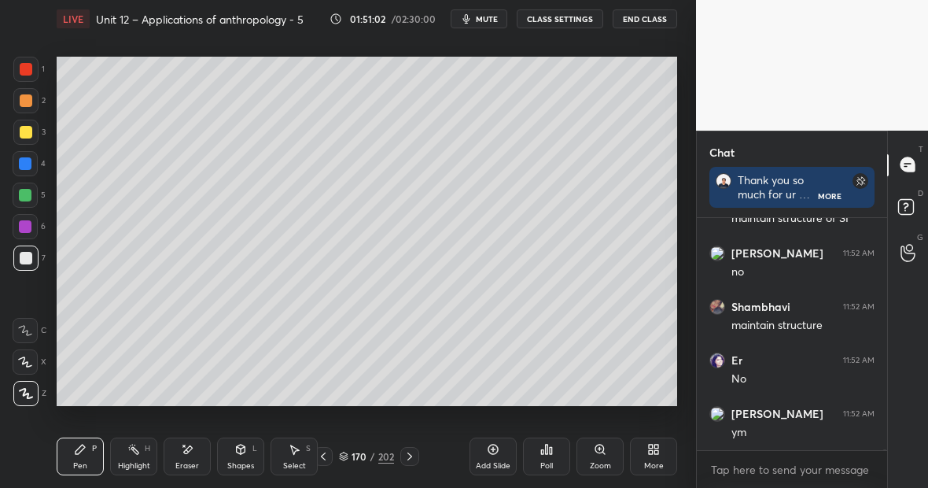
click at [153, 452] on div "Highlight H" at bounding box center [133, 456] width 47 height 38
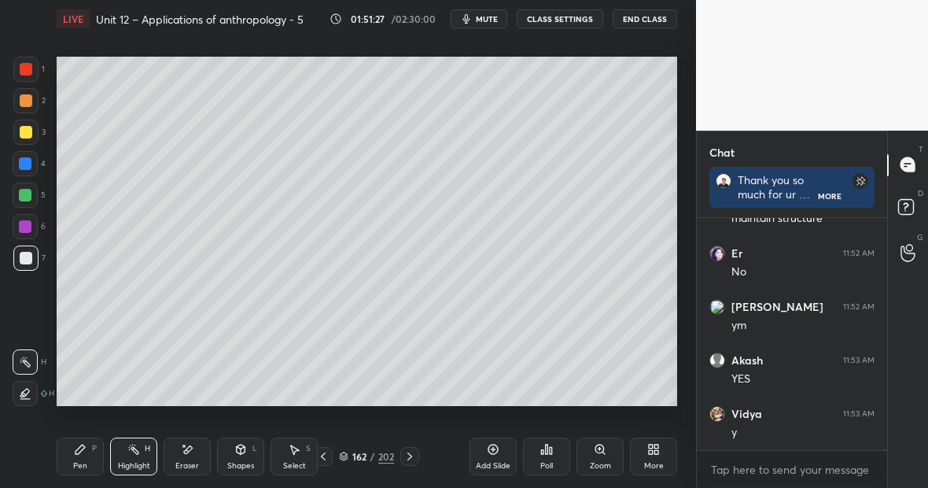
scroll to position [48986, 0]
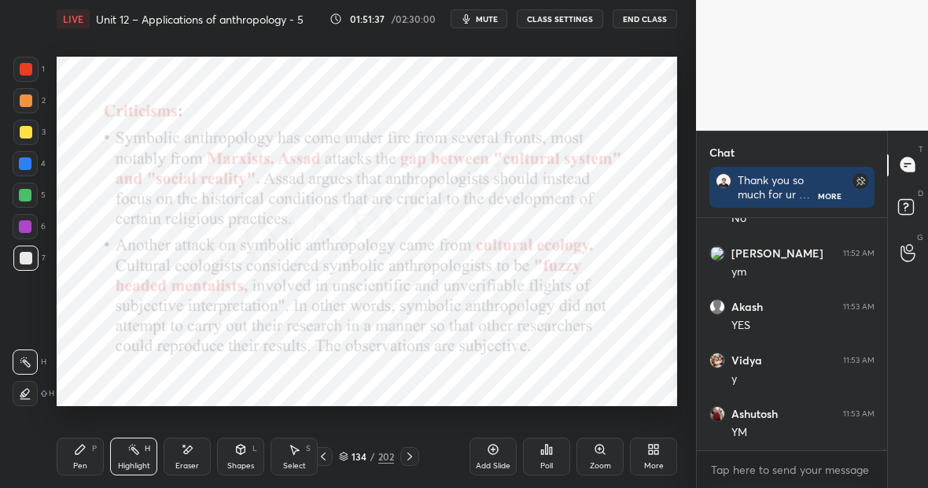
click at [382, 454] on div "202" at bounding box center [386, 456] width 16 height 14
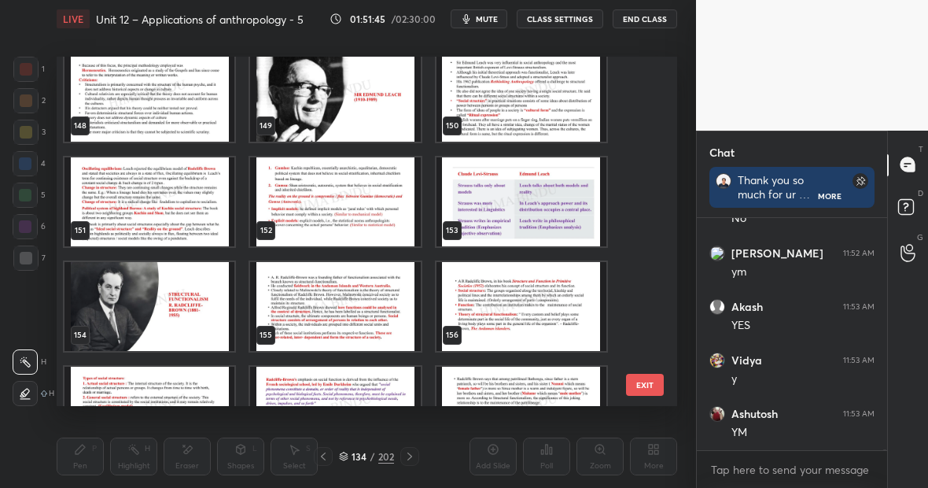
scroll to position [5155, 0]
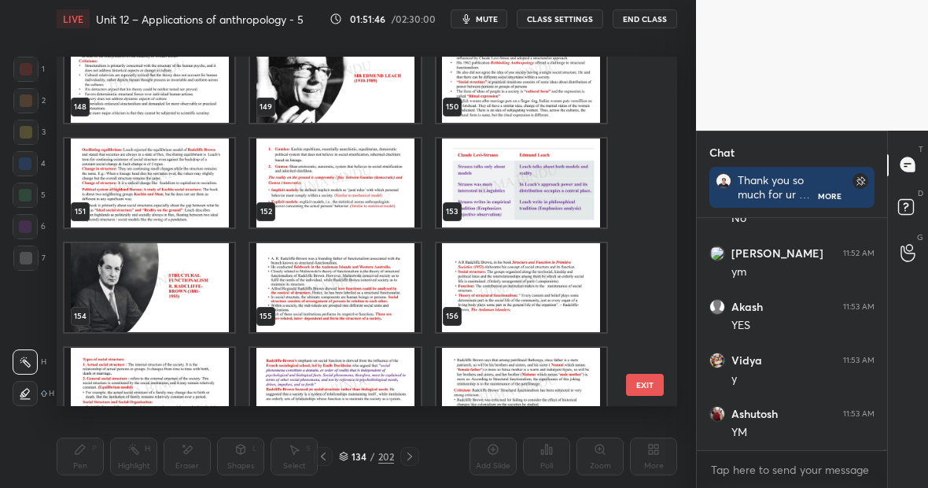
click at [335, 266] on img "grid" at bounding box center [335, 287] width 170 height 89
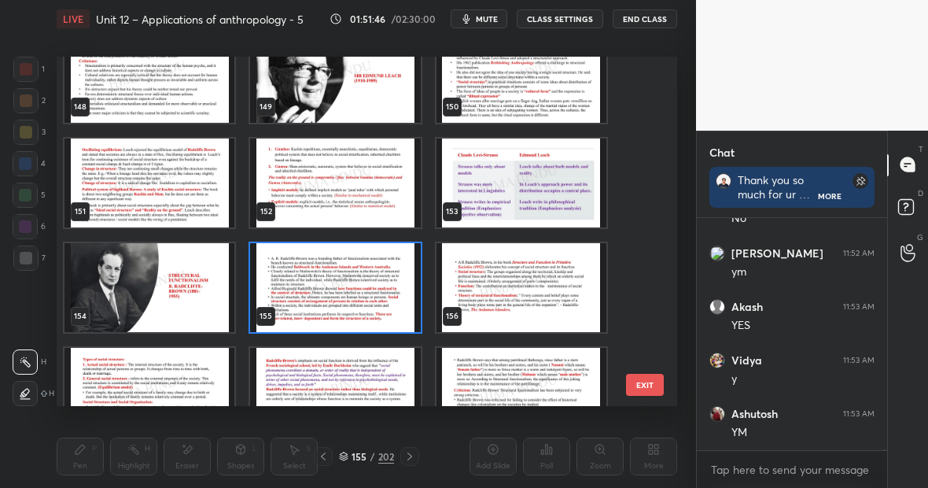
click at [335, 266] on img "grid" at bounding box center [335, 287] width 170 height 89
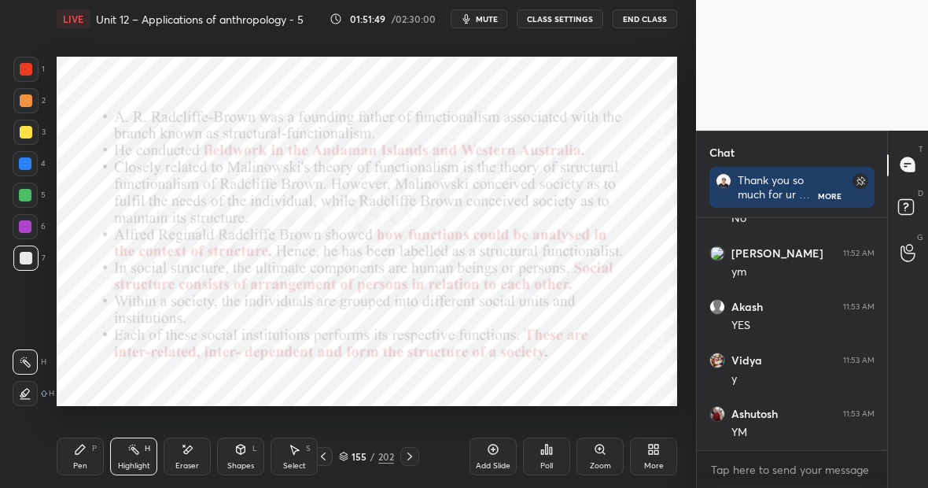
click at [28, 168] on div at bounding box center [25, 163] width 25 height 25
click at [81, 445] on icon at bounding box center [80, 448] width 9 height 9
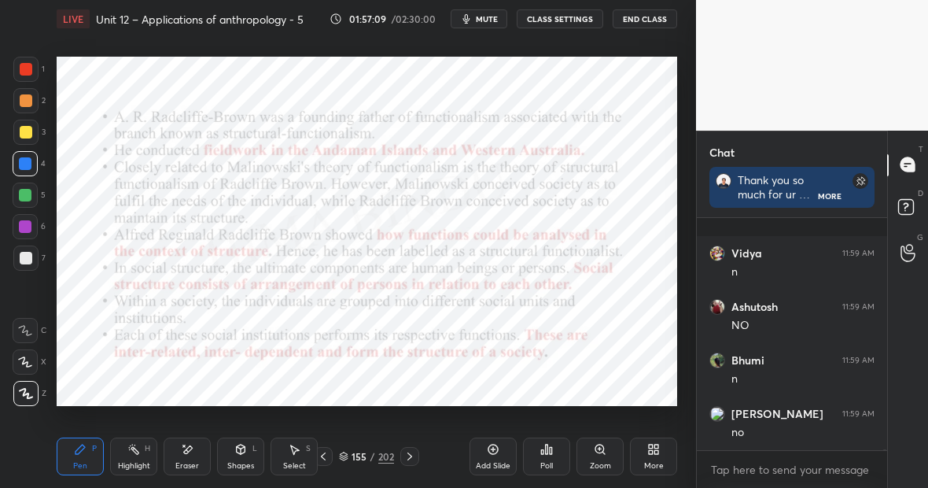
scroll to position [51195, 0]
click at [192, 450] on div "Eraser" at bounding box center [187, 456] width 47 height 38
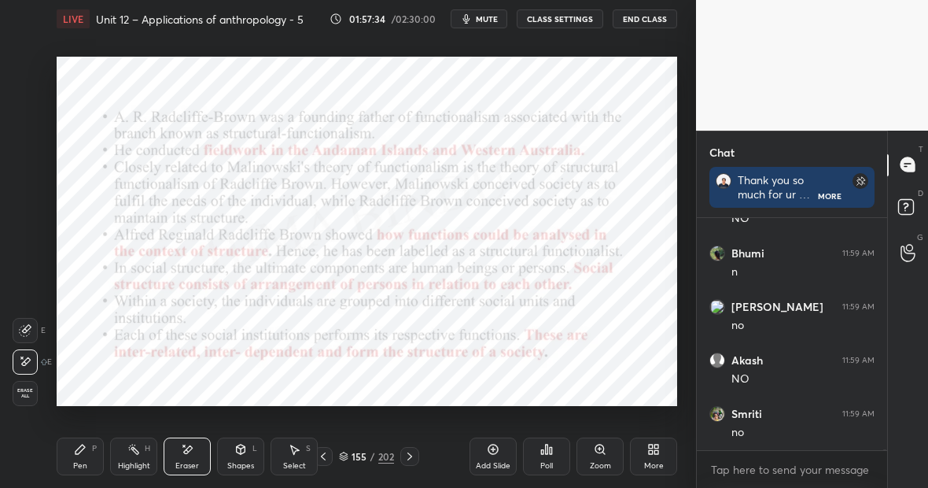
click at [90, 448] on div "Pen P" at bounding box center [80, 456] width 47 height 38
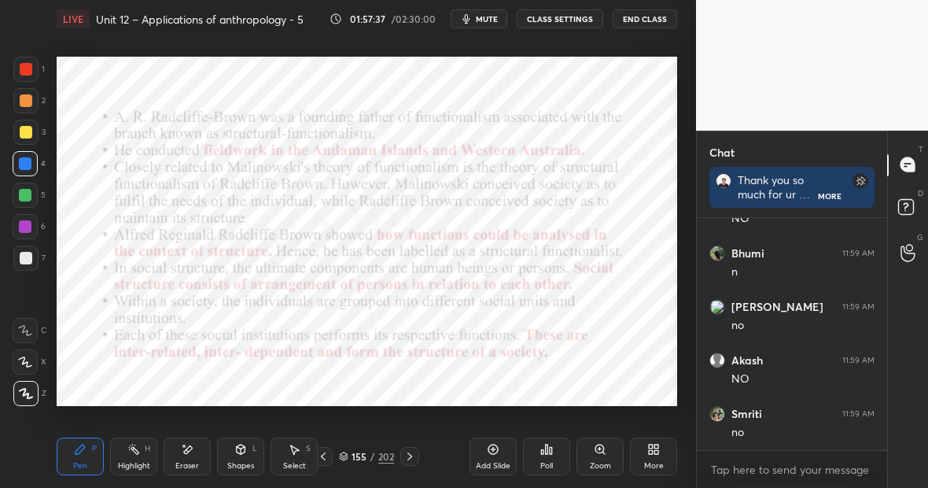
click at [128, 455] on icon at bounding box center [133, 449] width 13 height 13
click at [138, 450] on icon at bounding box center [133, 449] width 13 height 13
click at [69, 466] on div "Pen P" at bounding box center [80, 456] width 47 height 38
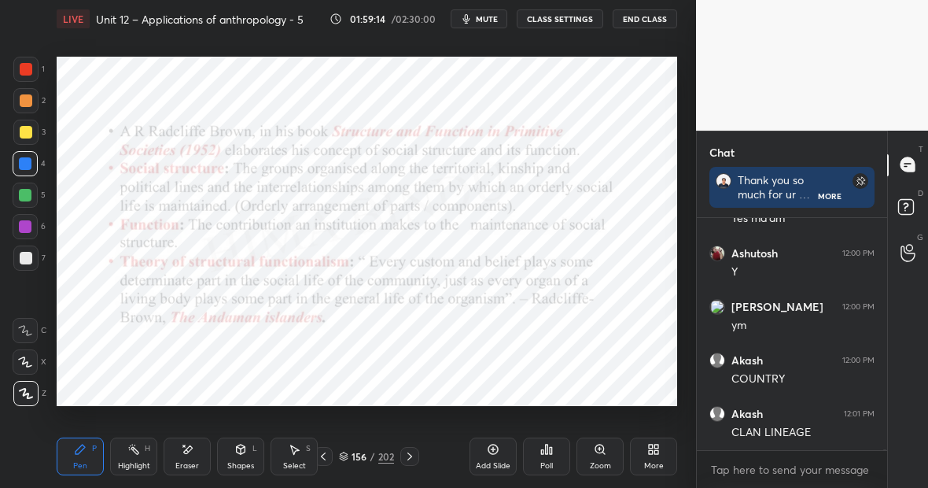
scroll to position [51783, 0]
click at [197, 466] on div "Eraser" at bounding box center [187, 456] width 47 height 38
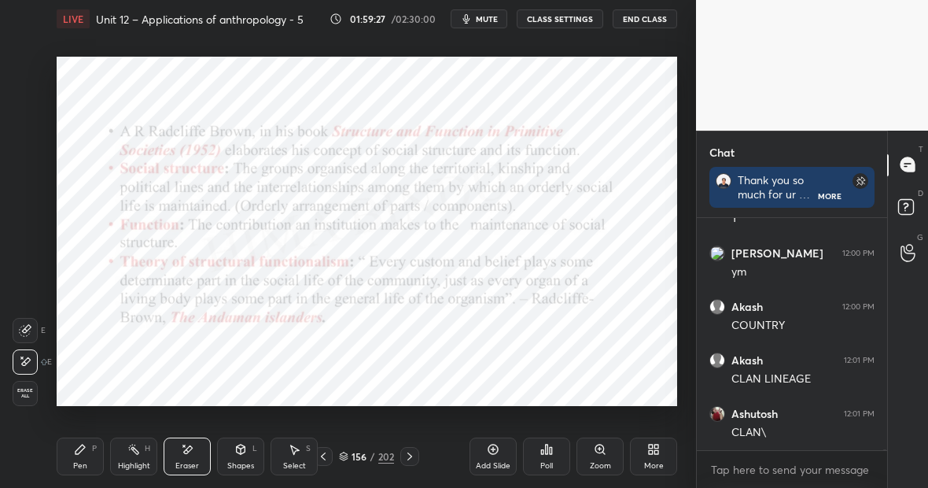
click at [96, 463] on div "Pen P" at bounding box center [80, 456] width 47 height 38
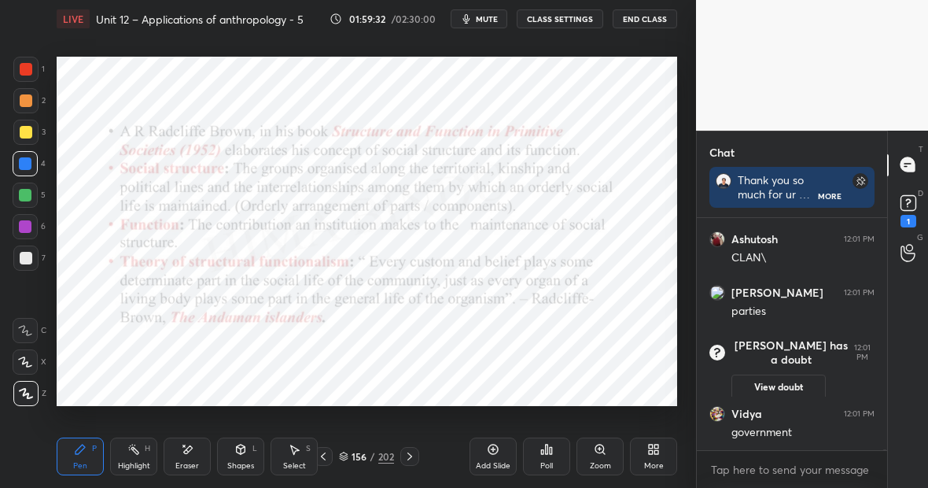
scroll to position [47692, 0]
click at [915, 198] on rect at bounding box center [908, 202] width 15 height 15
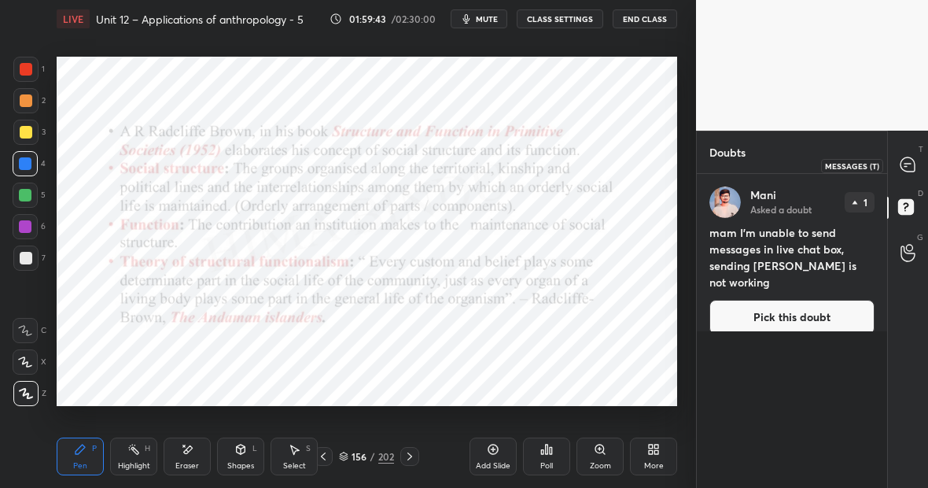
click at [912, 164] on icon at bounding box center [908, 164] width 14 height 14
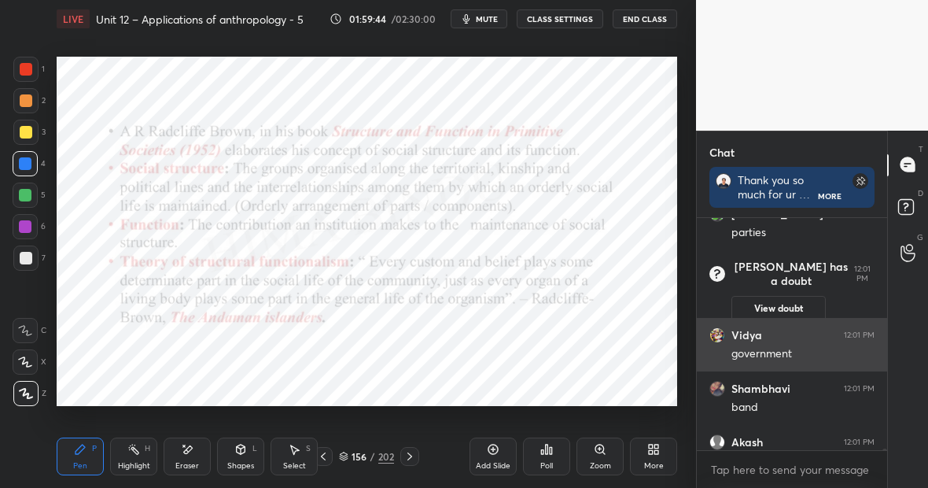
scroll to position [48262, 0]
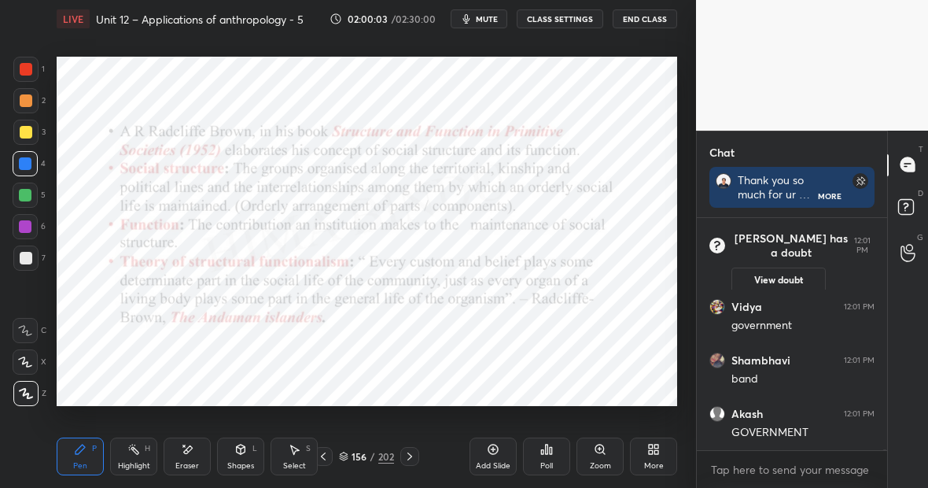
click at [324, 57] on div "Setting up your live class Poll for secs No correct answer Start poll" at bounding box center [366, 231] width 633 height 387
click at [134, 446] on div "Highlight H" at bounding box center [133, 456] width 47 height 38
click at [87, 444] on div "Pen P" at bounding box center [80, 456] width 47 height 38
click at [79, 456] on div "Pen P" at bounding box center [80, 456] width 47 height 38
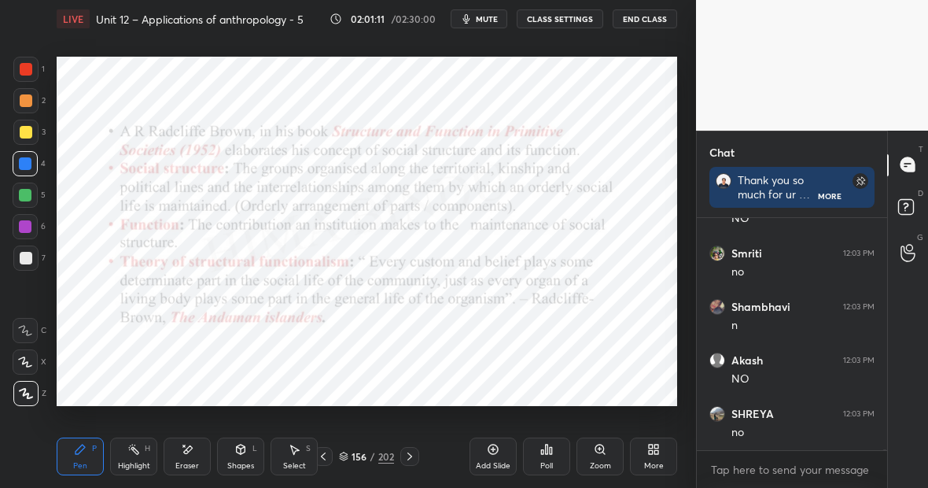
scroll to position [48706, 0]
click at [31, 226] on div at bounding box center [25, 226] width 13 height 13
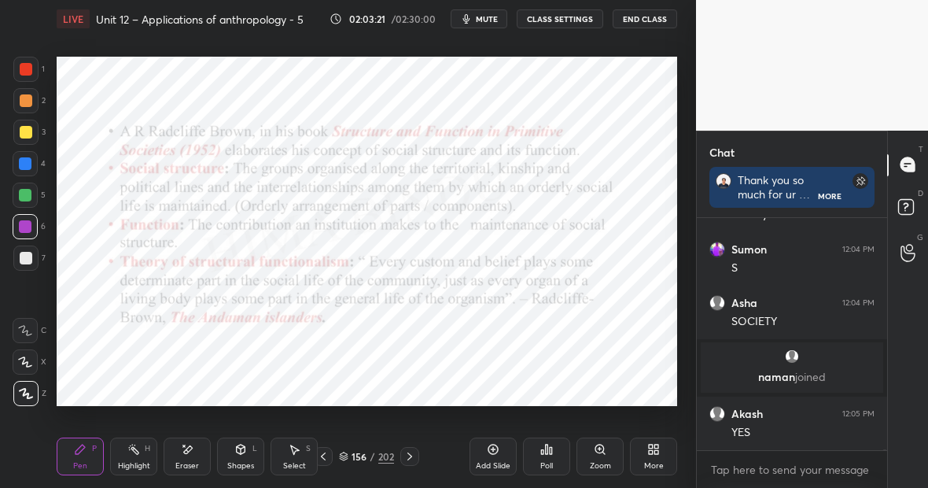
scroll to position [48994, 0]
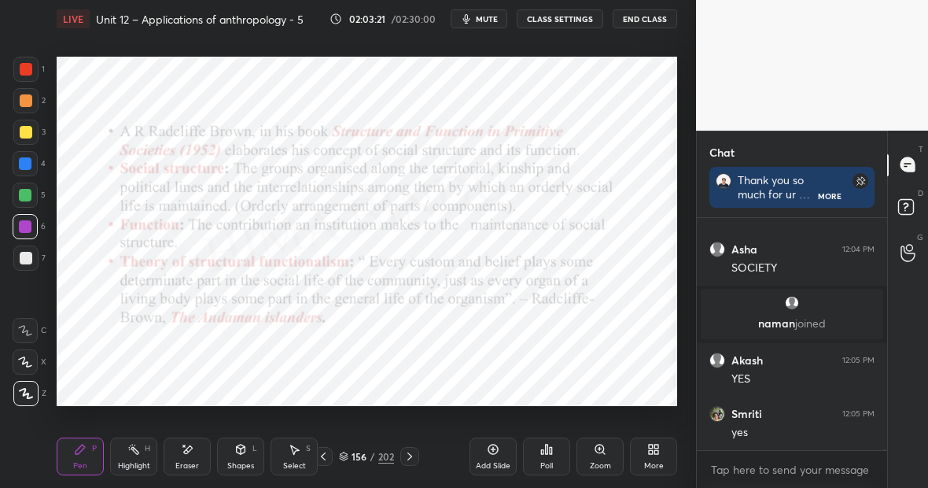
click at [29, 194] on div at bounding box center [25, 195] width 13 height 13
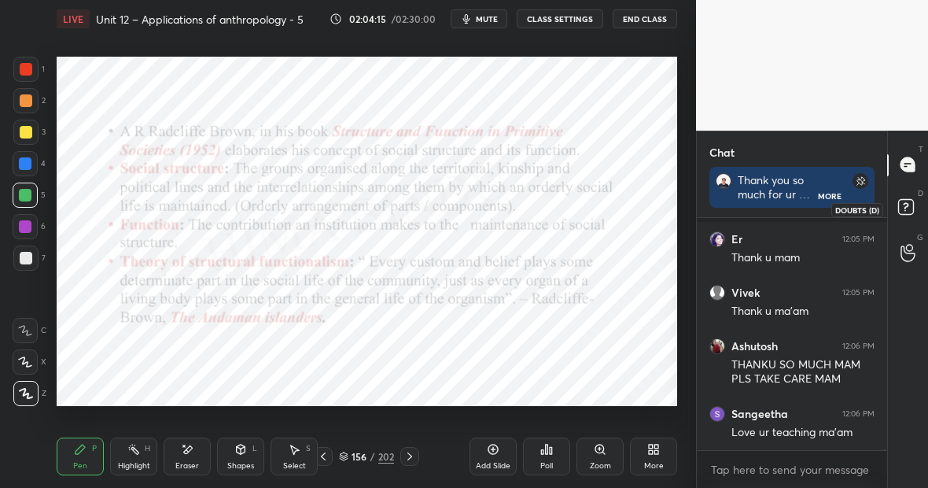
scroll to position [50113, 0]
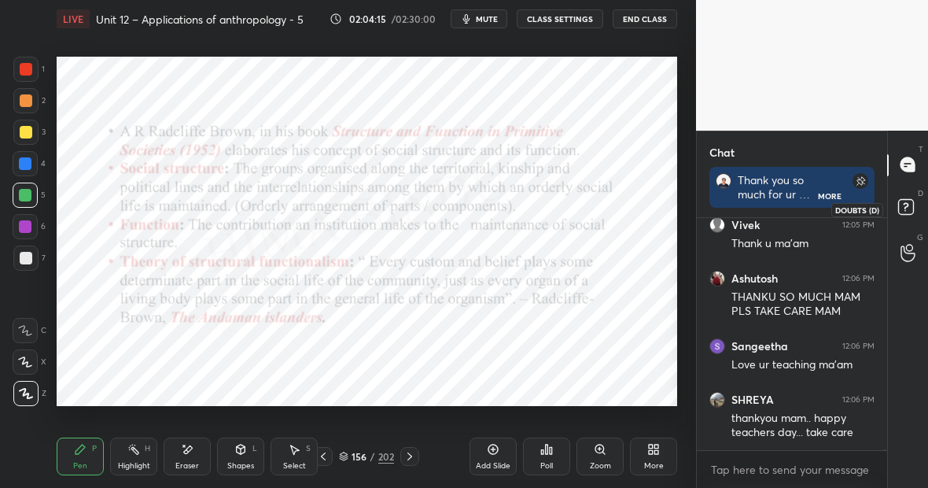
click at [905, 205] on rect at bounding box center [905, 206] width 15 height 15
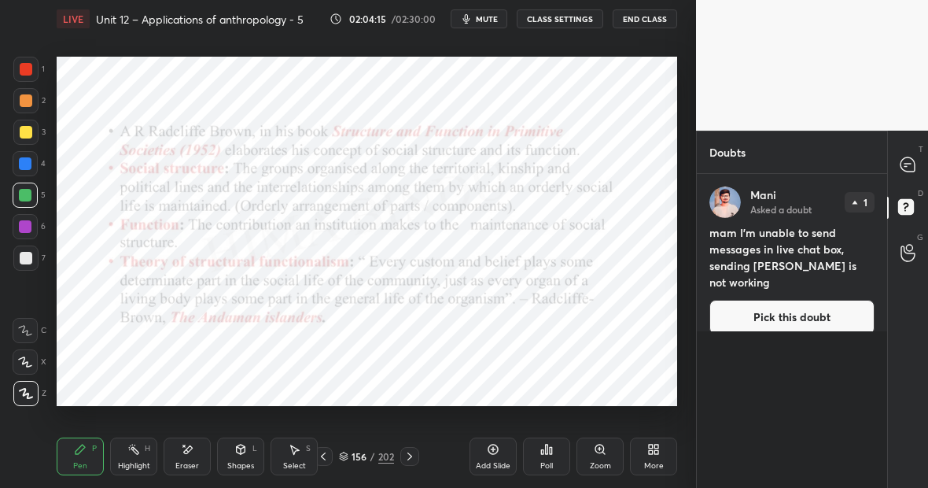
scroll to position [309, 186]
click at [904, 164] on icon at bounding box center [908, 164] width 14 height 14
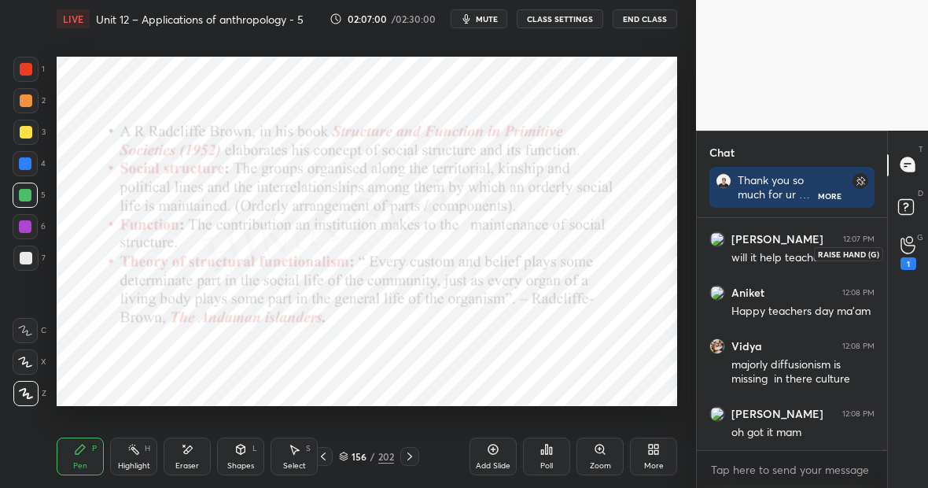
scroll to position [50874, 0]
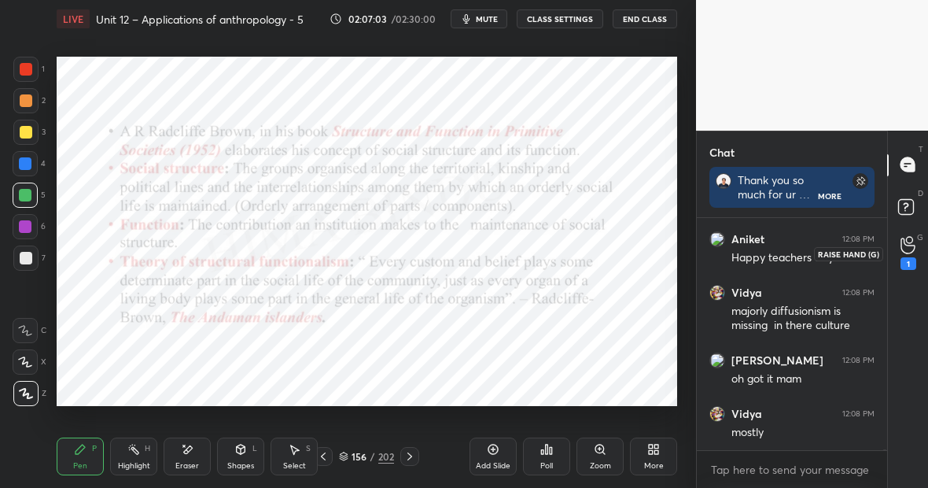
click at [907, 247] on icon at bounding box center [908, 245] width 15 height 18
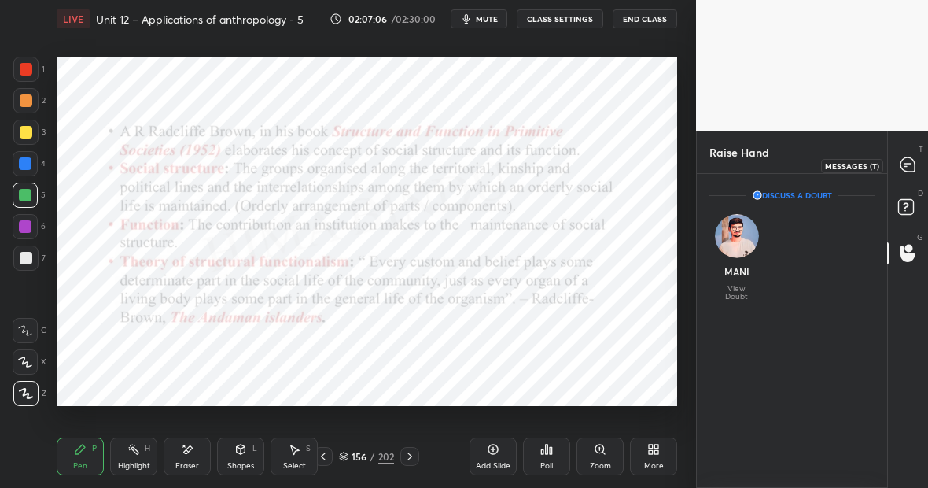
click at [905, 164] on icon at bounding box center [908, 164] width 6 height 0
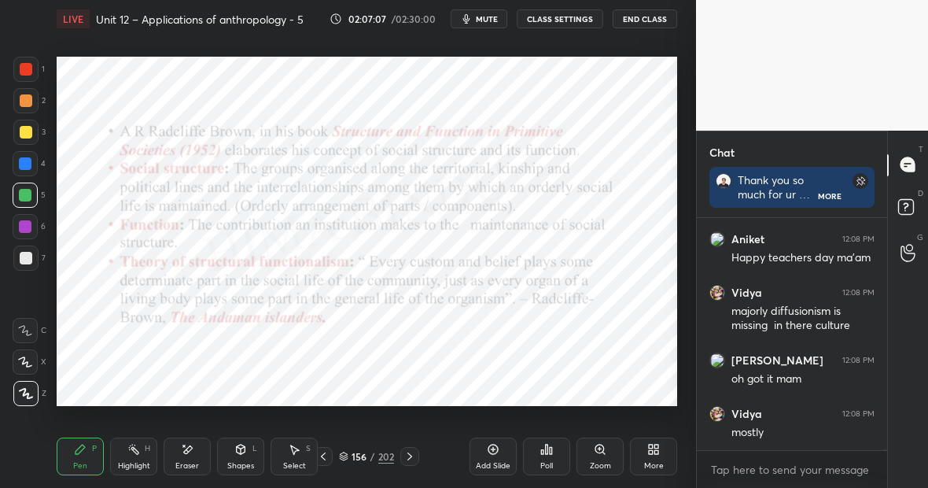
scroll to position [227, 186]
click at [905, 253] on icon at bounding box center [908, 253] width 15 height 18
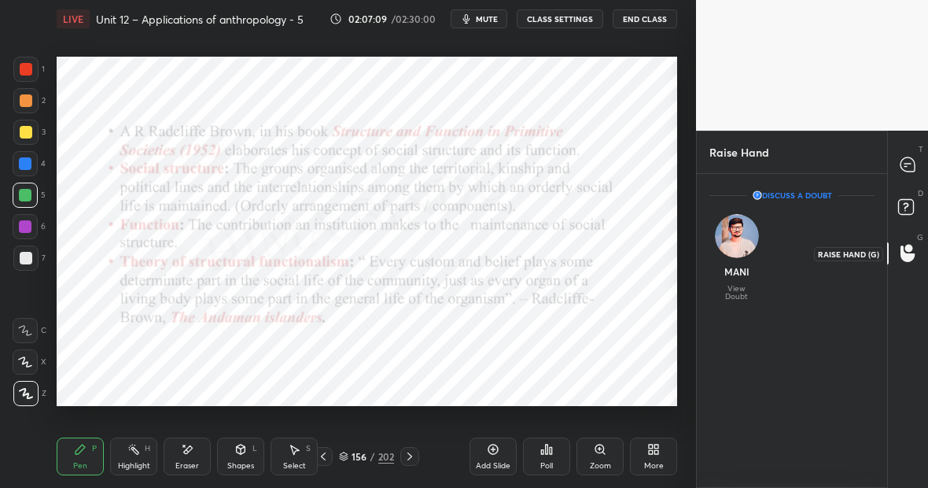
scroll to position [309, 186]
click at [724, 241] on img "grid" at bounding box center [737, 236] width 44 height 44
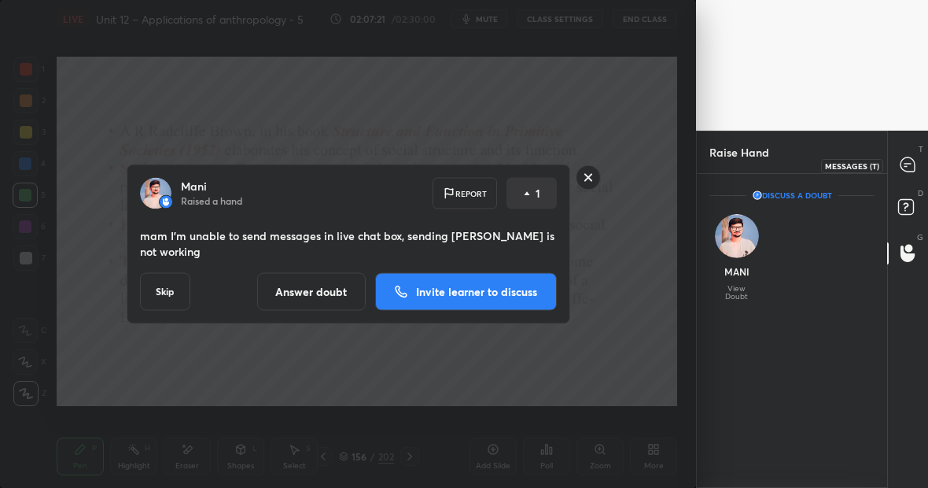
click at [910, 163] on icon at bounding box center [908, 164] width 14 height 14
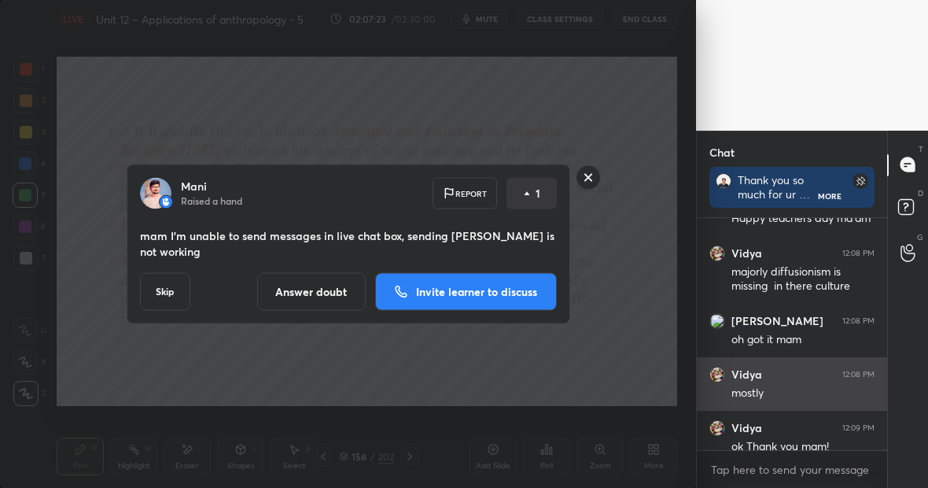
scroll to position [51391, 0]
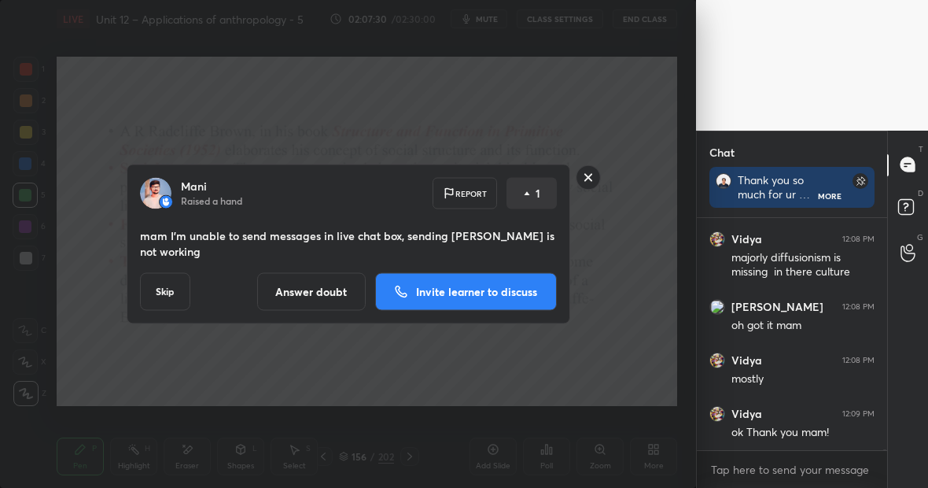
click at [585, 184] on rect at bounding box center [588, 177] width 24 height 24
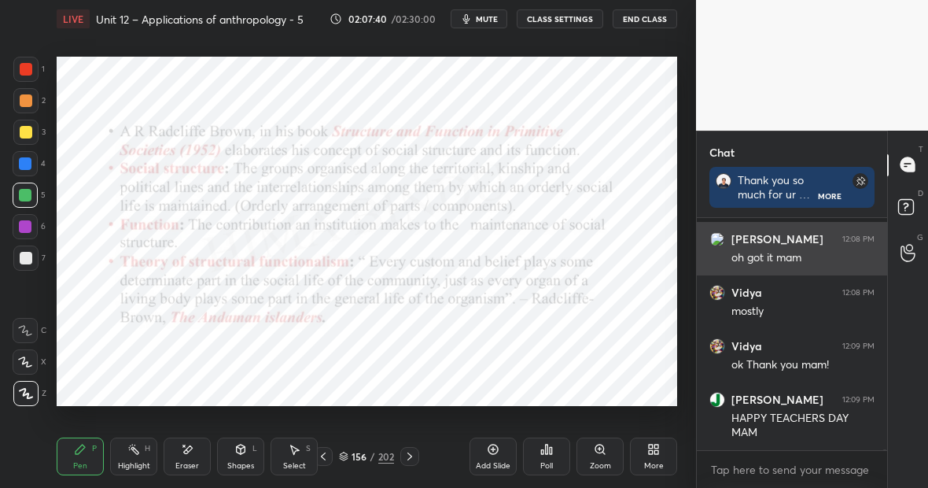
scroll to position [51569, 0]
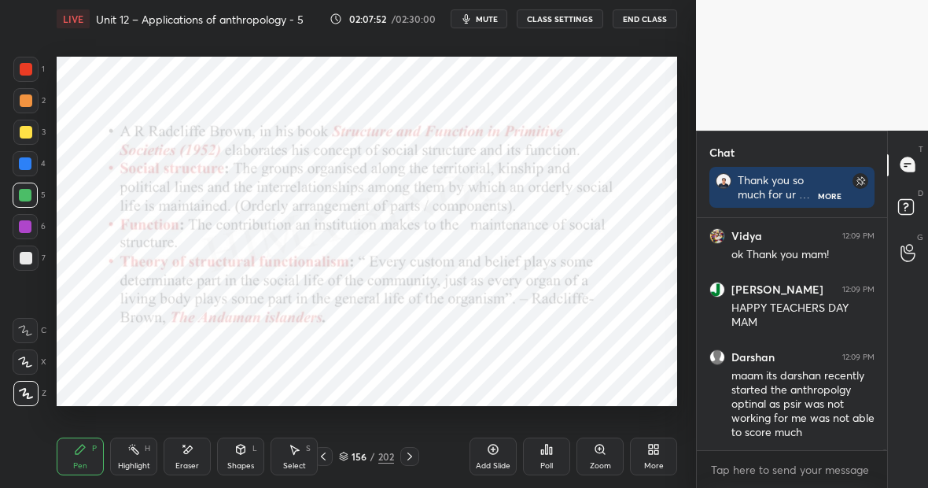
click at [29, 72] on div at bounding box center [26, 69] width 13 height 13
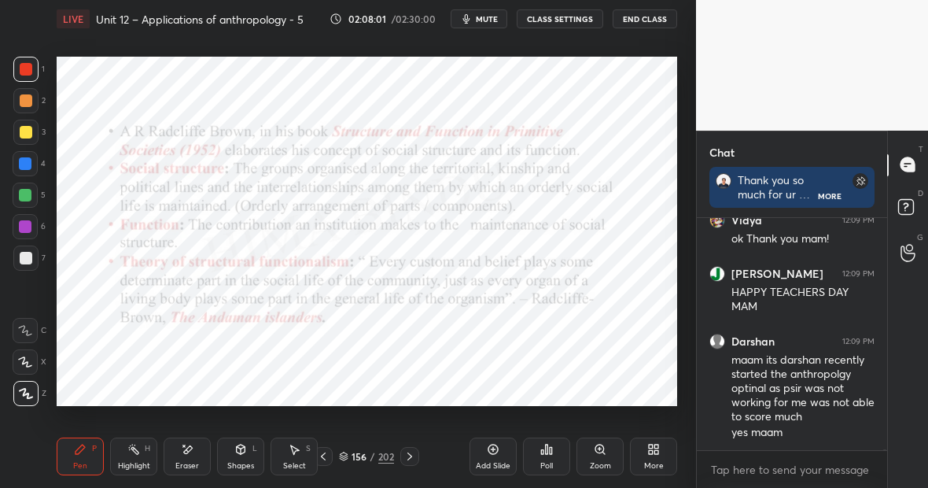
click at [505, 458] on div "Add Slide" at bounding box center [493, 456] width 47 height 38
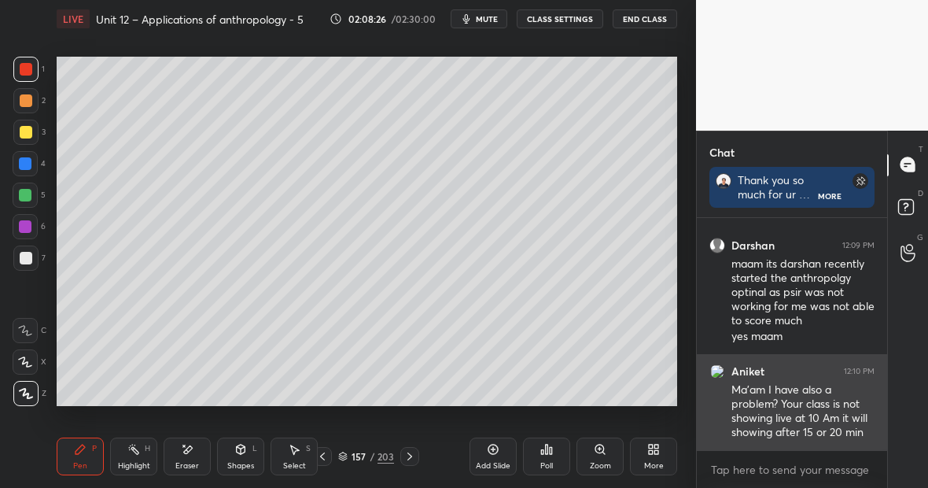
scroll to position [51143, 0]
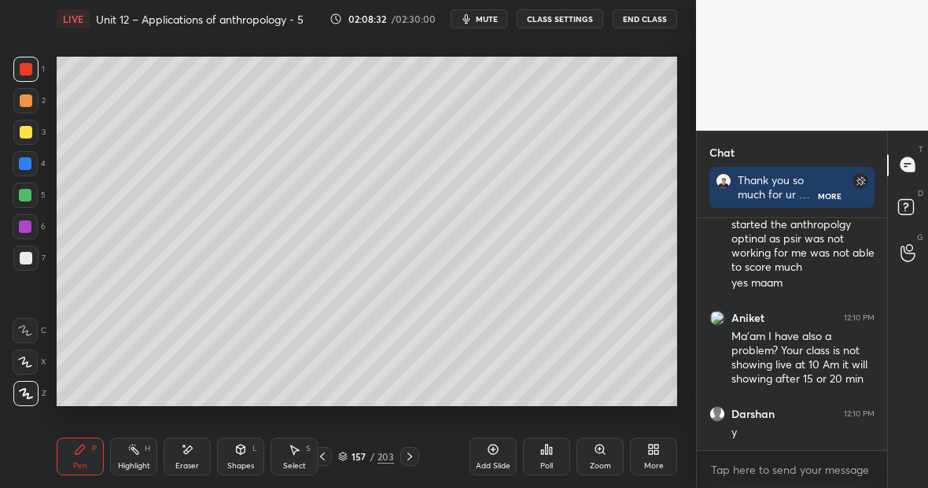
click at [30, 132] on div at bounding box center [25, 132] width 25 height 25
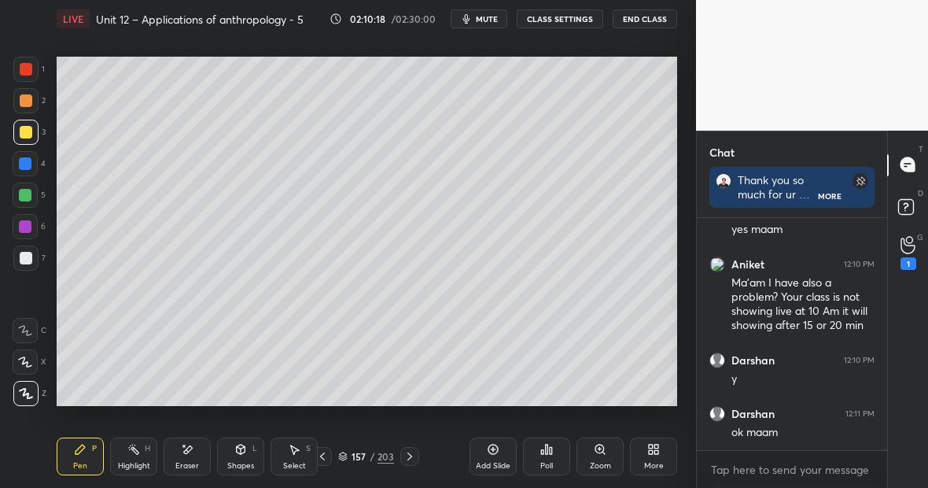
scroll to position [51023, 0]
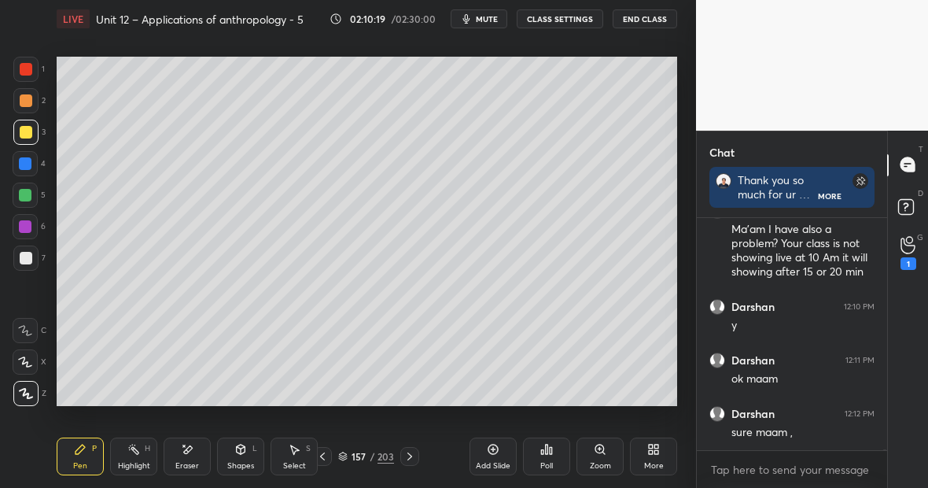
click at [31, 258] on div at bounding box center [26, 258] width 13 height 13
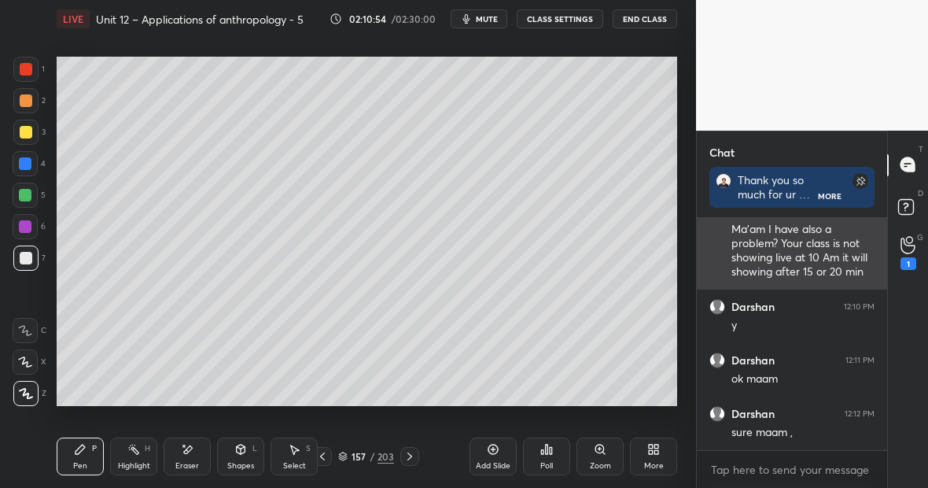
scroll to position [6, 6]
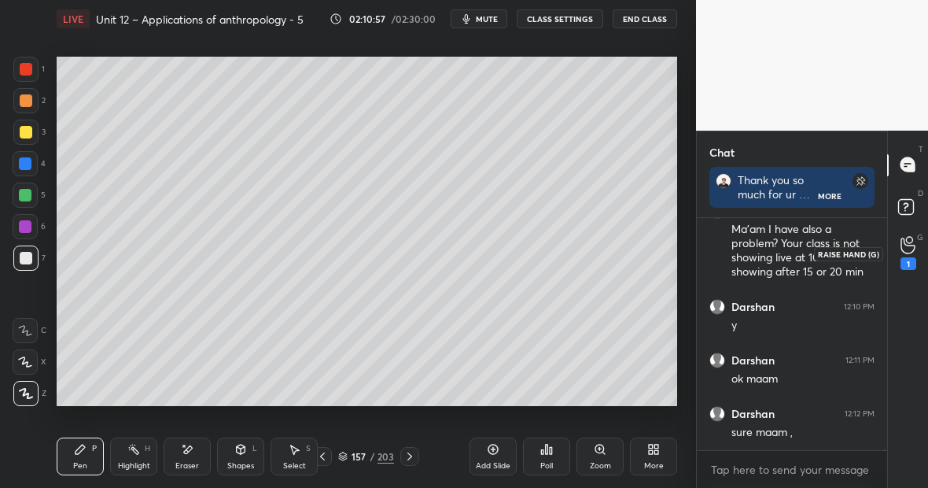
click at [904, 249] on icon at bounding box center [908, 245] width 15 height 18
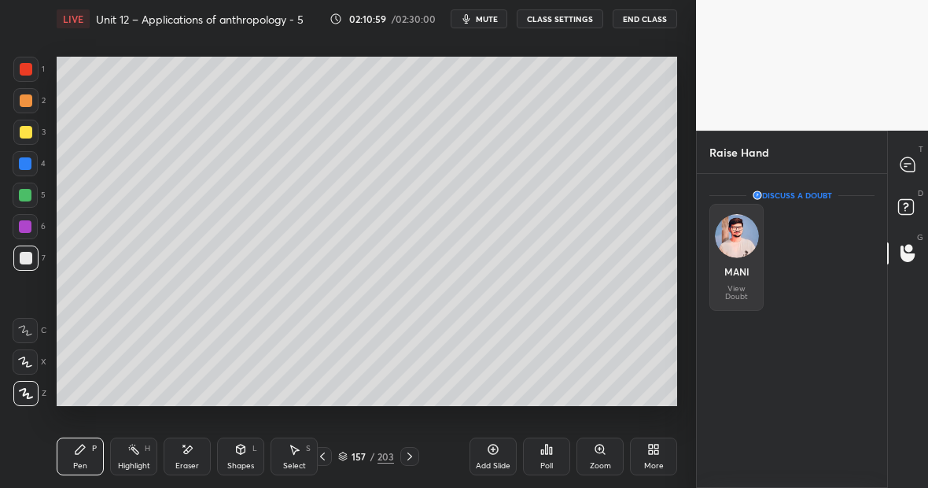
click at [732, 238] on img "grid" at bounding box center [737, 236] width 44 height 44
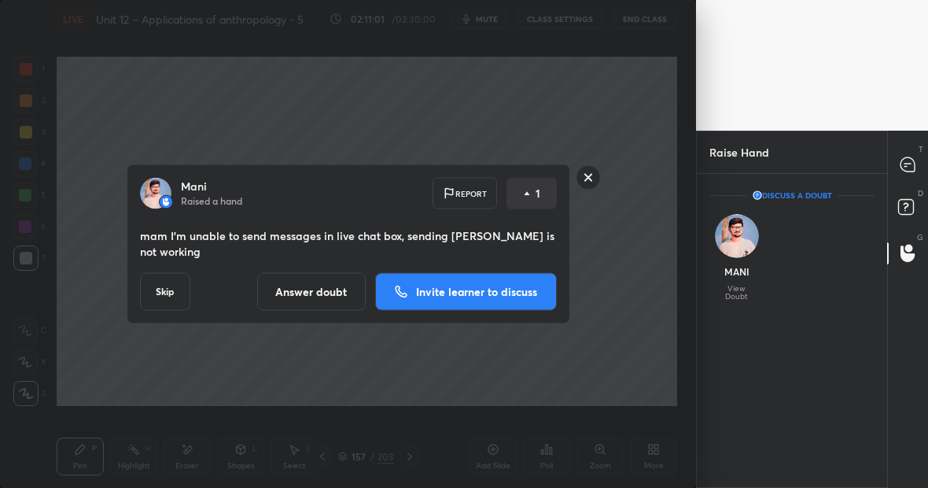
click at [590, 184] on rect at bounding box center [588, 177] width 24 height 24
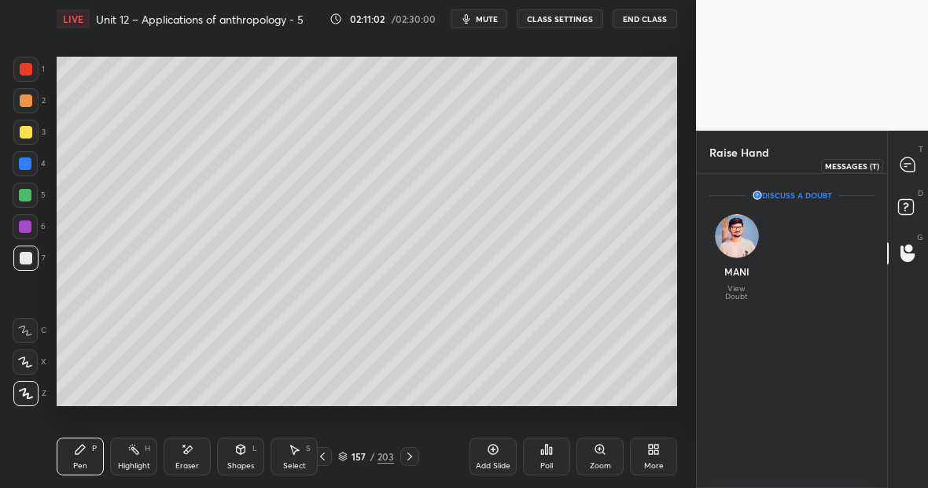
click at [911, 160] on icon at bounding box center [908, 164] width 14 height 14
type textarea "x"
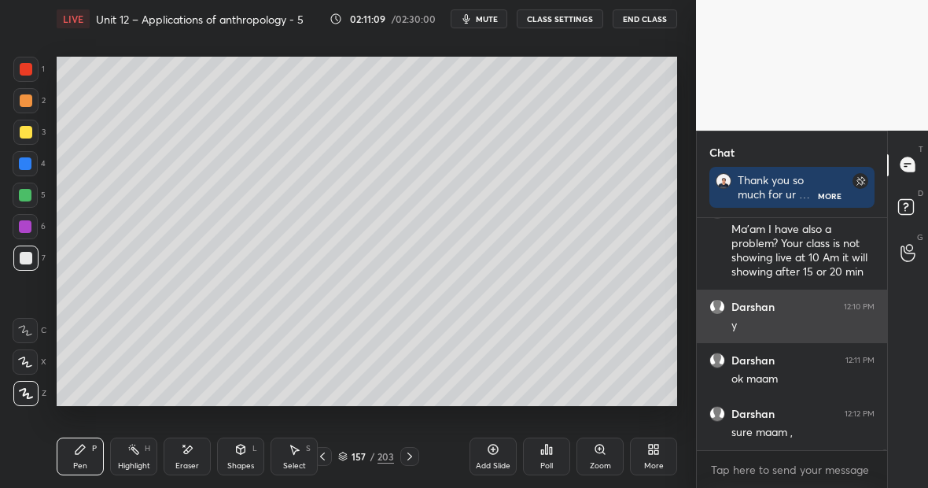
scroll to position [51540, 0]
